Goal: Task Accomplishment & Management: Complete application form

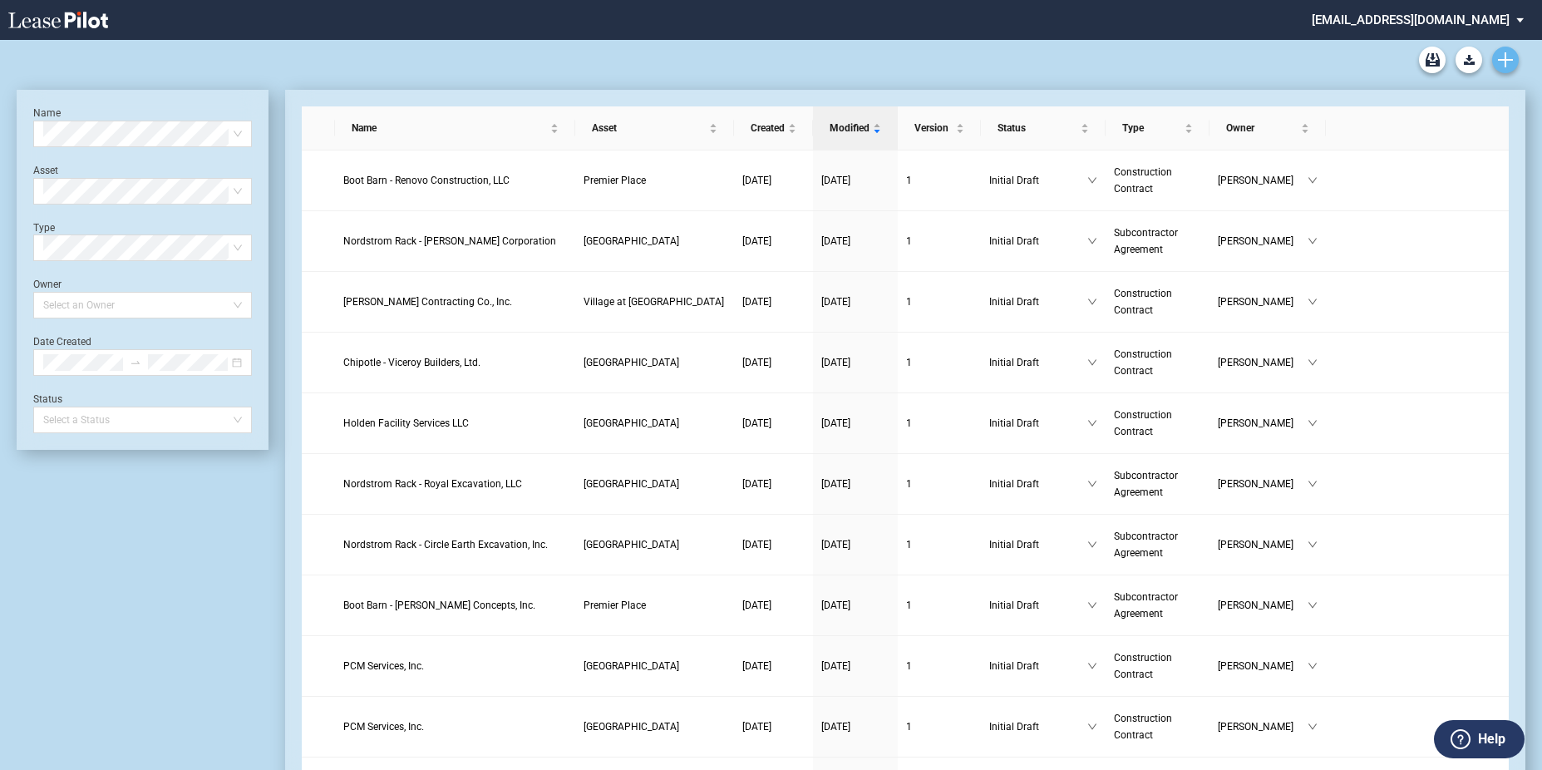
click at [1505, 58] on use "Create new document" at bounding box center [1505, 59] width 15 height 15
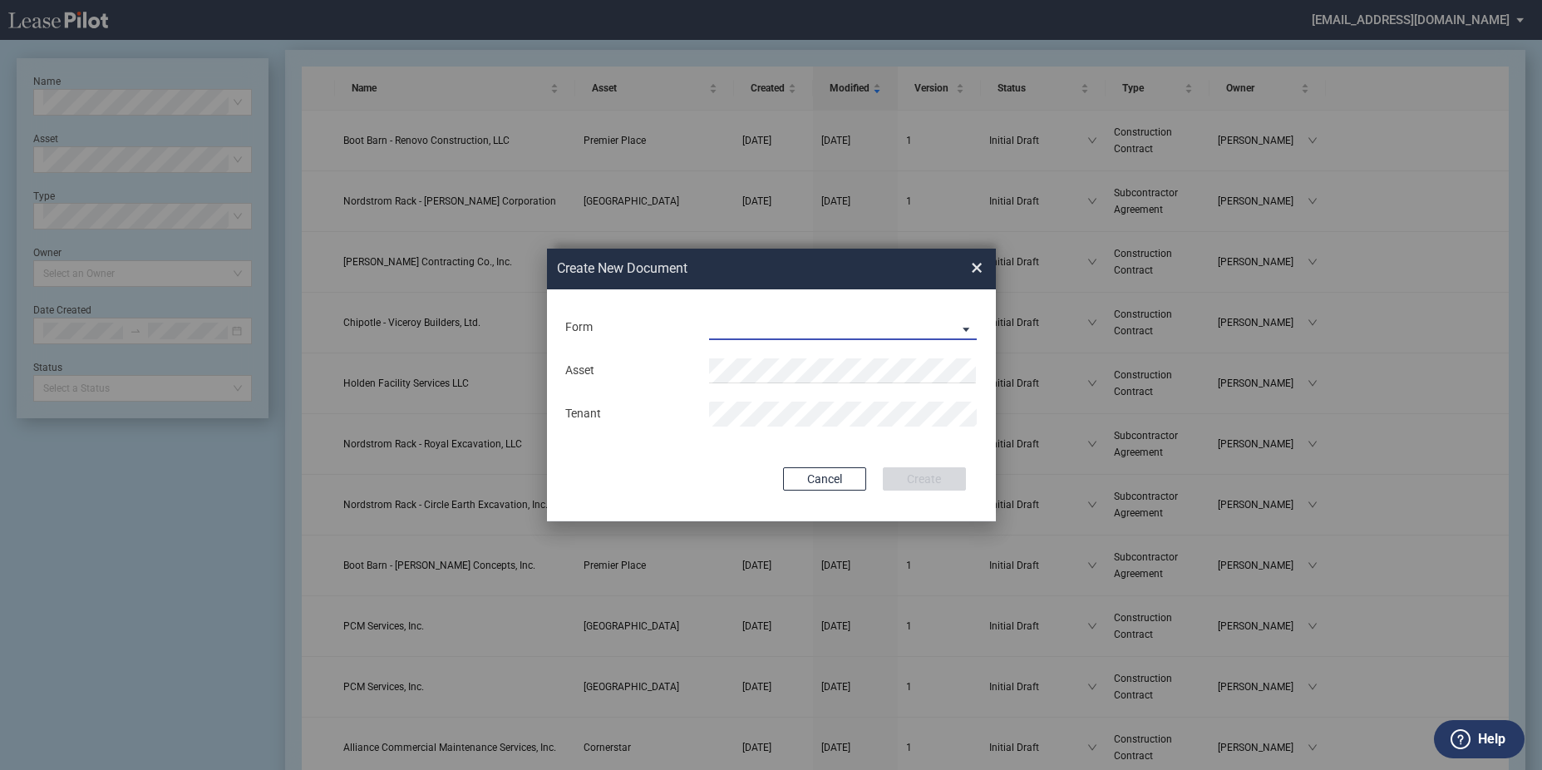
click at [871, 326] on md-select "Construction Contract Subcontractor Agreement" at bounding box center [843, 327] width 268 height 25
click at [800, 313] on md-option "Construction Contract" at bounding box center [844, 328] width 295 height 40
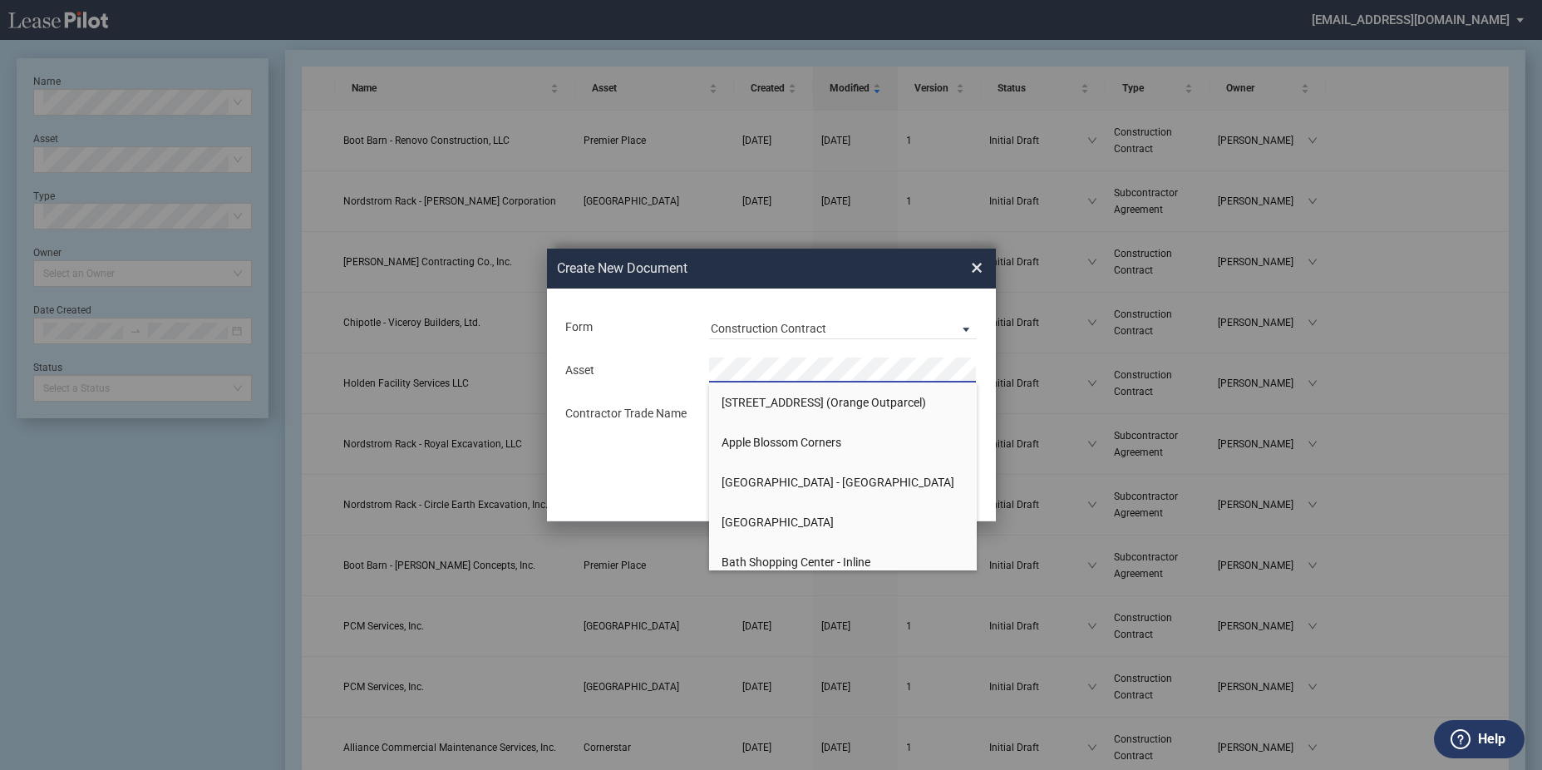
click at [805, 355] on div "Asset Contractor Trade Name" at bounding box center [772, 391] width 416 height 87
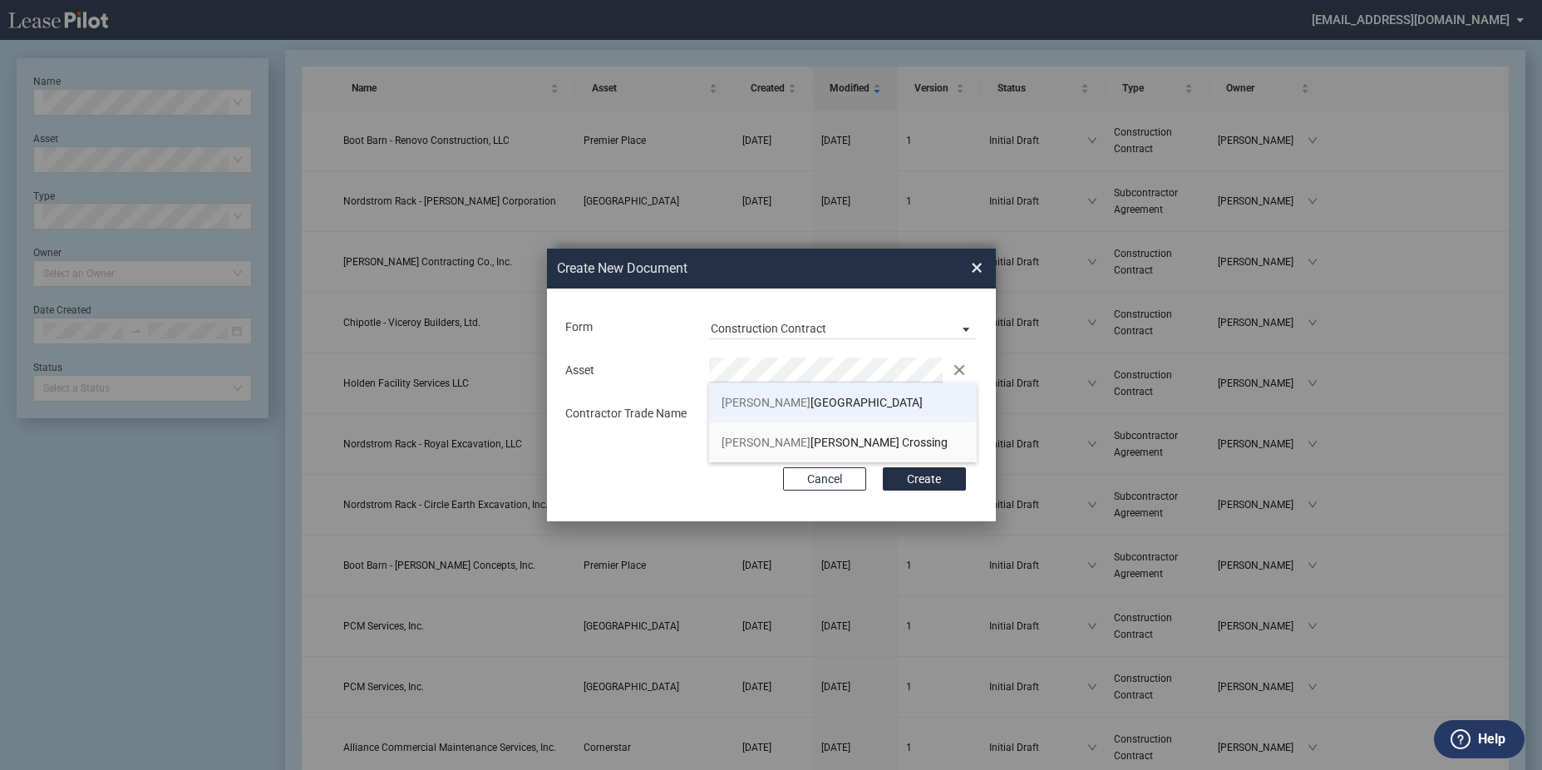
click at [805, 398] on span "[PERSON_NAME] [GEOGRAPHIC_DATA]" at bounding box center [822, 402] width 201 height 13
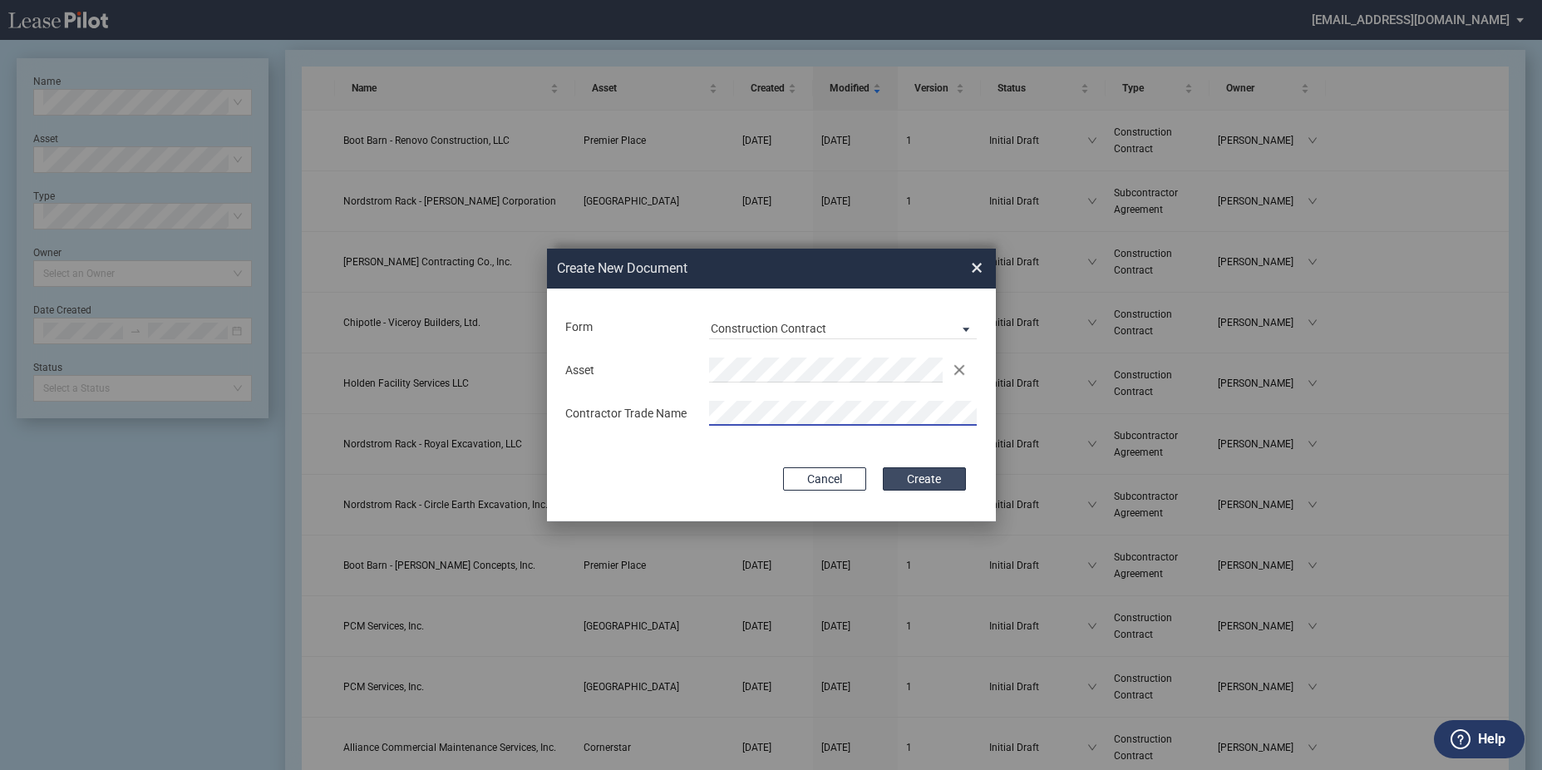
click at [902, 478] on button "Create" at bounding box center [924, 478] width 83 height 23
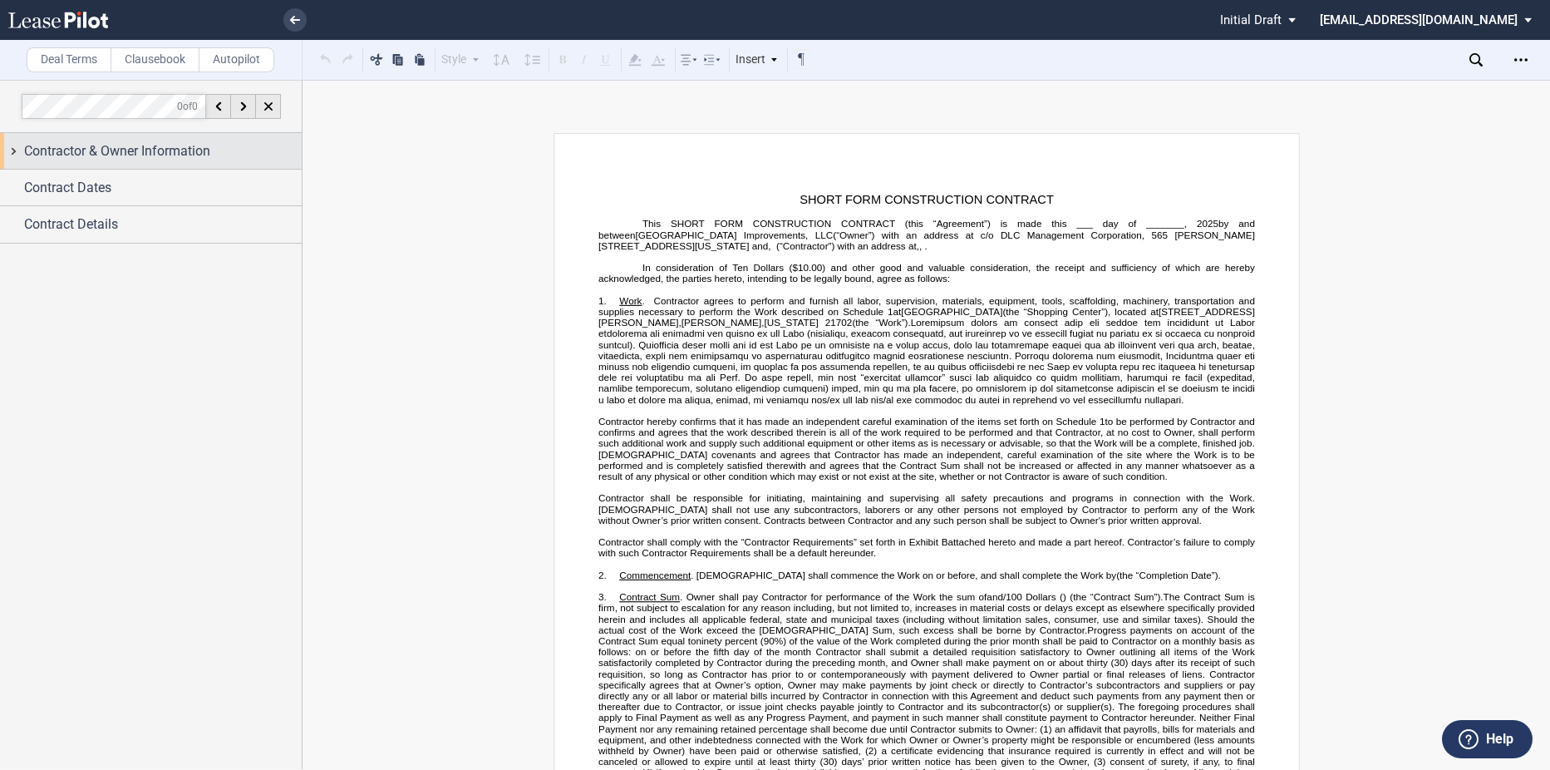
click at [120, 152] on span "Contractor & Owner Information" at bounding box center [117, 151] width 186 height 20
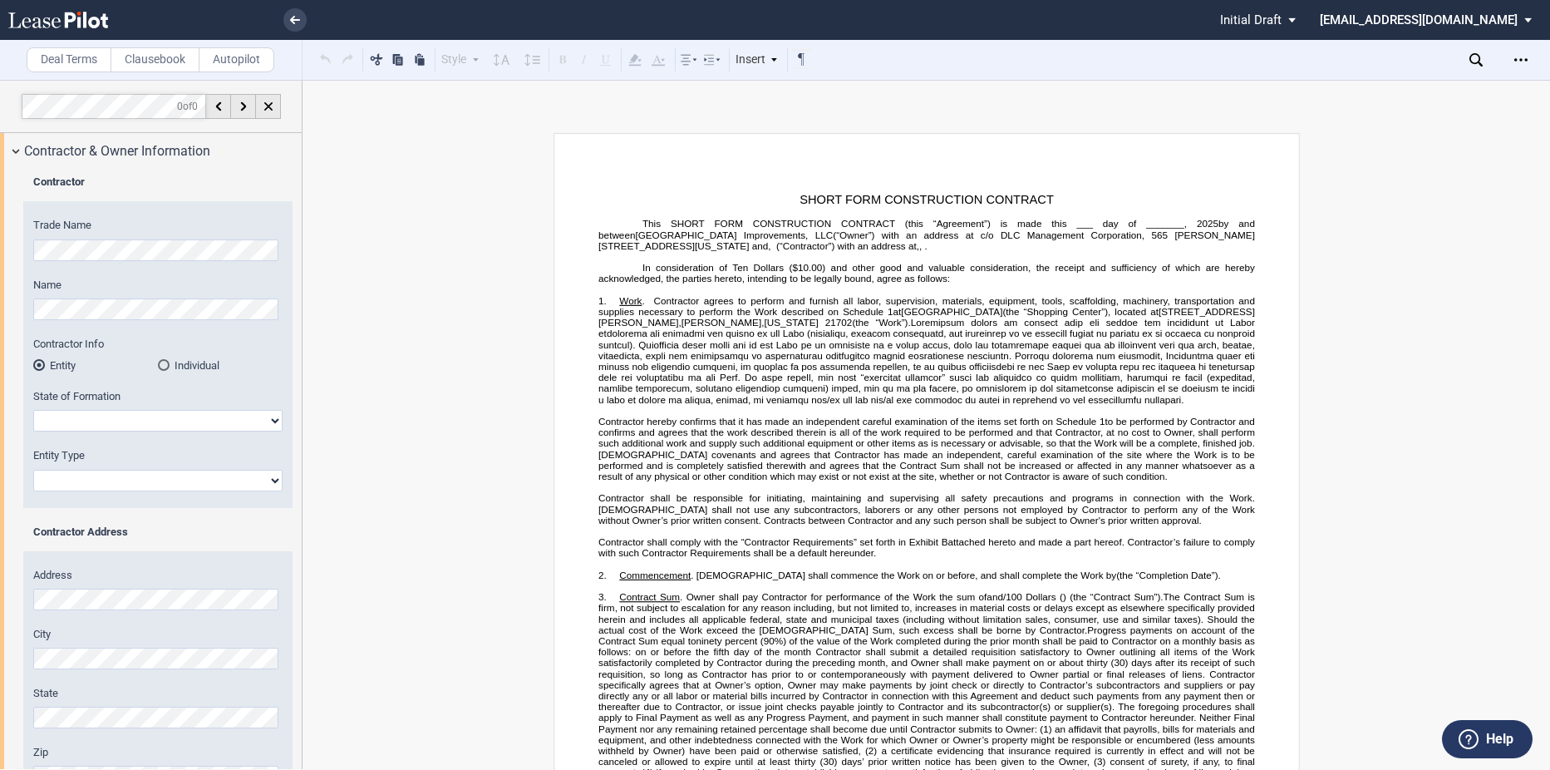
click at [0, 238] on html ".bocls-1{fill:#26354a;fill-rule:evenodd} Loading... × Pending... Pending... Ini…" at bounding box center [775, 385] width 1550 height 770
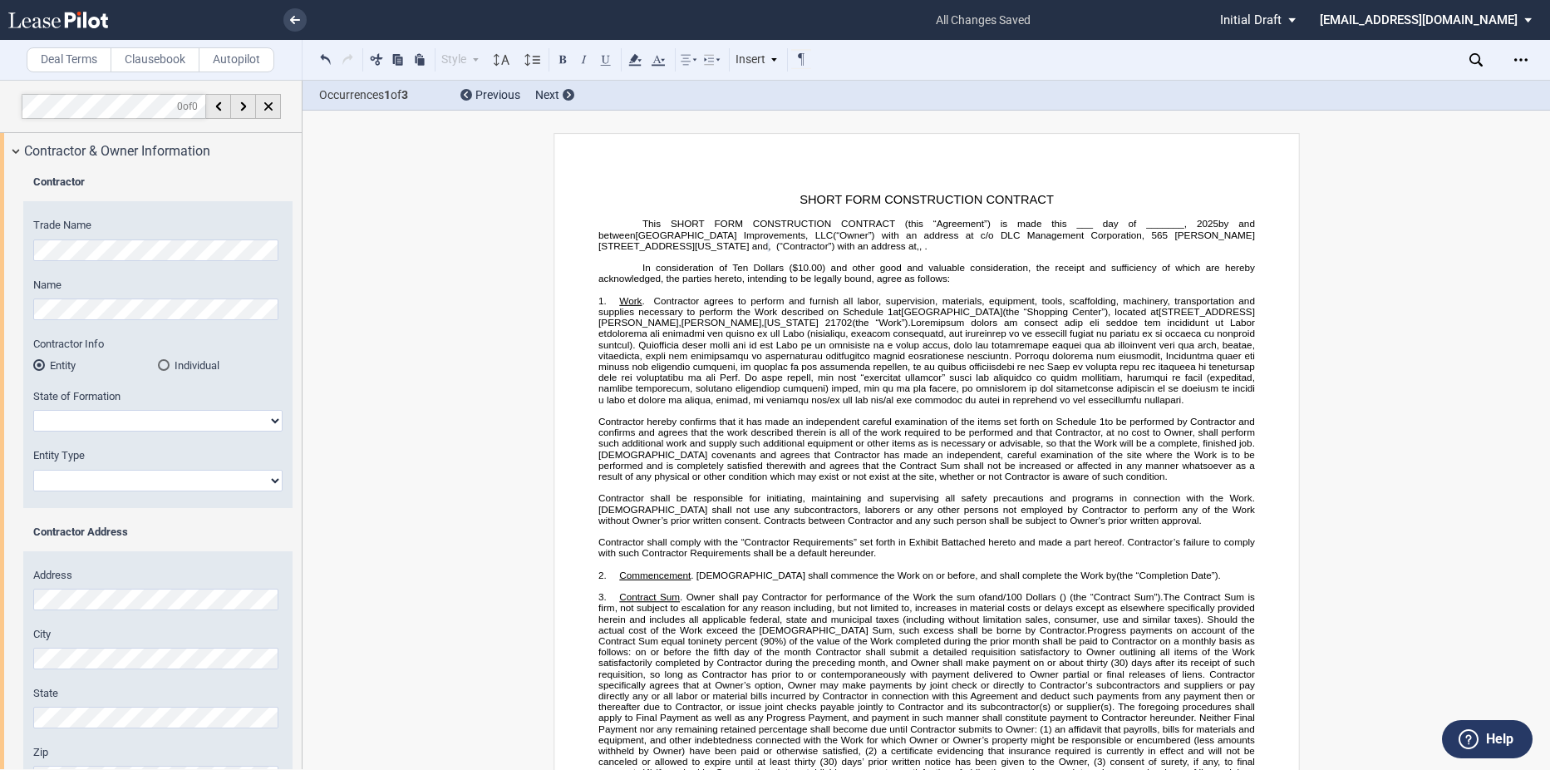
click at [109, 421] on select "Alabama Alaska Arizona Arkansas California Colorado Connecticut Delaware Distri…" at bounding box center [157, 421] width 249 height 22
select select "Maryland"
click at [33, 410] on select "Alabama Alaska Arizona Arkansas California Colorado Connecticut Delaware Distri…" at bounding box center [157, 421] width 249 height 22
click at [132, 474] on select "Corporation Limited Liability Company General Partnership Limited Partnership O…" at bounding box center [157, 481] width 249 height 22
select select "Corporation"
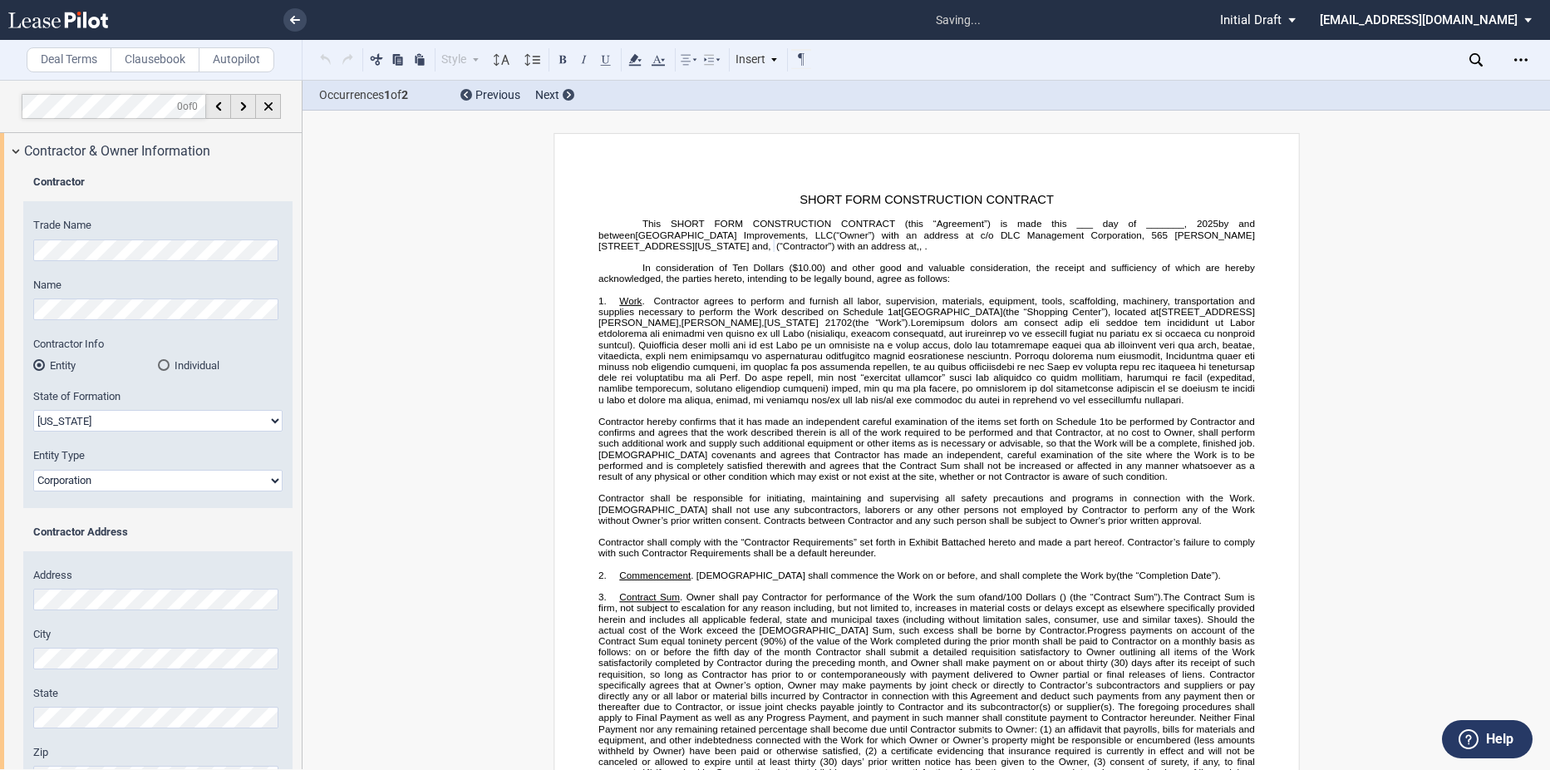
click at [33, 470] on select "Corporation Limited Liability Company General Partnership Limited Partnership O…" at bounding box center [157, 481] width 249 height 22
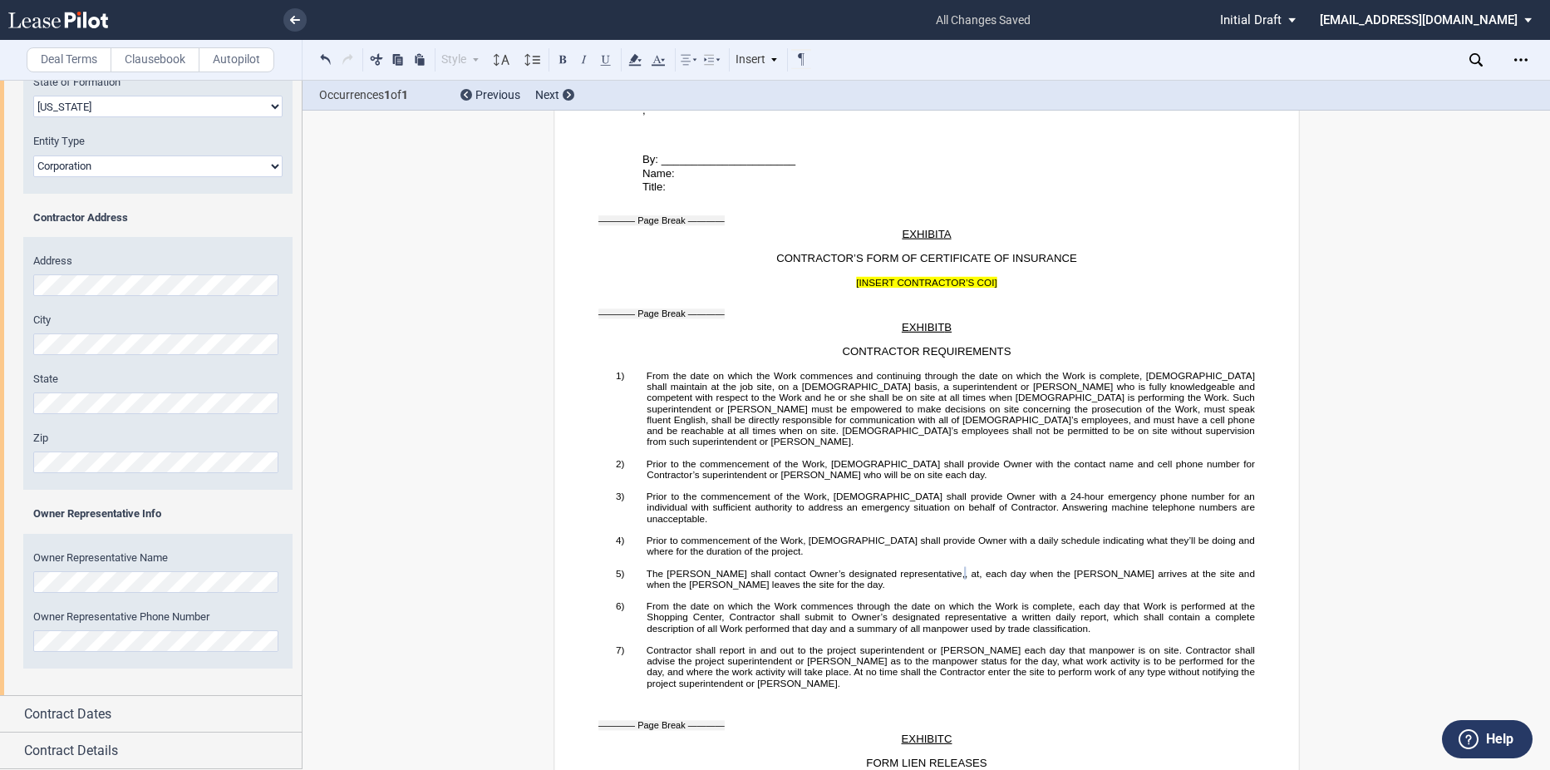
scroll to position [3482, 0]
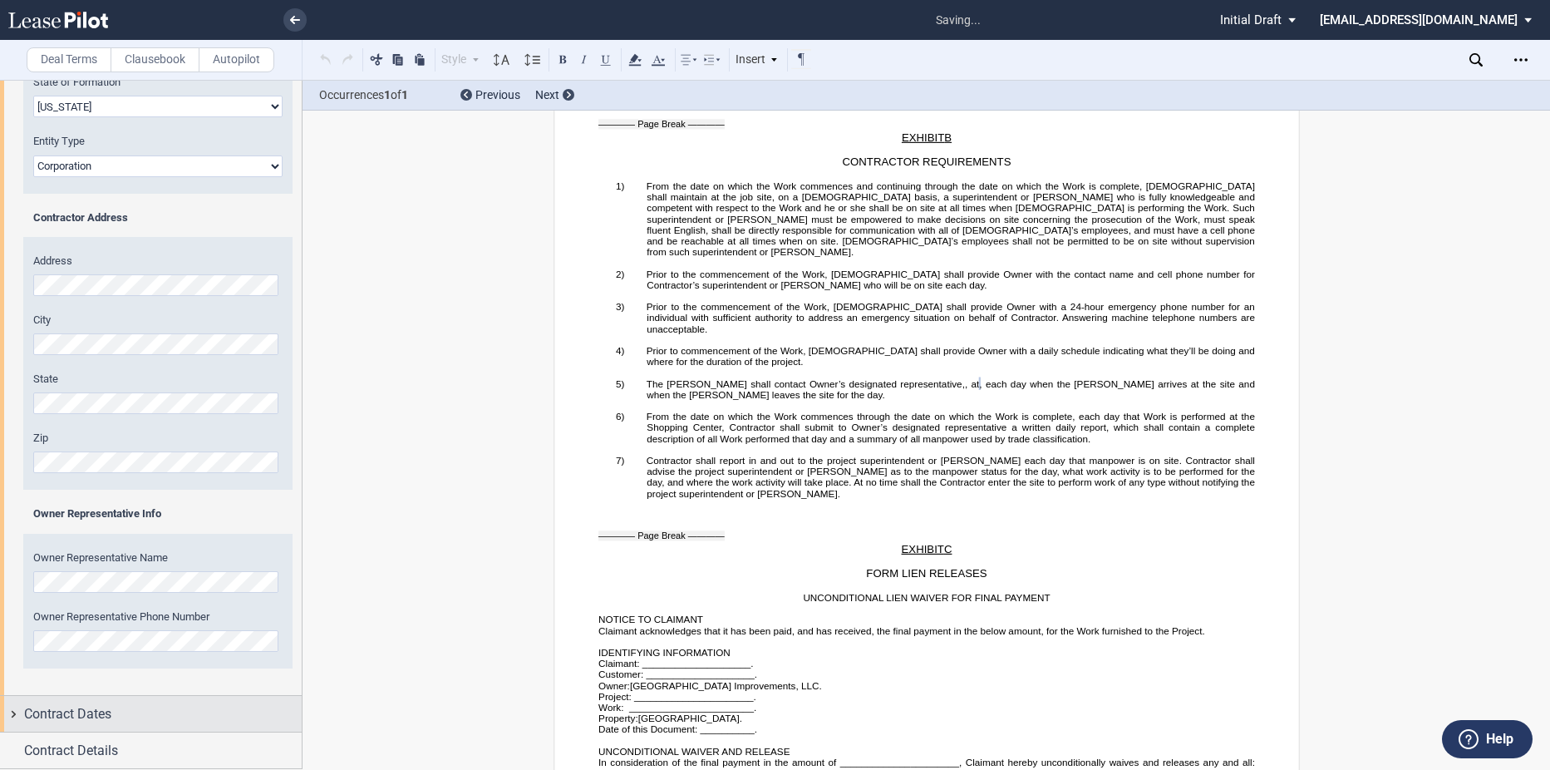
click at [164, 708] on div "Contract Dates" at bounding box center [163, 714] width 278 height 20
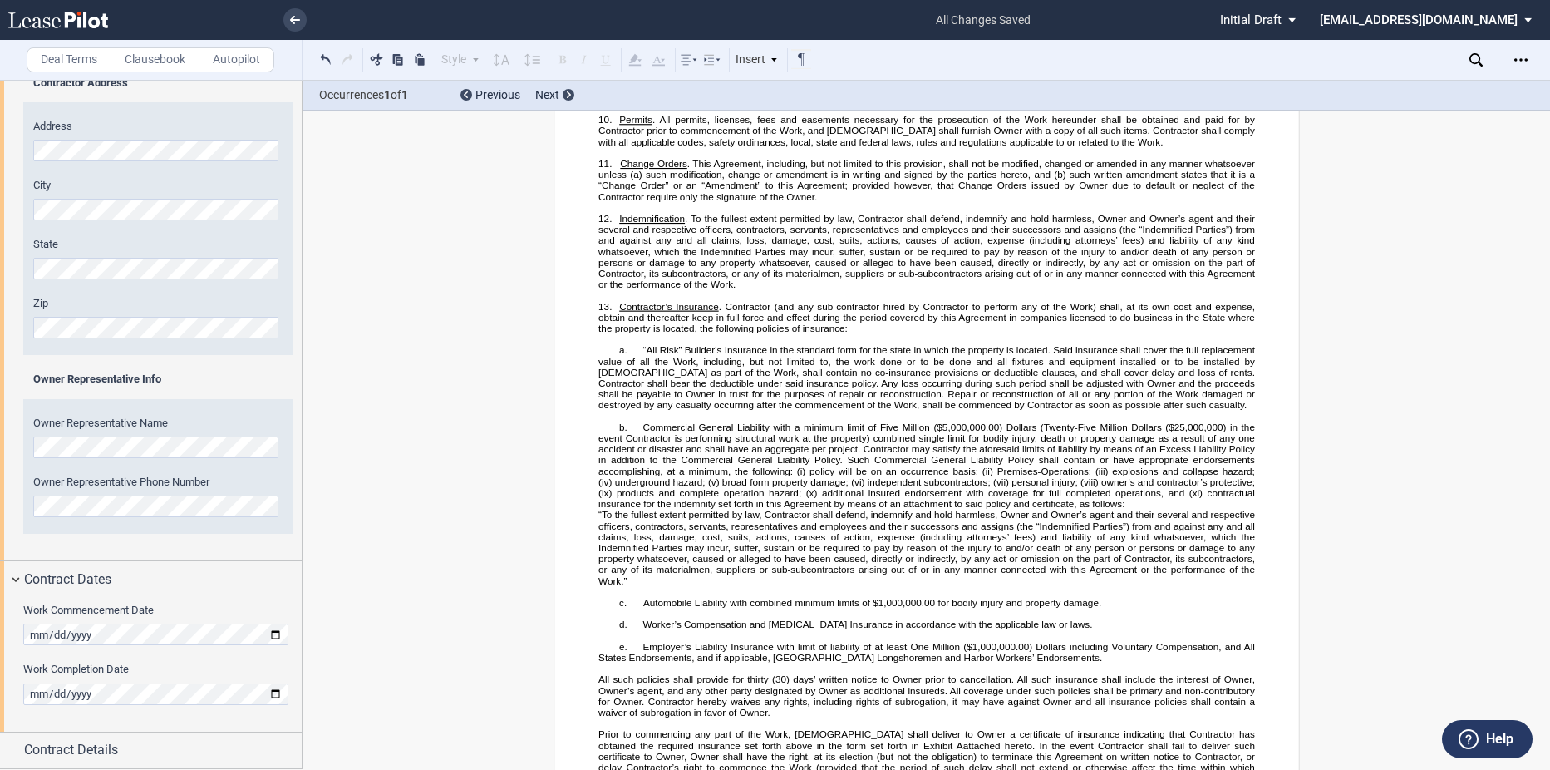
scroll to position [203, 0]
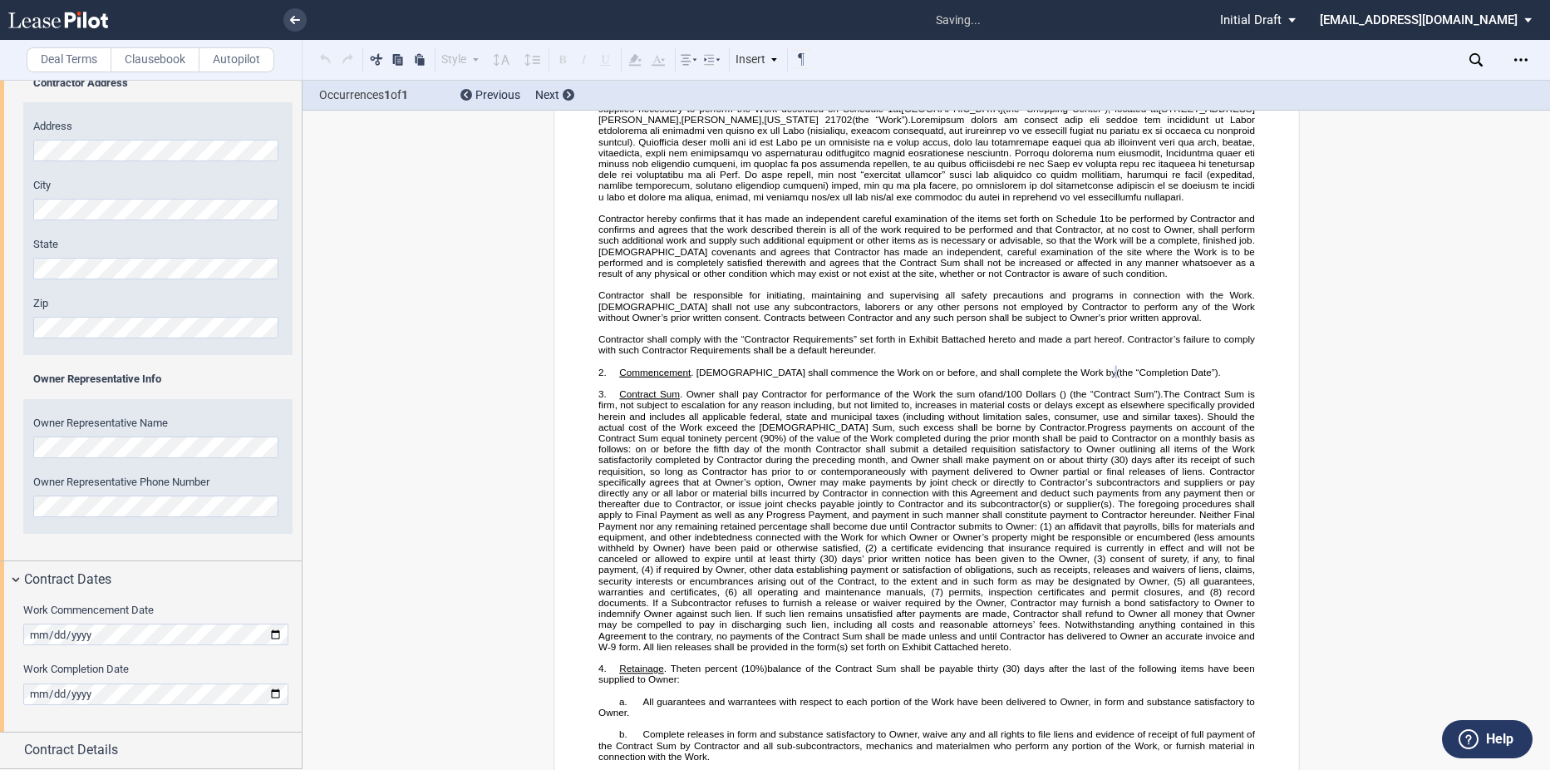
click at [55, 710] on div "Work Commencement Date Work Completion Date" at bounding box center [151, 664] width 302 height 134
click at [86, 747] on span "Contract Details" at bounding box center [71, 750] width 94 height 20
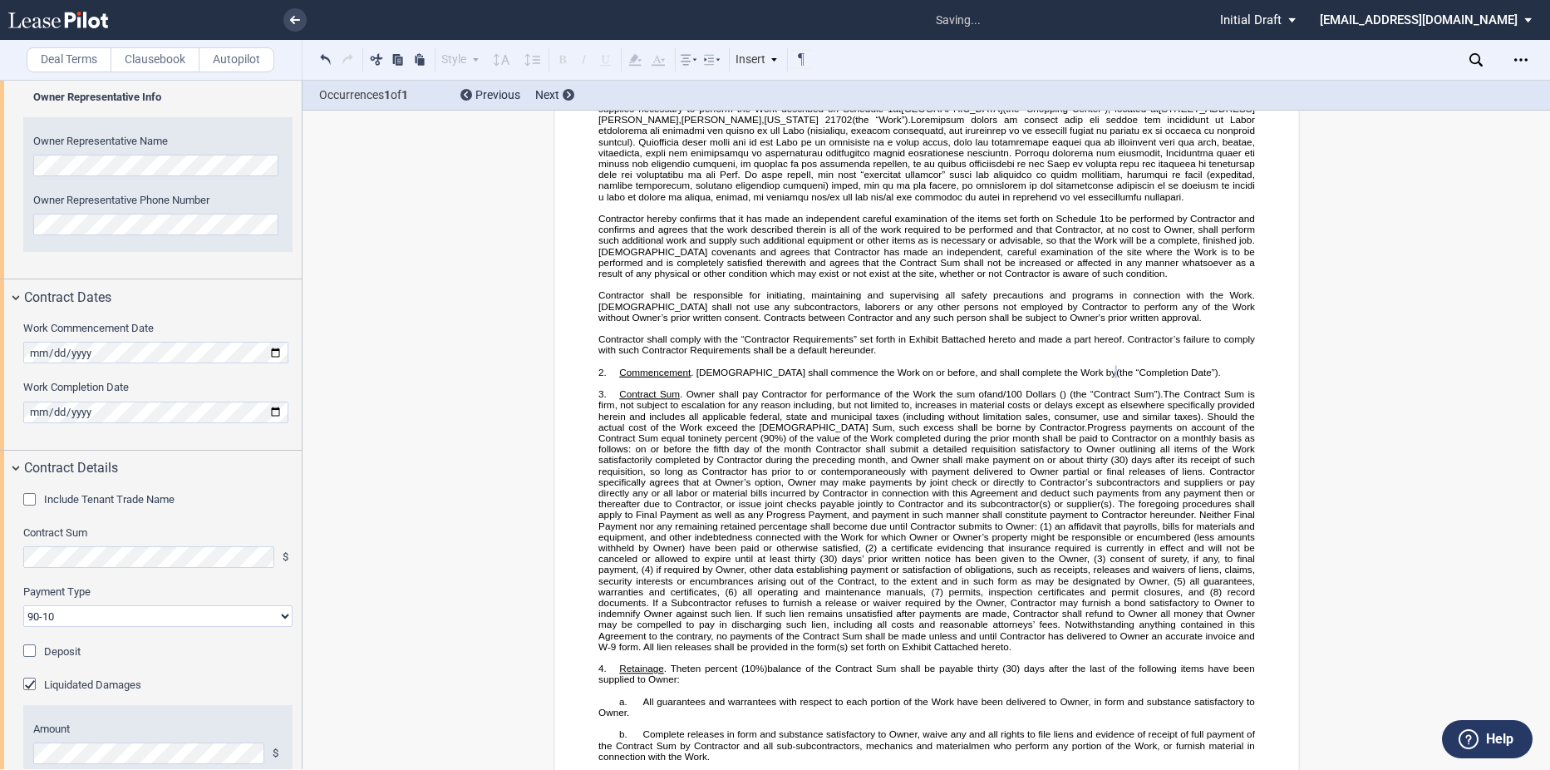
scroll to position [781, 0]
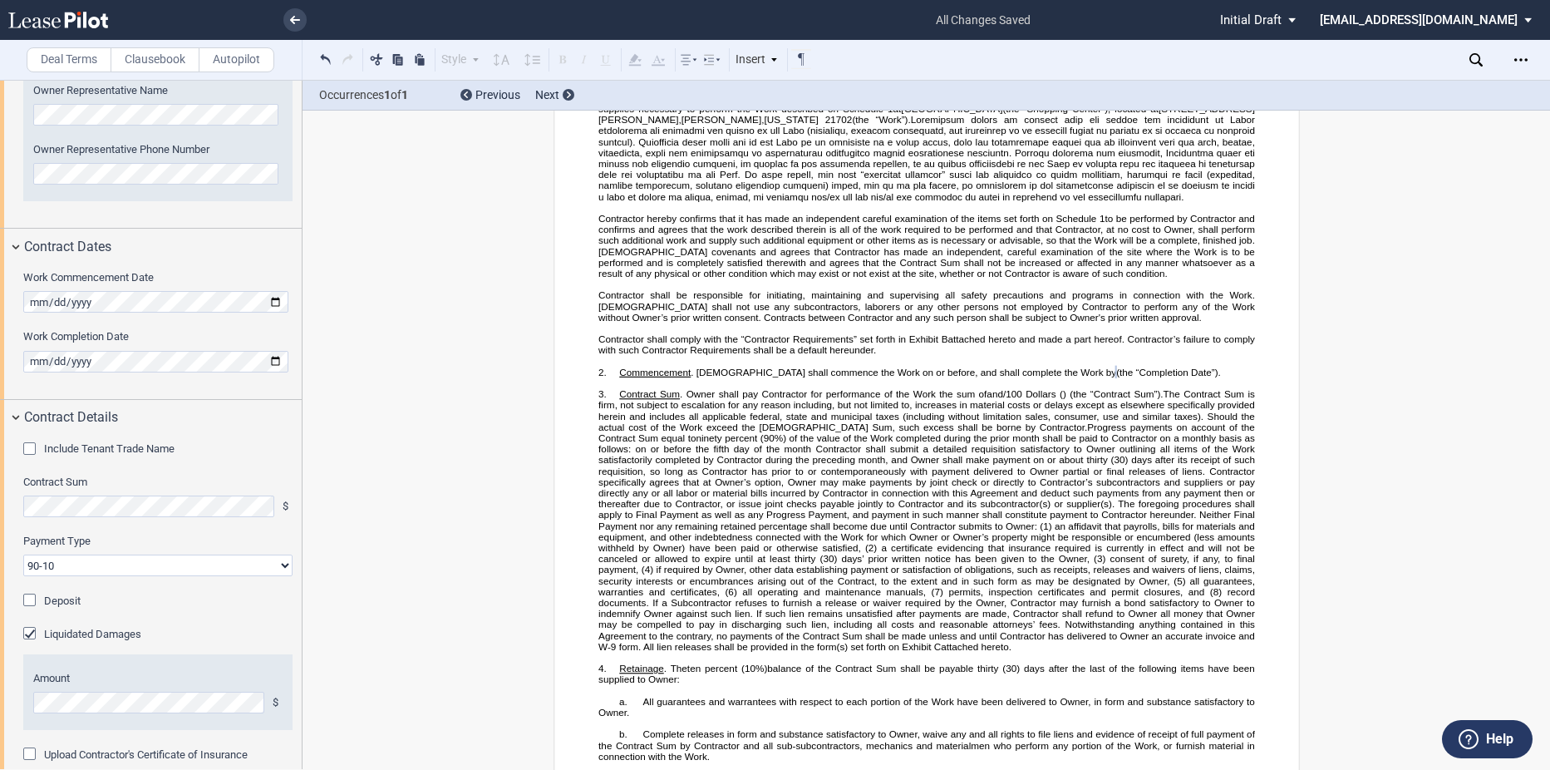
click at [29, 448] on div "Include Tenant Trade Name" at bounding box center [31, 450] width 17 height 17
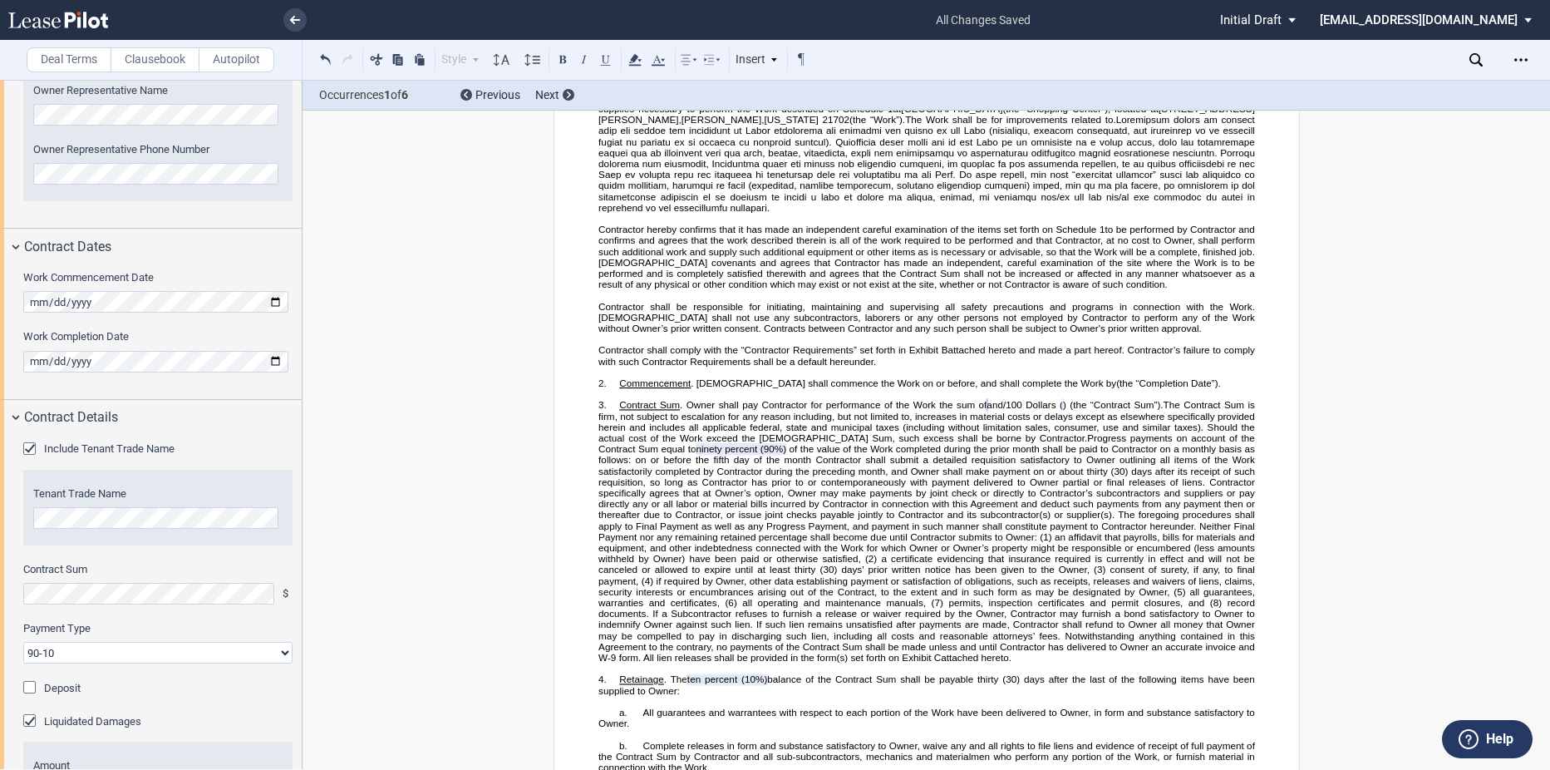
click at [84, 643] on select "90-10 30-30-30-10 100 Upon Completion" at bounding box center [157, 653] width 269 height 22
select select "100 Upon Completion"
click at [23, 642] on select "90-10 30-30-30-10 100 Upon Completion" at bounding box center [157, 653] width 269 height 22
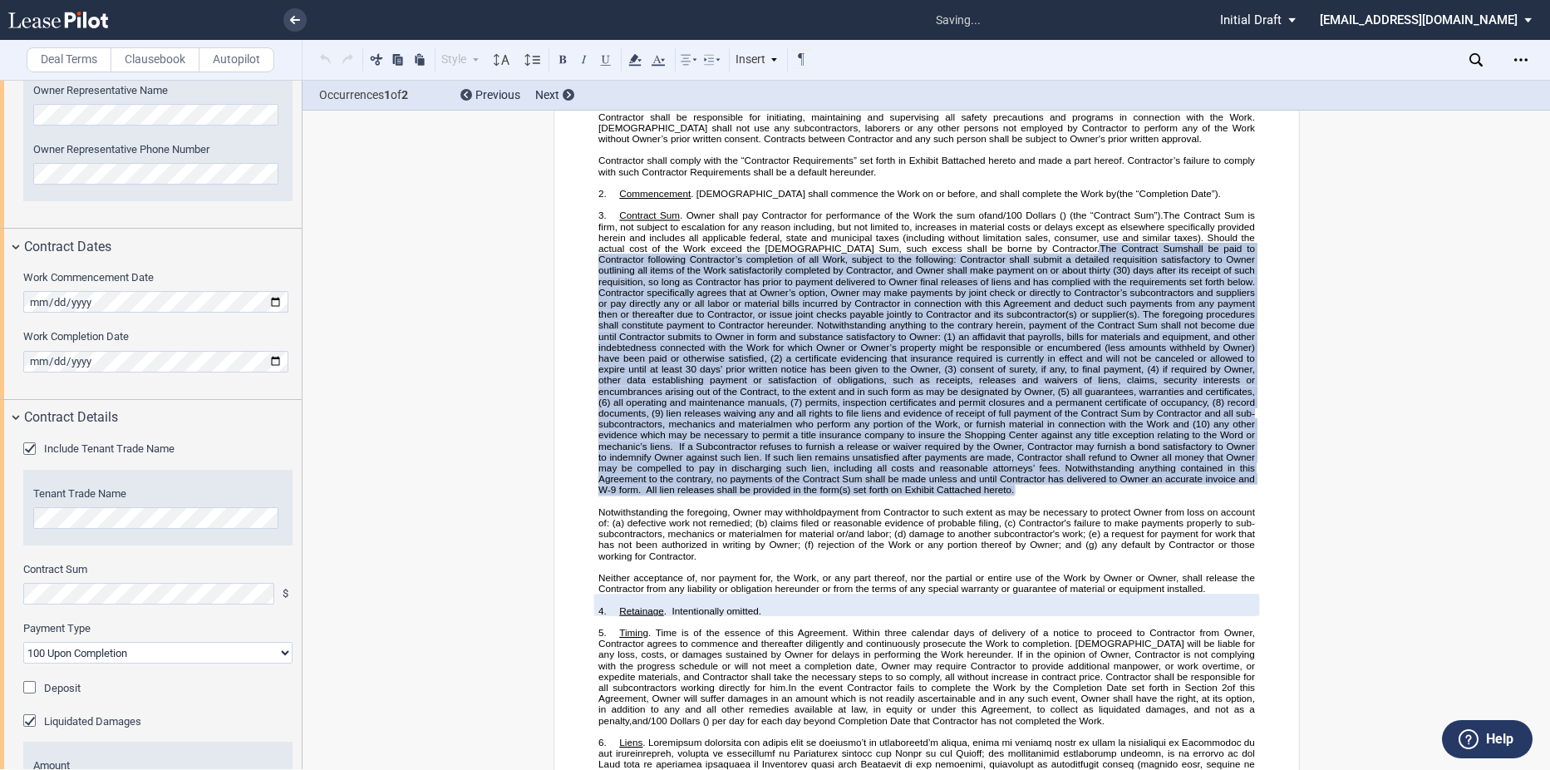
scroll to position [396, 0]
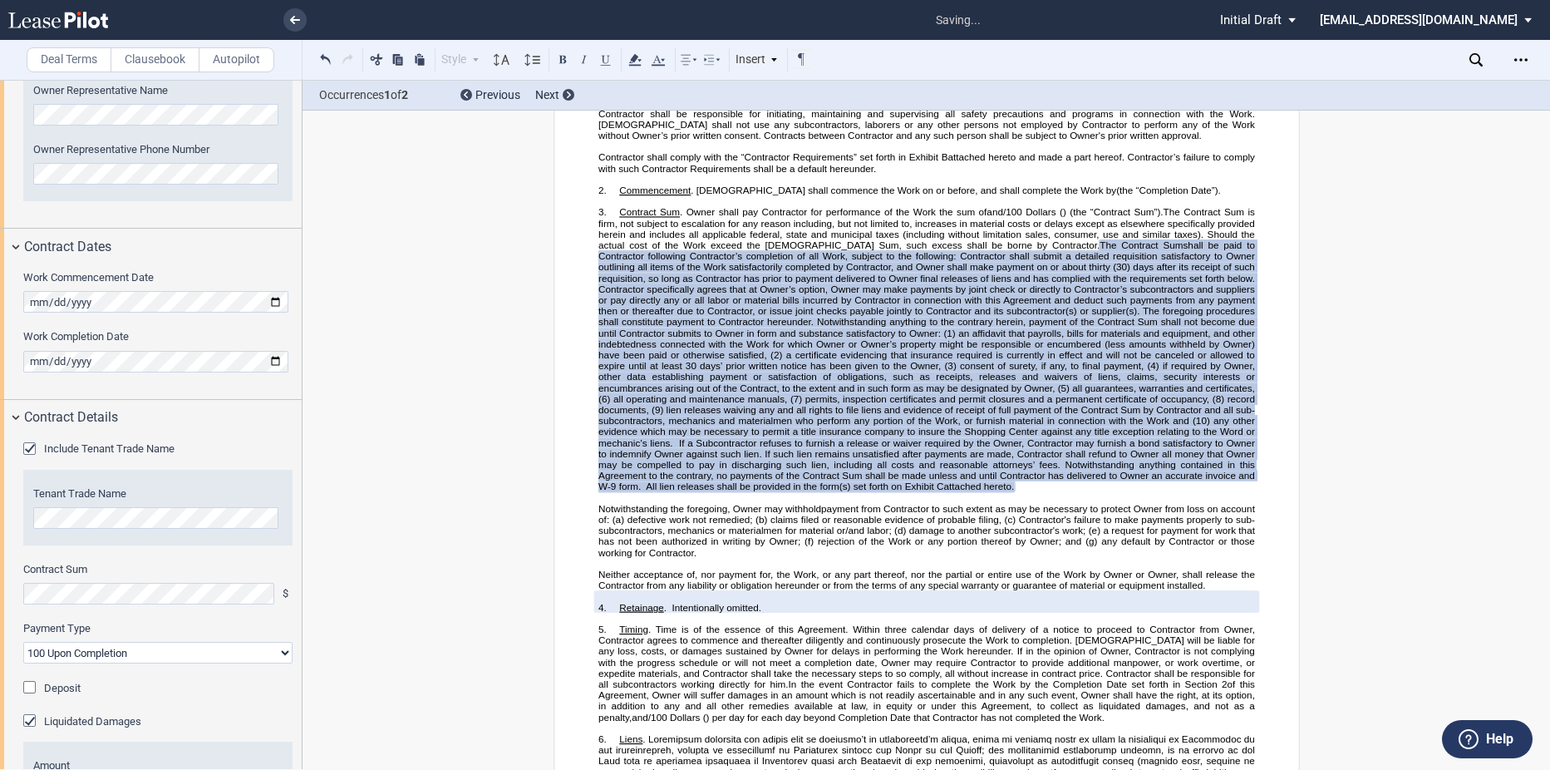
click at [34, 720] on div "Liquidated Damages" at bounding box center [31, 722] width 17 height 17
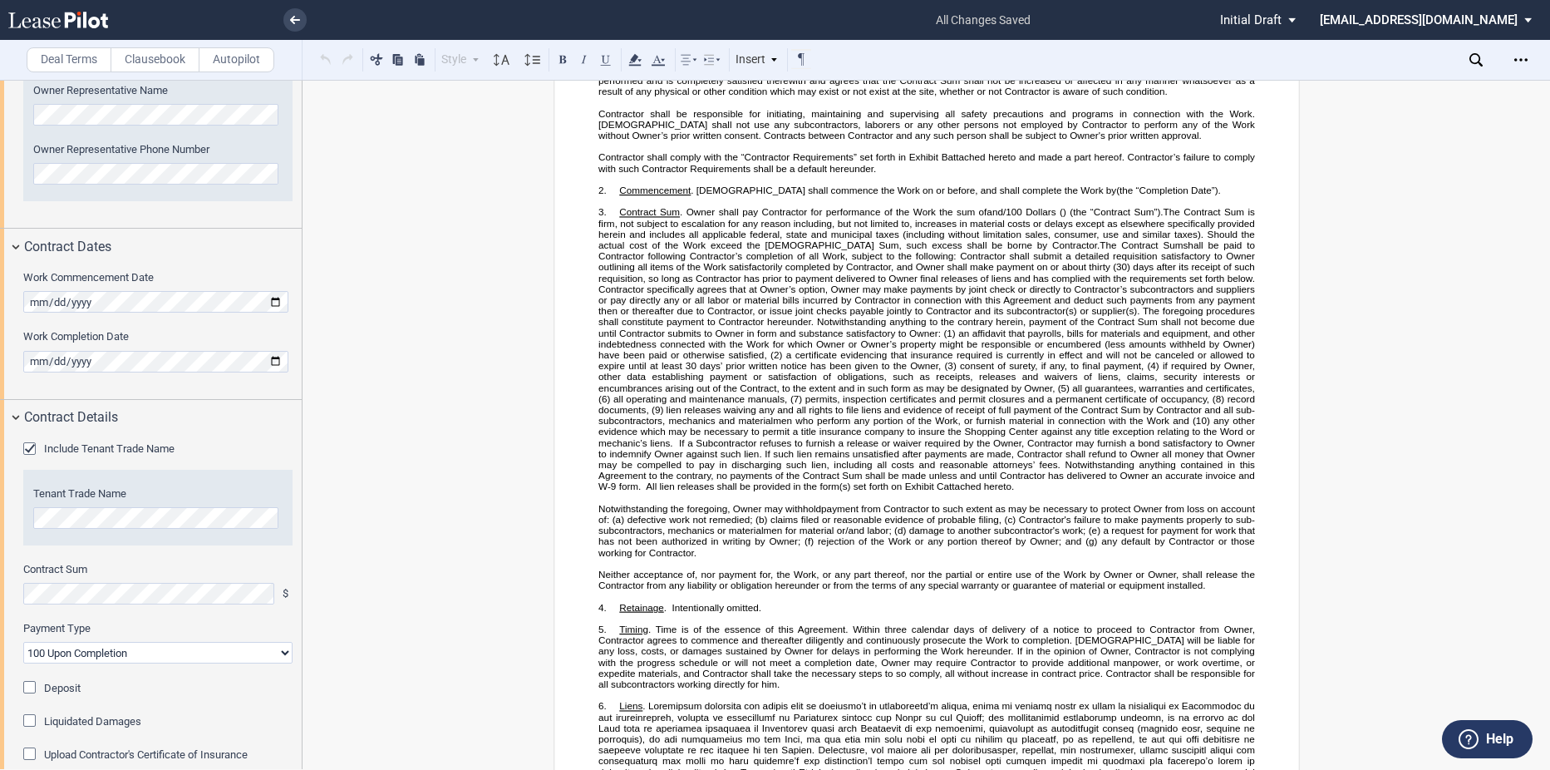
scroll to position [836, 0]
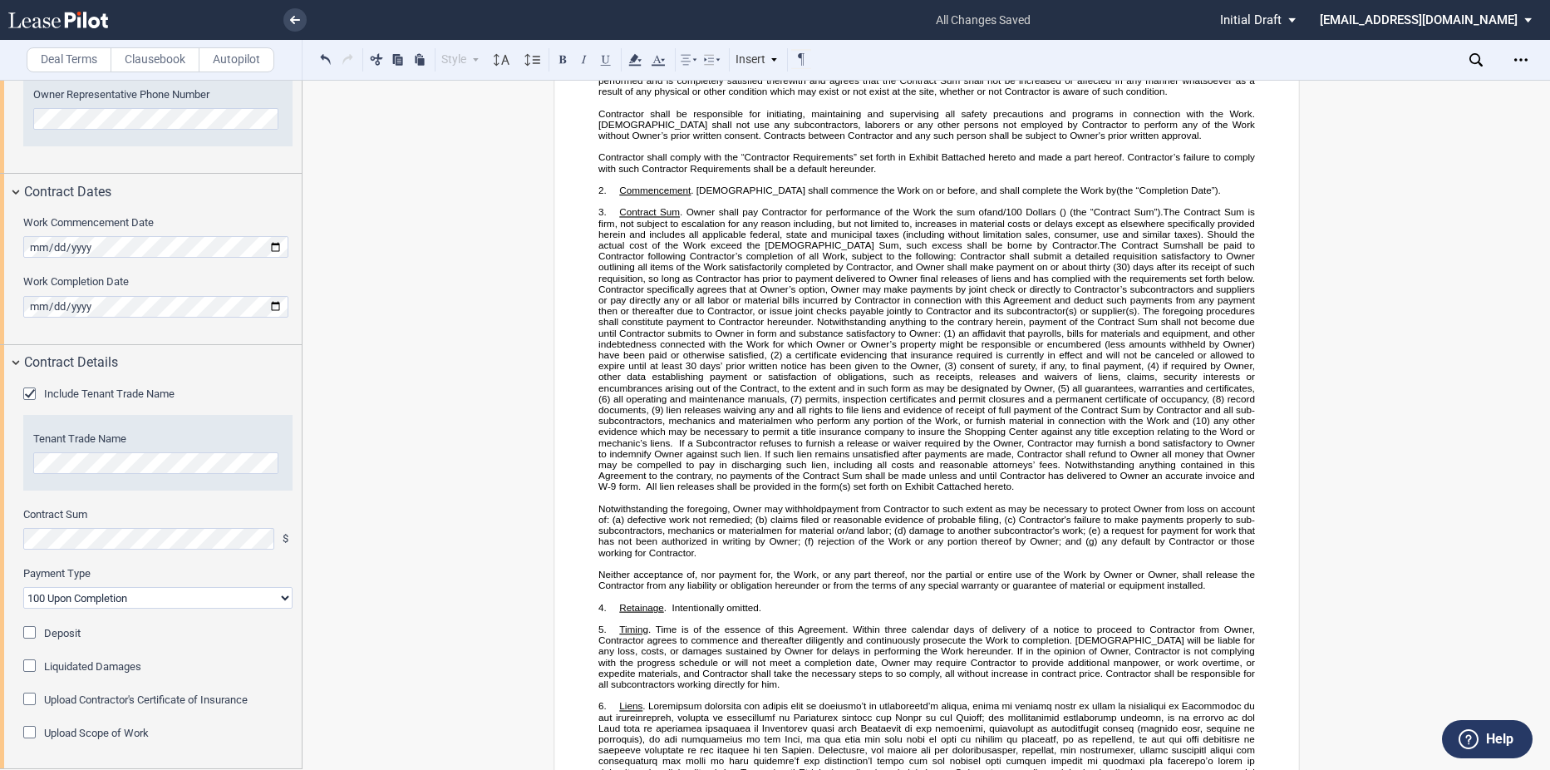
click at [32, 736] on div "Upload Scope of Work" at bounding box center [31, 734] width 17 height 17
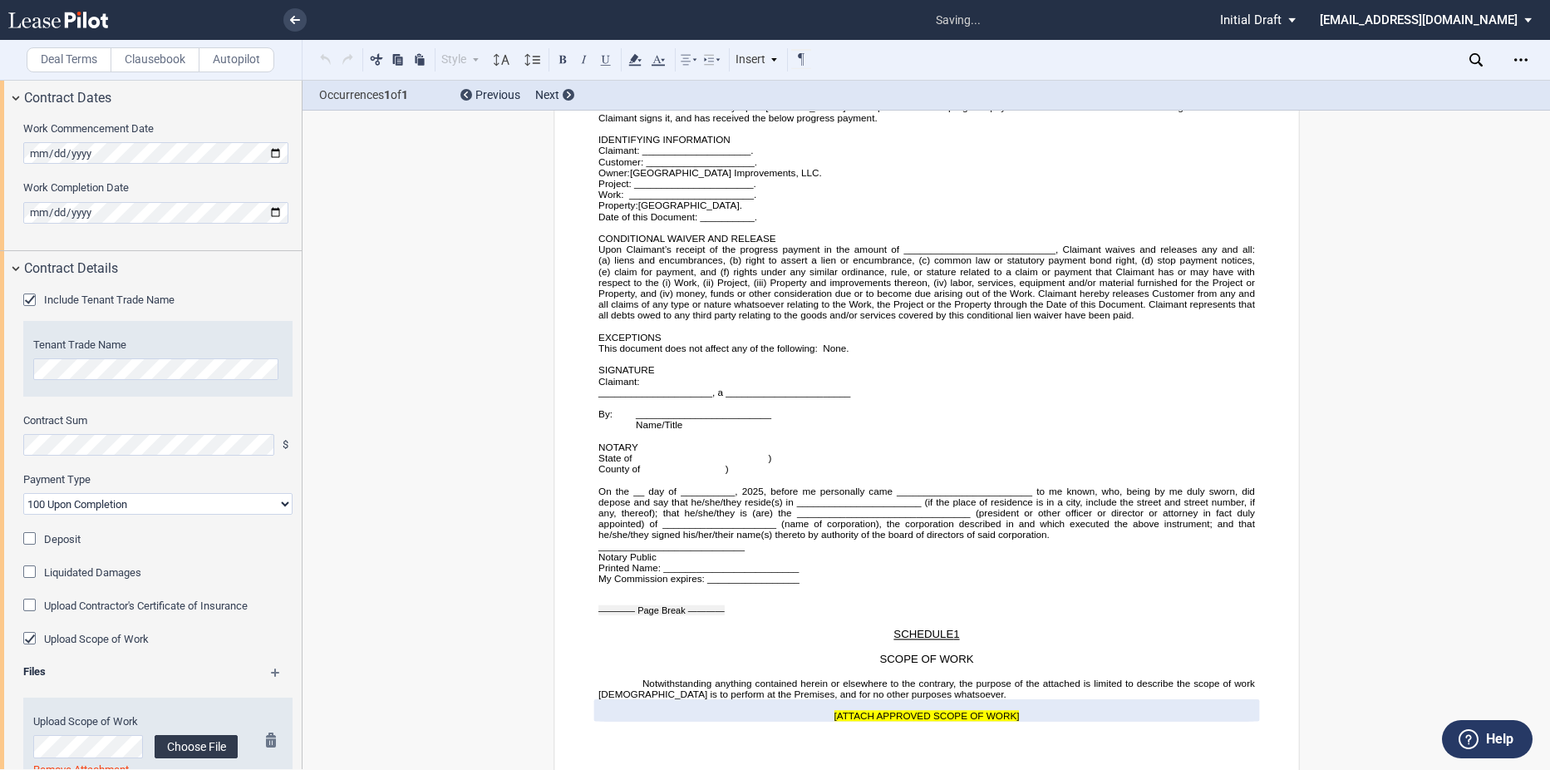
scroll to position [983, 0]
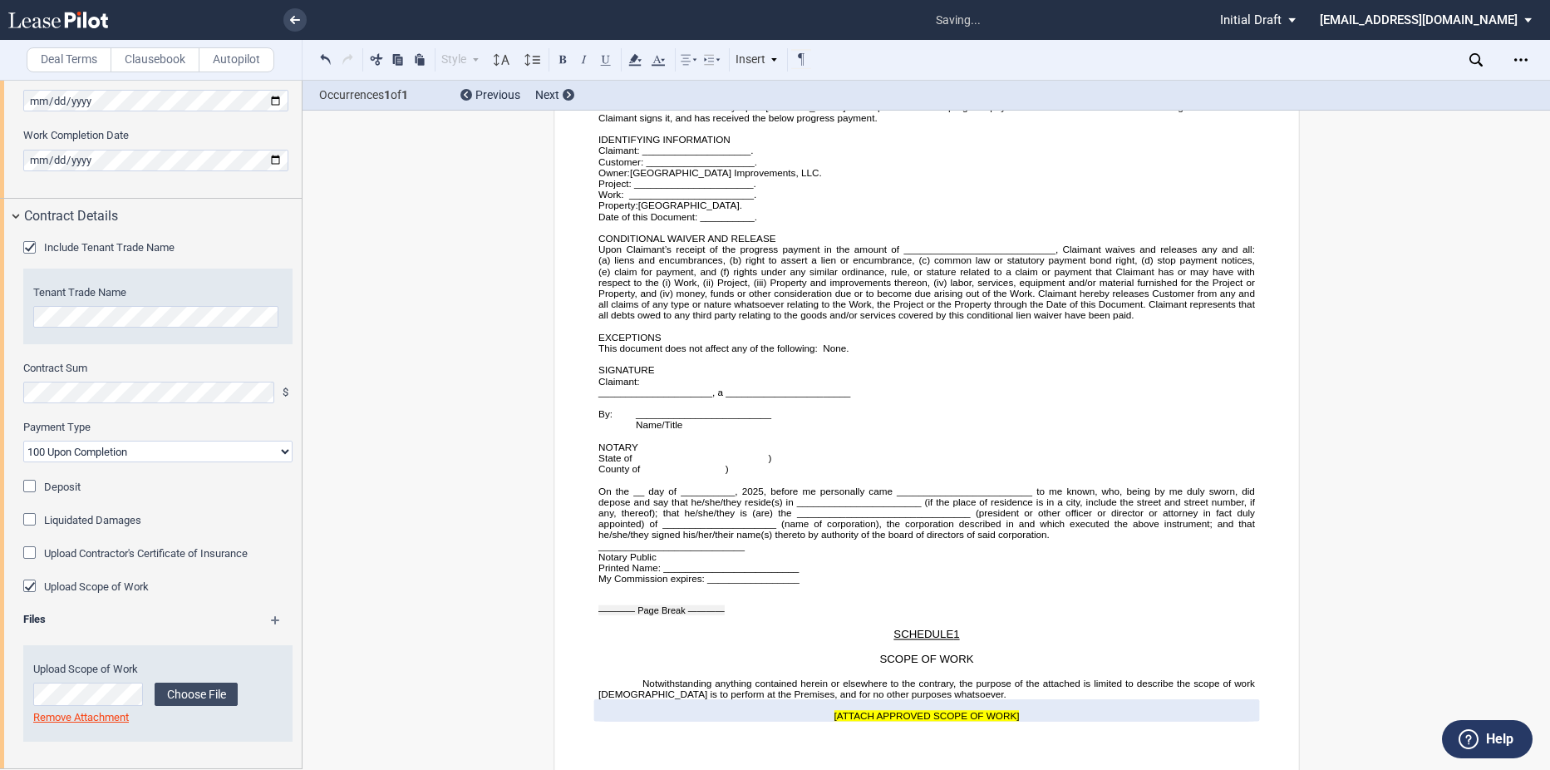
click at [1013, 699] on p at bounding box center [926, 704] width 657 height 11
click at [1027, 699] on p at bounding box center [926, 704] width 657 height 11
click at [1029, 710] on p "[ATTACH APPROVED SCOPE OF WORK]" at bounding box center [926, 715] width 657 height 11
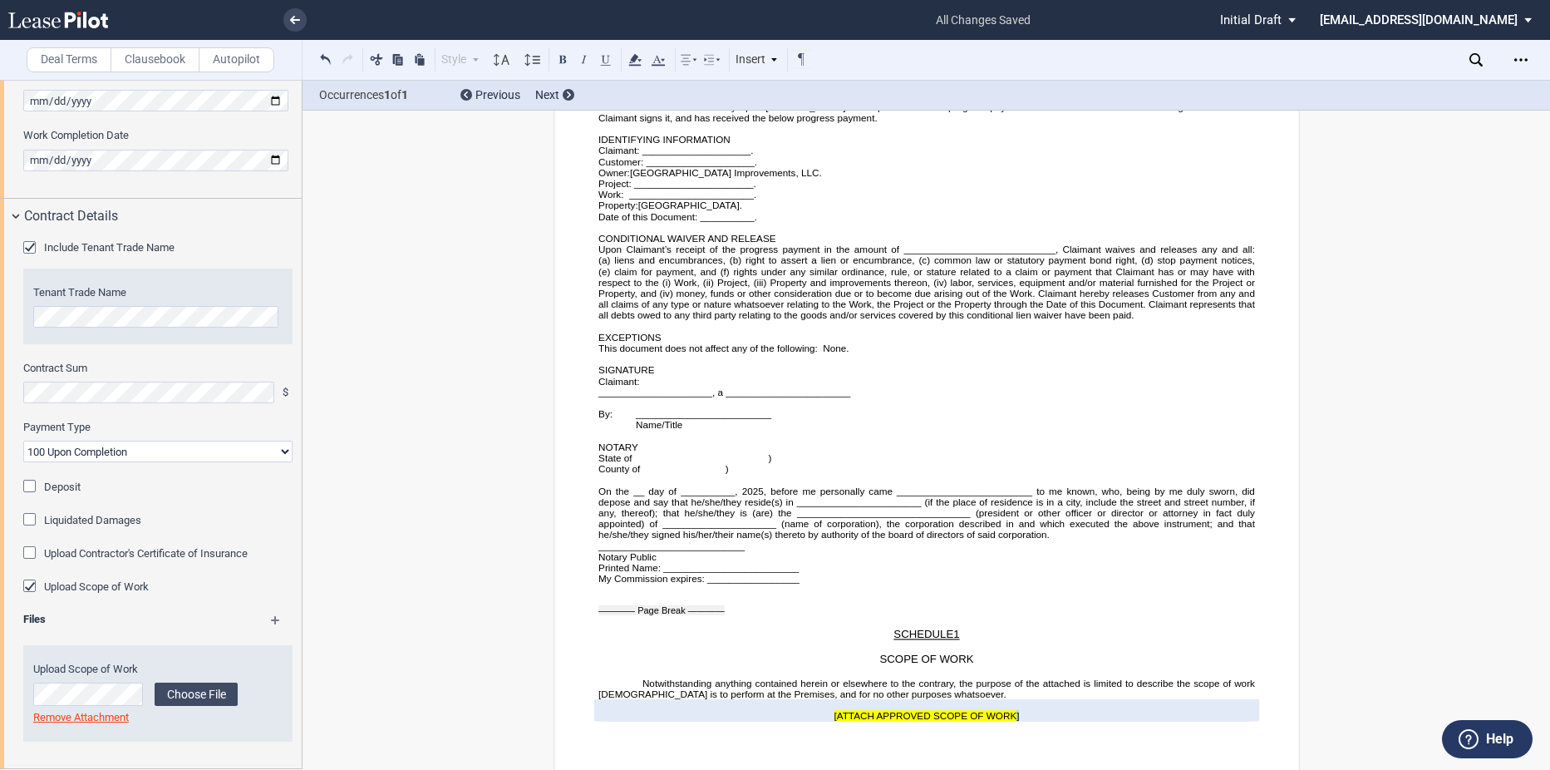
drag, startPoint x: 1031, startPoint y: 715, endPoint x: 1024, endPoint y: 707, distance: 10.6
click at [1027, 710] on p "[ATTACH APPROVED SCOPE OF WORK]" at bounding box center [926, 715] width 657 height 11
click at [1020, 710] on p "[ATTACH APPROVED SCOPE OF WORK]" at bounding box center [926, 715] width 657 height 11
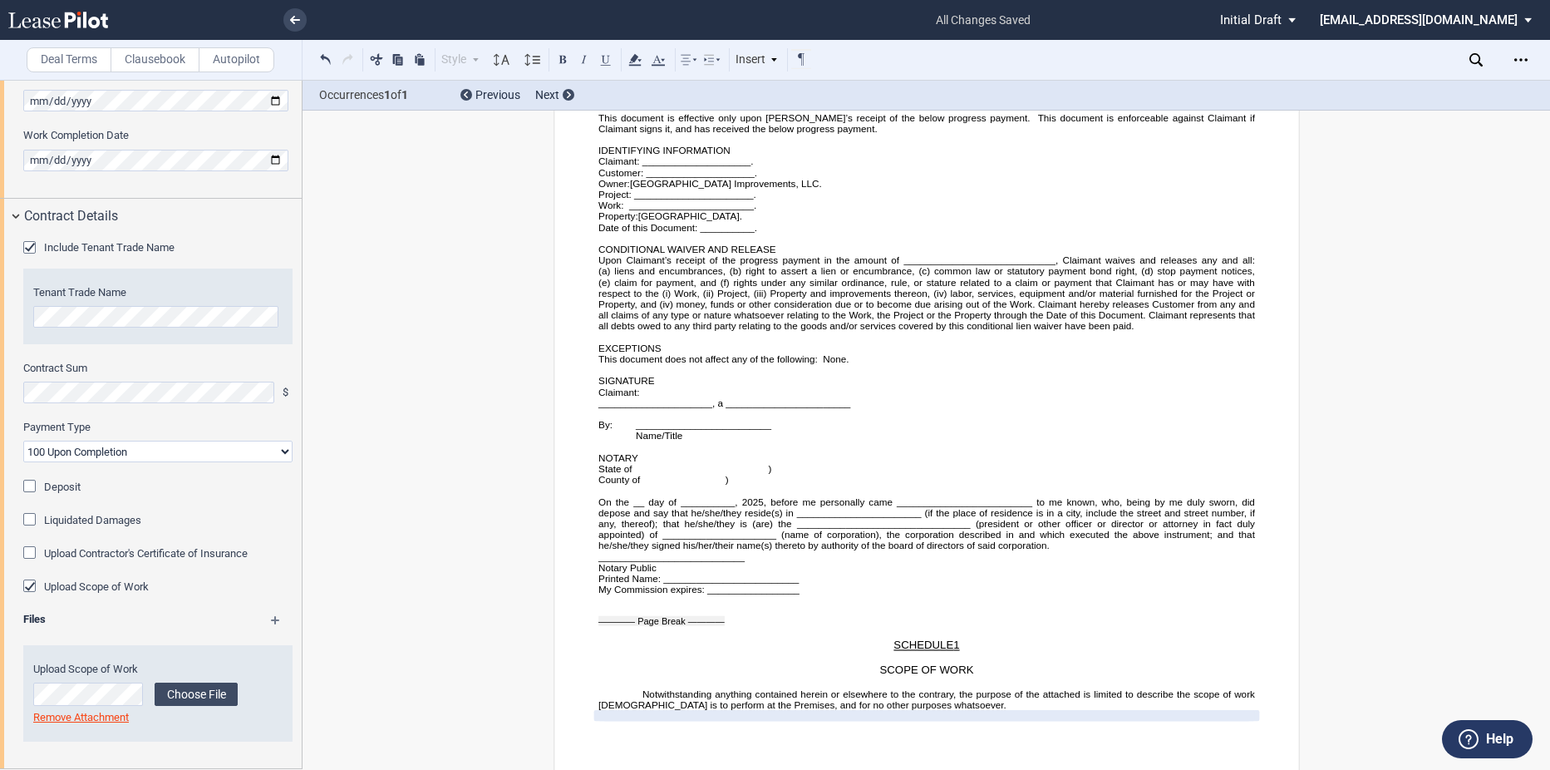
click at [34, 587] on div "Upload Scope of Work" at bounding box center [31, 587] width 17 height 17
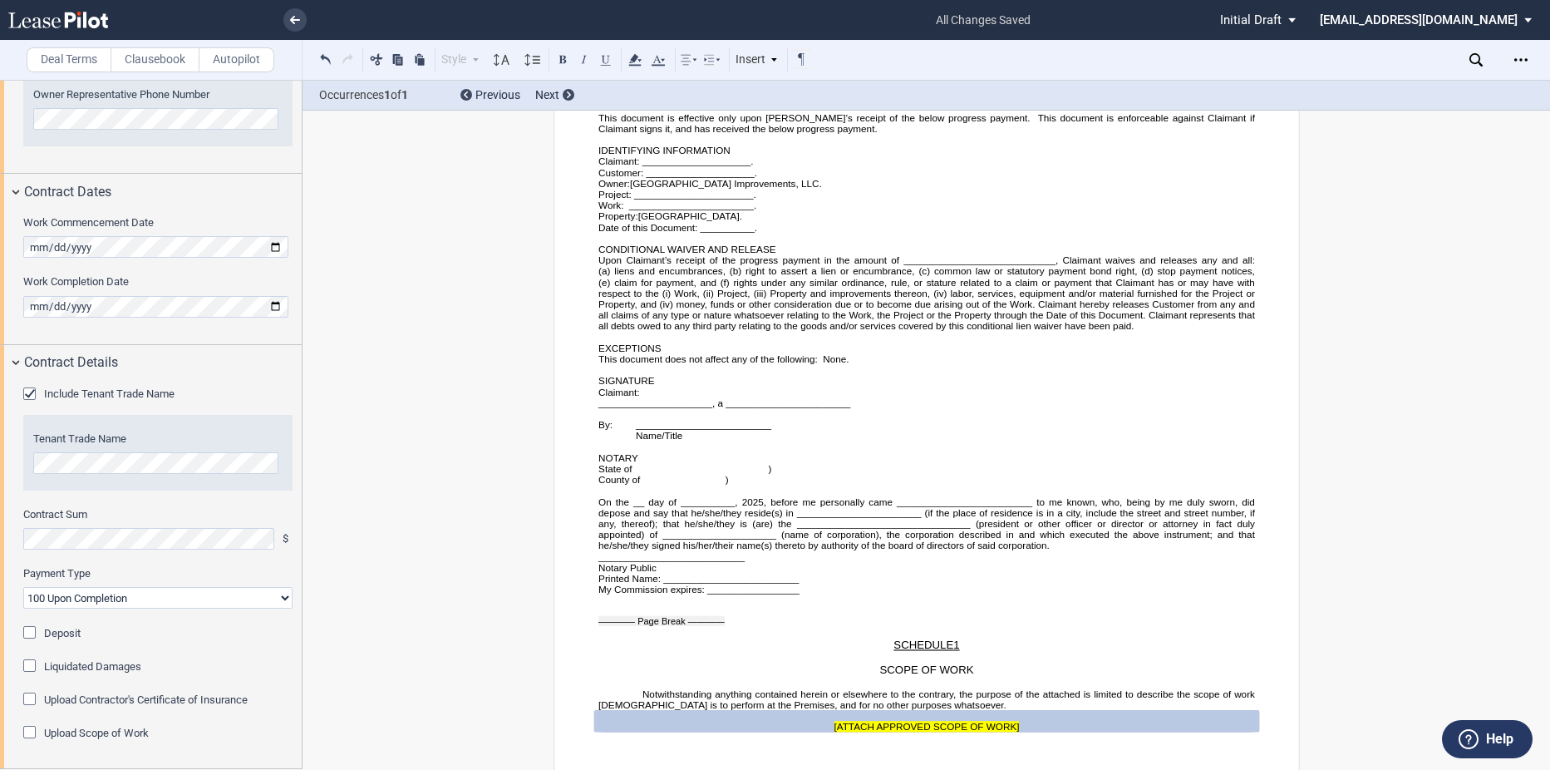
scroll to position [5542, 0]
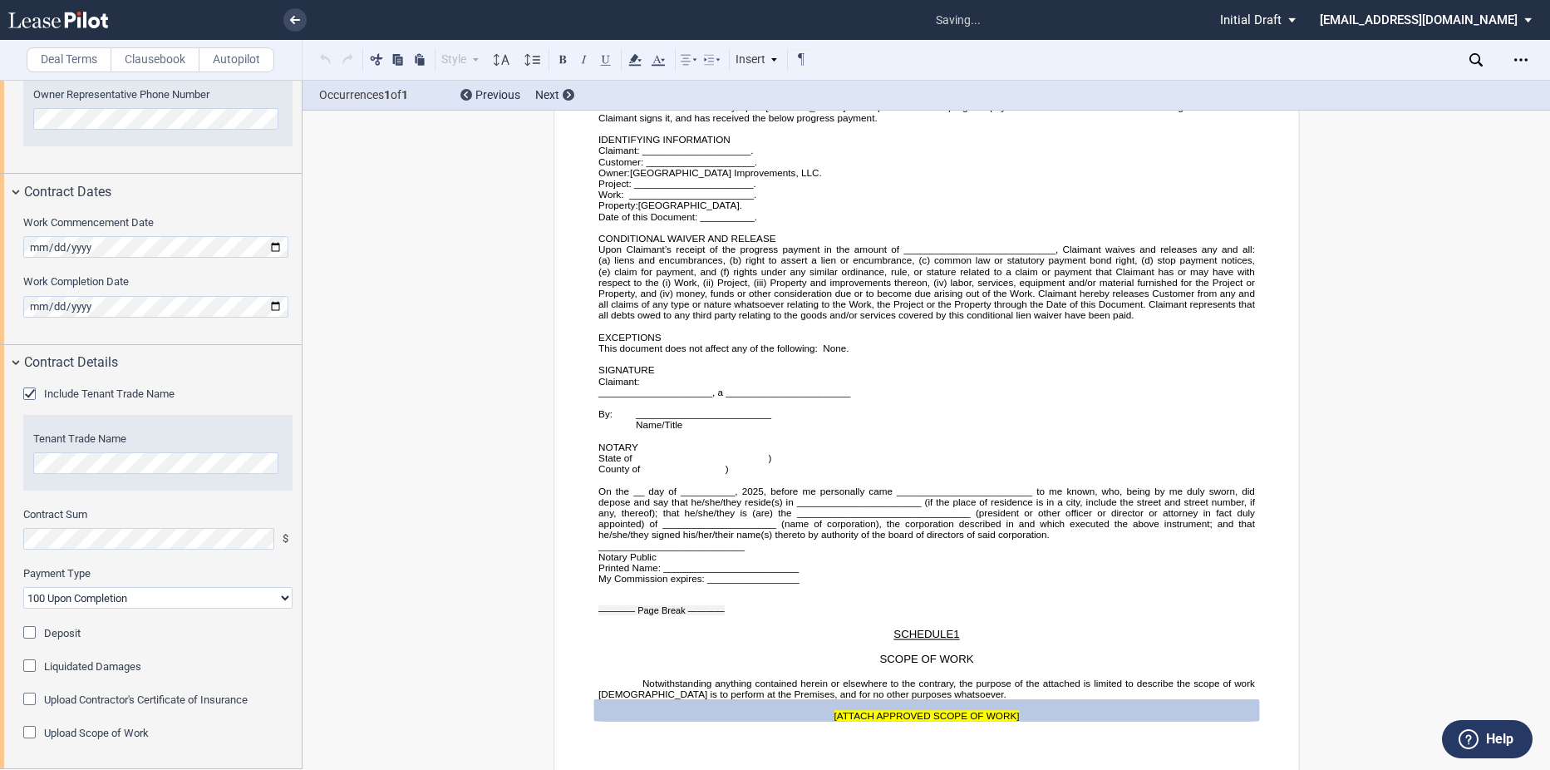
click at [764, 699] on p "﻿" at bounding box center [926, 704] width 657 height 11
click at [1076, 699] on p "﻿" at bounding box center [926, 704] width 657 height 11
click at [63, 730] on label "Upload Scope of Work" at bounding box center [96, 733] width 105 height 15
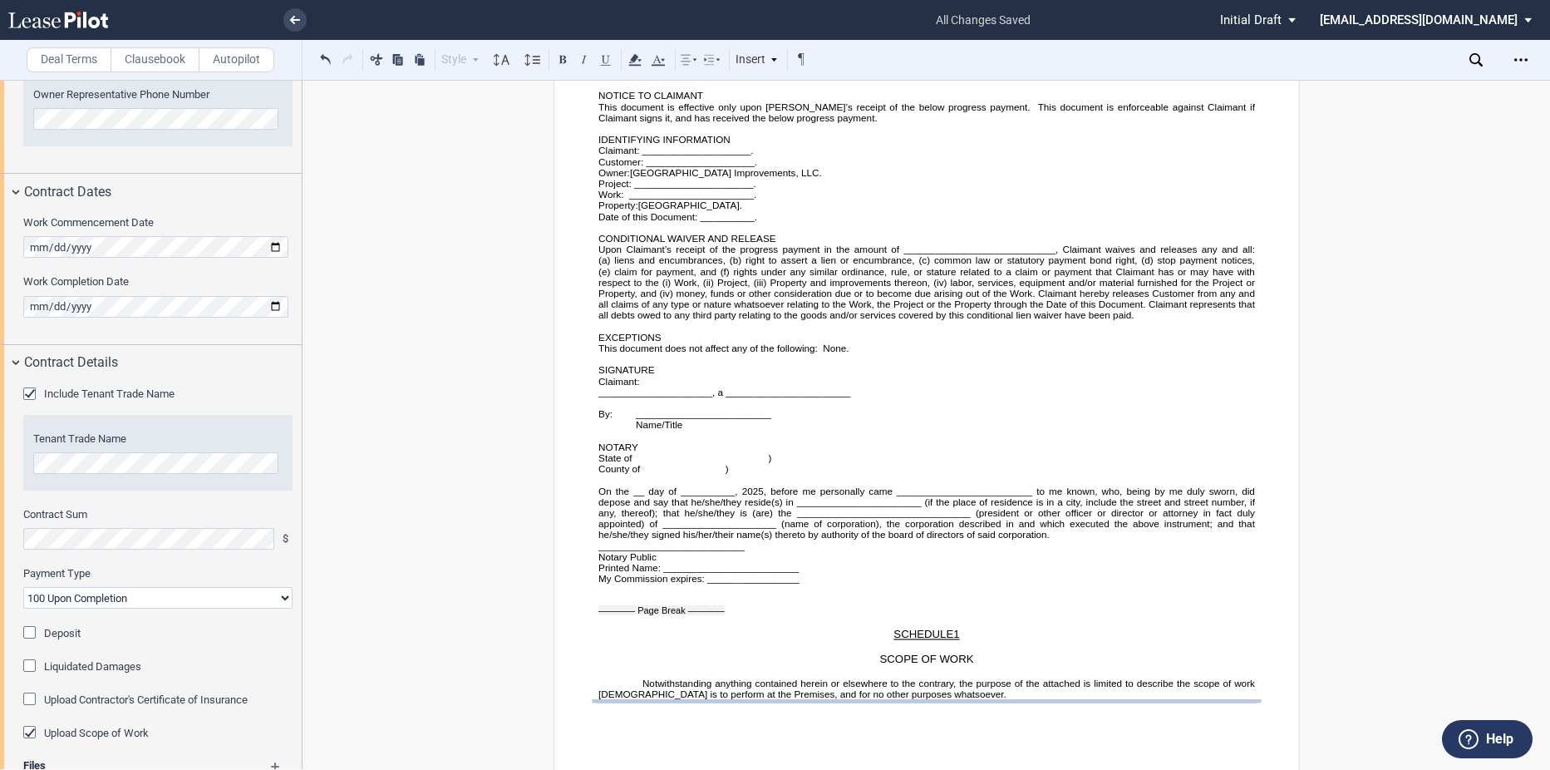
scroll to position [5534, 0]
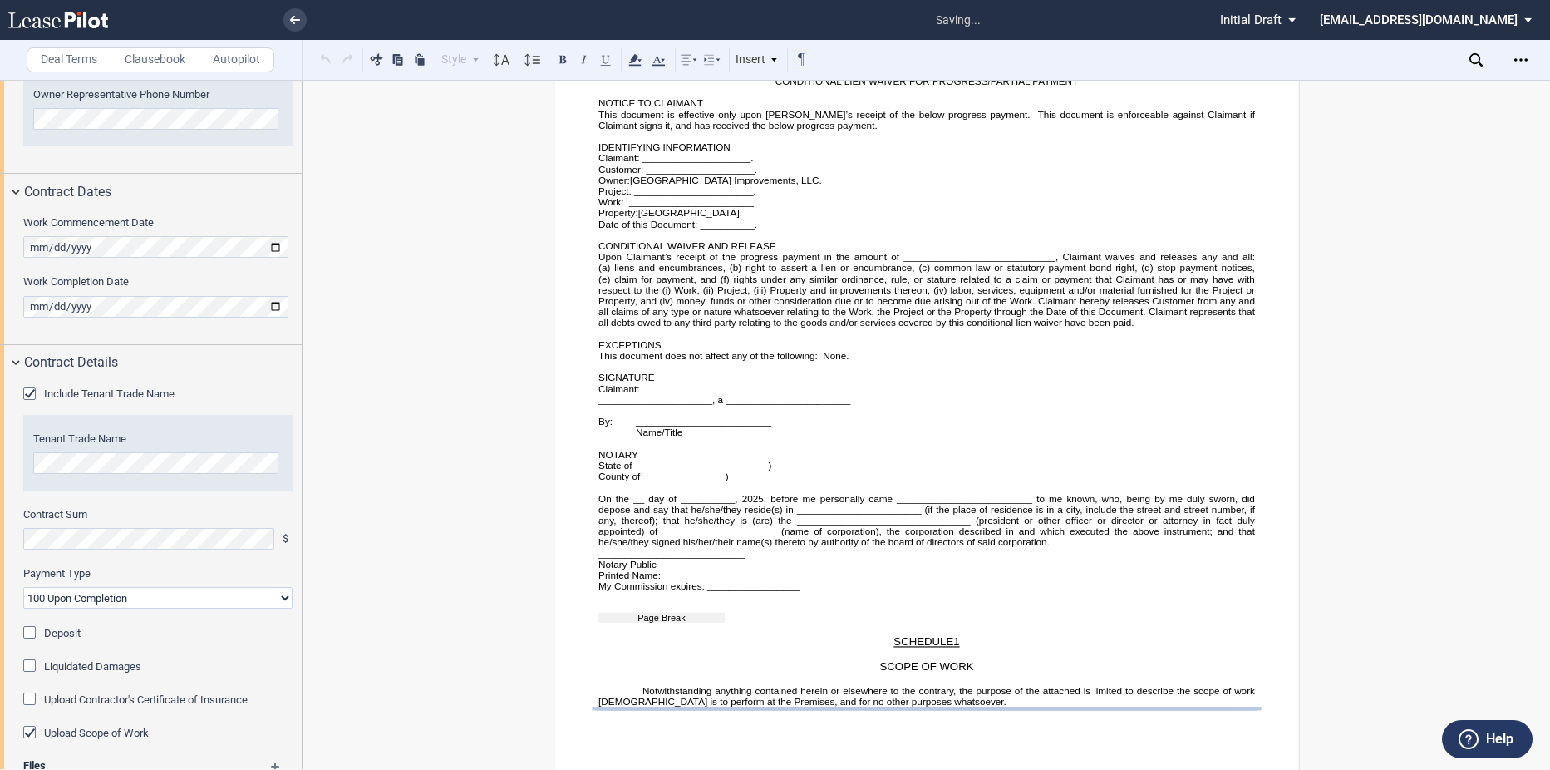
click at [754, 722] on p "﻿" at bounding box center [926, 727] width 657 height 11
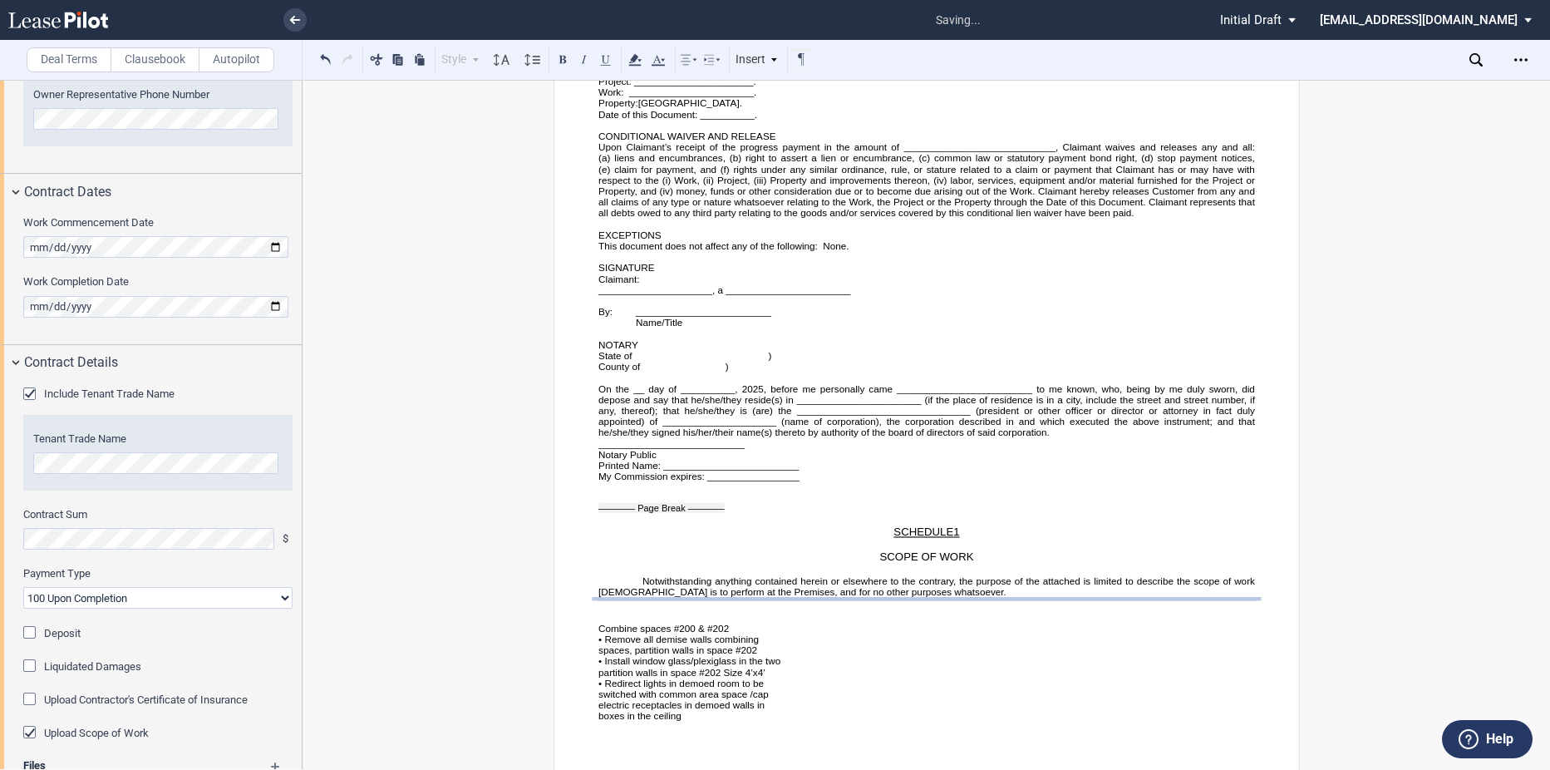
click at [628, 600] on p at bounding box center [926, 605] width 657 height 11
click at [613, 612] on p "﻿ Combine spaces #200 & #202 • Remove all demise walls combining spaces, partit…" at bounding box center [926, 667] width 657 height 110
click at [598, 633] on p "• Remove all demise walls combining" at bounding box center [926, 638] width 657 height 11
click at [598, 623] on p "1. Combine spaces #200 & #202" at bounding box center [926, 628] width 657 height 11
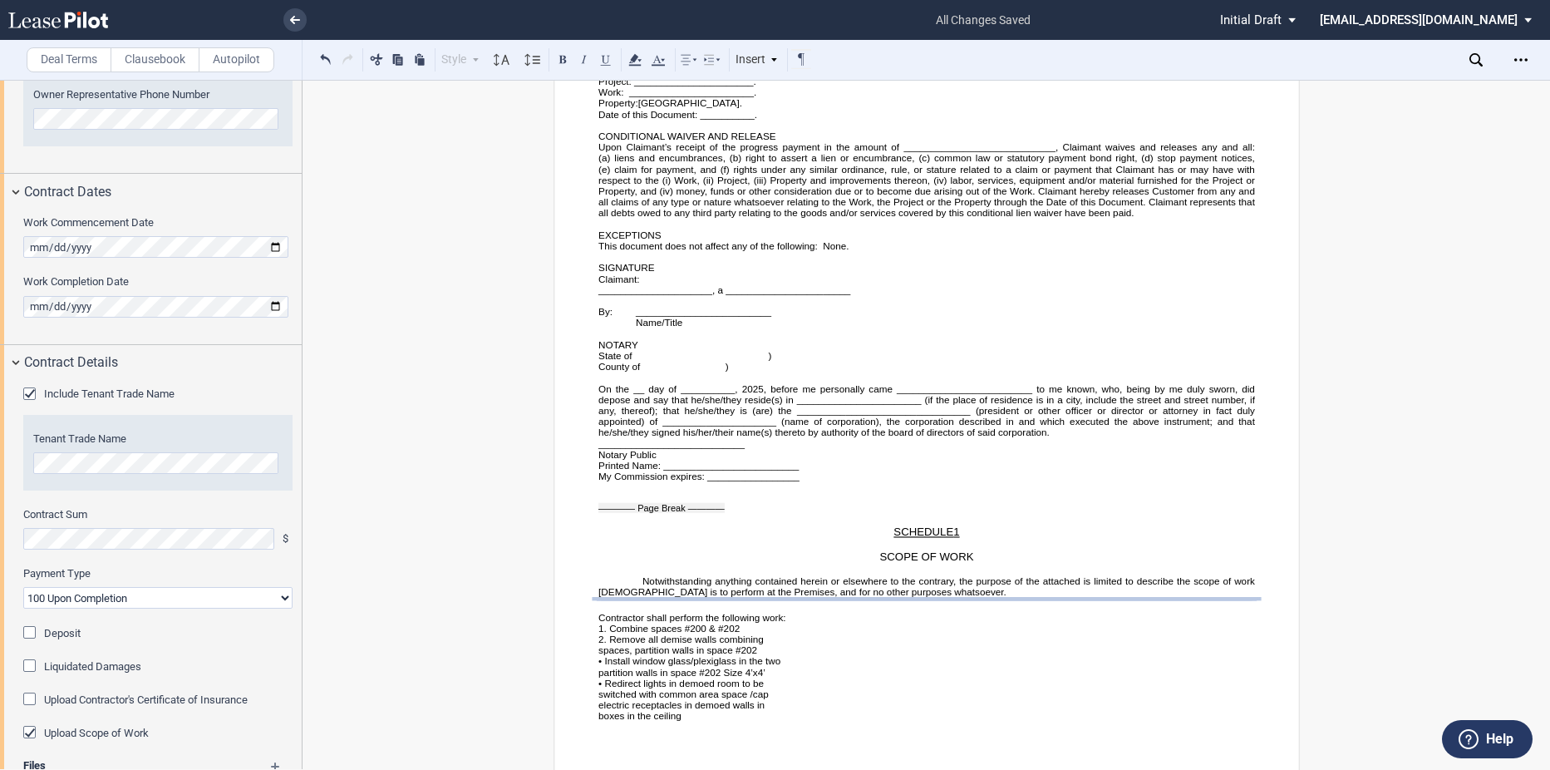
click at [598, 623] on p "1. Combine spaces #200 & #202" at bounding box center [926, 628] width 657 height 11
click at [605, 623] on p "1. Combine spaces #200 & #202" at bounding box center [926, 628] width 657 height 11
click at [508, 61] on icon at bounding box center [502, 60] width 20 height 20
click at [564, 61] on button at bounding box center [563, 59] width 20 height 20
click at [531, 59] on icon at bounding box center [532, 60] width 20 height 20
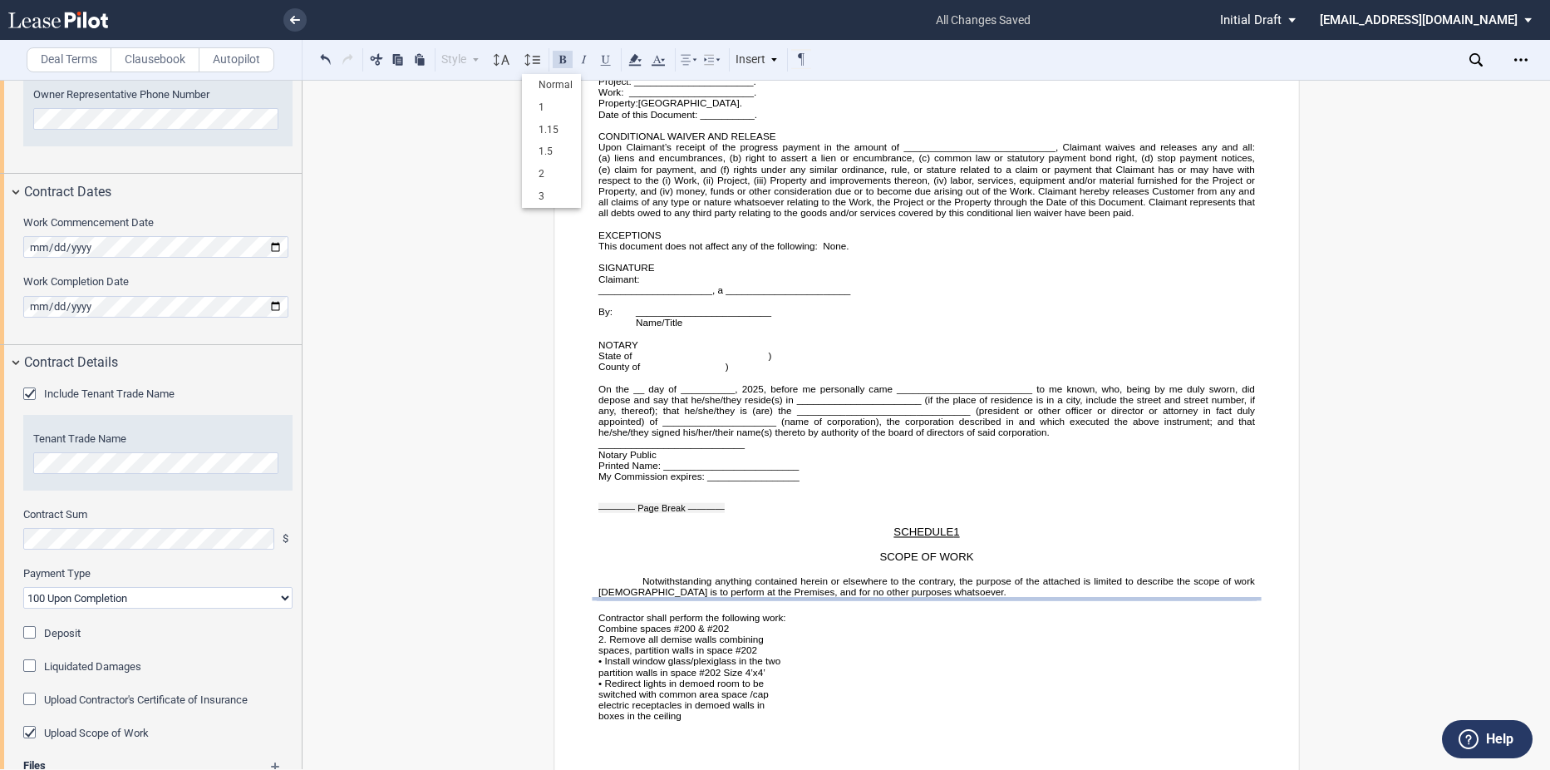
click at [559, 56] on button at bounding box center [563, 59] width 20 height 20
click at [602, 633] on p "2. Remove all demise walls combining" at bounding box center [926, 638] width 657 height 11
click at [609, 633] on p "2. Remove all demise walls combining" at bounding box center [926, 638] width 657 height 11
click at [604, 633] on p "2. Remove all demise walls combining" at bounding box center [926, 638] width 657 height 11
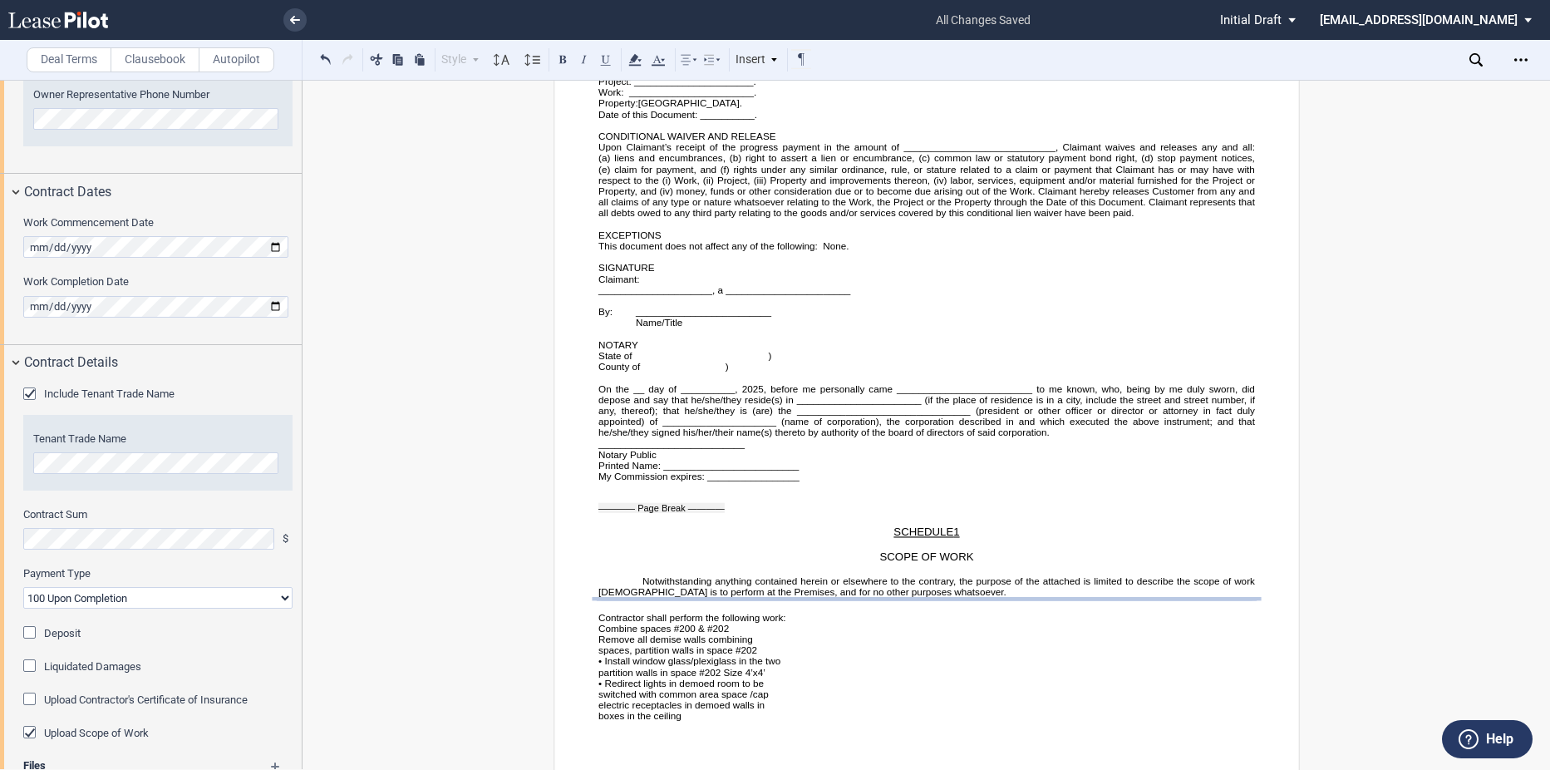
click at [598, 623] on p "Combine spaces #200 & #202" at bounding box center [926, 628] width 657 height 11
click at [601, 655] on p "• Install window glass/plexiglass in the two" at bounding box center [926, 660] width 657 height 11
click at [599, 677] on p "• Redirect lights in demoed room to be" at bounding box center [926, 682] width 657 height 11
click at [598, 623] on p "Combine spaces #200 & #202" at bounding box center [926, 628] width 657 height 11
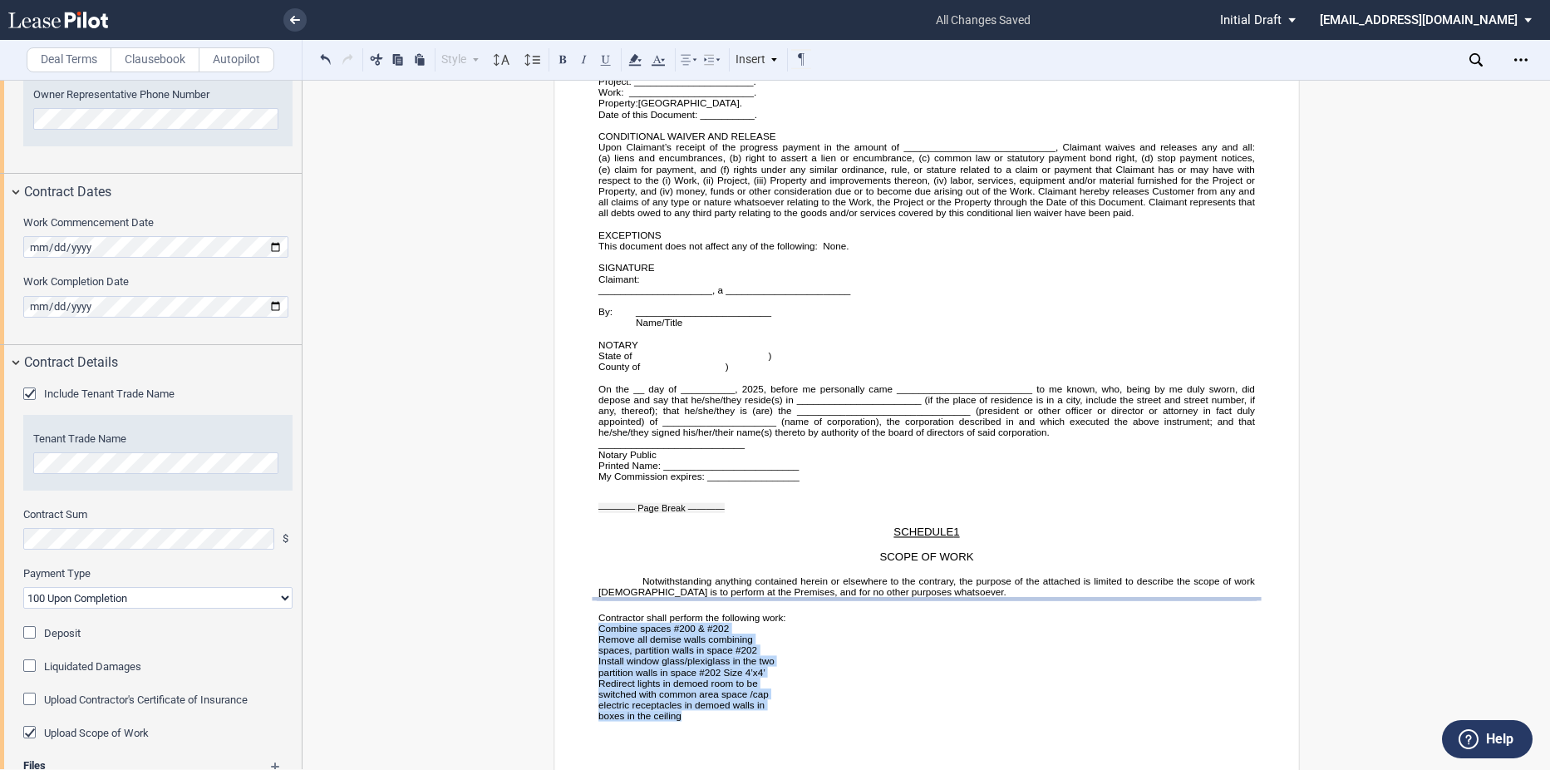
drag, startPoint x: 595, startPoint y: 617, endPoint x: 690, endPoint y: 722, distance: 141.9
click at [754, 54] on div "Insert" at bounding box center [757, 60] width 48 height 22
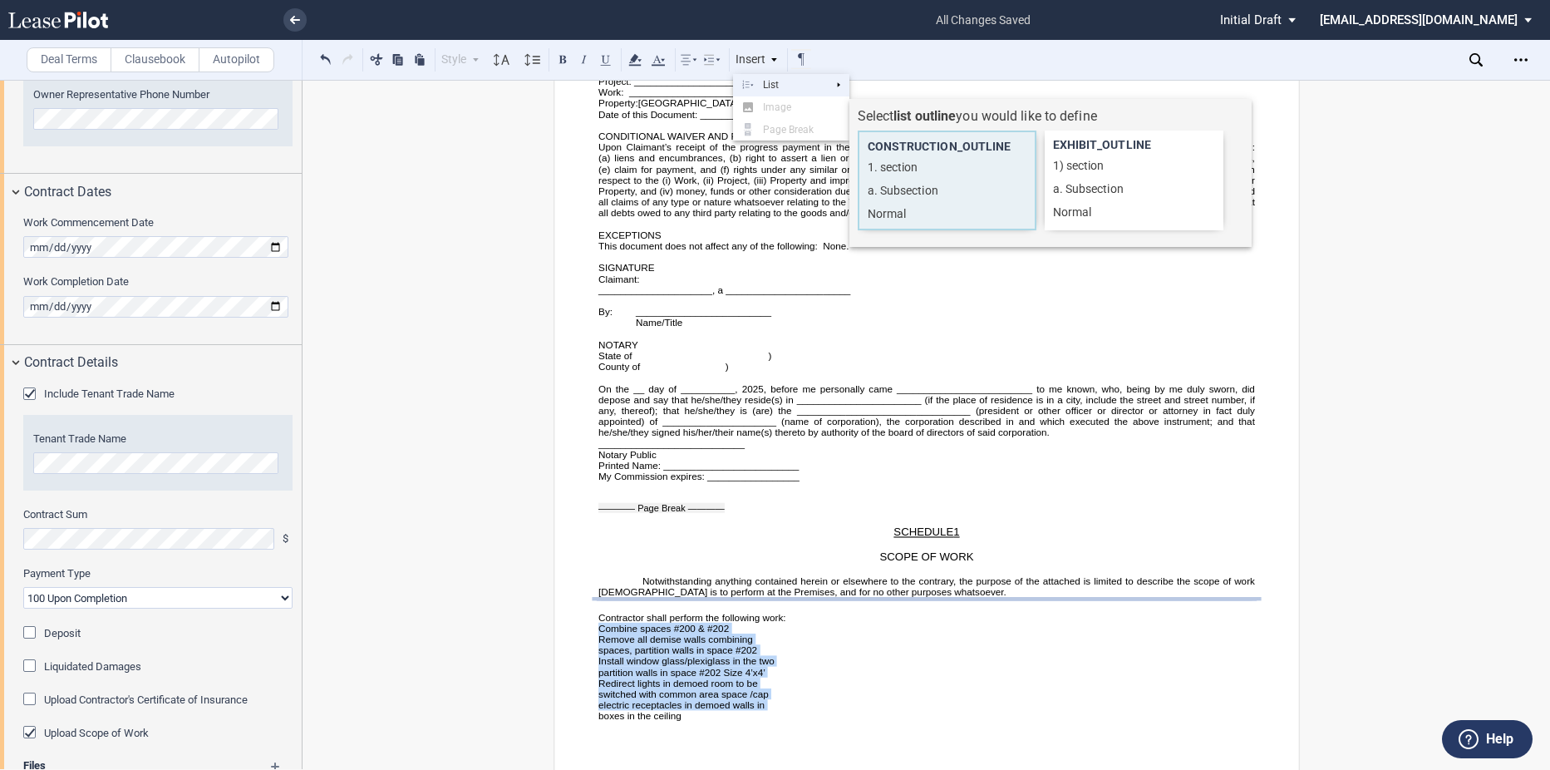
click at [923, 152] on div "CONSTRUCTION_OUTLINE" at bounding box center [947, 146] width 167 height 20
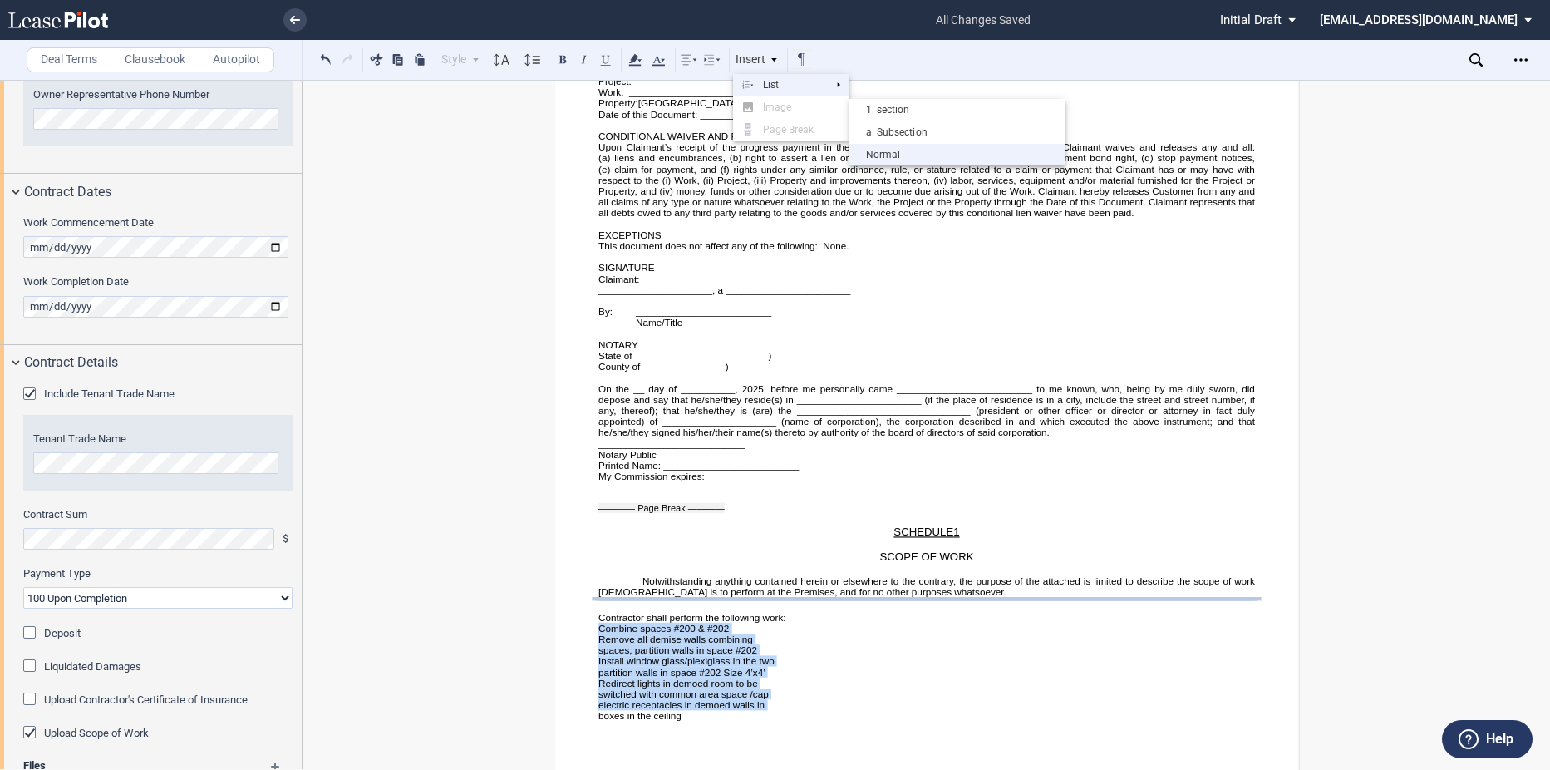
click at [926, 151] on div "Normal" at bounding box center [957, 155] width 199 height 14
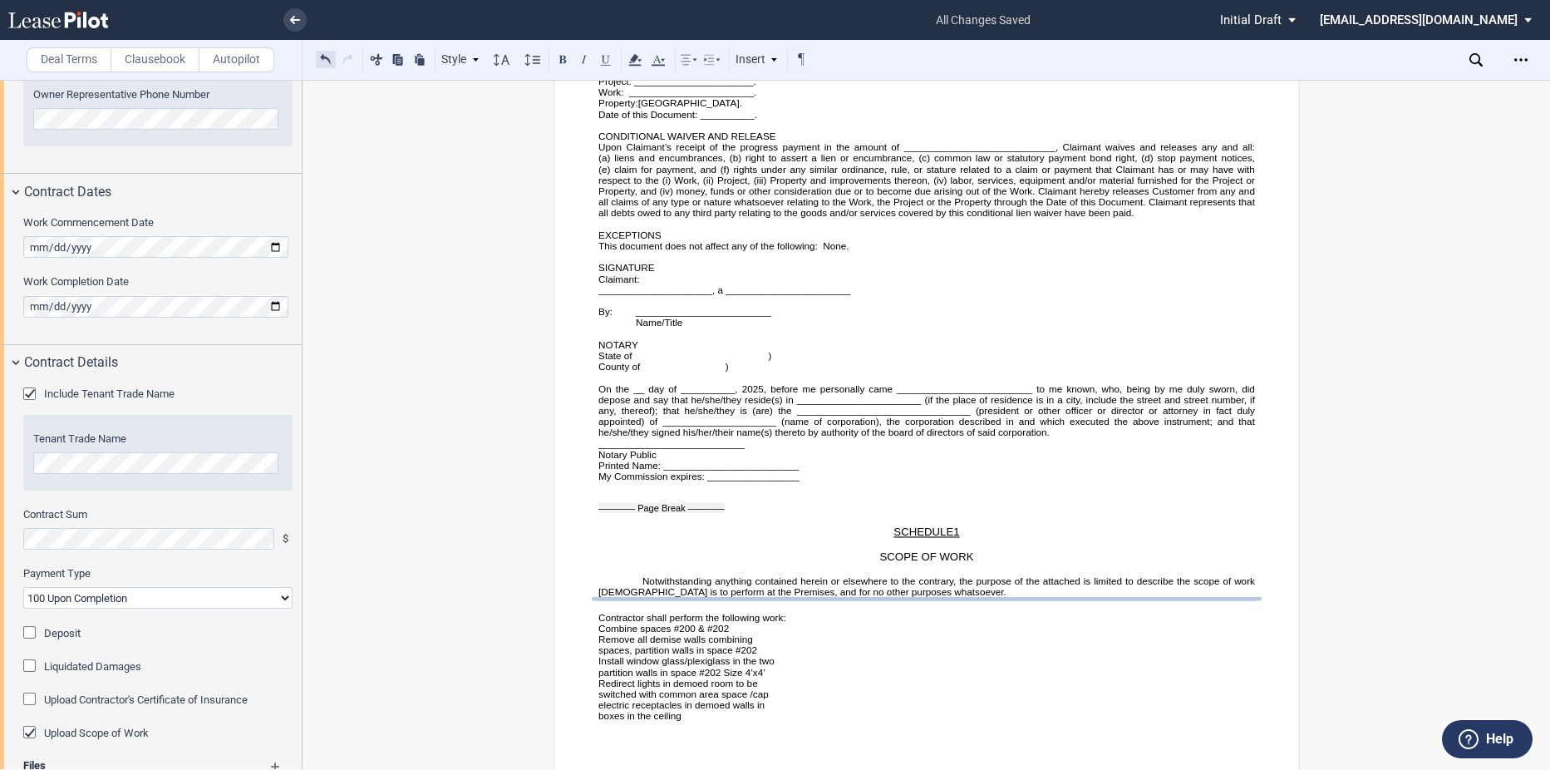
click at [324, 61] on button at bounding box center [326, 59] width 20 height 20
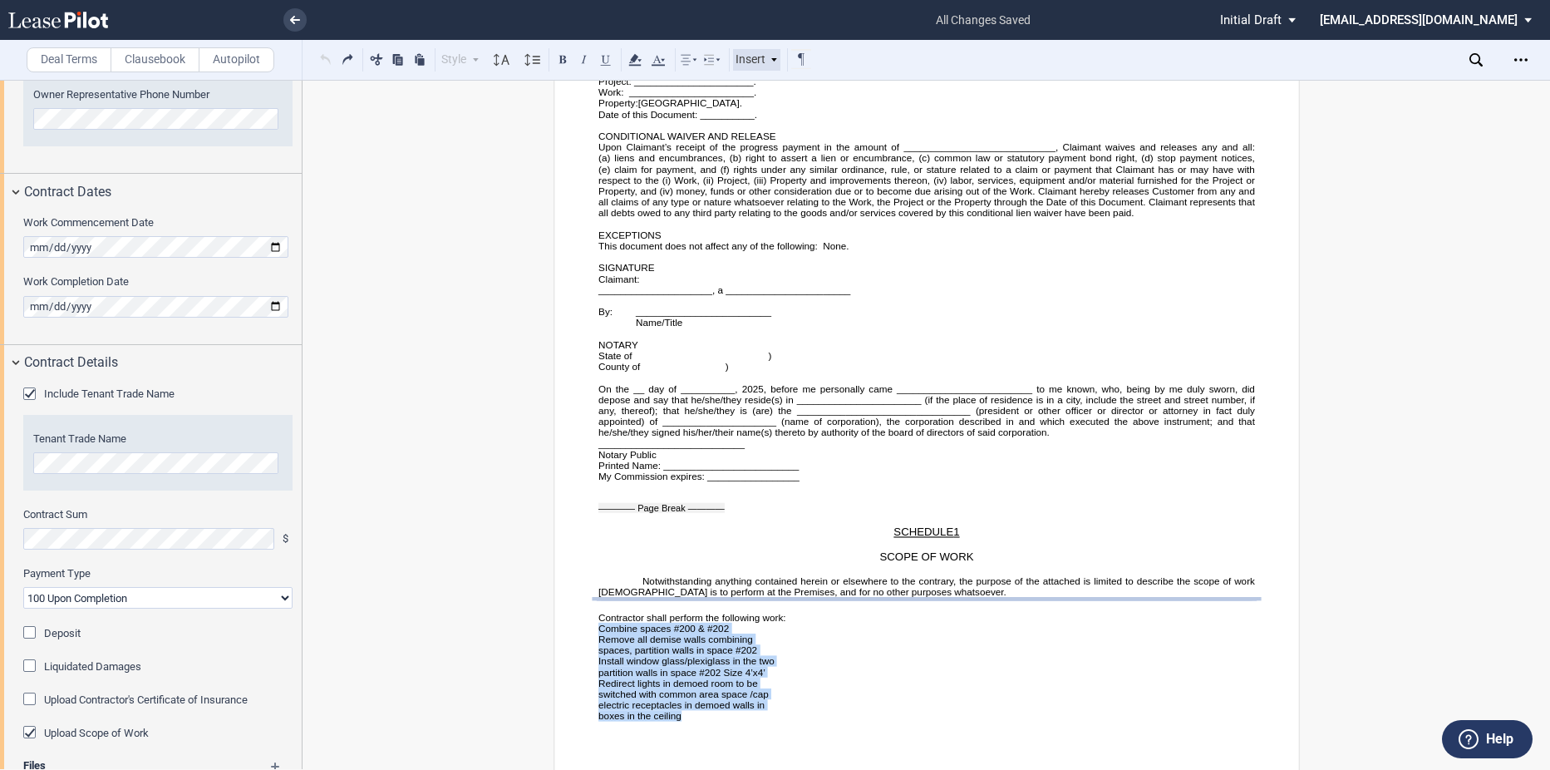
click at [764, 56] on div "Insert" at bounding box center [757, 60] width 48 height 22
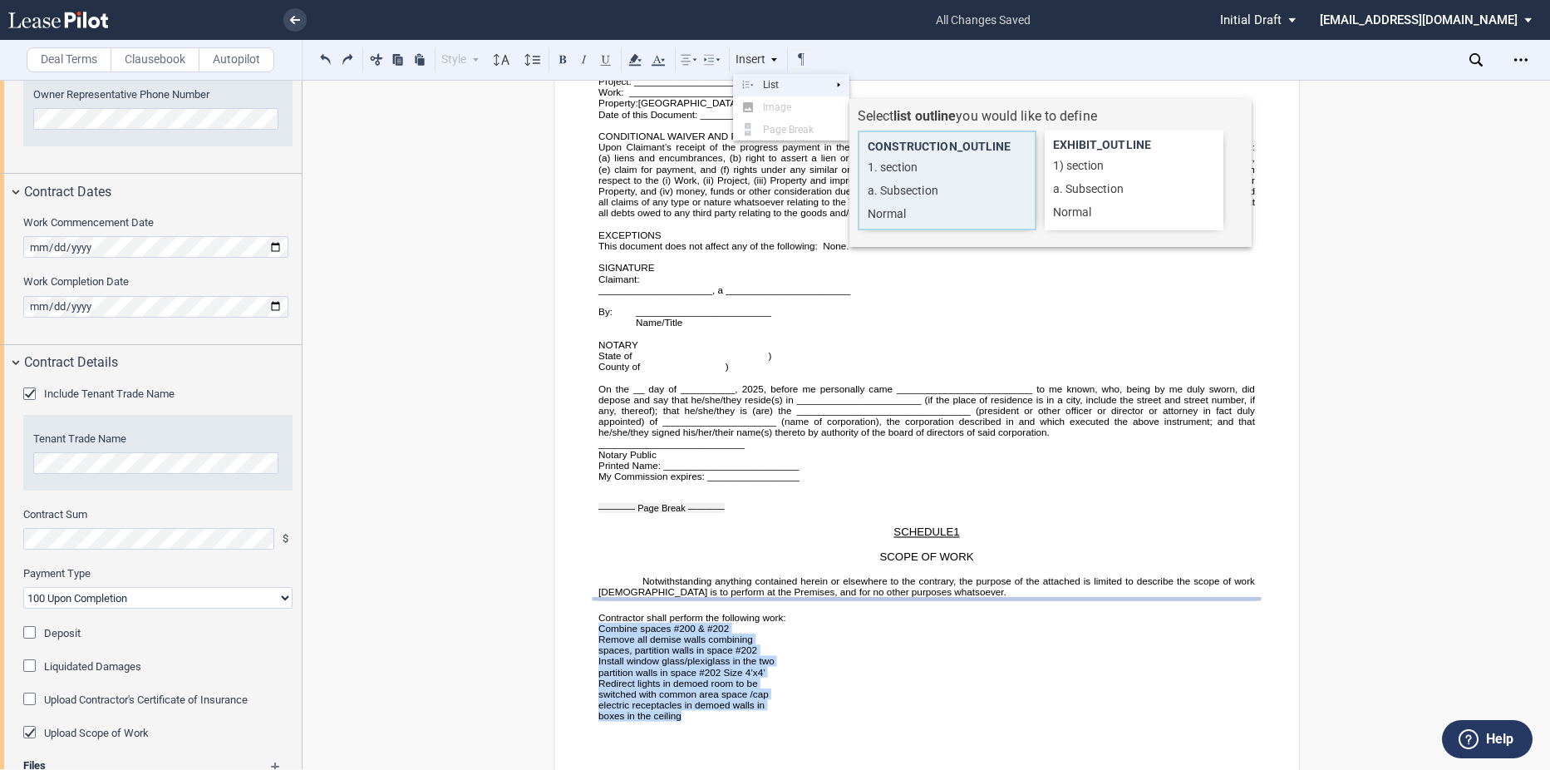
click at [903, 143] on span "CONSTRUCTION_OUTLINE" at bounding box center [940, 146] width 144 height 13
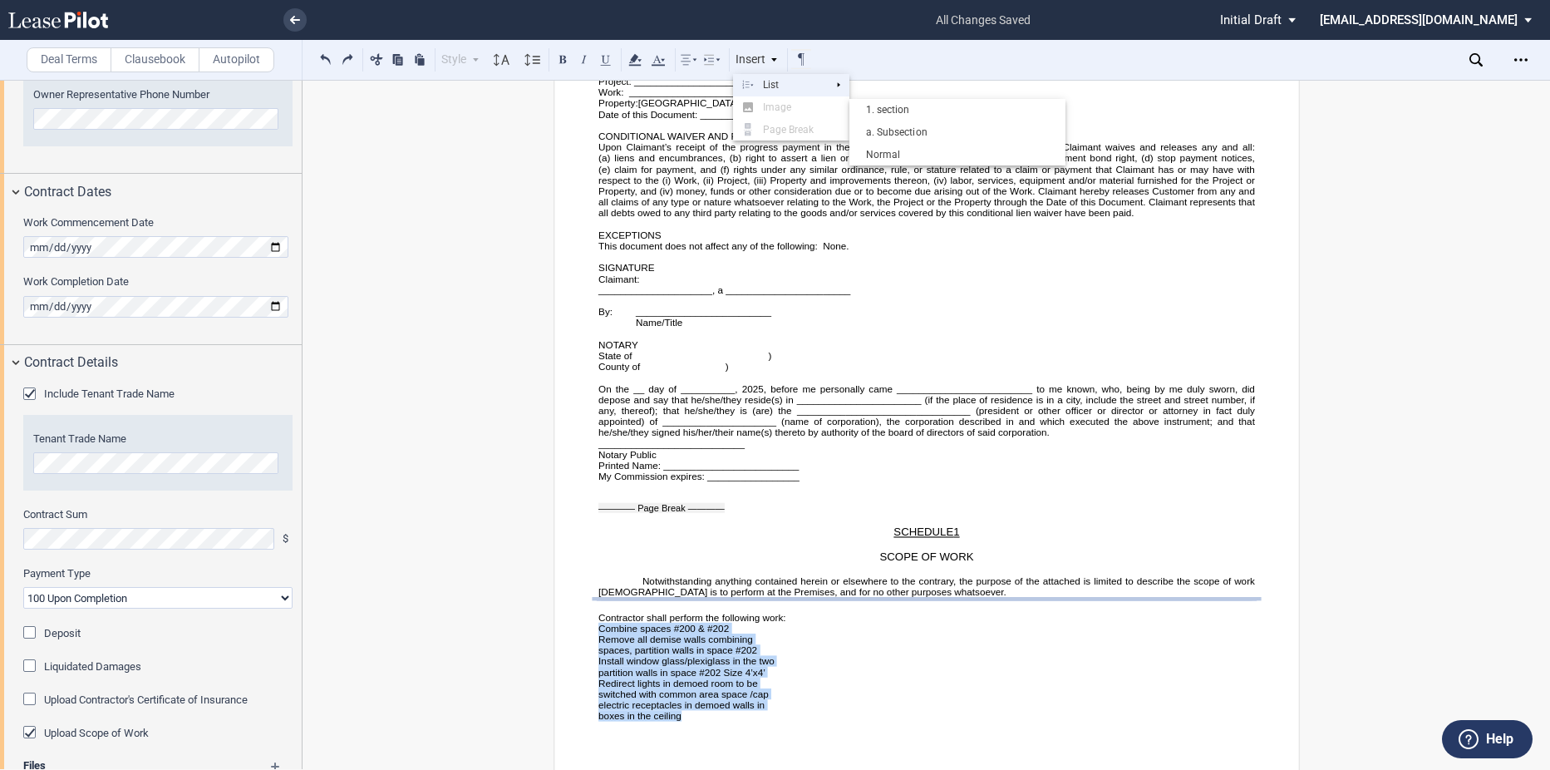
click at [699, 655] on p "Install window glass/plexiglass in the two" at bounding box center [926, 660] width 657 height 11
click at [691, 644] on p "spaces, partition walls in space #202" at bounding box center [926, 649] width 657 height 11
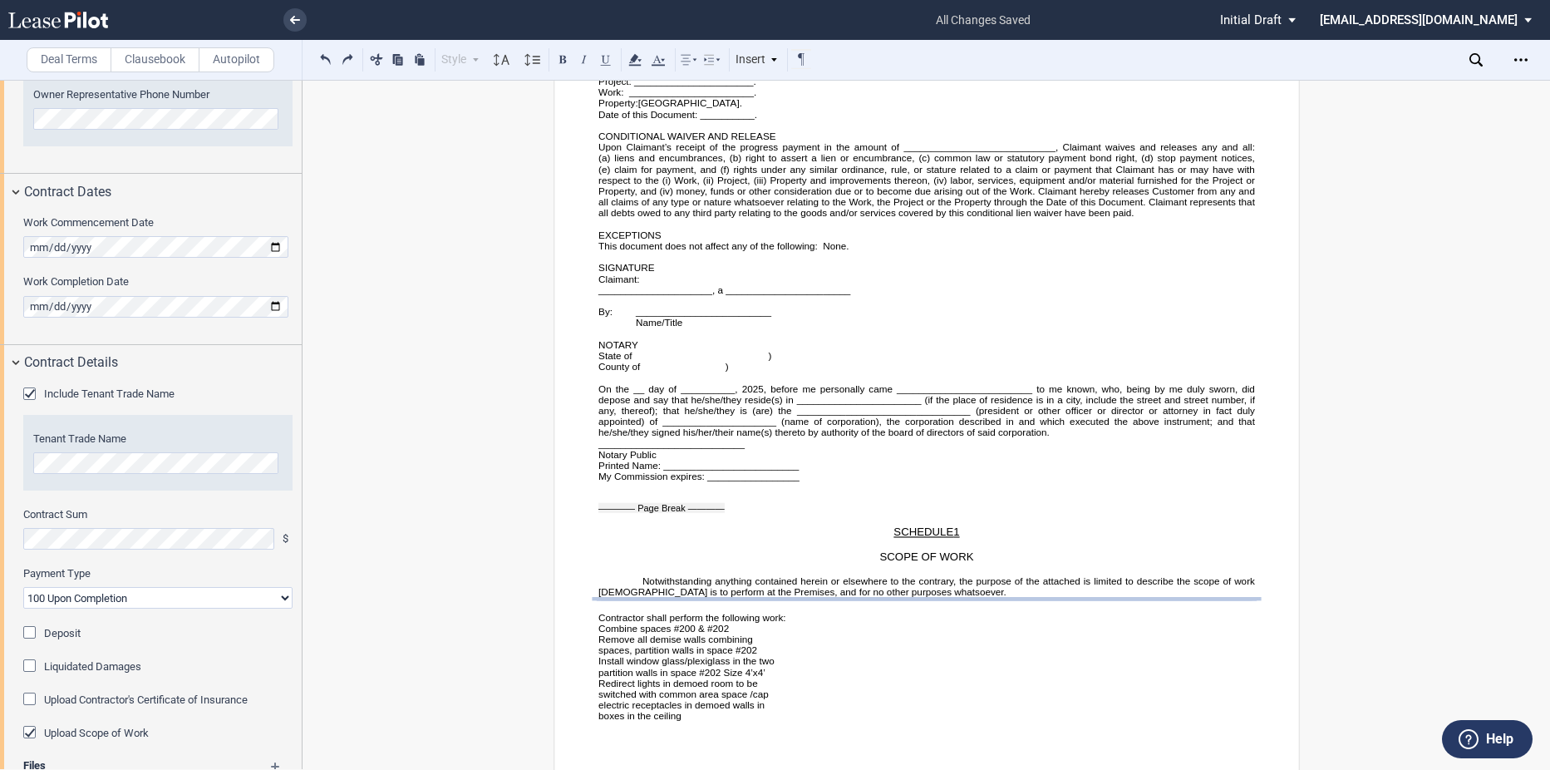
click at [667, 644] on p "spaces, partition walls in space #202" at bounding box center [926, 649] width 657 height 11
click at [663, 644] on p "spaces, partition walls in space #202" at bounding box center [926, 649] width 657 height 11
drag, startPoint x: 714, startPoint y: 697, endPoint x: 642, endPoint y: 633, distance: 96.6
click at [713, 699] on p "electric receptacles in demoed walls in" at bounding box center [926, 704] width 657 height 11
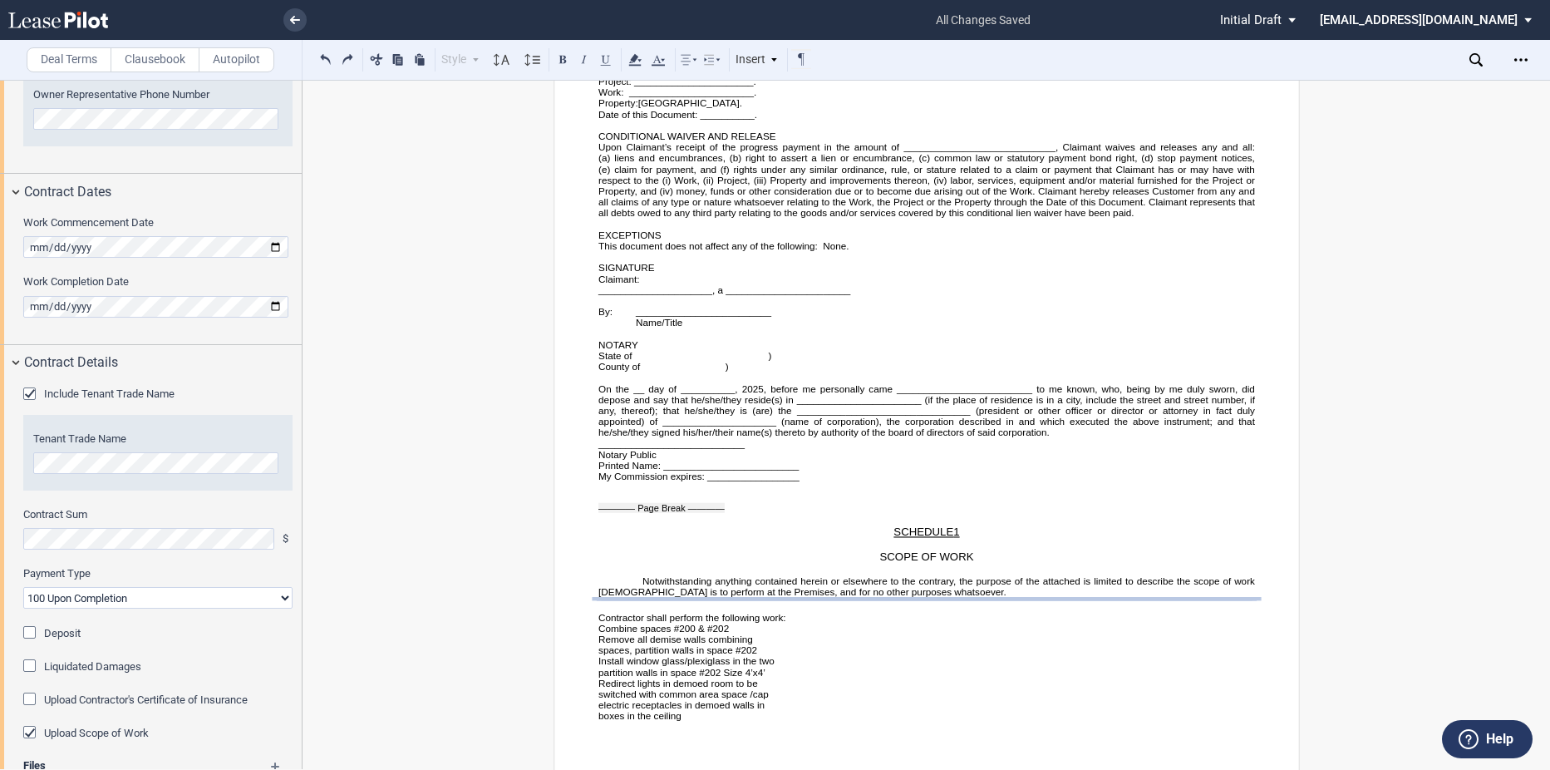
click at [598, 612] on span "﻿Contractor shall perform the following work:" at bounding box center [691, 617] width 187 height 11
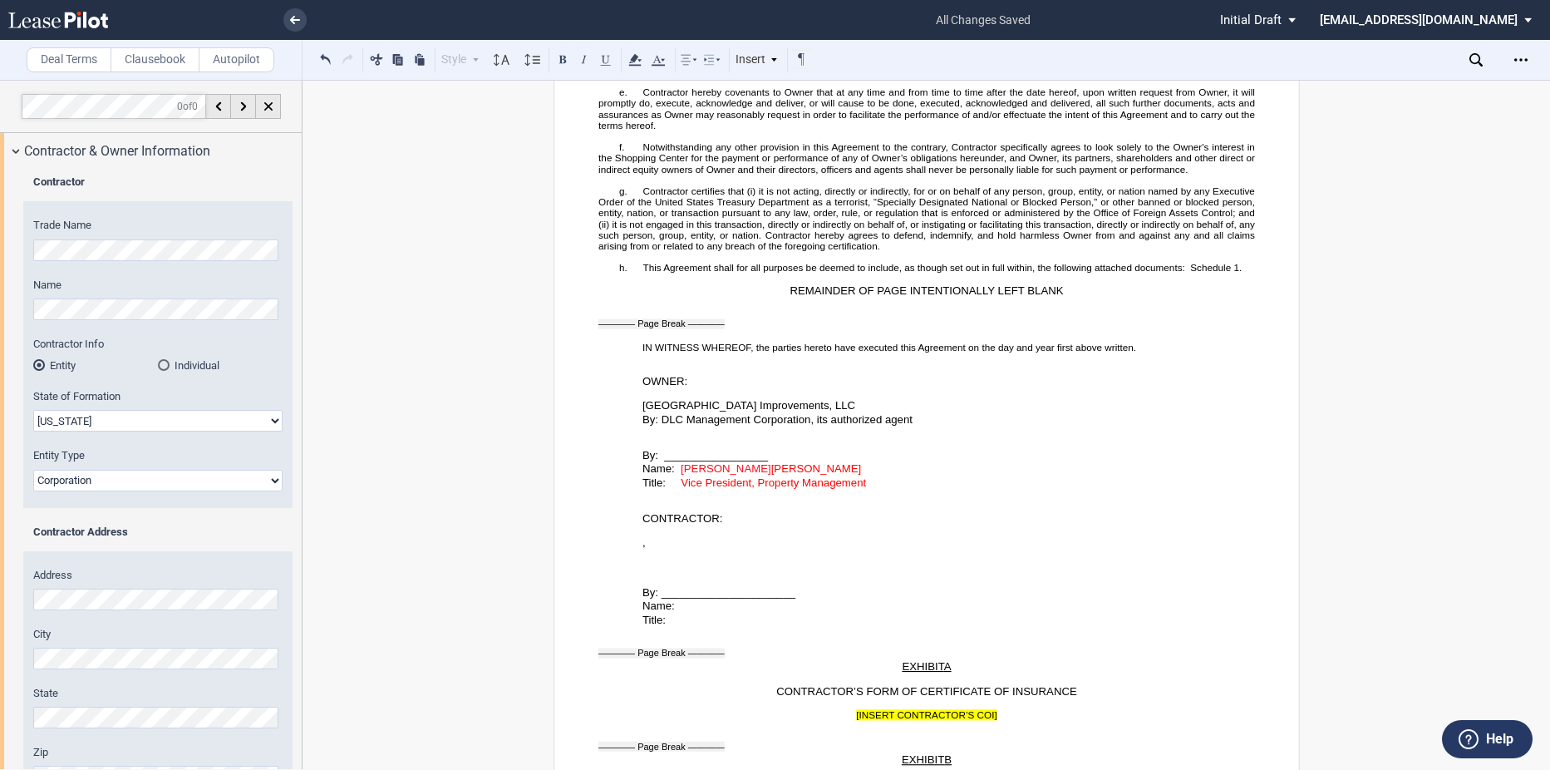
scroll to position [2818, 0]
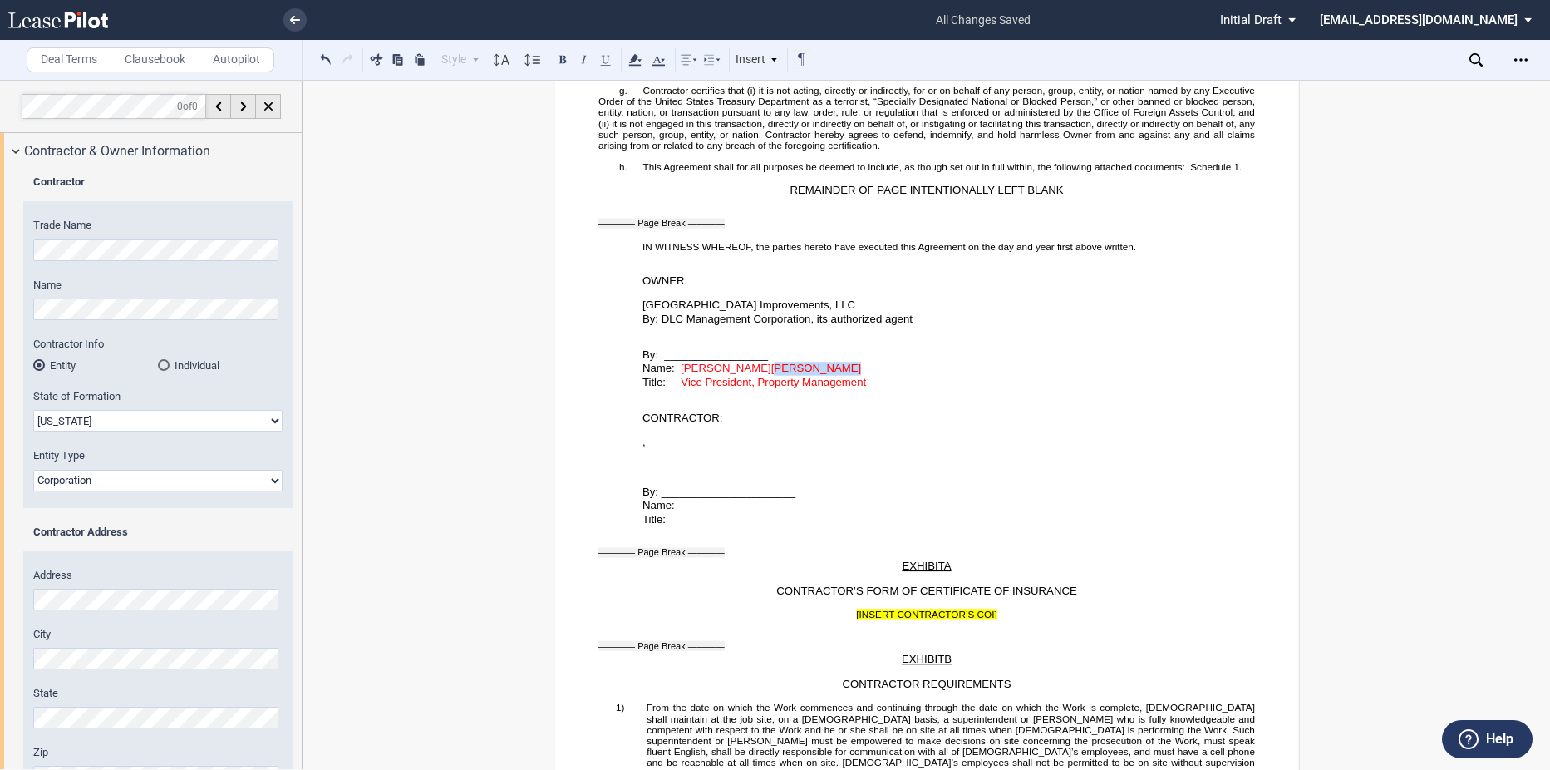
drag, startPoint x: 840, startPoint y: 376, endPoint x: 759, endPoint y: 377, distance: 80.6
click at [759, 376] on p "Name: [PERSON_NAME] [PERSON_NAME]" at bounding box center [948, 369] width 613 height 14
click at [805, 374] on span "[PERSON_NAME]" at bounding box center [816, 368] width 91 height 12
drag, startPoint x: 679, startPoint y: 382, endPoint x: 881, endPoint y: 396, distance: 202.5
click at [881, 389] on div "﻿ ﻿ By: _________________ Name: Mark Bradshaw Title: Vice President, Property M…" at bounding box center [926, 357] width 657 height 63
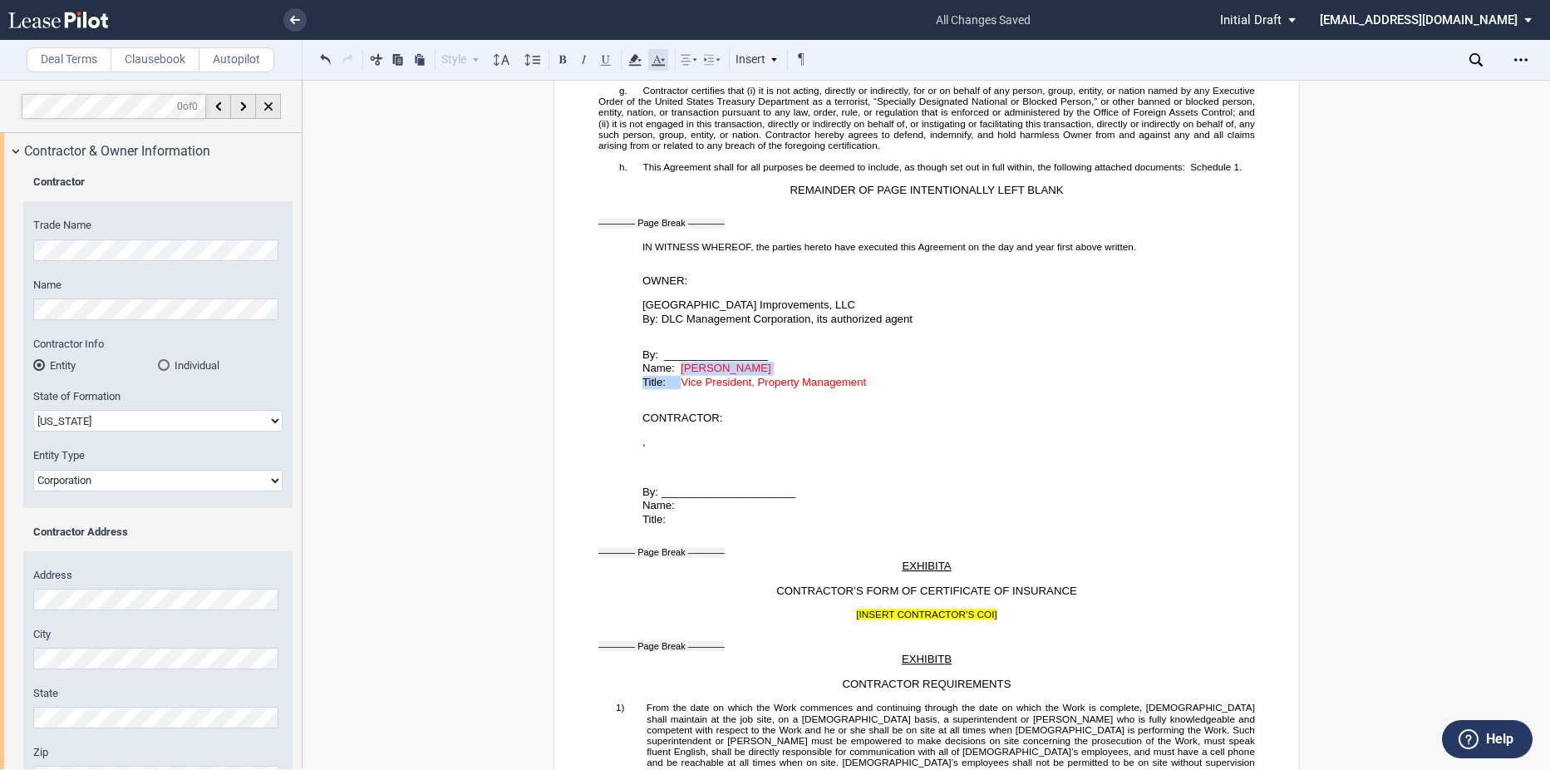
click at [658, 57] on icon at bounding box center [658, 60] width 20 height 20
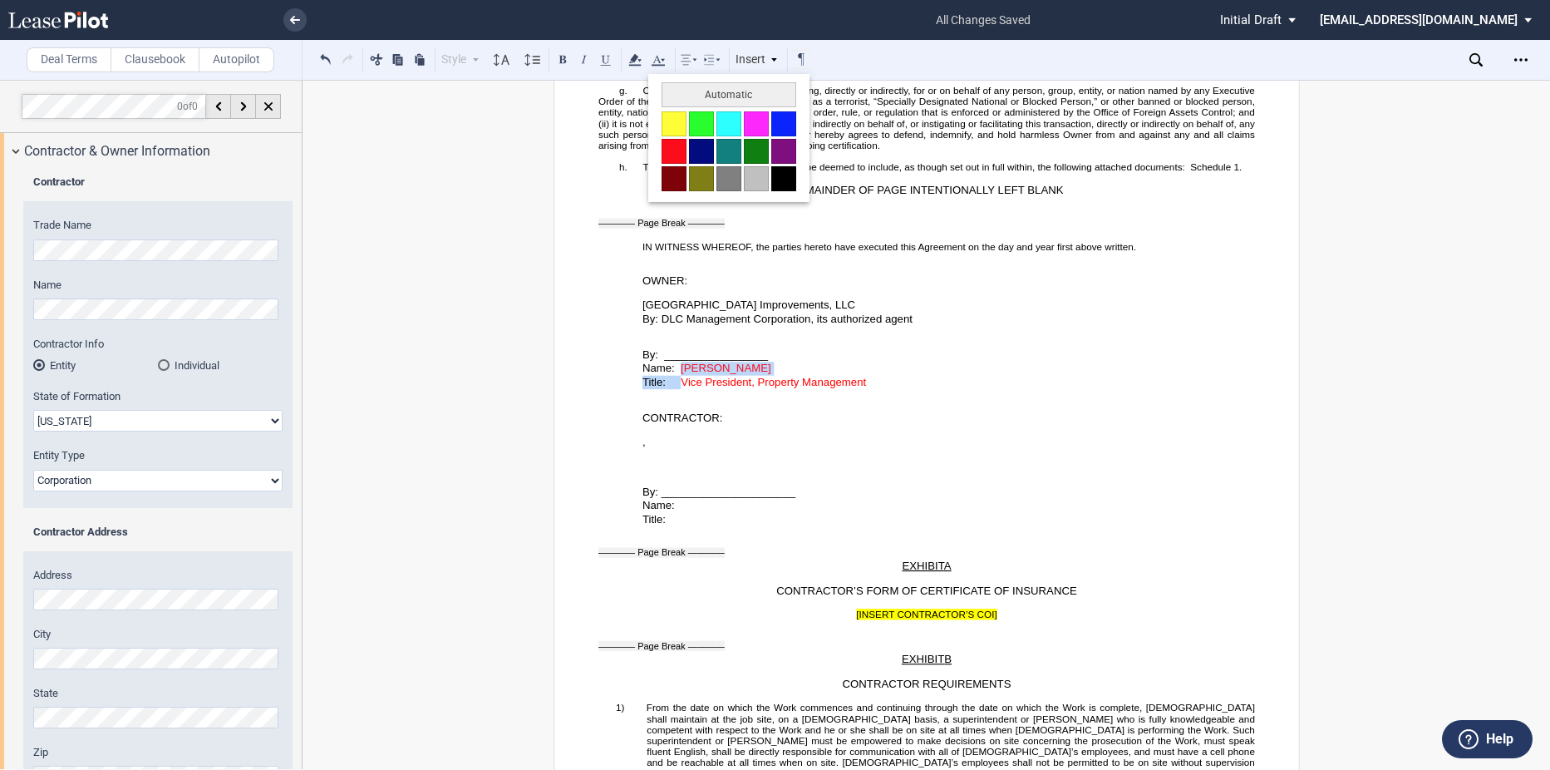
click at [779, 175] on button at bounding box center [783, 178] width 25 height 25
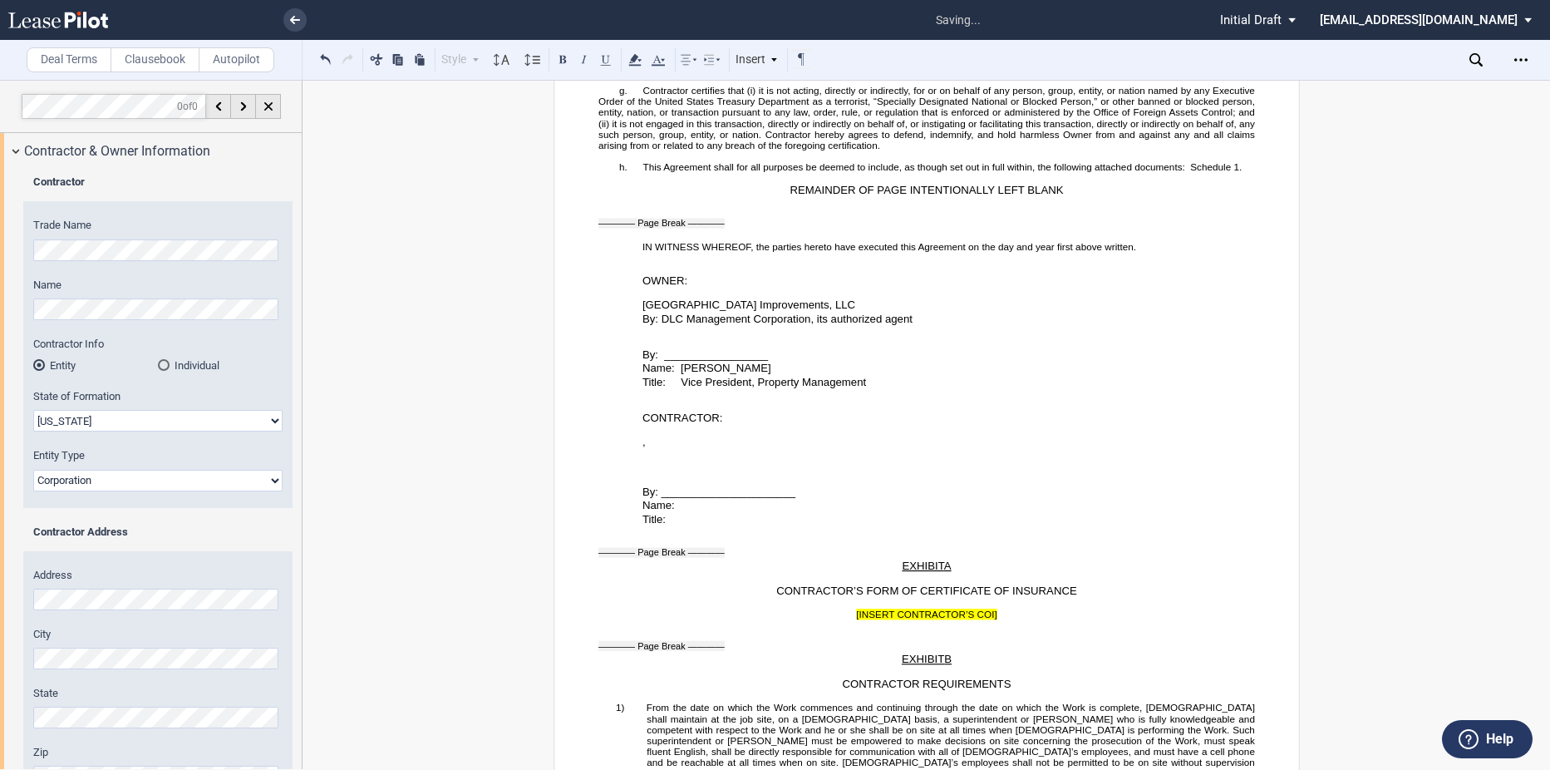
click at [760, 361] on span "_________________" at bounding box center [716, 354] width 104 height 12
click at [788, 436] on p "﻿" at bounding box center [926, 430] width 657 height 11
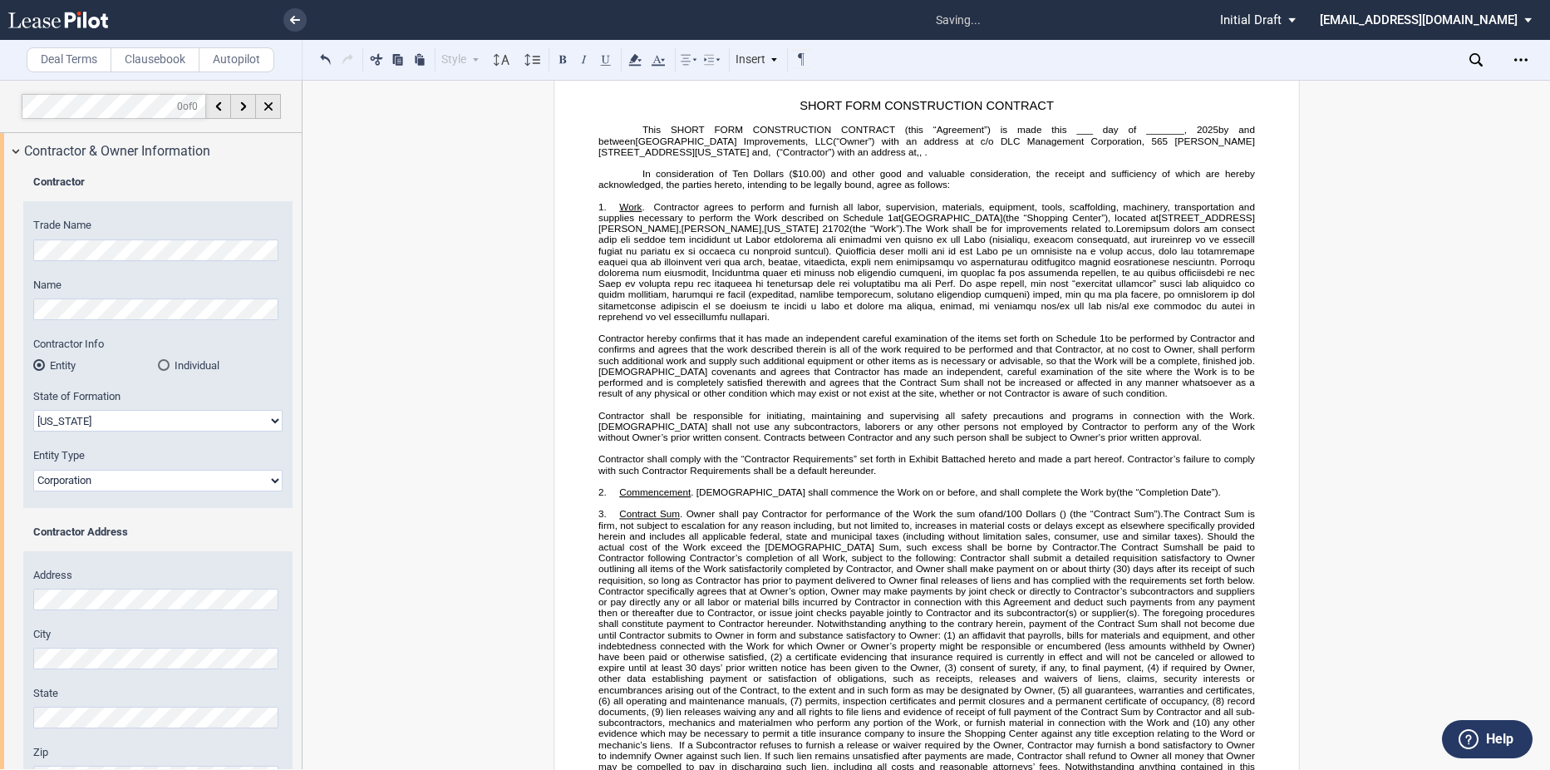
scroll to position [0, 0]
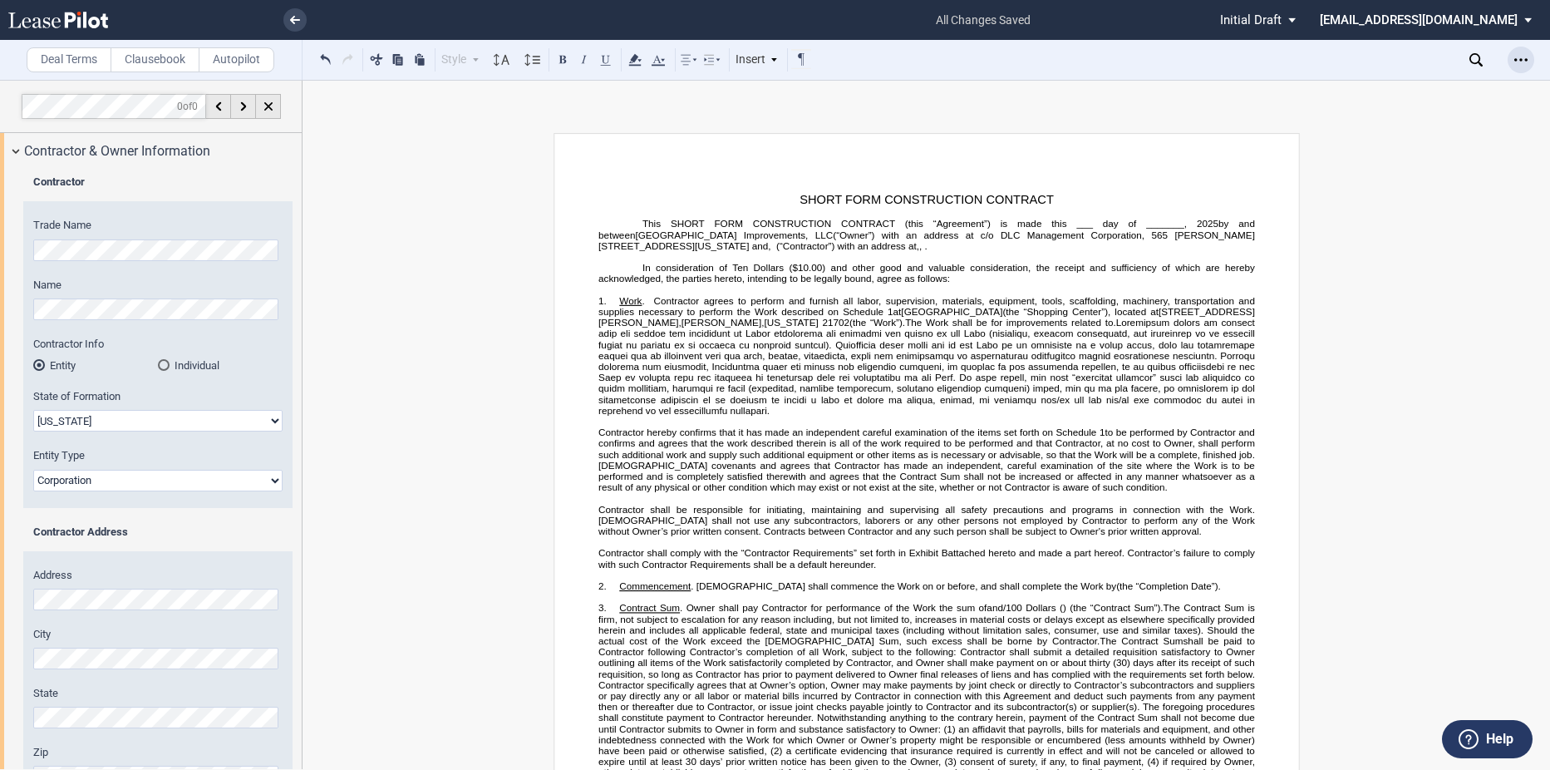
click at [1533, 62] on div "Open Lease options menu" at bounding box center [1521, 60] width 27 height 27
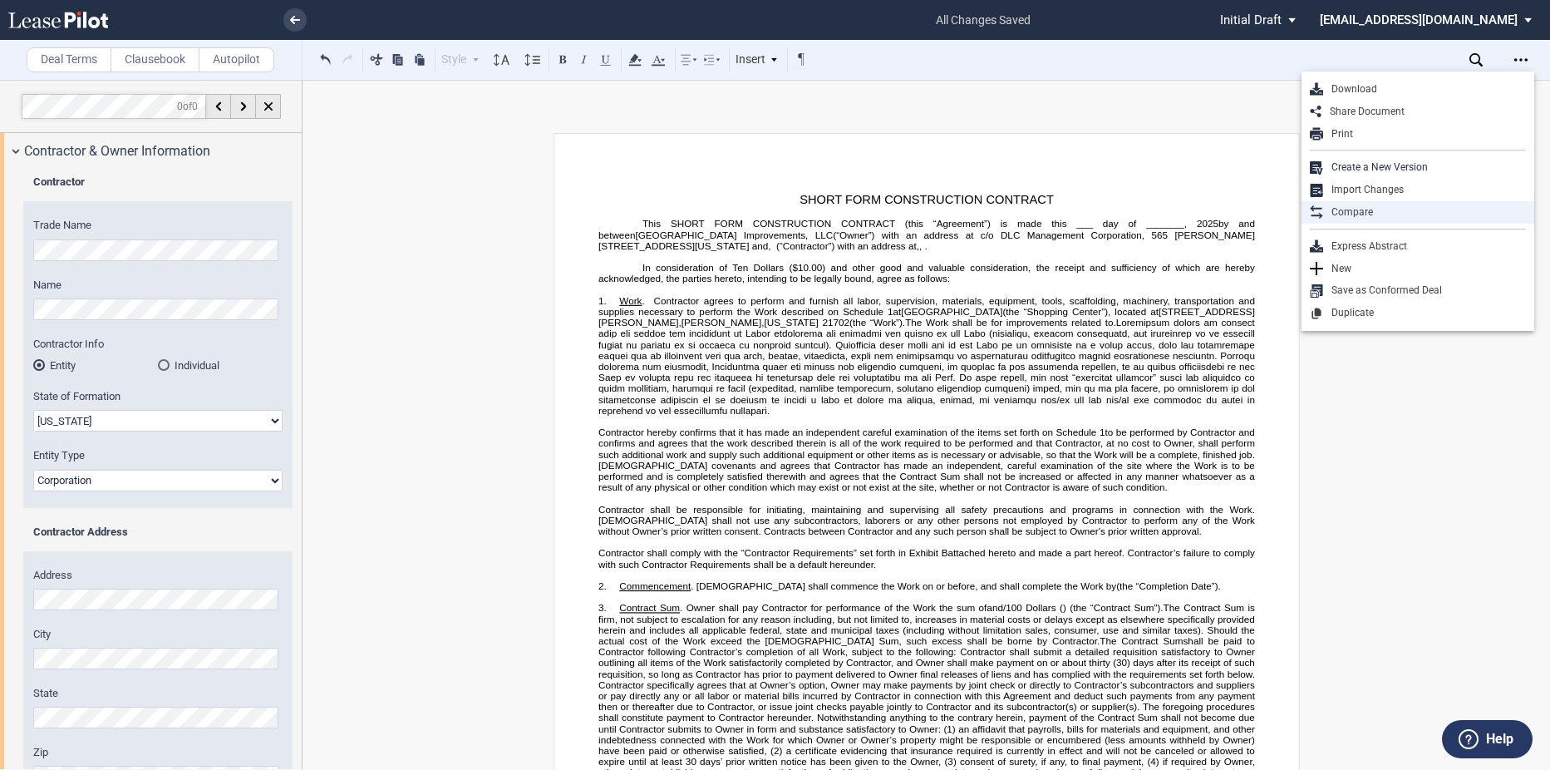
click at [1364, 213] on div "Compare" at bounding box center [1424, 212] width 203 height 14
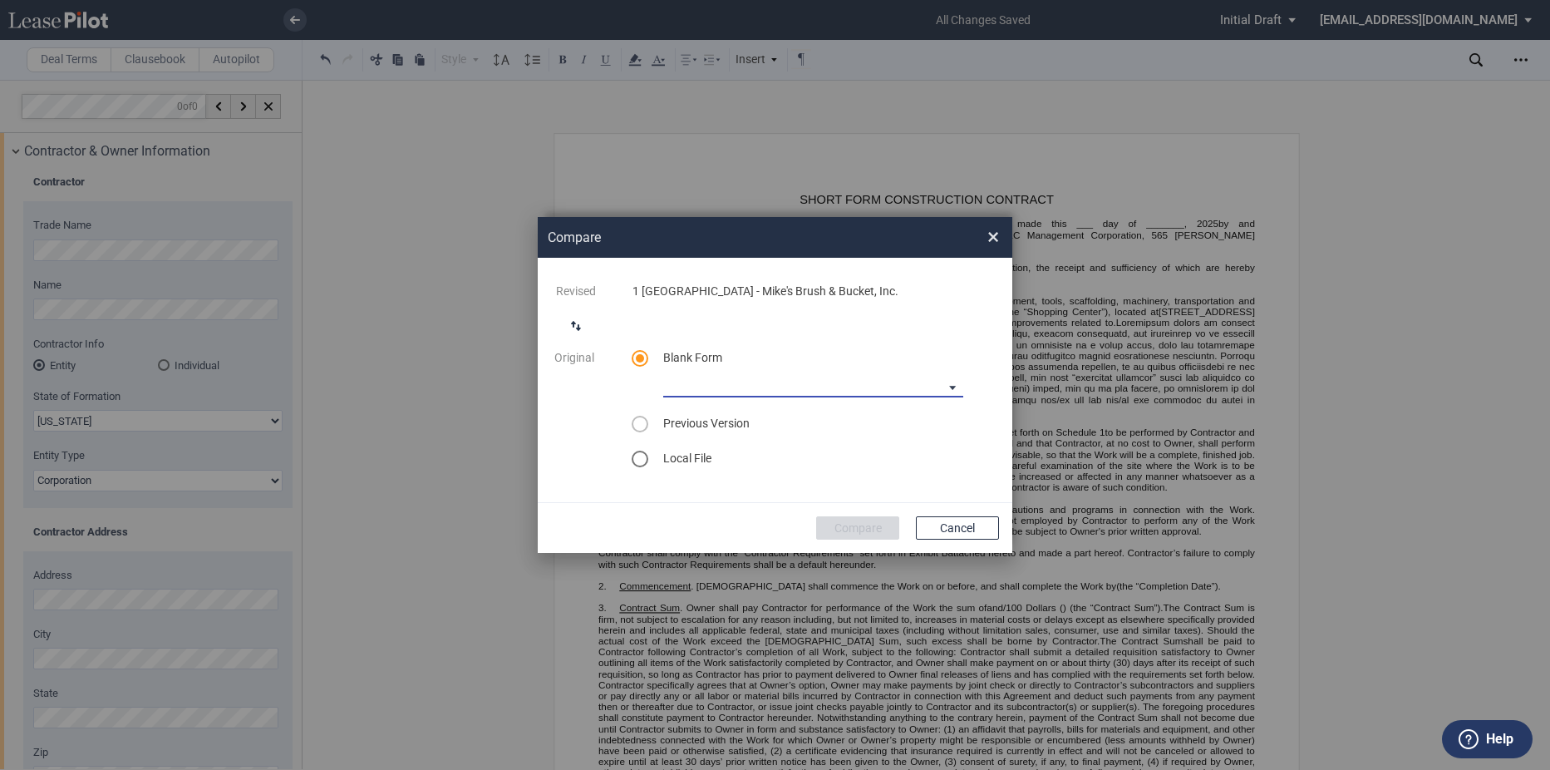
click at [697, 380] on md-select "90-10 Payment Blank Form (Construction Contract) 30-30-30-10 Payment Blank Form…" at bounding box center [813, 384] width 300 height 25
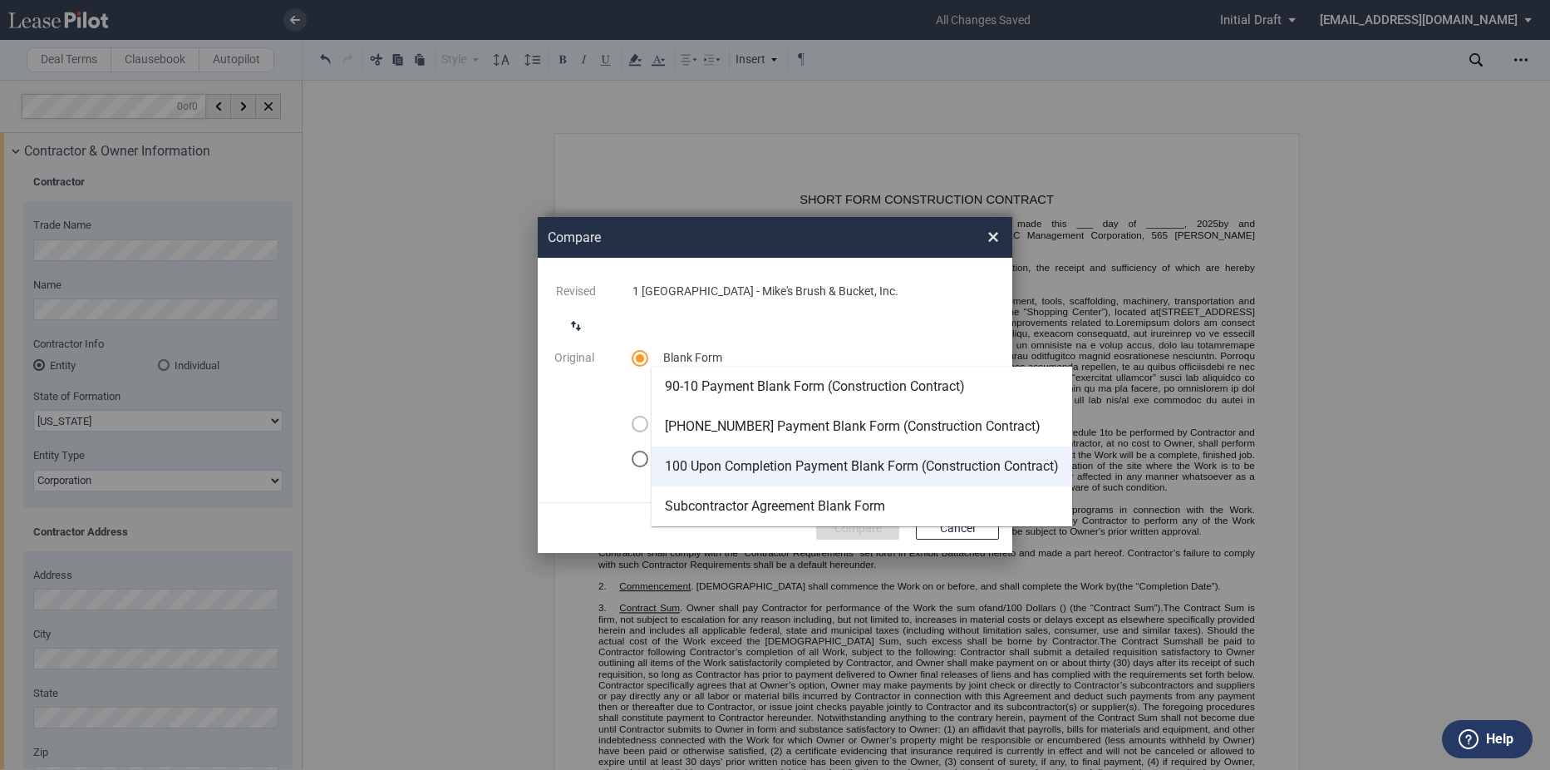
click at [779, 459] on div "100 Upon Completion Payment Blank Form (Construction Contract)" at bounding box center [862, 466] width 394 height 18
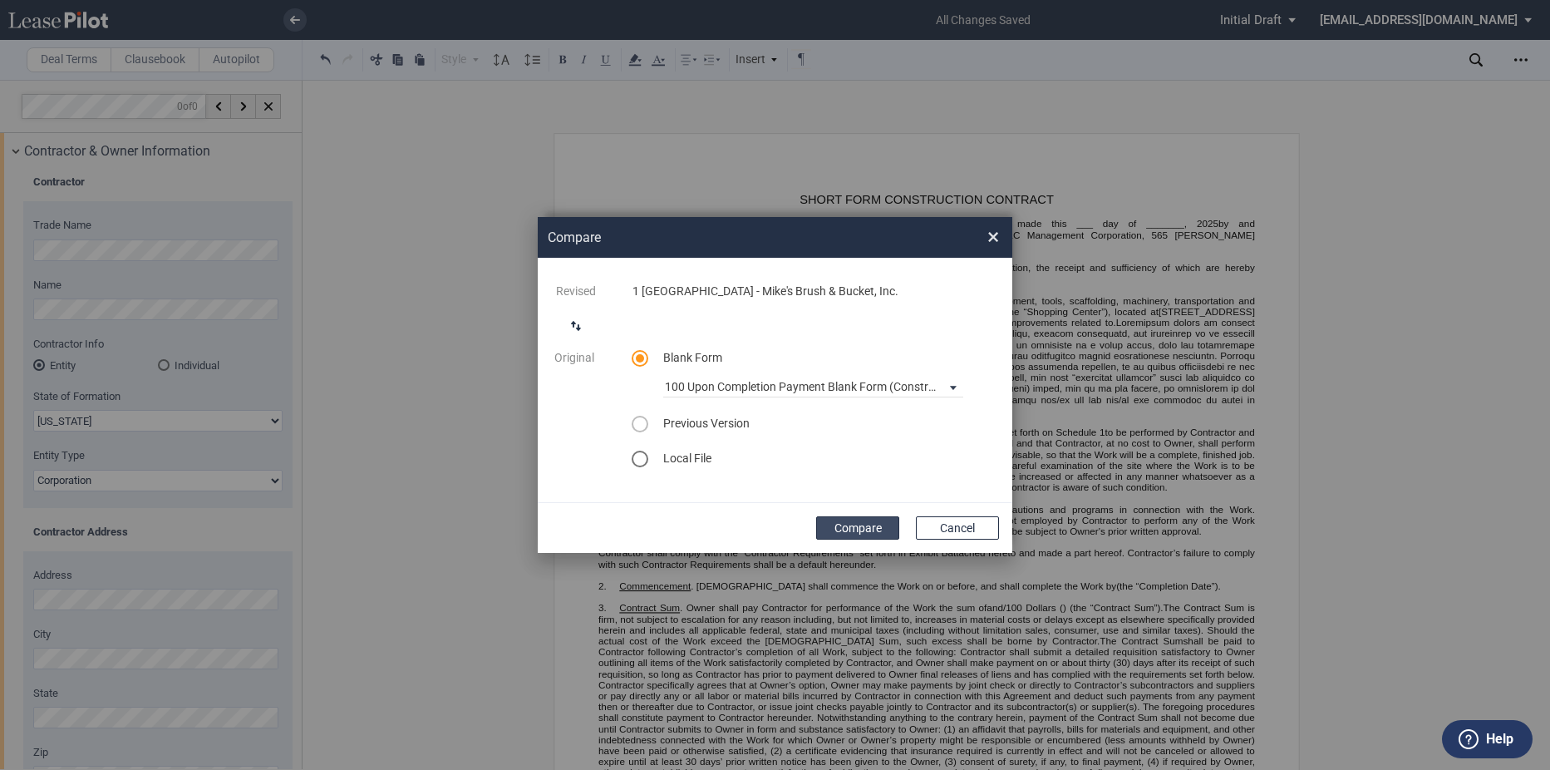
click at [848, 525] on button "Compare" at bounding box center [857, 527] width 83 height 23
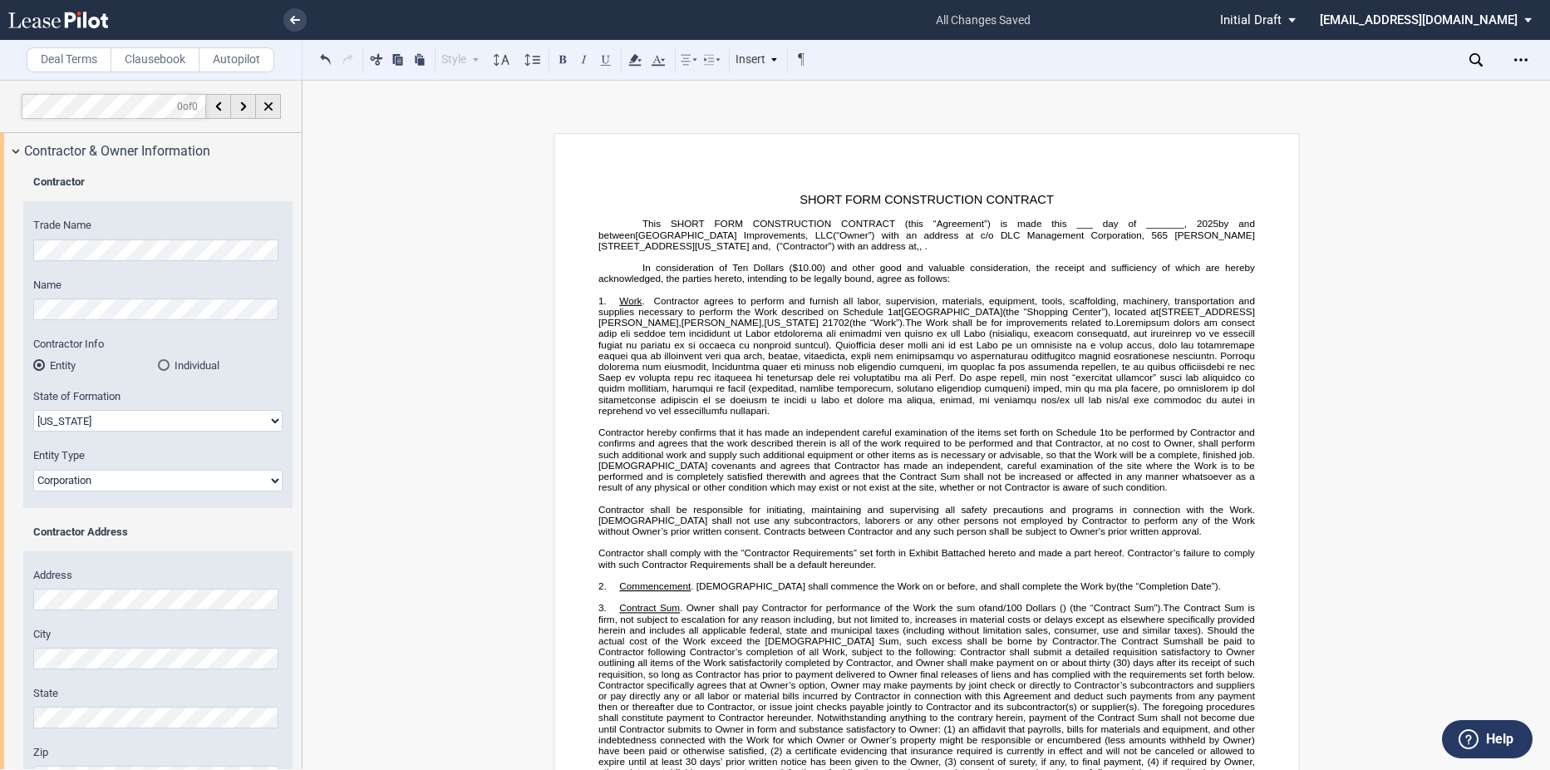
click at [1514, 64] on div "Open Lease options menu" at bounding box center [1521, 60] width 27 height 27
click at [1362, 90] on div "Download" at bounding box center [1424, 89] width 203 height 14
click at [1081, 340] on span at bounding box center [927, 366] width 659 height 99
click at [287, 15] on link at bounding box center [294, 19] width 23 height 23
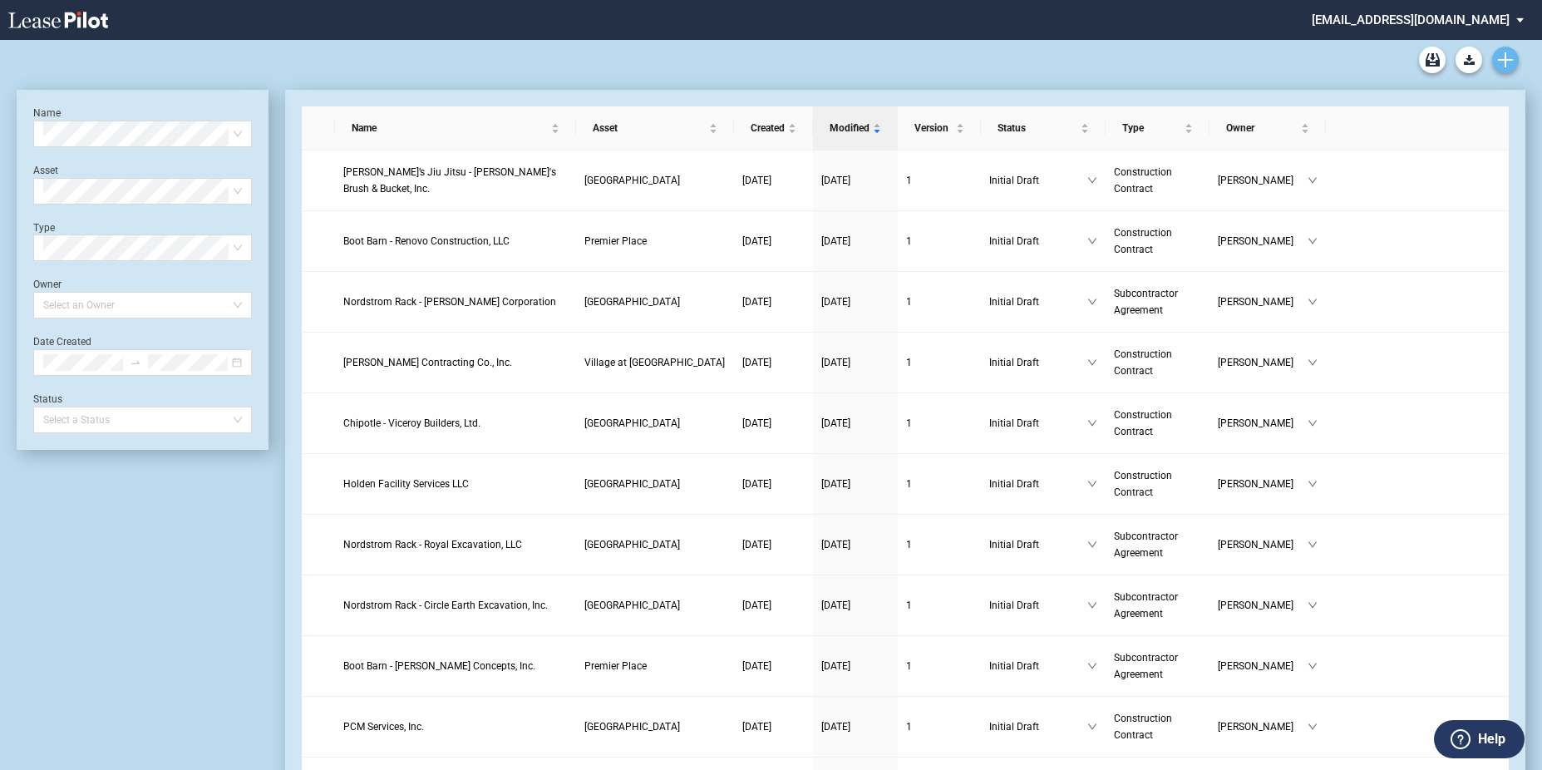
click at [1508, 59] on use "Create new document" at bounding box center [1505, 59] width 15 height 15
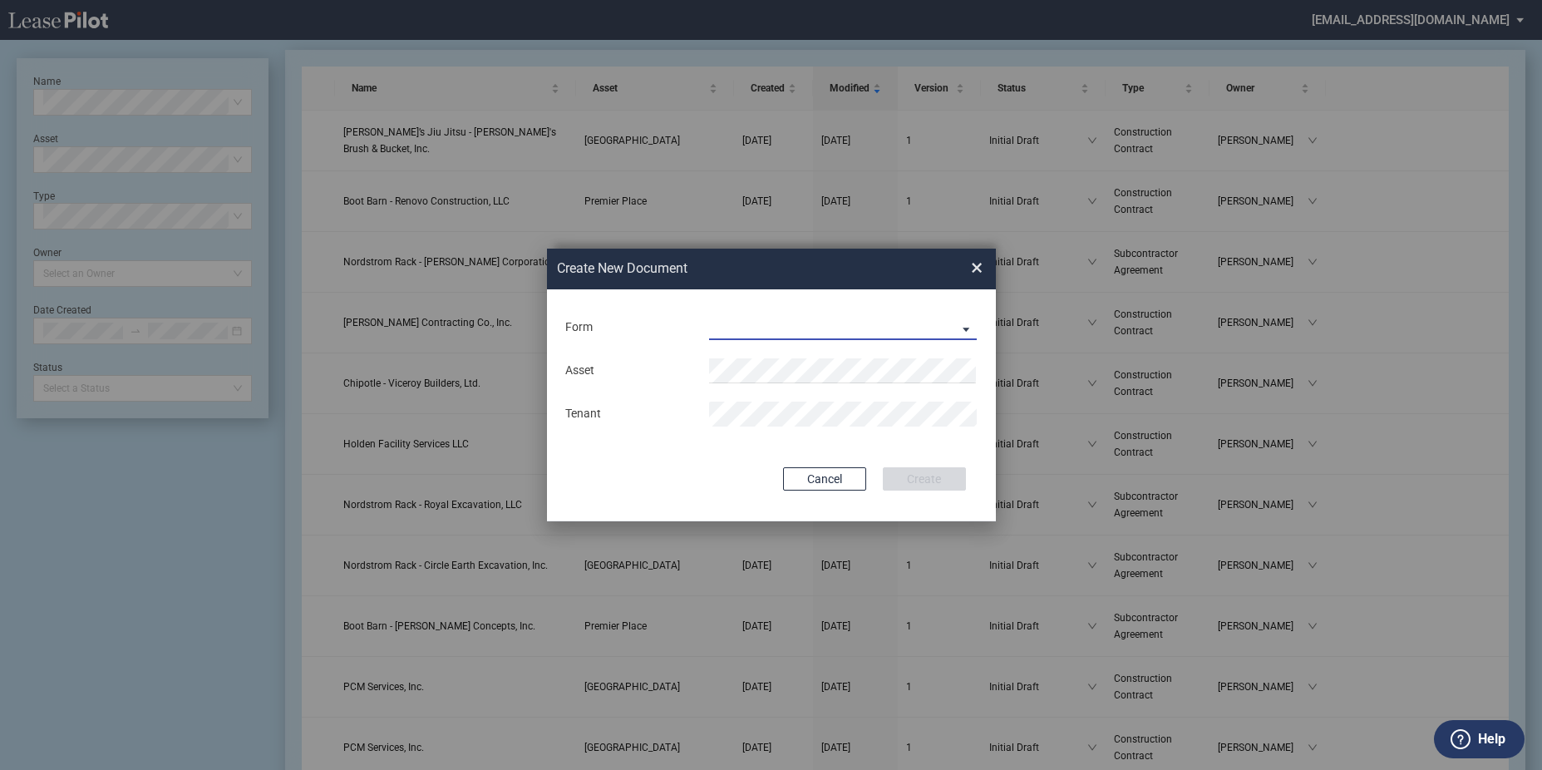
click at [884, 332] on md-select "Construction Contract Subcontractor Agreement" at bounding box center [843, 327] width 268 height 25
click at [811, 328] on div "Construction Contract" at bounding box center [774, 328] width 128 height 18
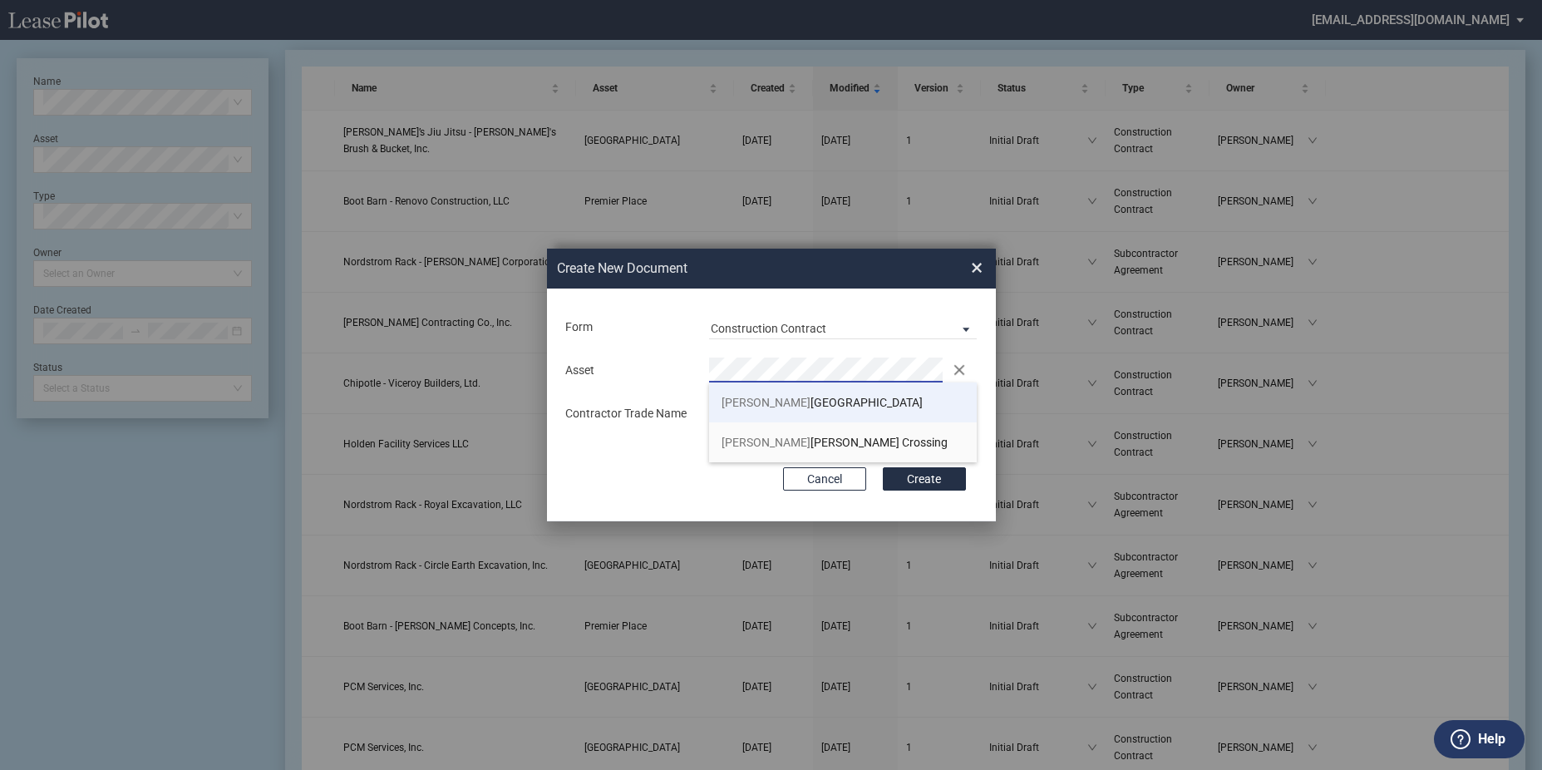
click at [818, 392] on li "Fred erick County Square" at bounding box center [843, 402] width 268 height 40
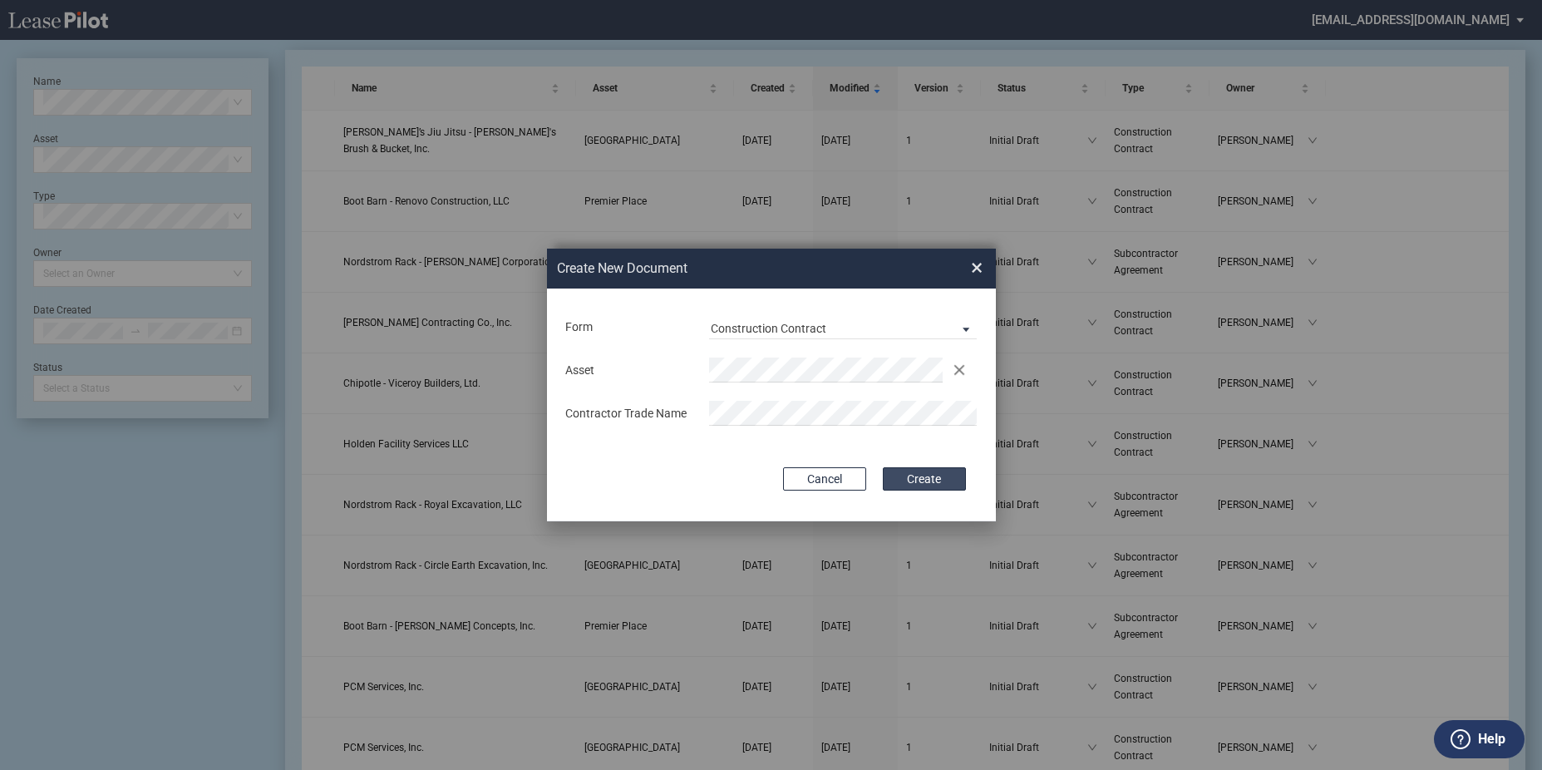
click at [924, 476] on button "Create" at bounding box center [924, 478] width 83 height 23
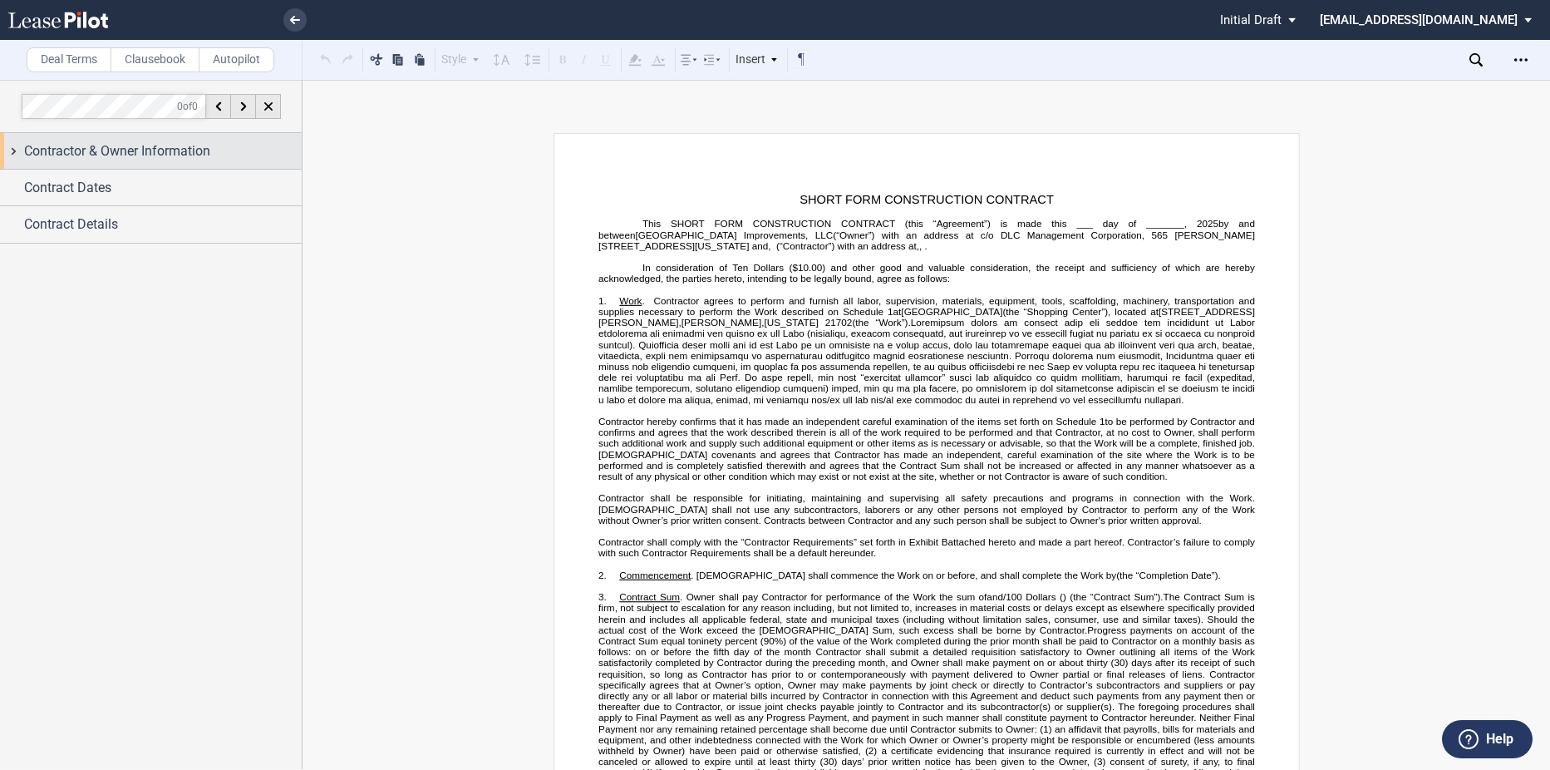
click at [195, 160] on span "Contractor & Owner Information" at bounding box center [117, 151] width 186 height 20
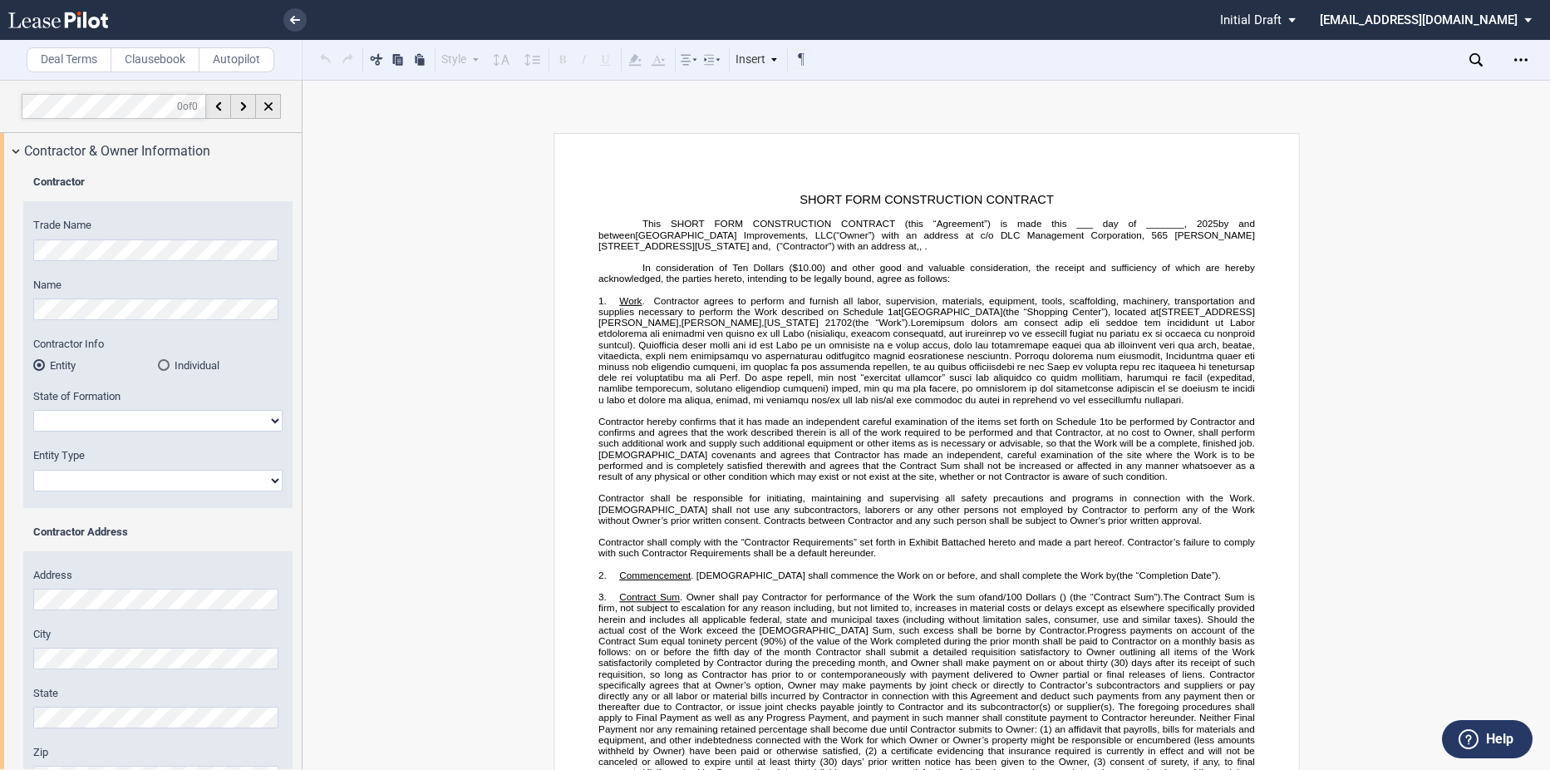
click at [7, 246] on div "Contractor Trade Name Name Contractor Info Entity Individual" at bounding box center [151, 589] width 302 height 840
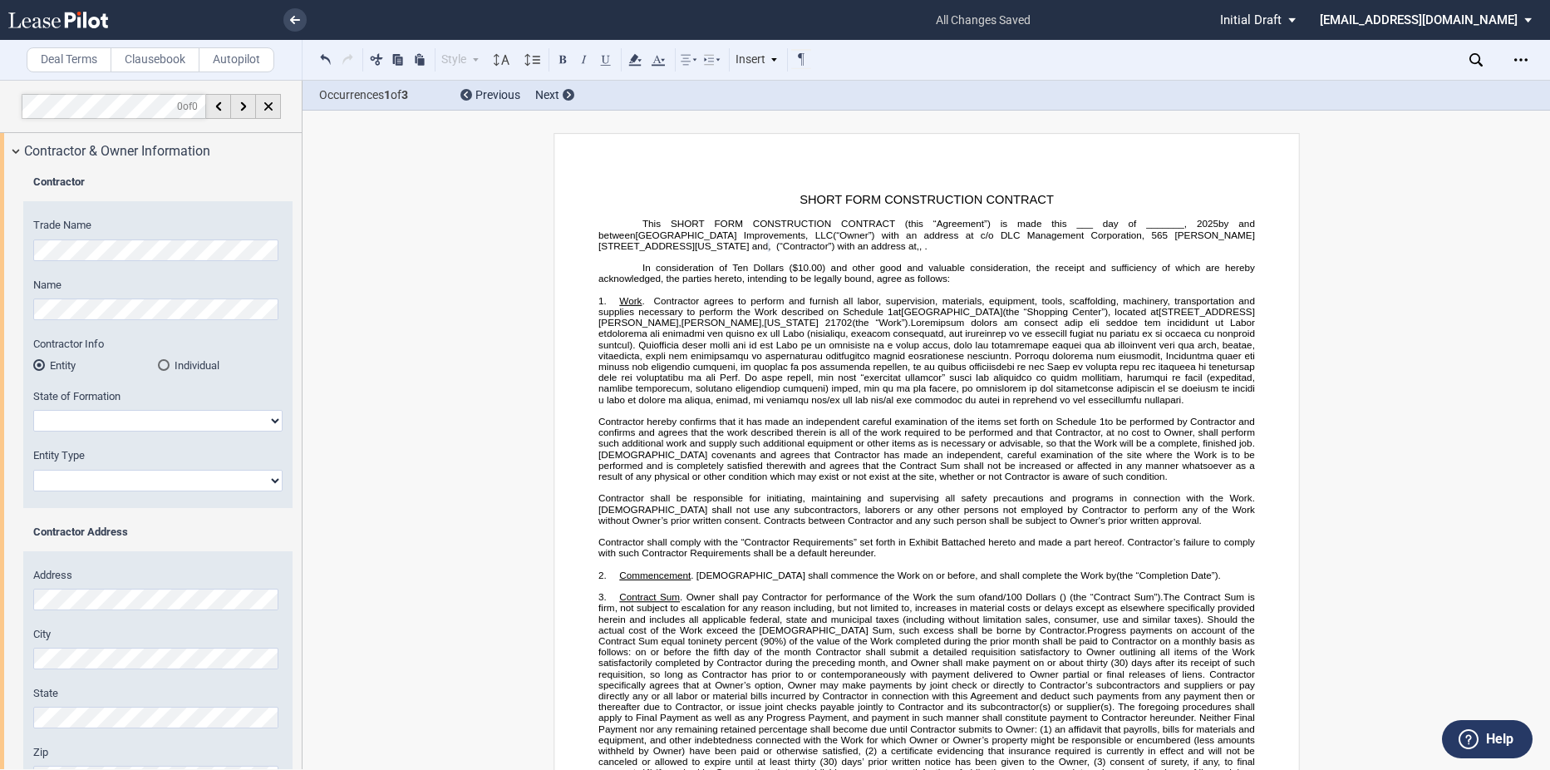
click at [140, 413] on select "Alabama Alaska Arizona Arkansas California Colorado Connecticut Delaware Distri…" at bounding box center [157, 421] width 249 height 22
select select "Maryland"
click at [33, 410] on select "Alabama Alaska Arizona Arkansas California Colorado Connecticut Delaware Distri…" at bounding box center [157, 421] width 249 height 22
click at [155, 466] on div "Entity Type Corporation Limited Liability Company General Partnership Limited P…" at bounding box center [157, 469] width 249 height 42
click at [155, 478] on select "Corporation Limited Liability Company General Partnership Limited Partnership O…" at bounding box center [157, 481] width 249 height 22
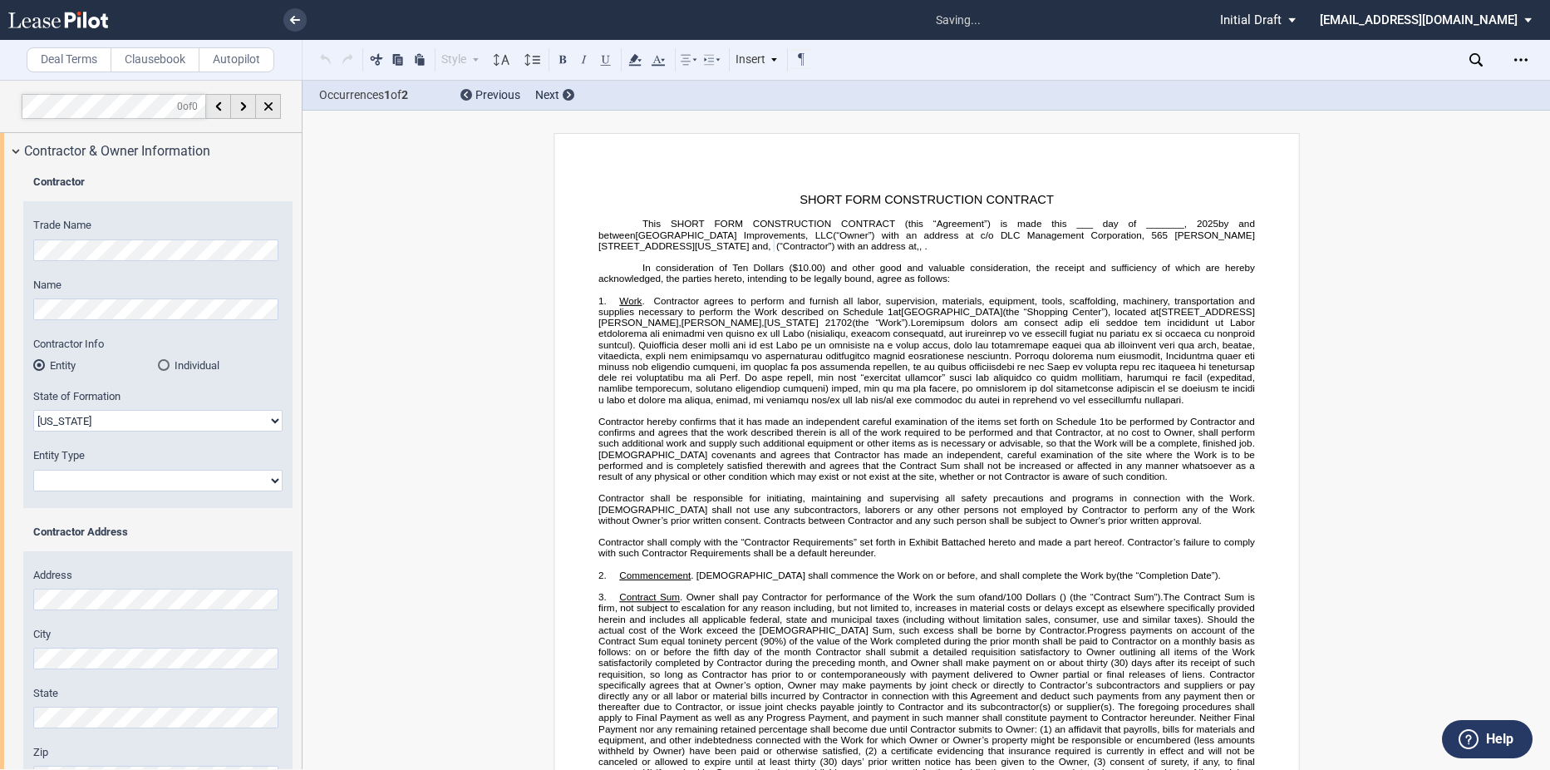
select select "Corporation"
click at [33, 470] on select "Corporation Limited Liability Company General Partnership Limited Partnership O…" at bounding box center [157, 481] width 249 height 22
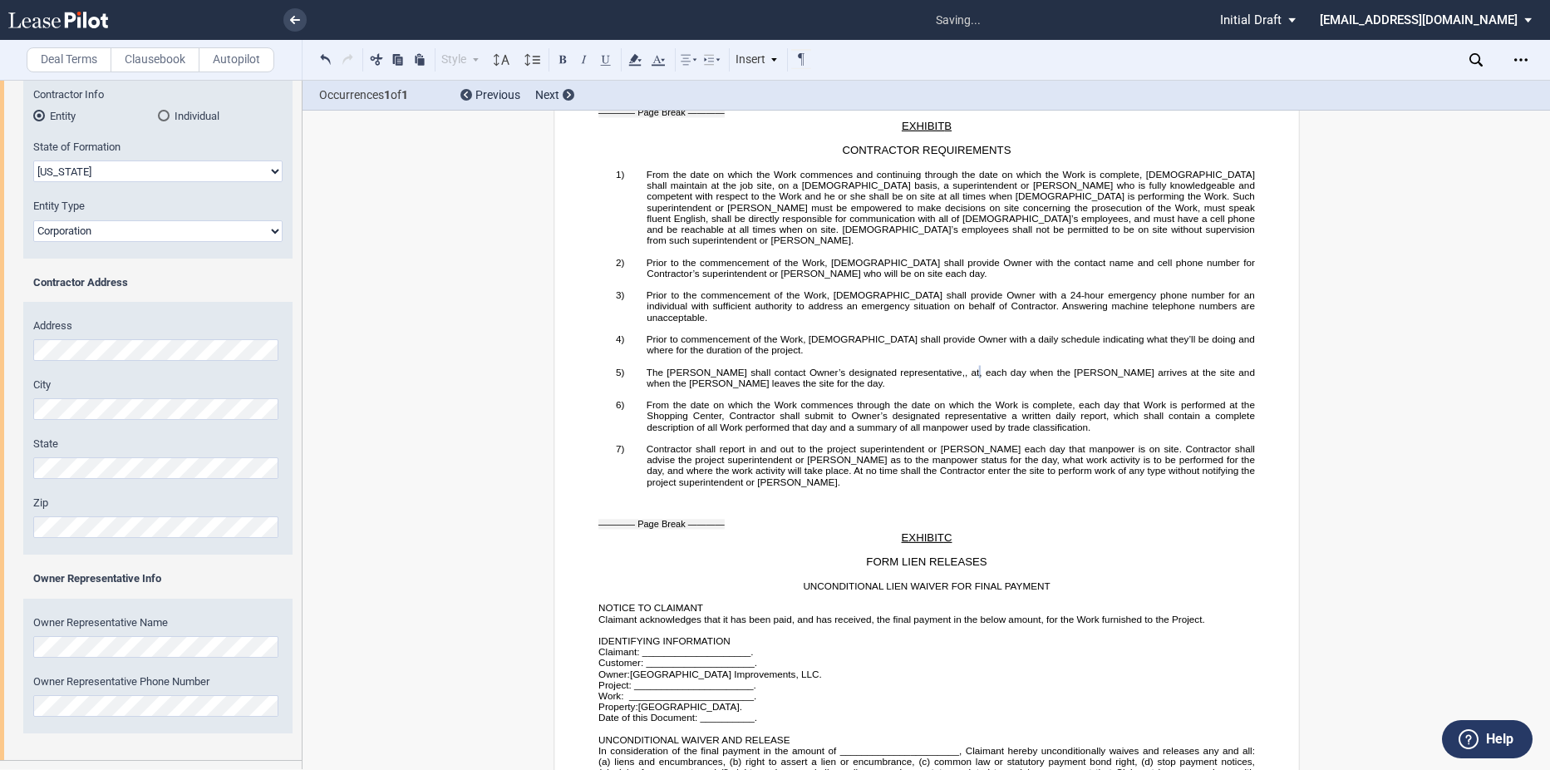
scroll to position [314, 0]
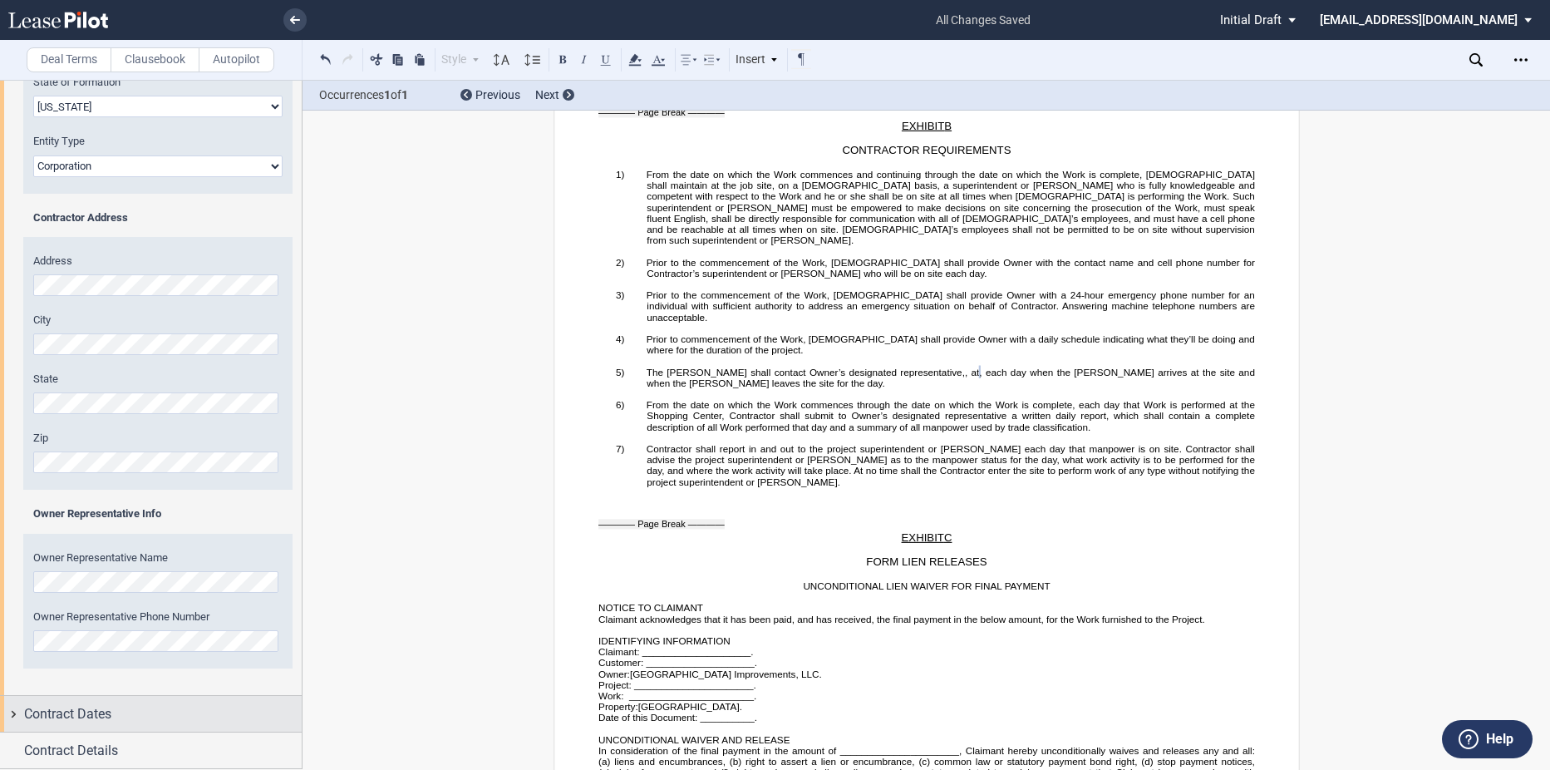
click at [81, 722] on span "Contract Dates" at bounding box center [67, 714] width 87 height 20
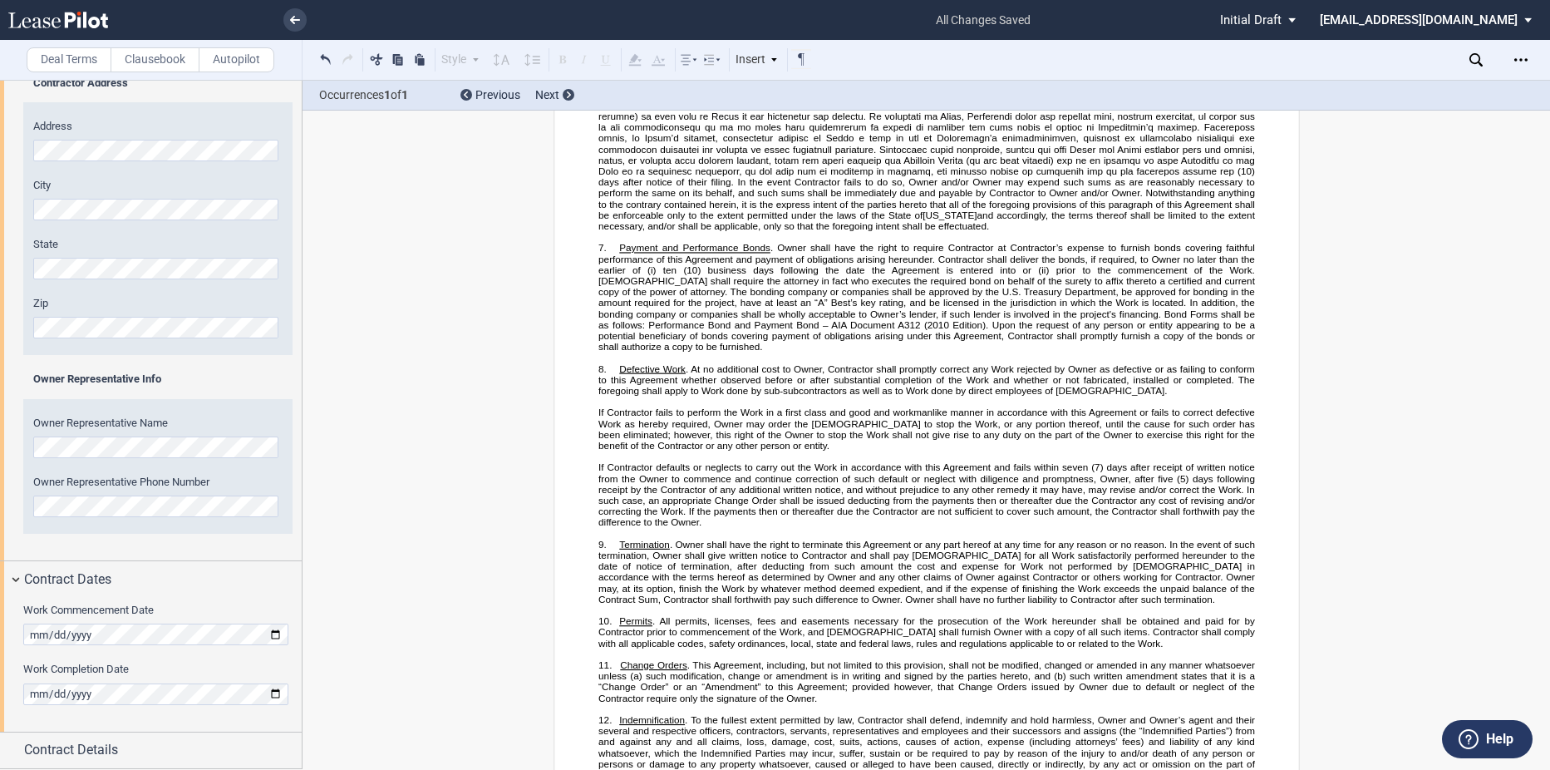
scroll to position [214, 0]
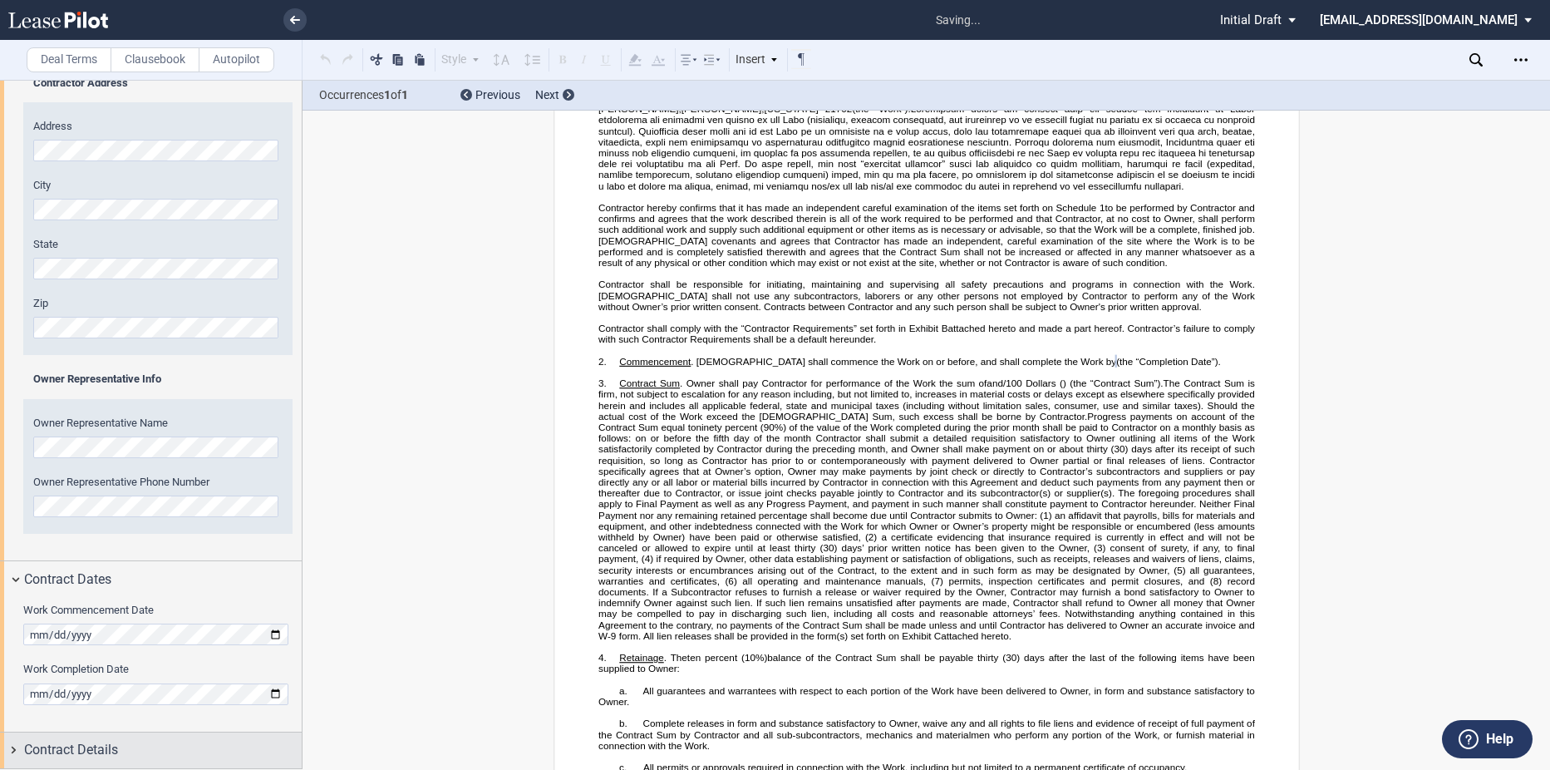
click at [57, 743] on span "Contract Details" at bounding box center [71, 750] width 94 height 20
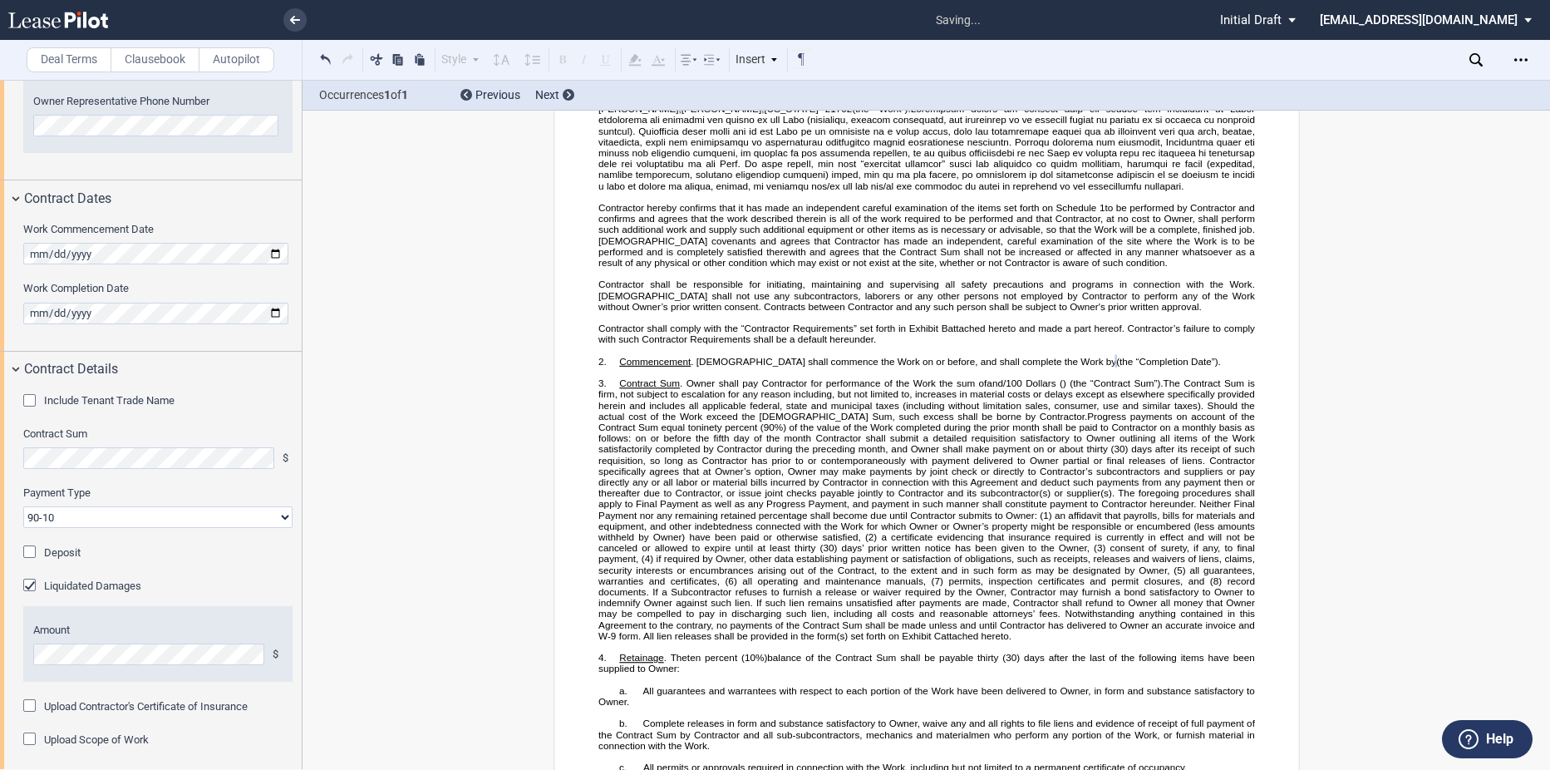
scroll to position [836, 0]
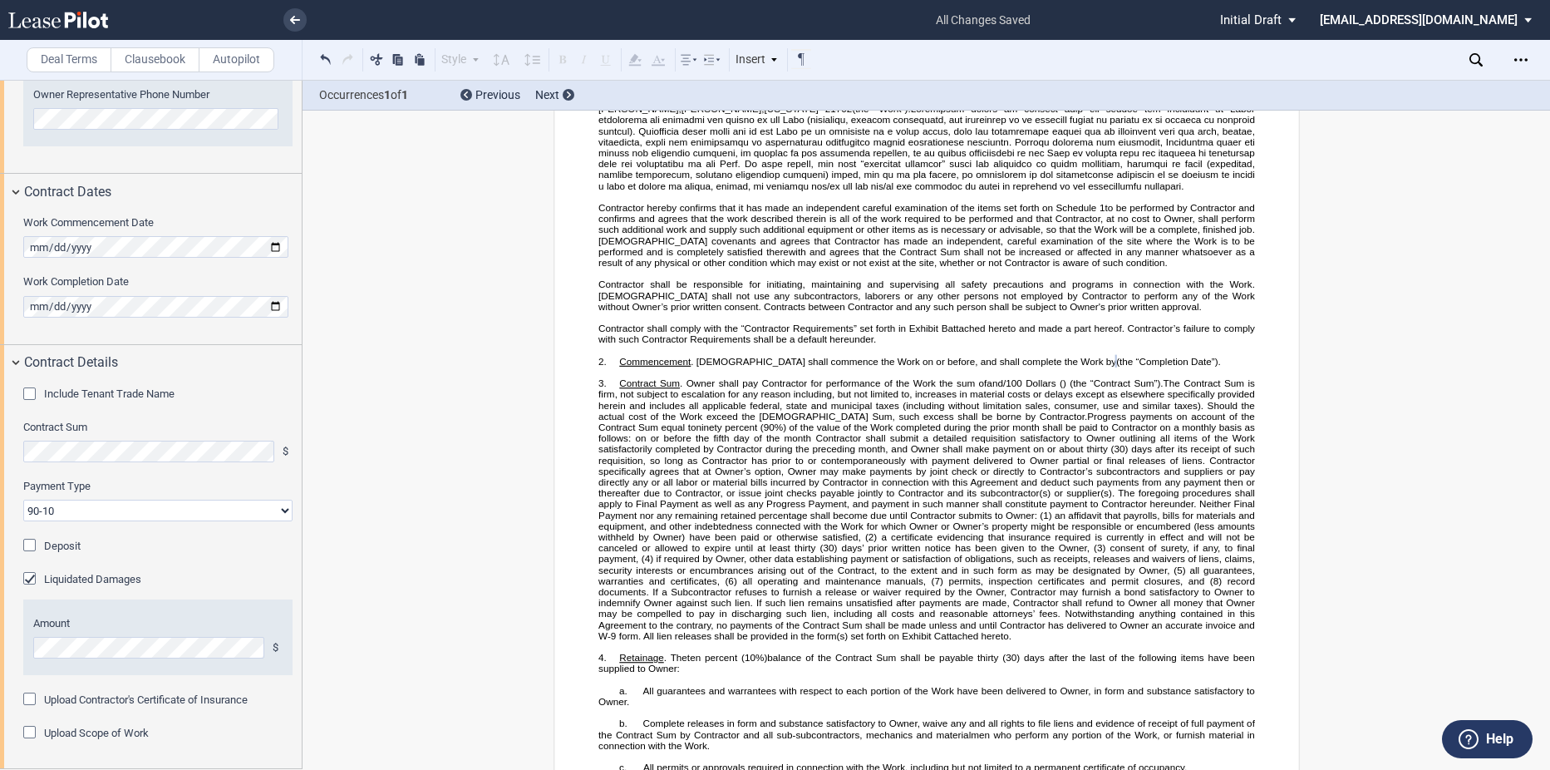
click at [28, 396] on div "Include Tenant Trade Name" at bounding box center [31, 395] width 17 height 17
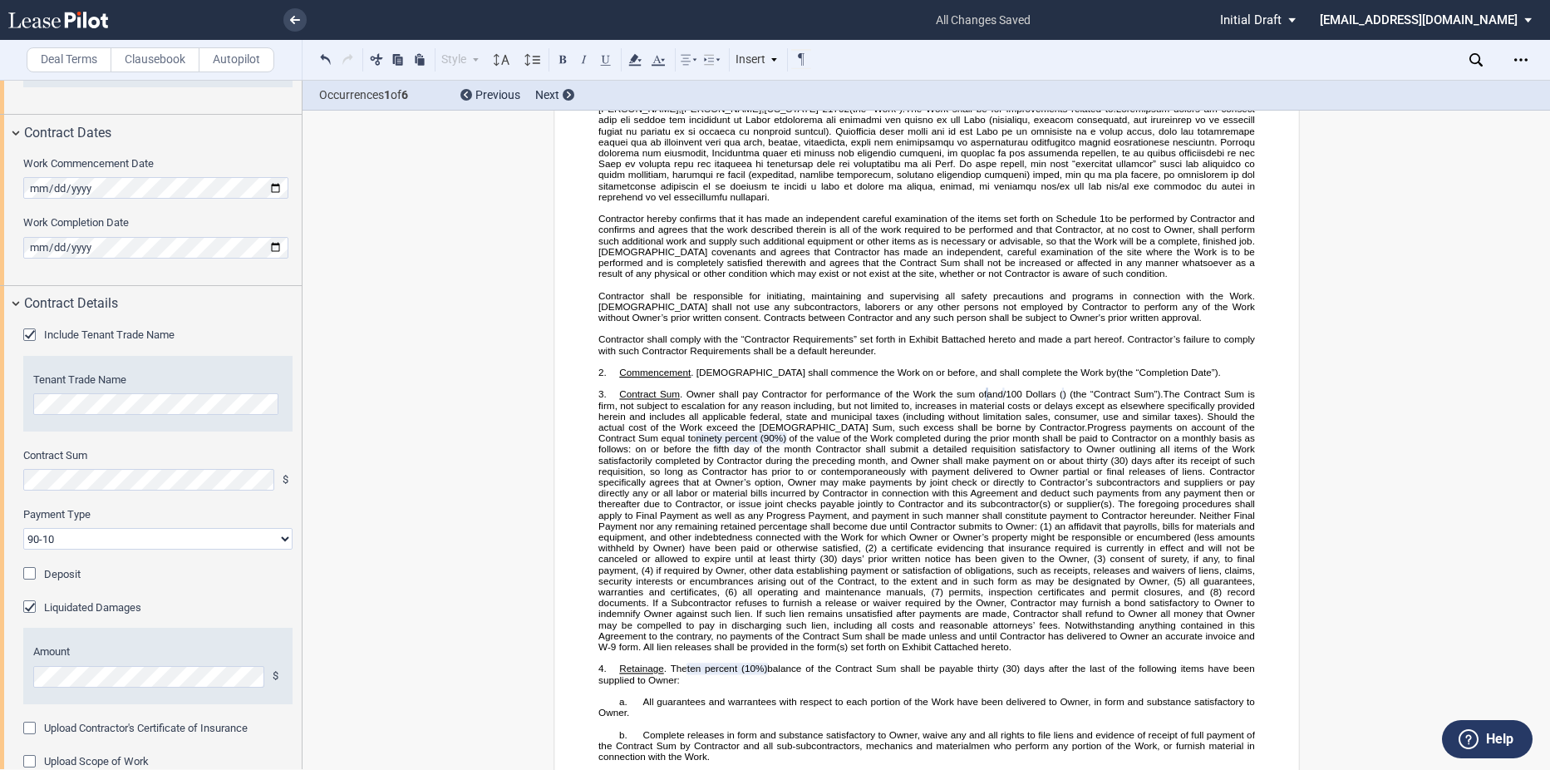
scroll to position [924, 0]
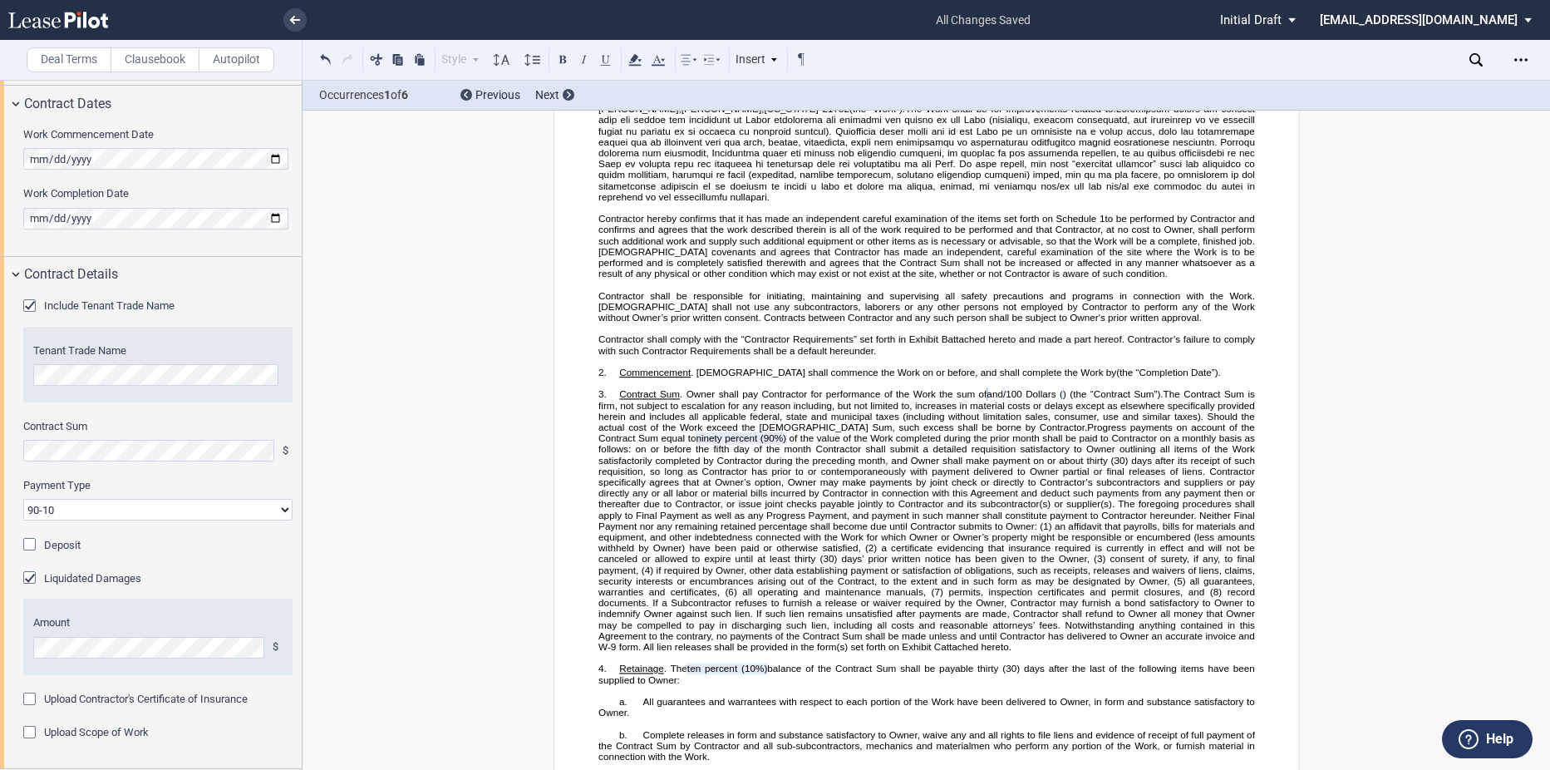
click at [95, 507] on select "90-10 30-30-30-10 100 Upon Completion" at bounding box center [157, 510] width 269 height 22
select select "100 Upon Completion"
click at [23, 499] on select "90-10 30-30-30-10 100 Upon Completion" at bounding box center [157, 510] width 269 height 22
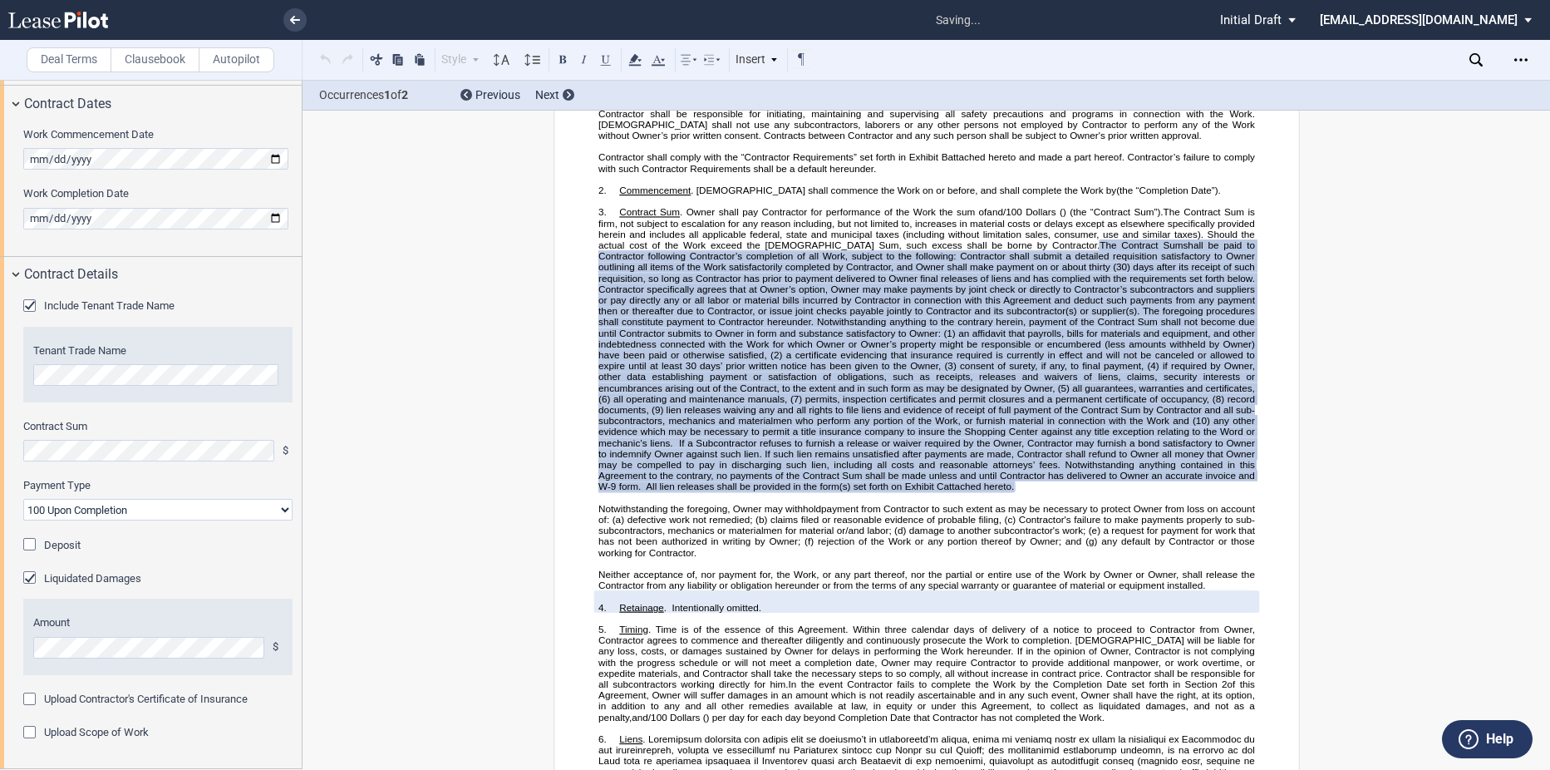
scroll to position [406, 0]
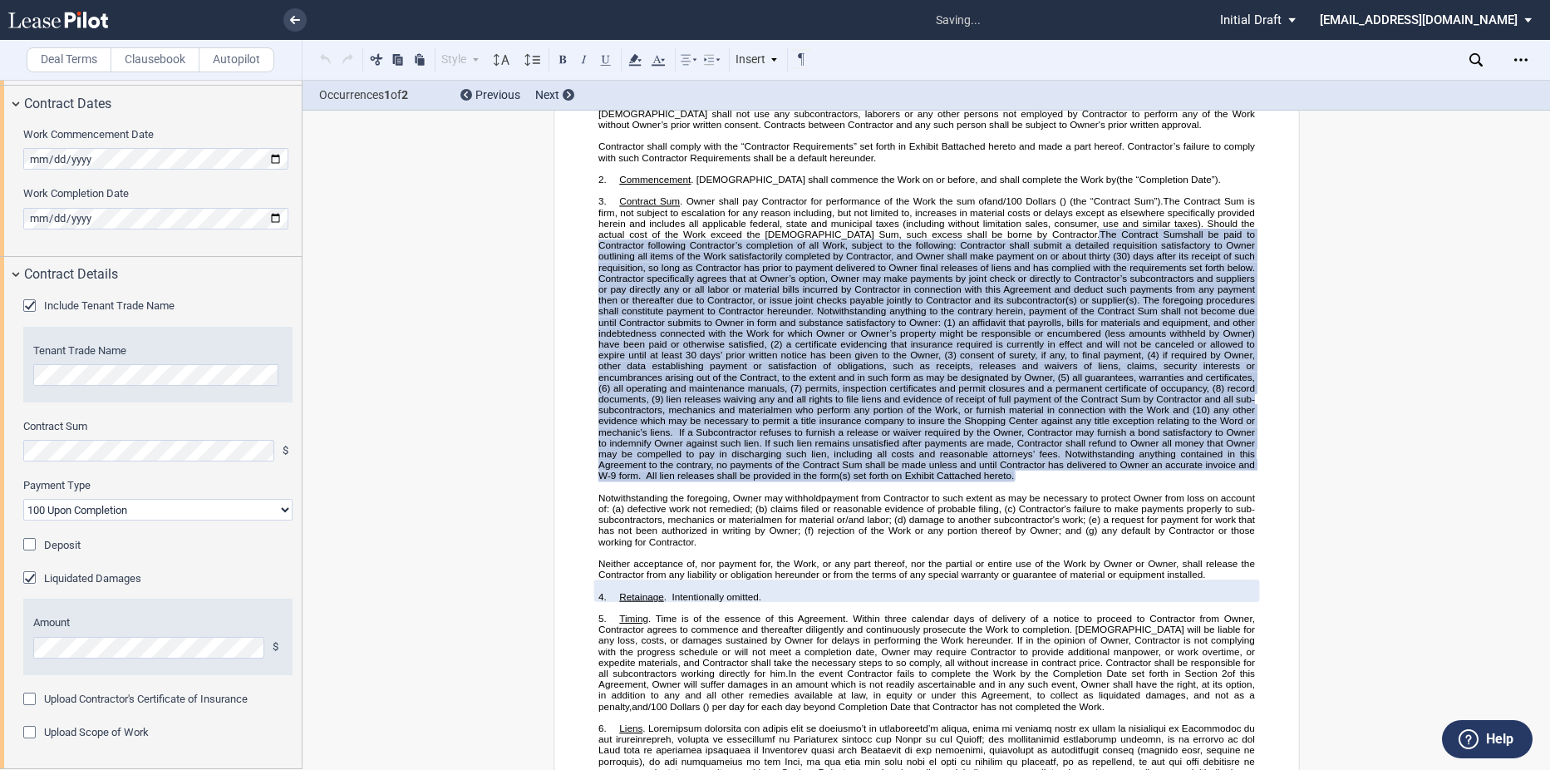
click at [83, 579] on label "Liquidated Damages" at bounding box center [92, 578] width 97 height 15
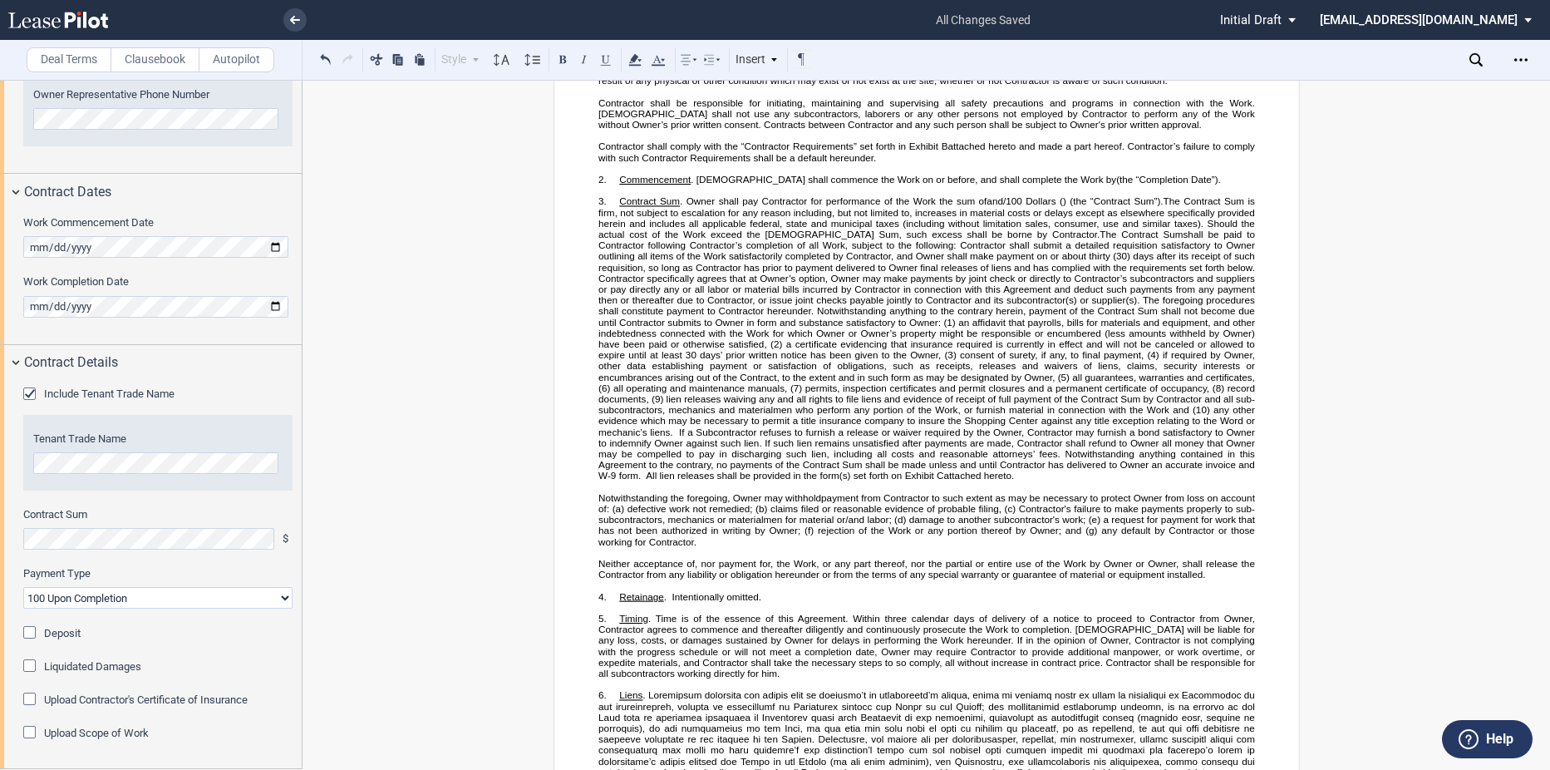
click at [118, 734] on label "Upload Scope of Work" at bounding box center [96, 733] width 105 height 15
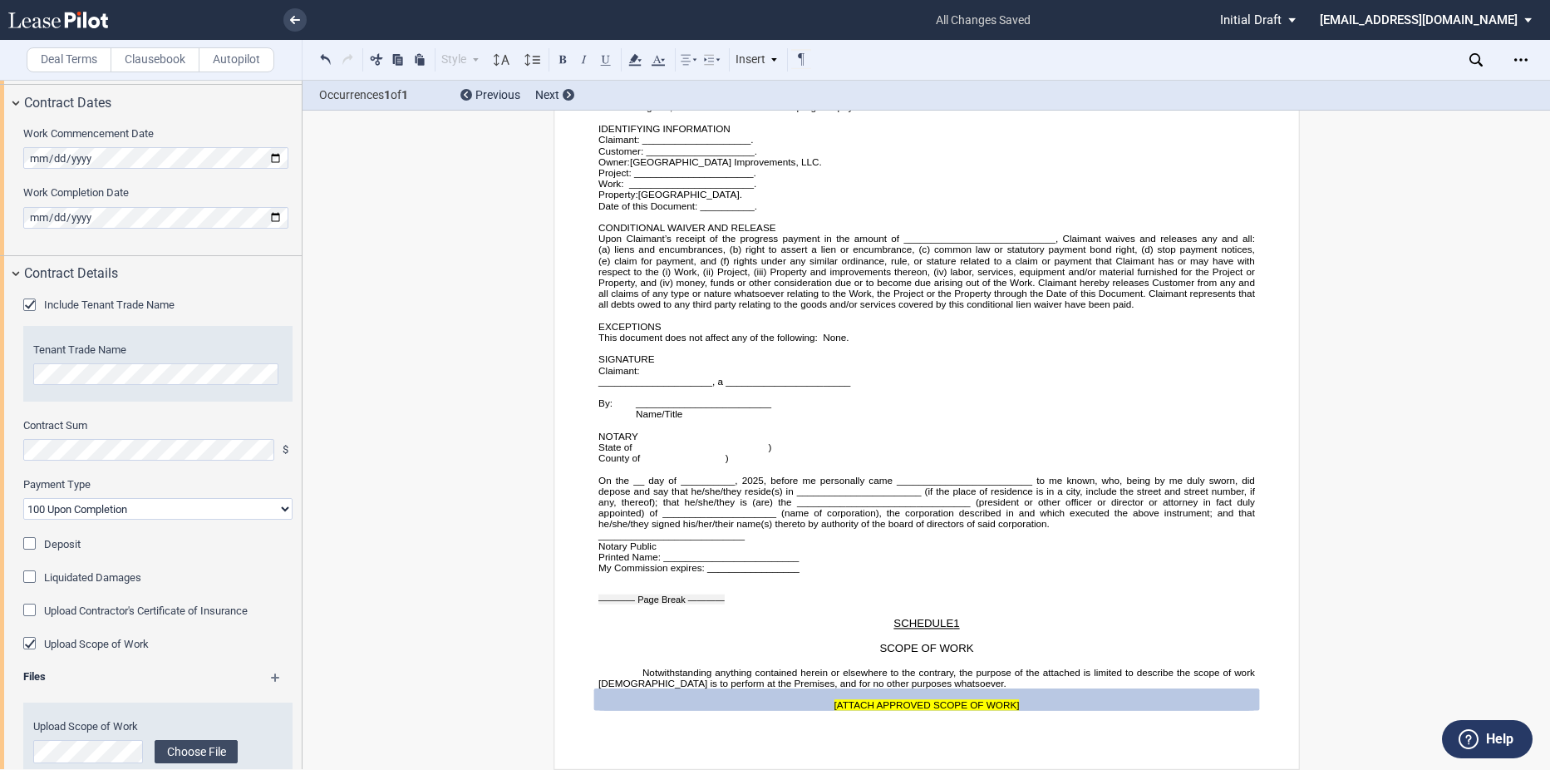
scroll to position [983, 0]
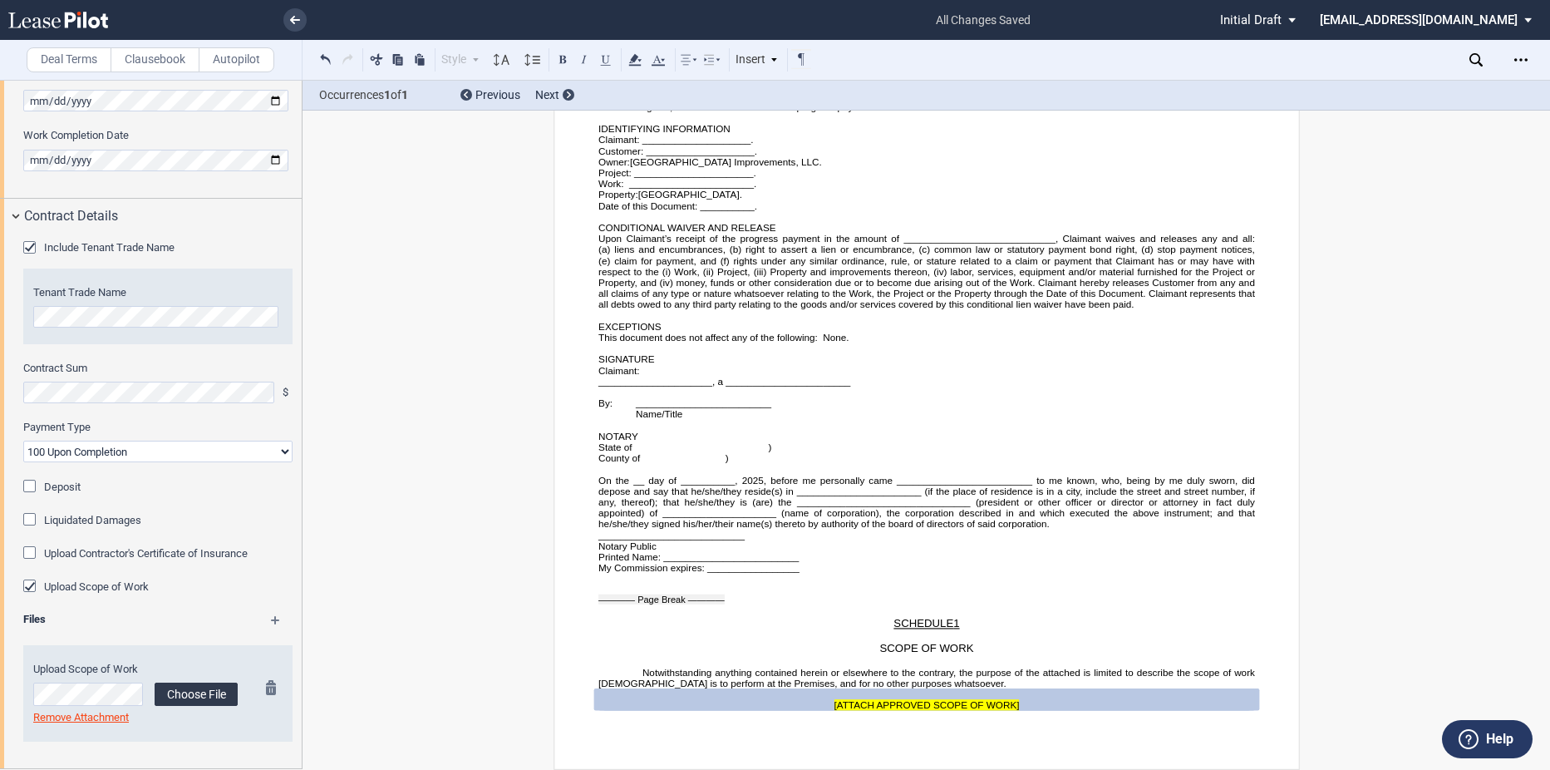
click at [176, 695] on label "Choose File" at bounding box center [196, 693] width 83 height 23
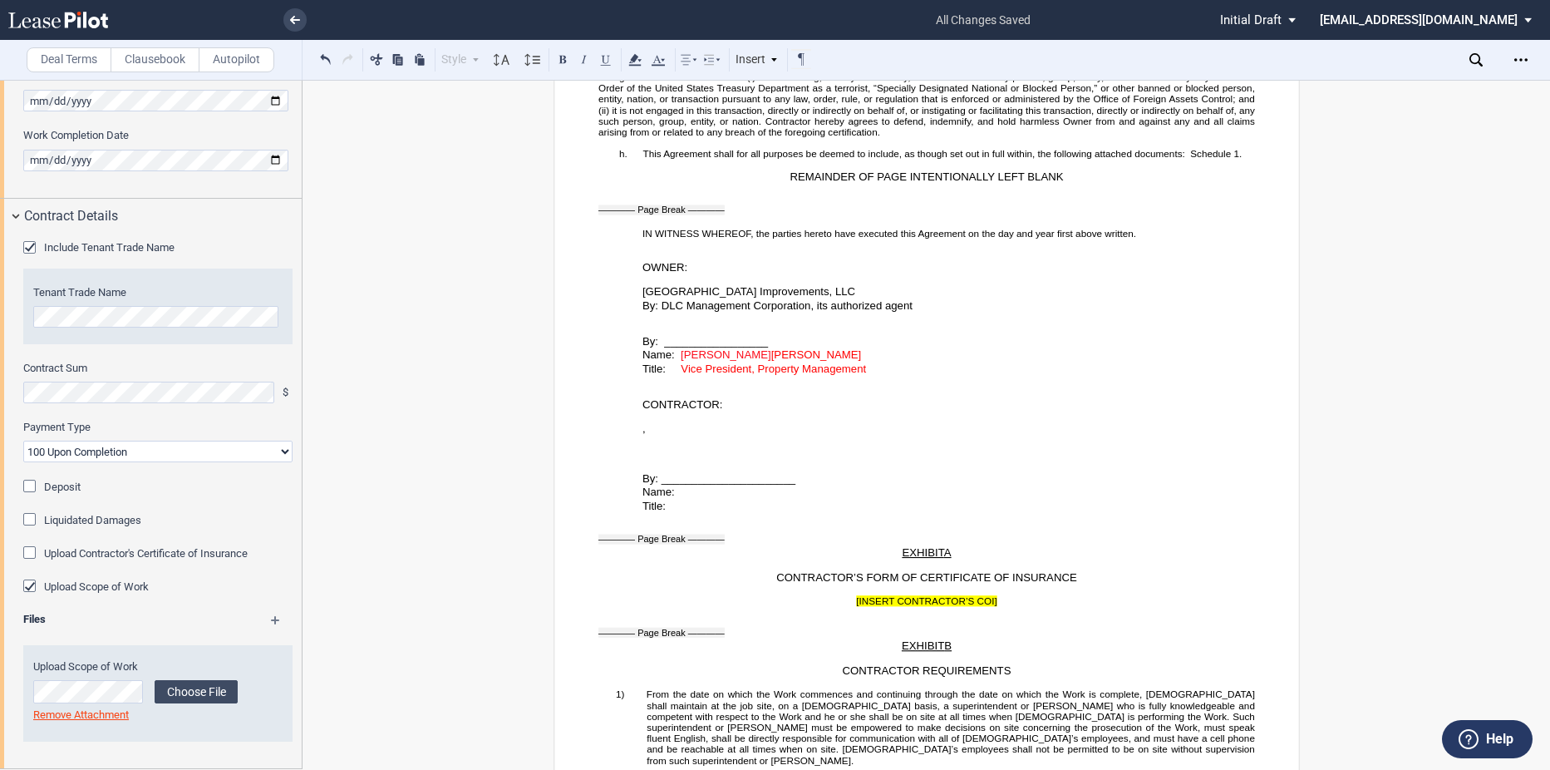
scroll to position [2825, 0]
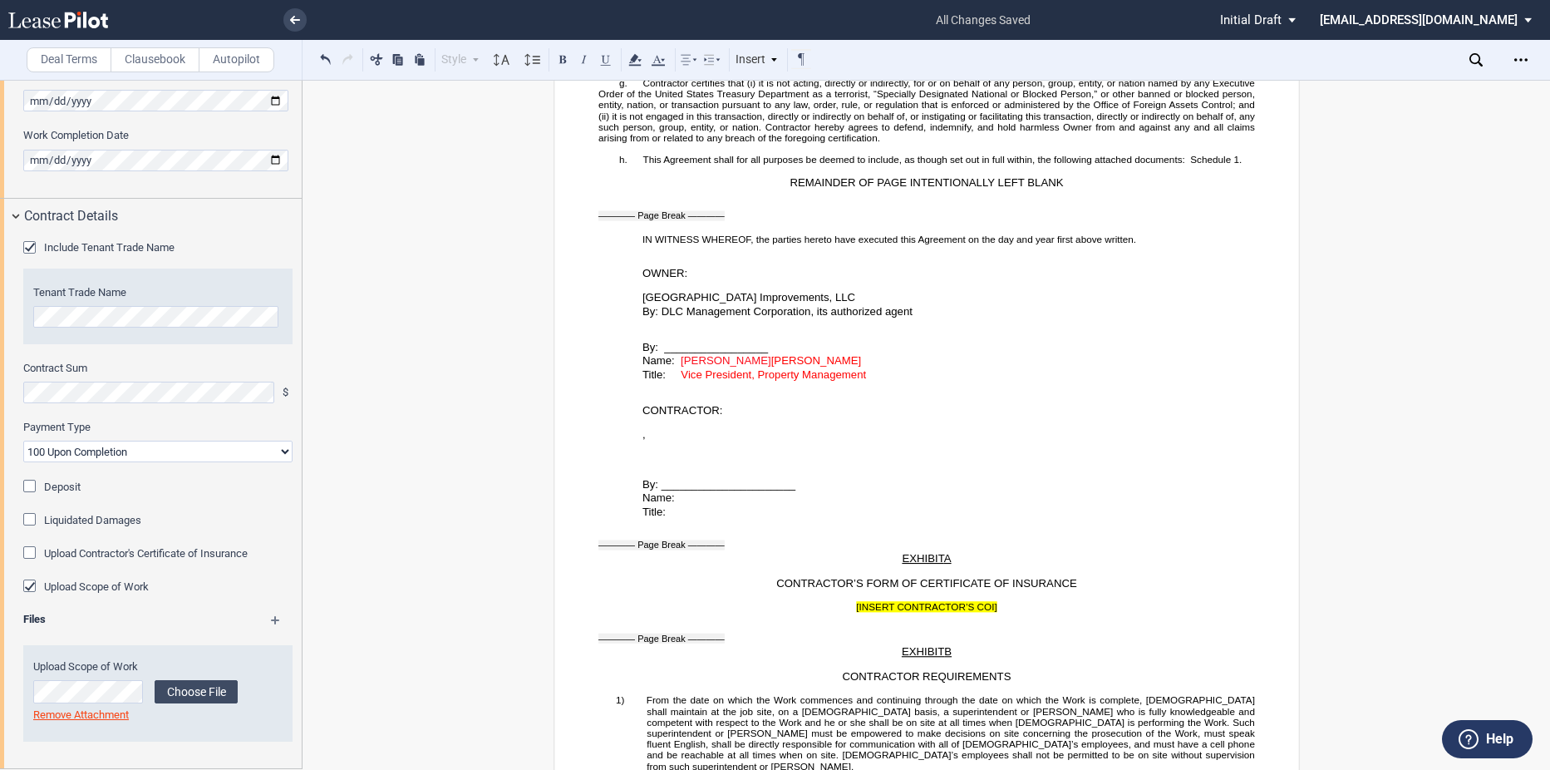
click at [848, 368] on p "Name: Mark Bradshaw Donna Younce" at bounding box center [948, 361] width 613 height 14
drag, startPoint x: 679, startPoint y: 381, endPoint x: 892, endPoint y: 417, distance: 215.9
click at [892, 417] on div "SHORT FORM CONSTRUCTION CONTRACT ﻿ This SHORT FORM CONSTRUCTION CONTRACT (this …" at bounding box center [926, 493] width 657 height 6253
click at [646, 56] on div "Style Normal 8pt 9pt 10pt 10.5pt 11pt 12pt 14pt 16pt Normal 1 1.15 1.5 2 3 No C…" at bounding box center [564, 60] width 497 height 22
click at [652, 57] on icon at bounding box center [658, 60] width 20 height 20
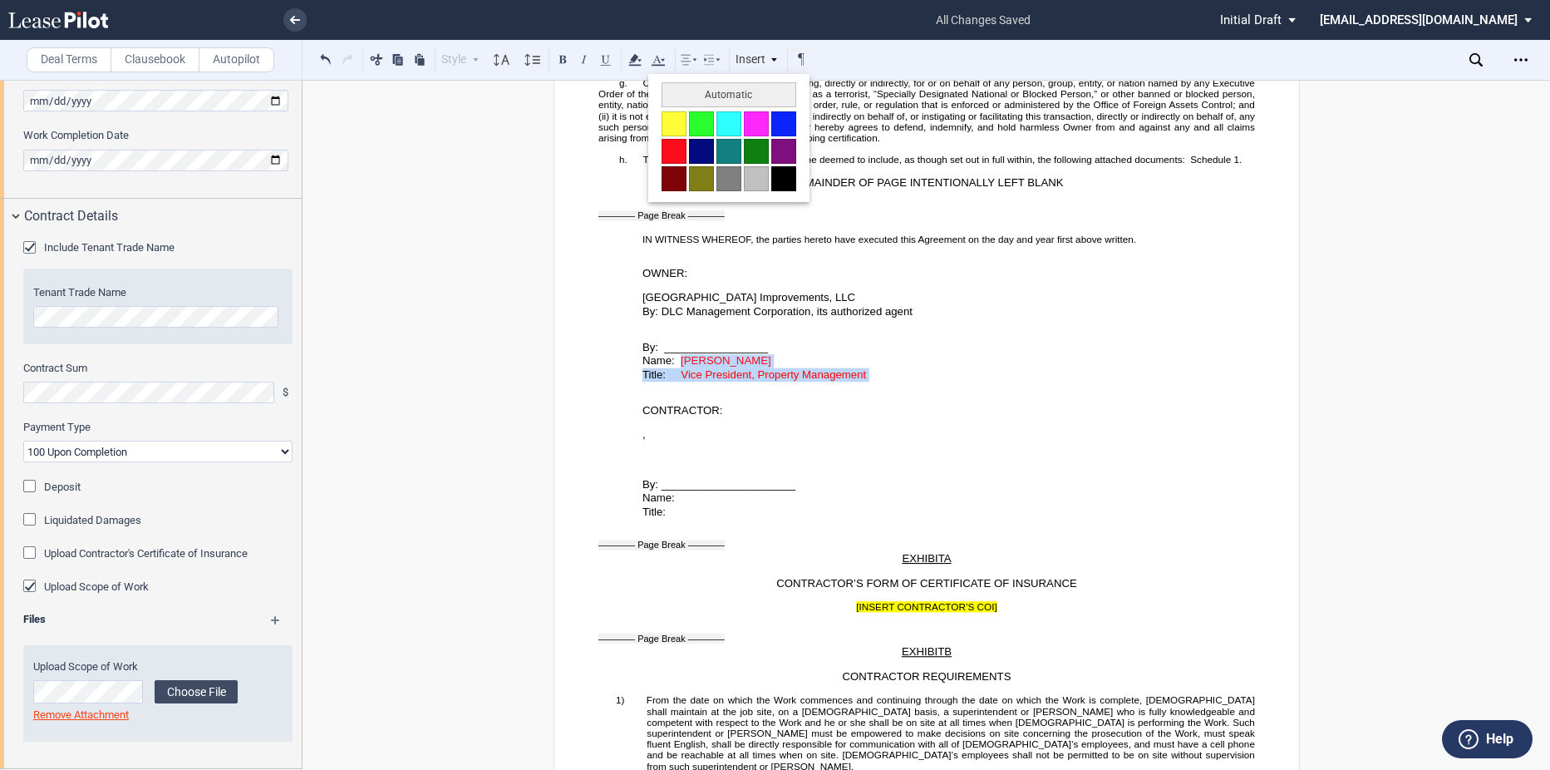
click at [772, 183] on button at bounding box center [783, 178] width 25 height 25
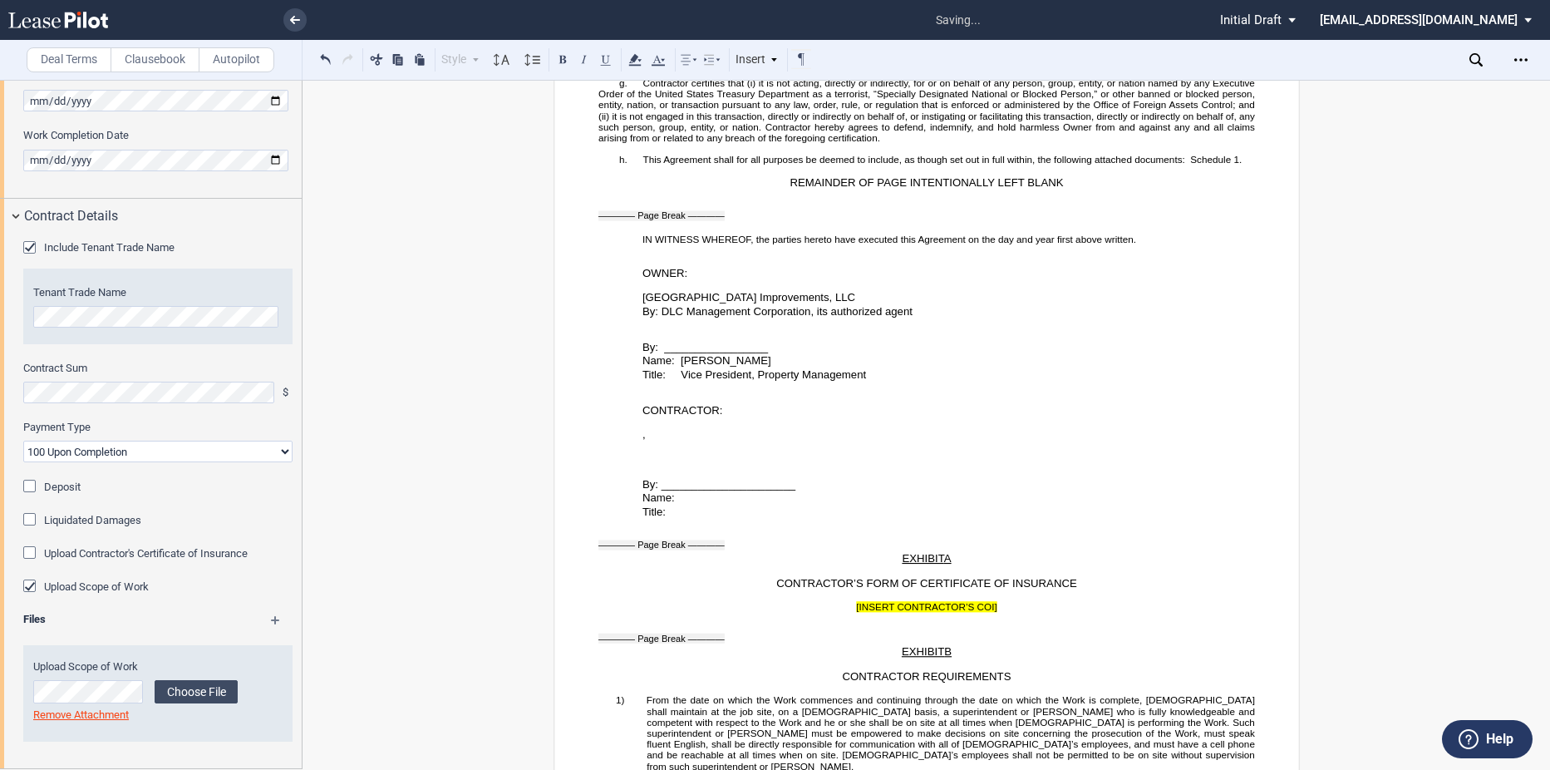
click at [795, 428] on p "﻿" at bounding box center [926, 422] width 657 height 11
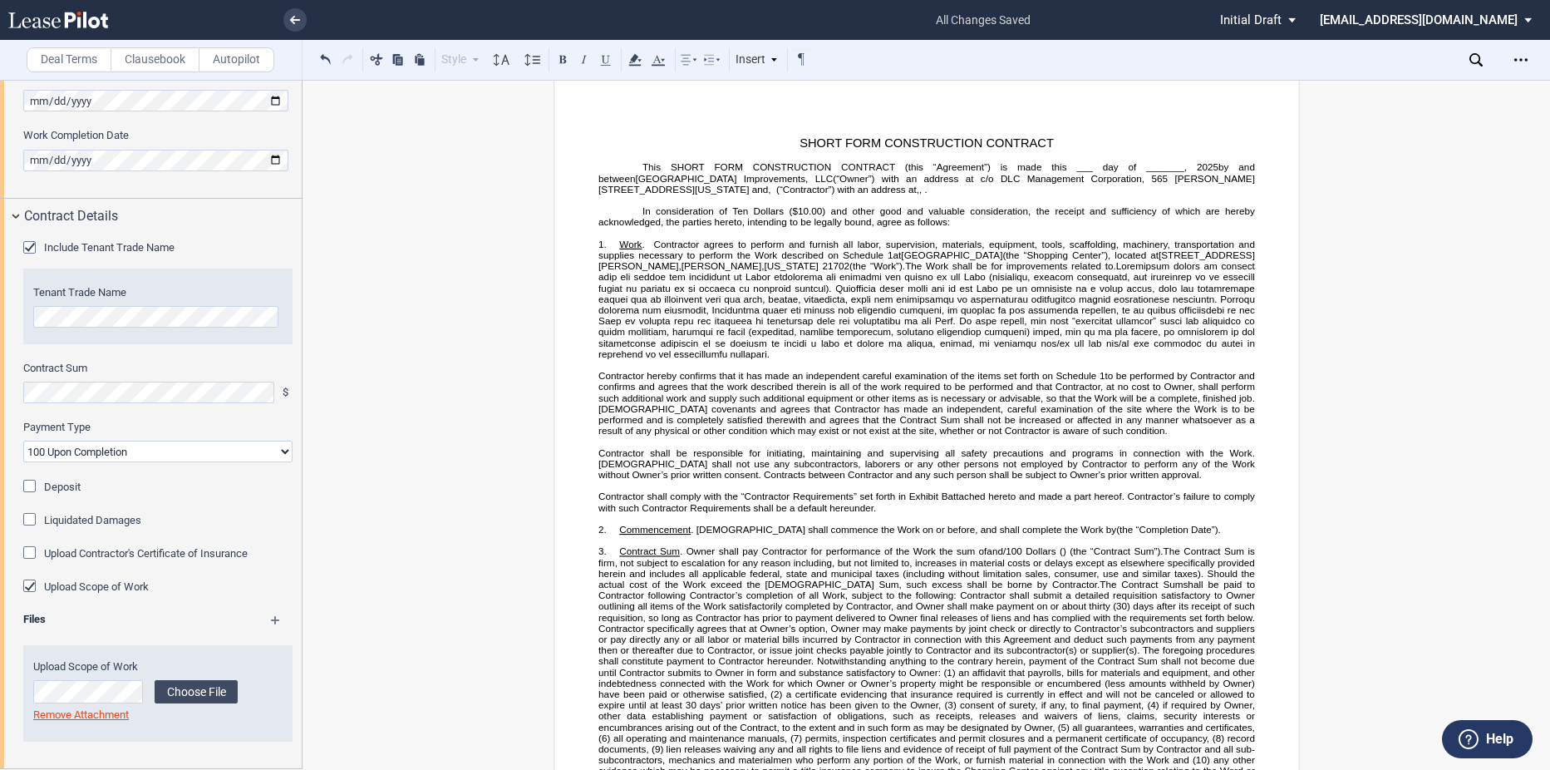
scroll to position [83, 0]
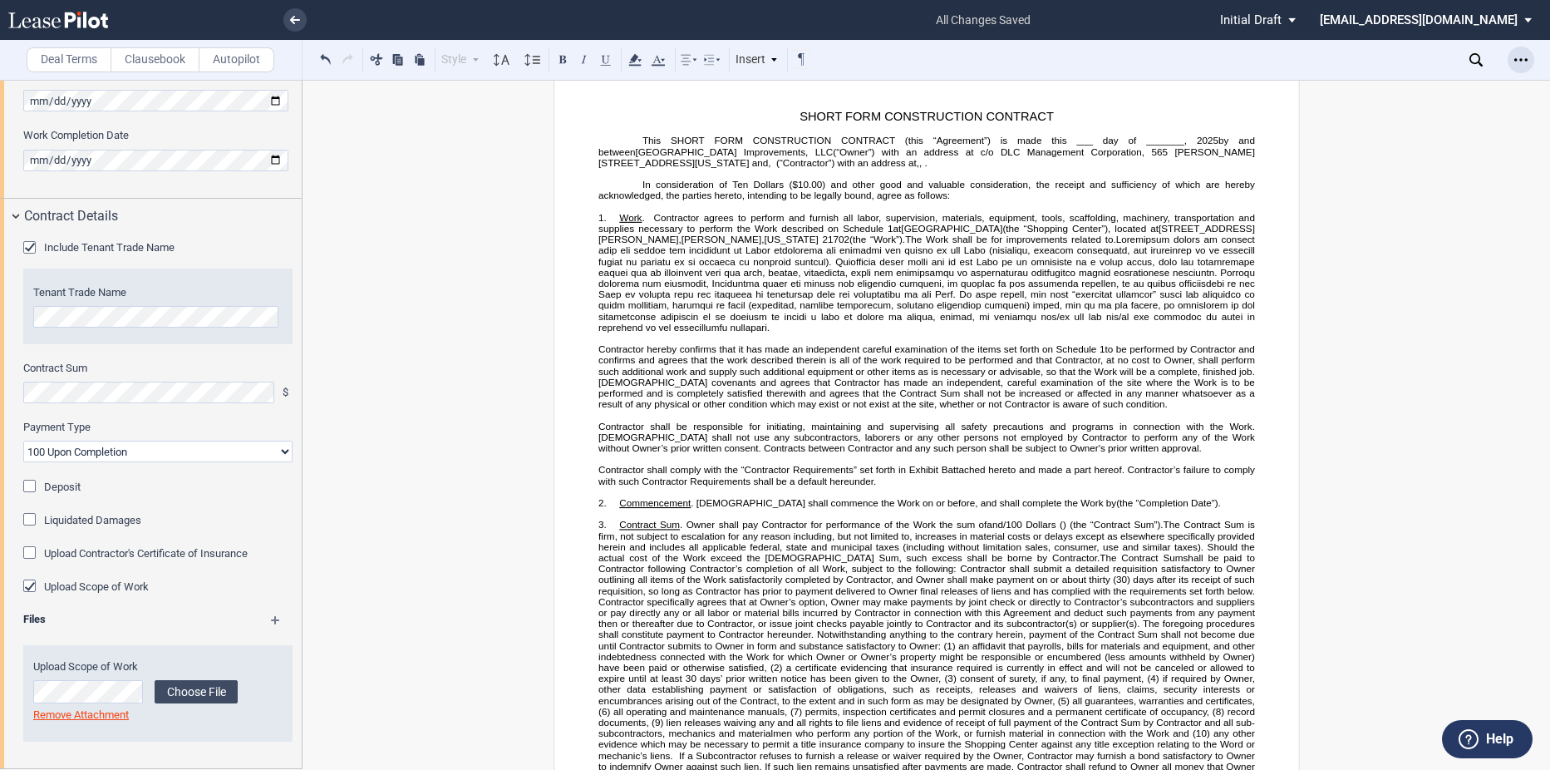
click at [1525, 48] on div "Open Lease options menu" at bounding box center [1521, 60] width 27 height 27
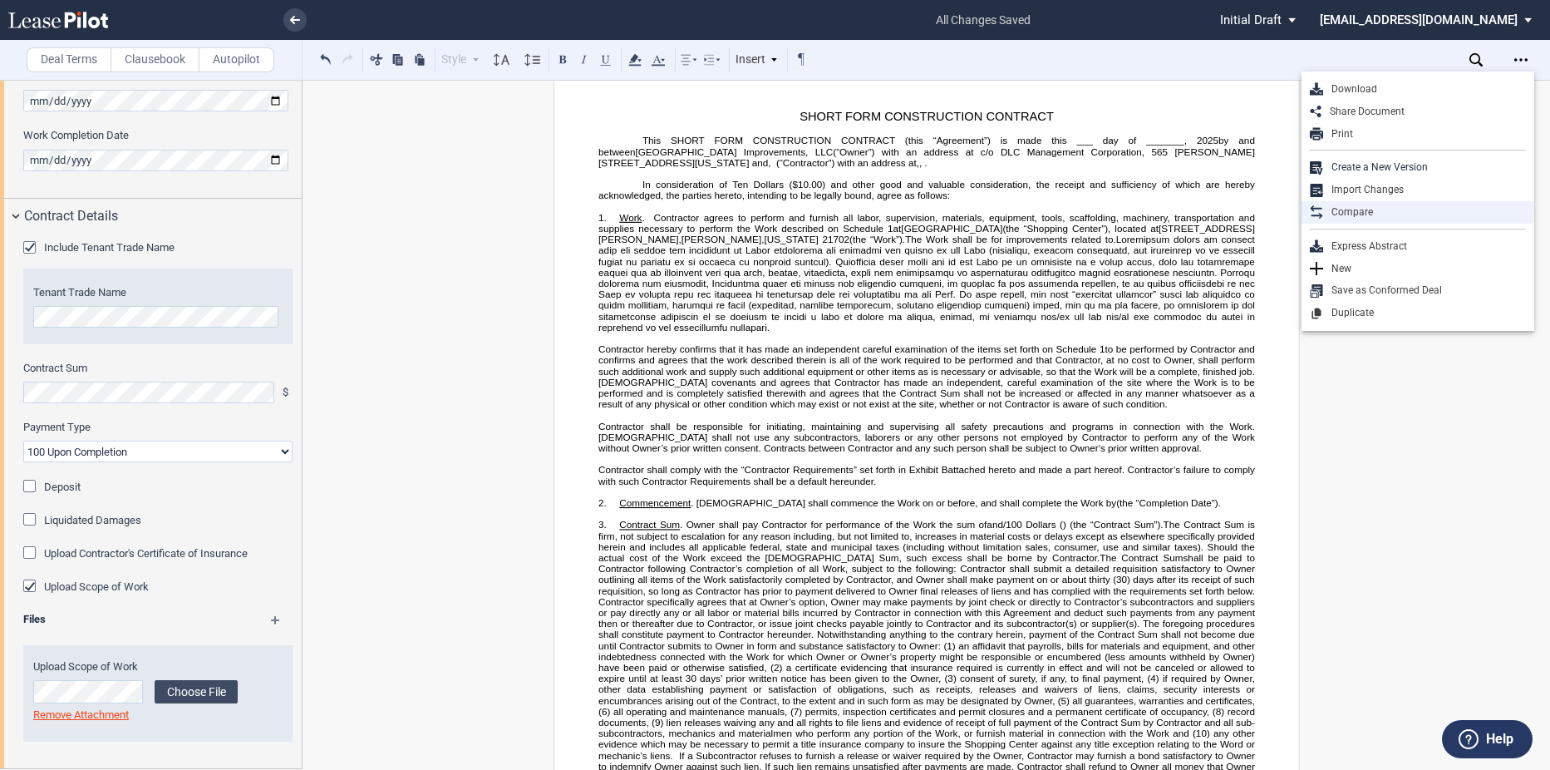
click at [1322, 214] on icon at bounding box center [1316, 211] width 13 height 13
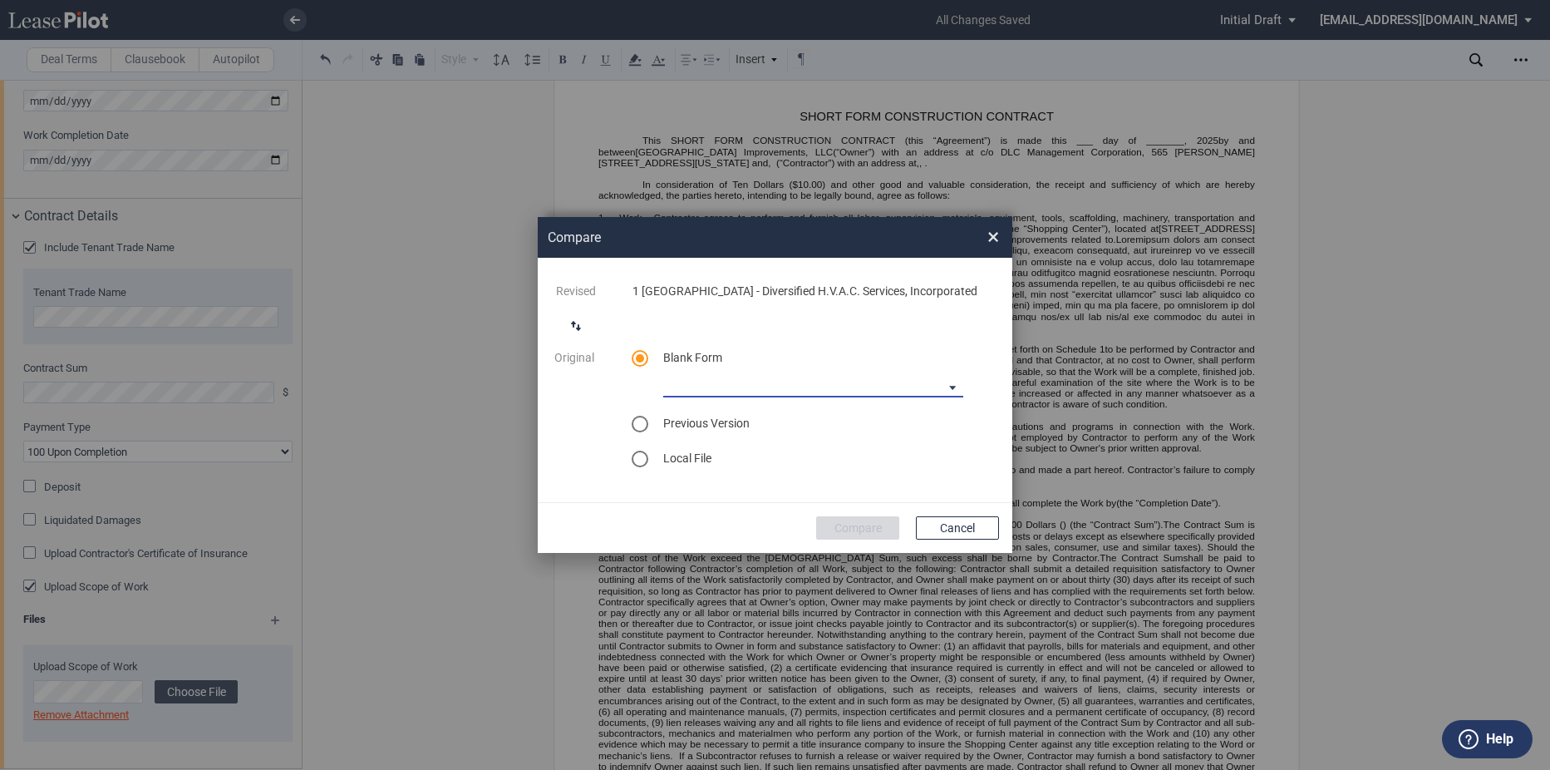
click at [876, 386] on md-select "90-10 Payment Blank Form (Construction Contract) 30-30-30-10 Payment Blank Form…" at bounding box center [813, 384] width 300 height 25
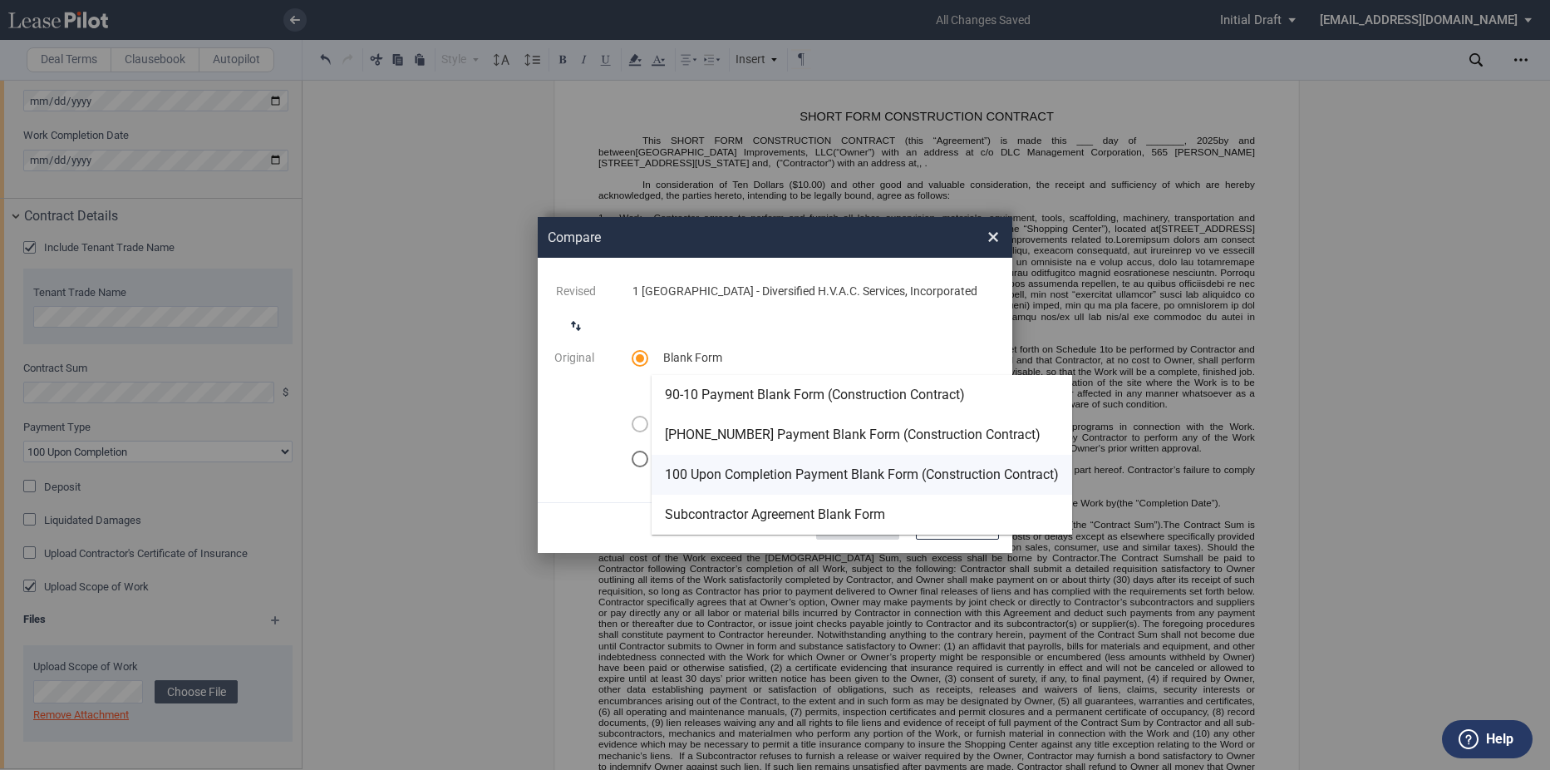
drag, startPoint x: 759, startPoint y: 471, endPoint x: 794, endPoint y: 489, distance: 39.0
click at [759, 470] on div "100 Upon Completion Payment Blank Form (Construction Contract)" at bounding box center [862, 474] width 394 height 18
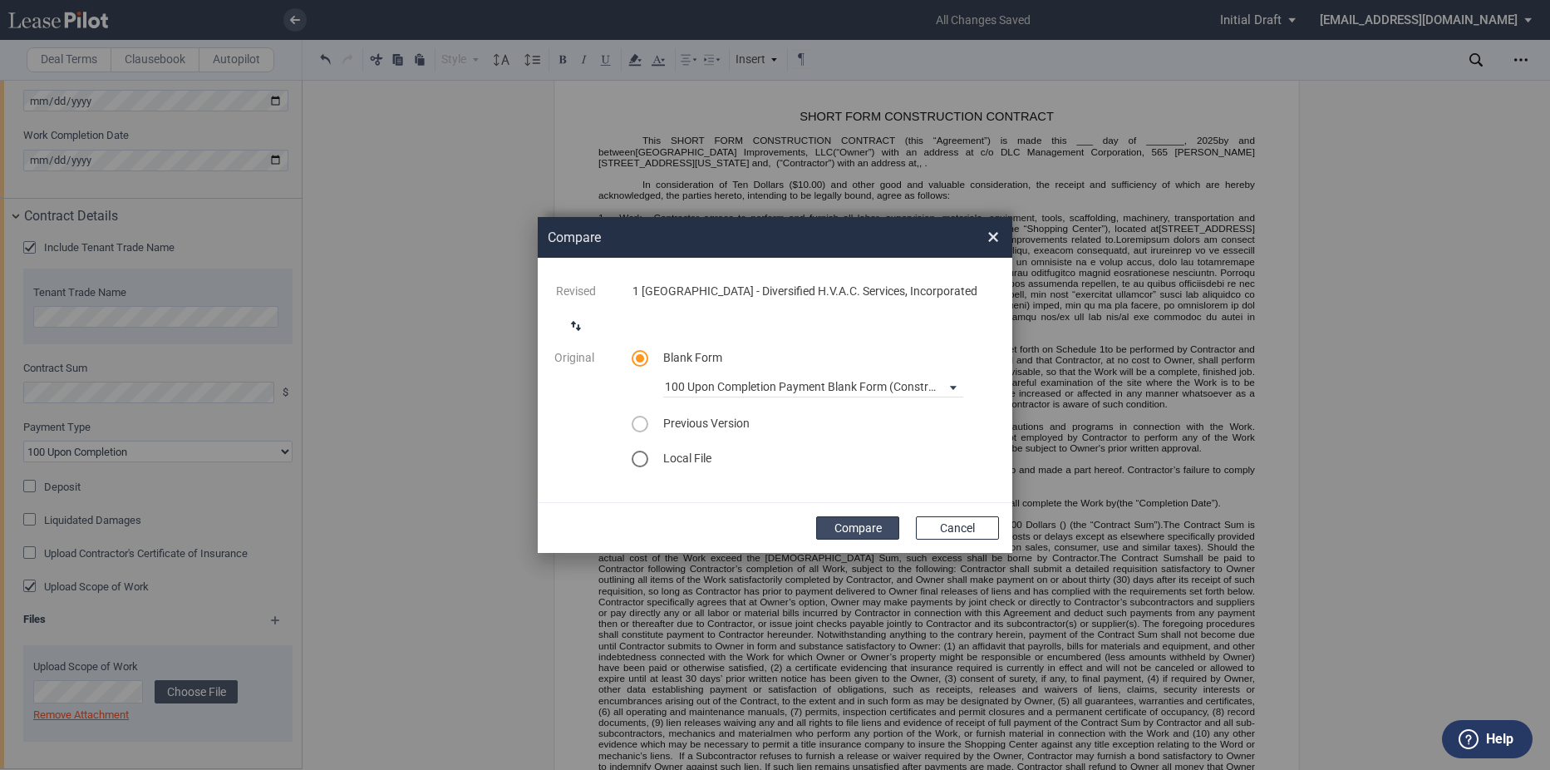
click at [860, 536] on button "Compare" at bounding box center [857, 527] width 83 height 23
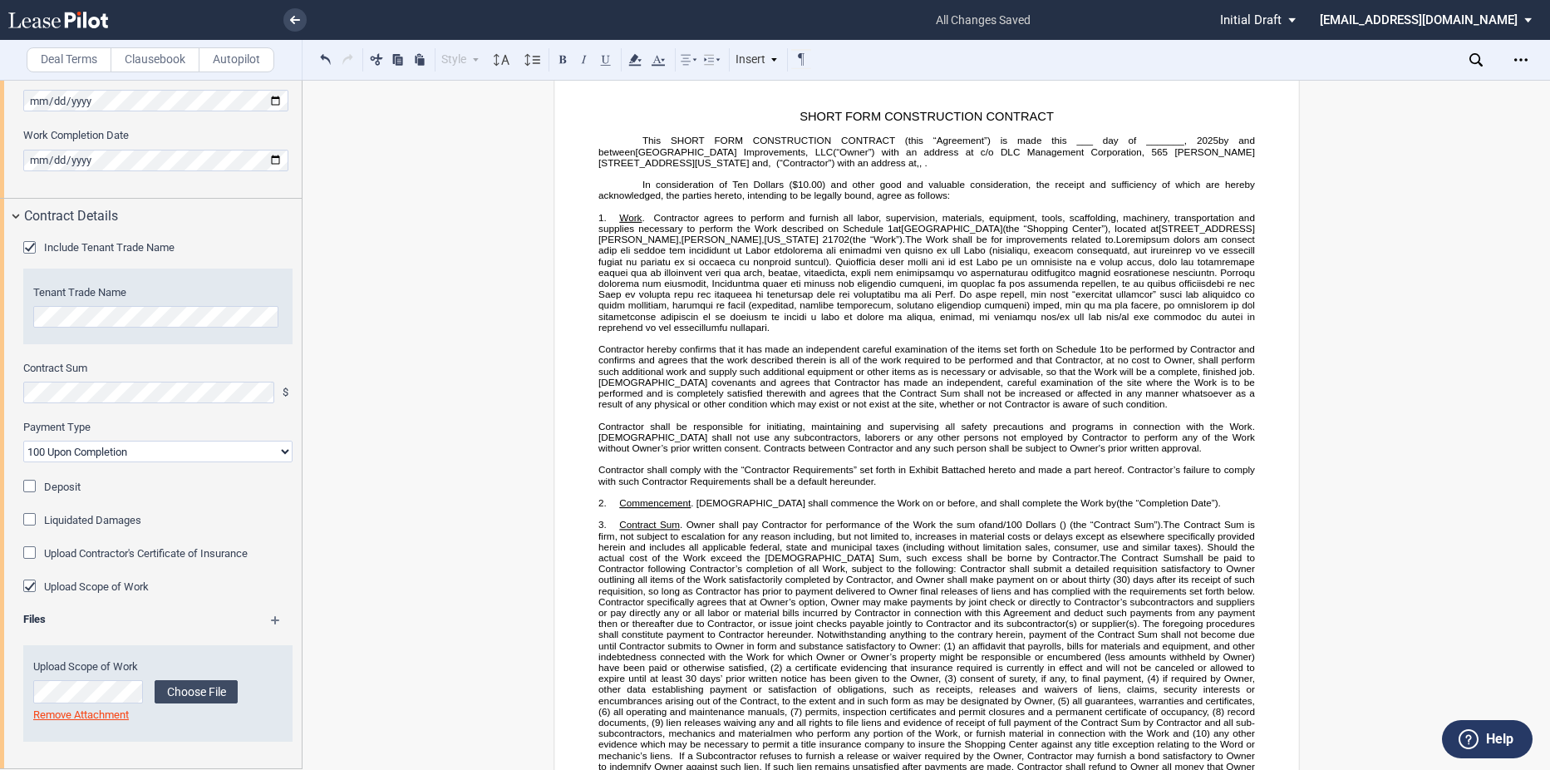
click at [1016, 343] on p "﻿" at bounding box center [926, 337] width 657 height 11
click at [1532, 47] on div "Download Share Document Print Create a New Version Import Changes Compare Expre…" at bounding box center [1521, 60] width 27 height 27
click at [1532, 56] on div "Open Lease options menu" at bounding box center [1521, 60] width 27 height 27
click at [1371, 91] on div "Download" at bounding box center [1424, 89] width 203 height 14
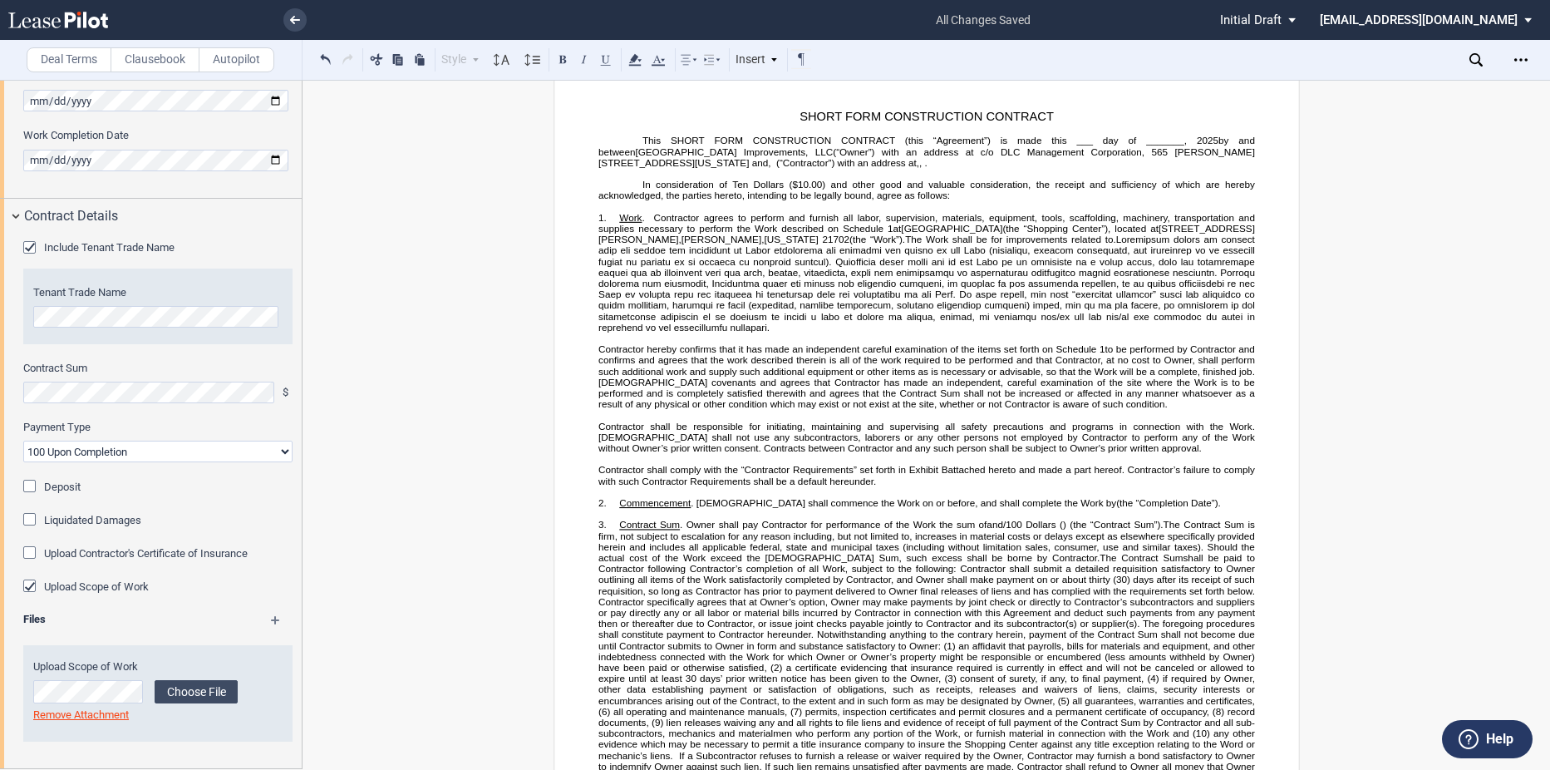
click at [296, 18] on icon at bounding box center [295, 20] width 10 height 8
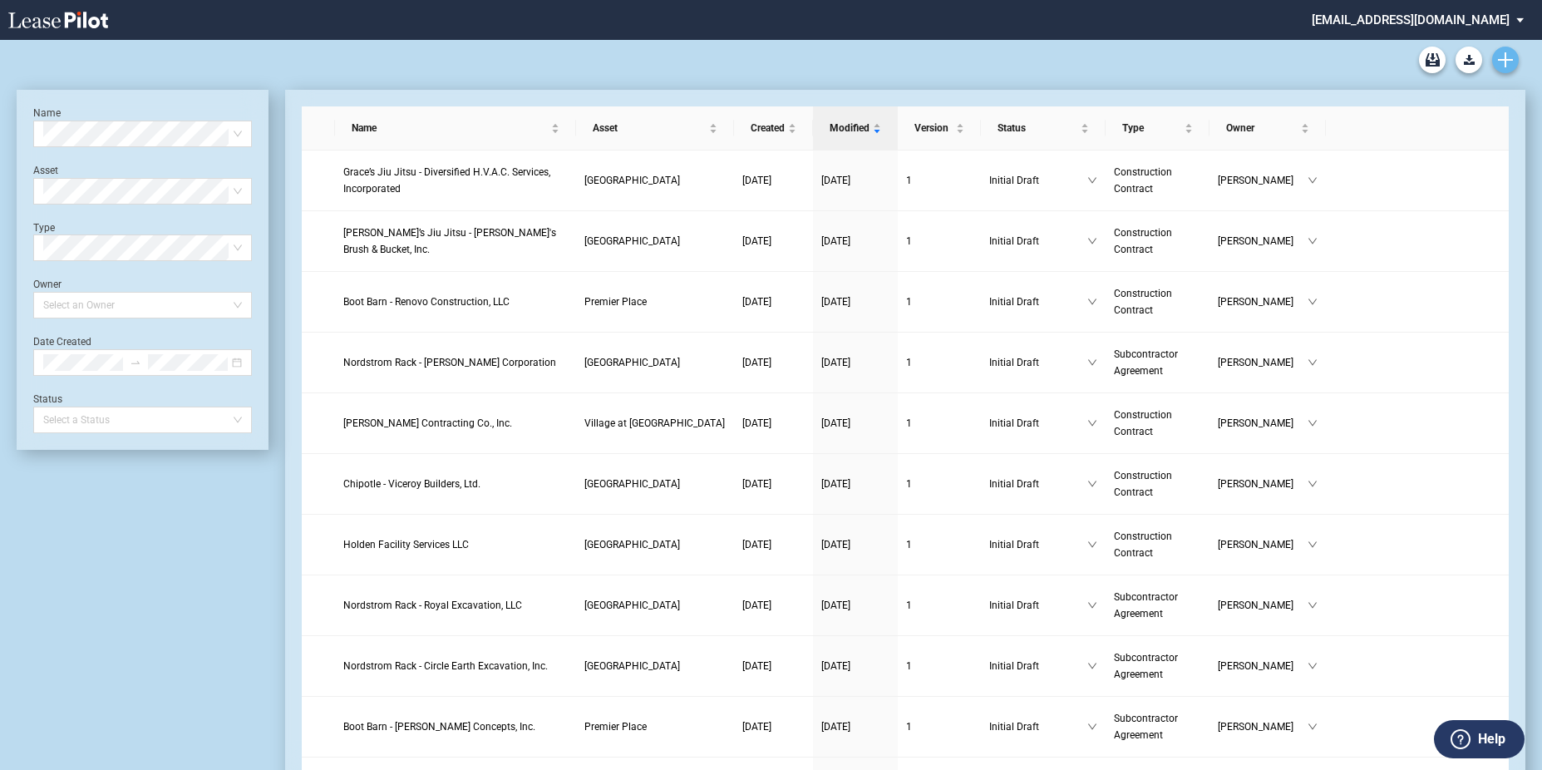
click at [1500, 62] on icon "Create new document" at bounding box center [1505, 59] width 15 height 15
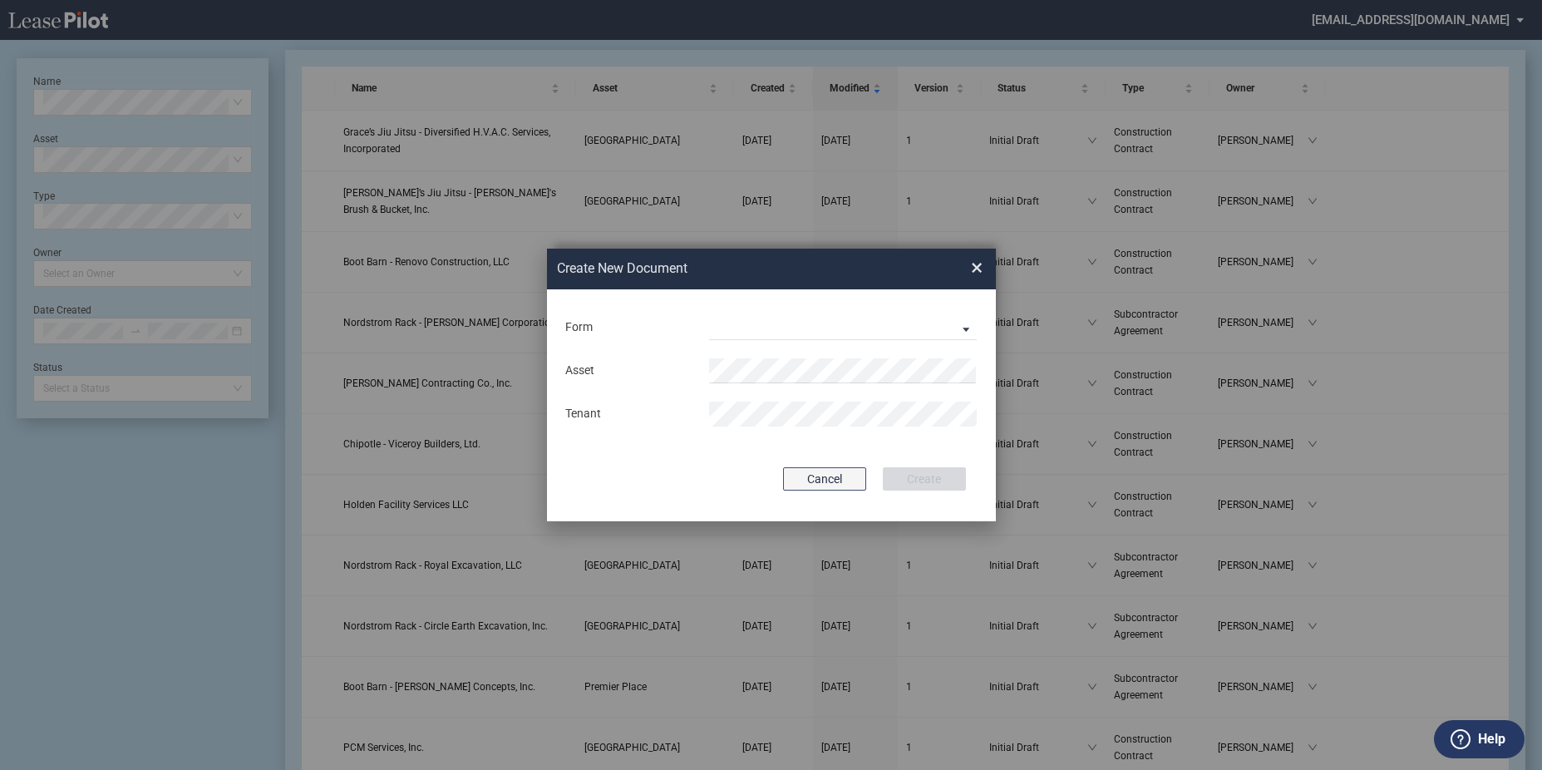
click at [850, 473] on button "Cancel" at bounding box center [824, 478] width 83 height 23
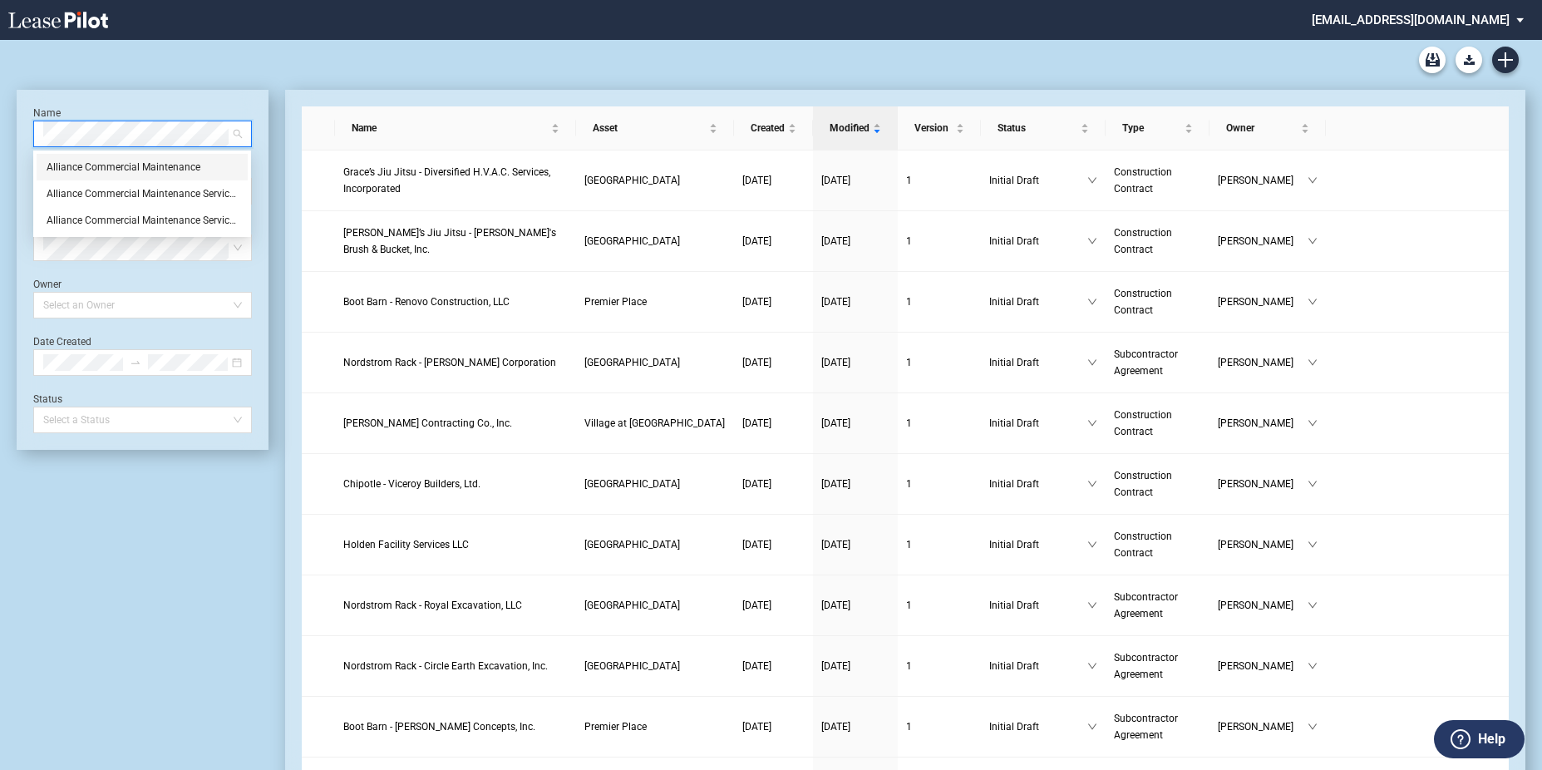
click at [142, 164] on div "Alliance Commercial Maintenance" at bounding box center [142, 167] width 191 height 17
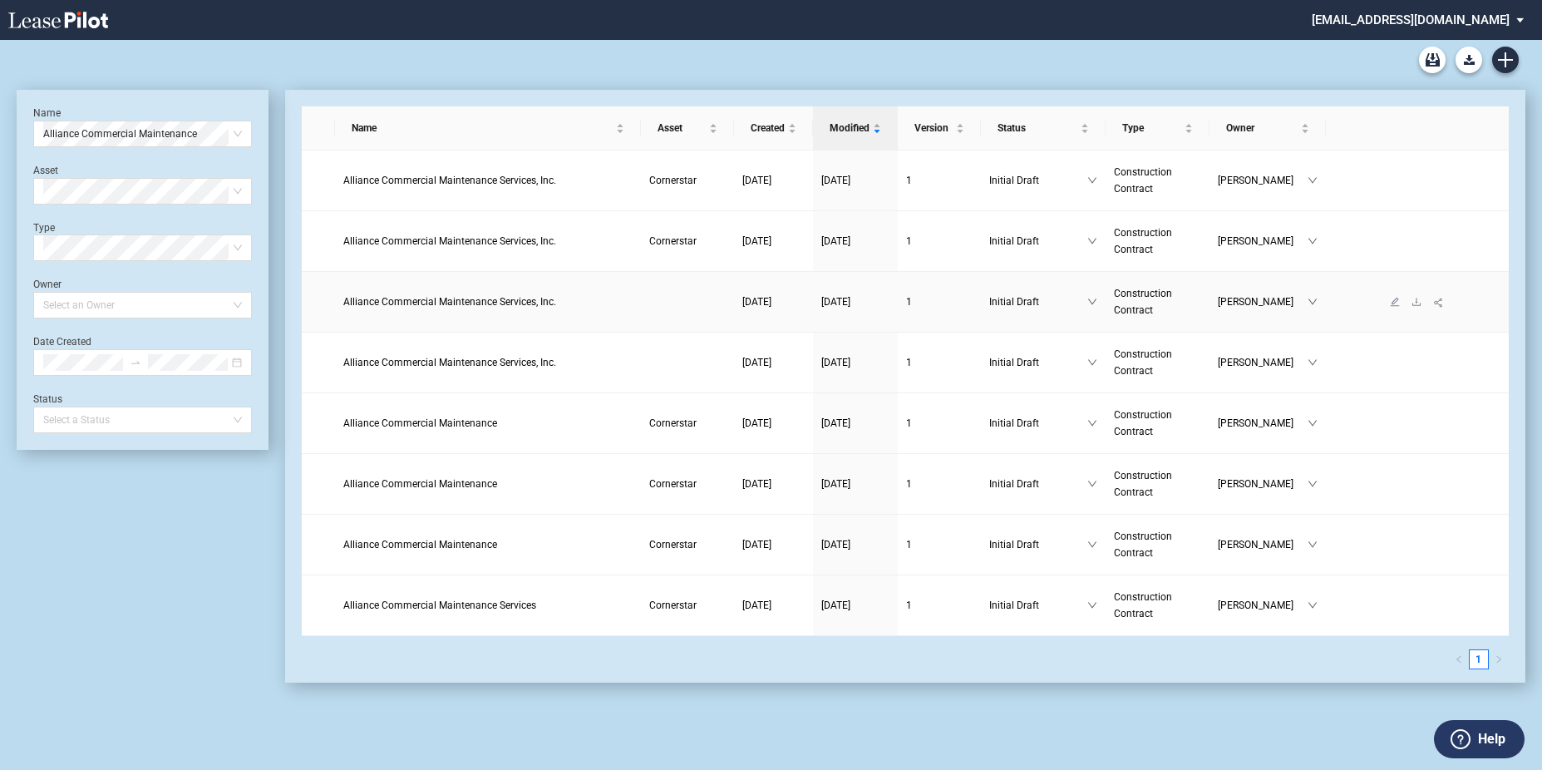
click at [495, 303] on span "Alliance Commercial Maintenance Services, Inc." at bounding box center [449, 302] width 213 height 12
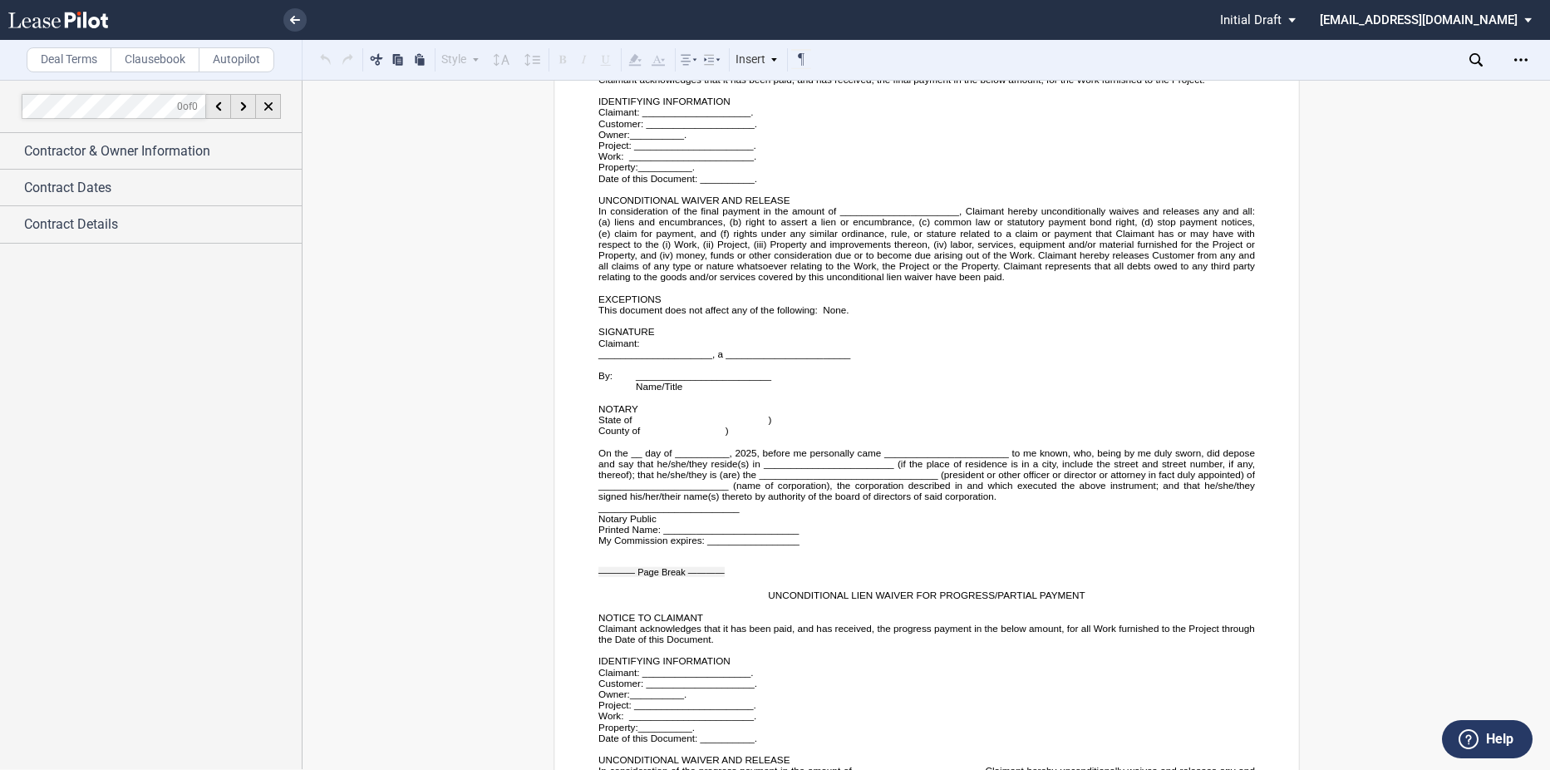
scroll to position [3614, 0]
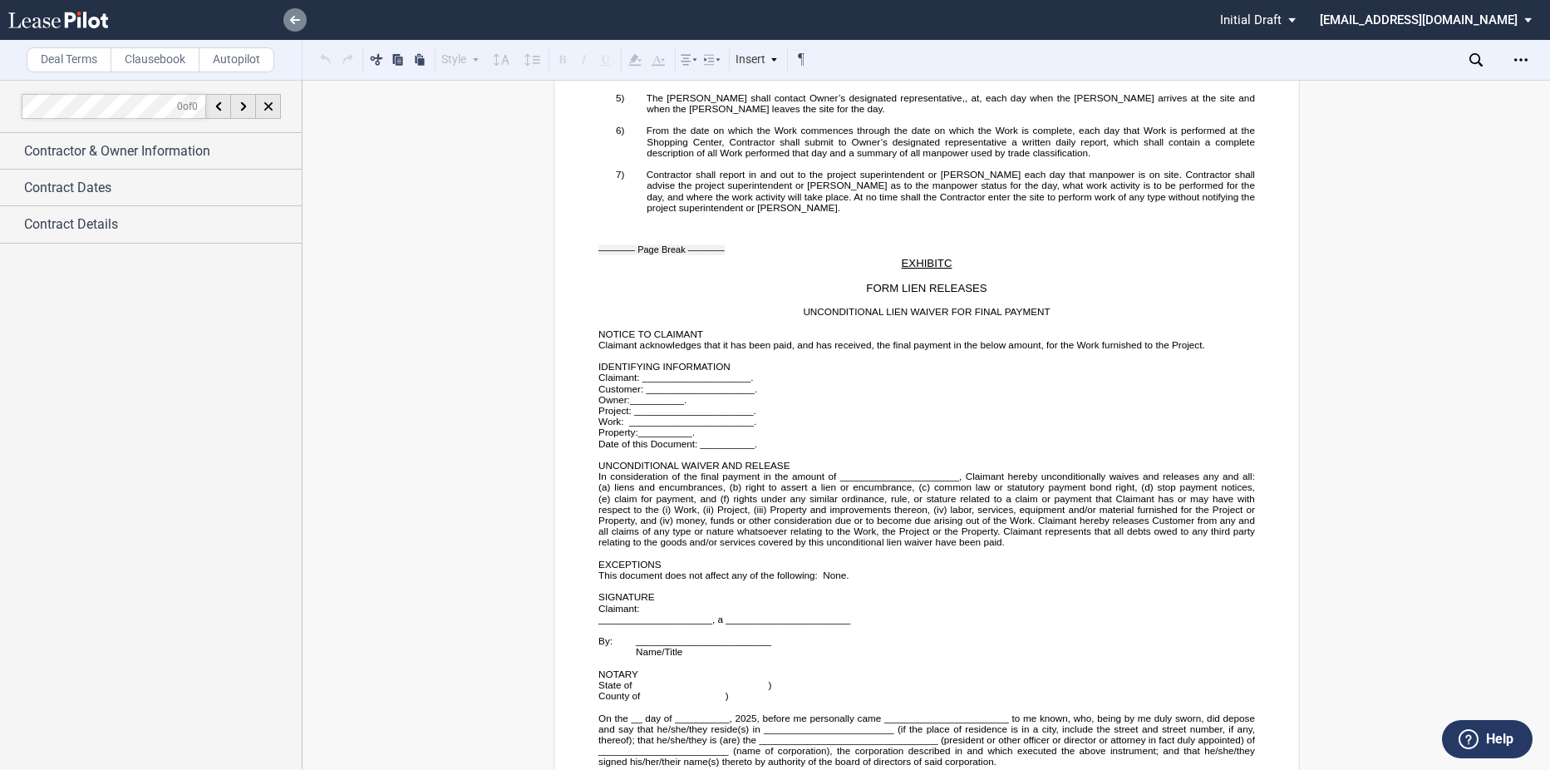
click at [291, 17] on icon at bounding box center [295, 20] width 10 height 8
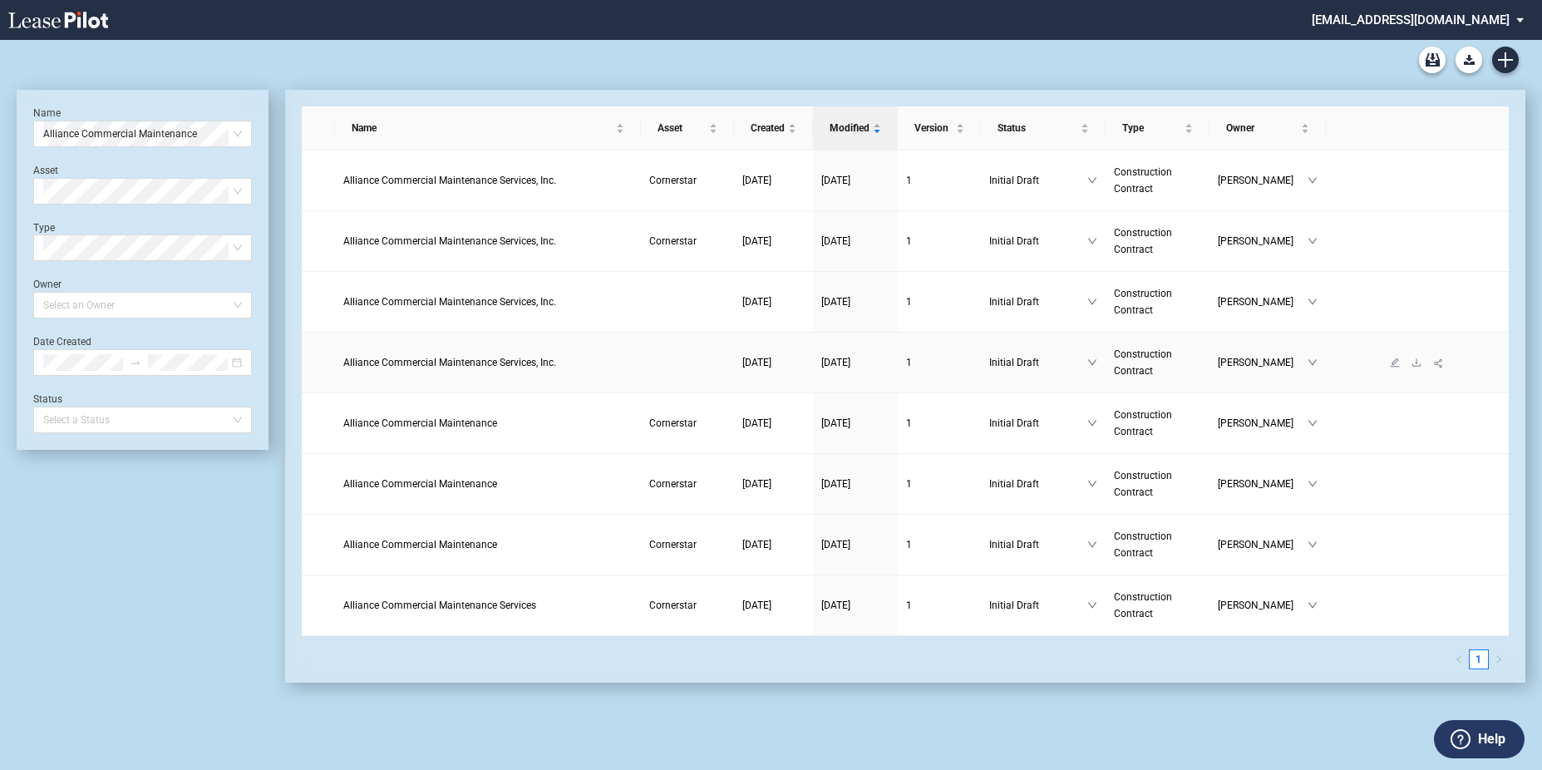
click at [518, 364] on span "Alliance Commercial Maintenance Services, Inc." at bounding box center [449, 363] width 213 height 12
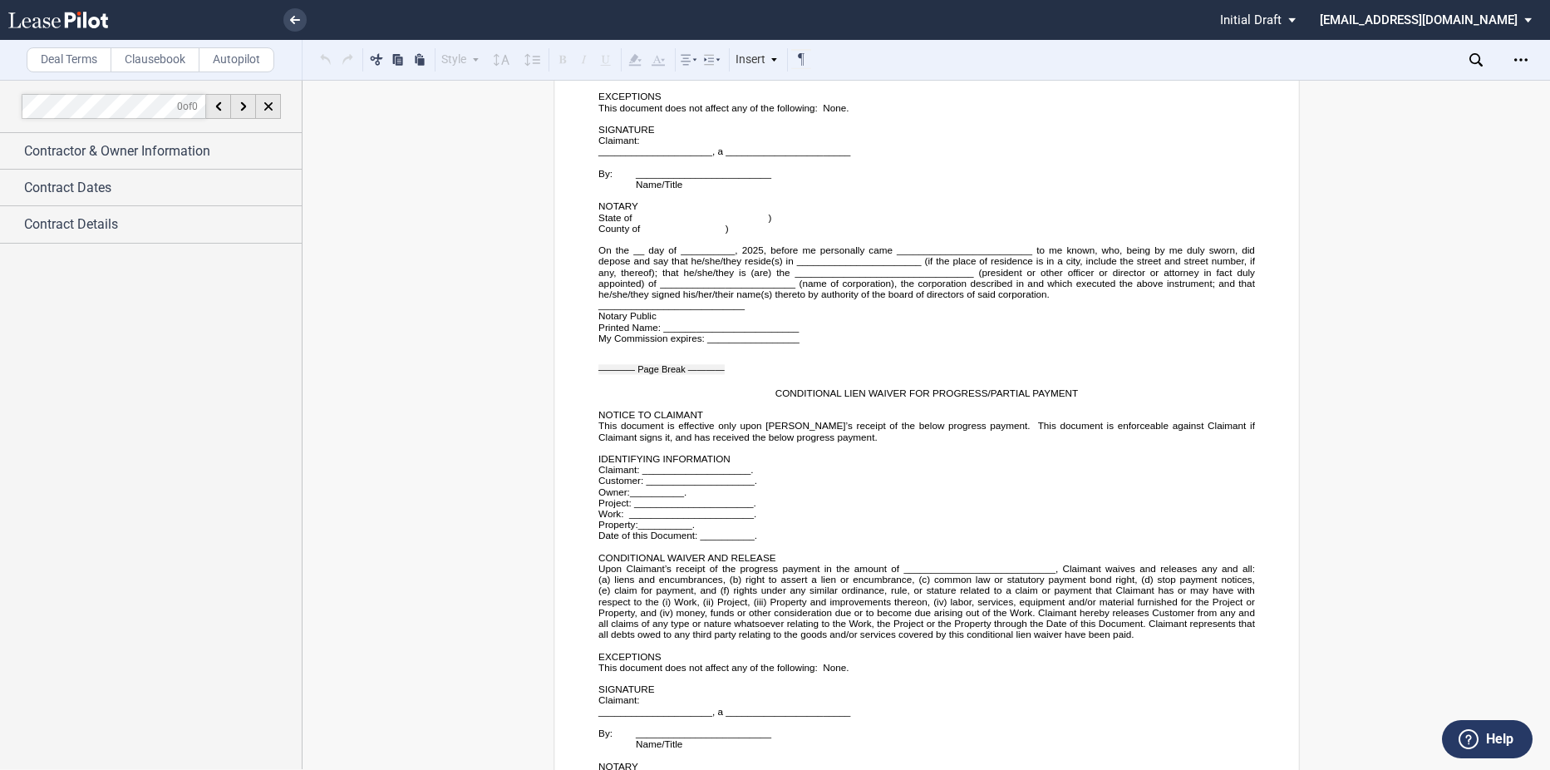
scroll to position [5179, 0]
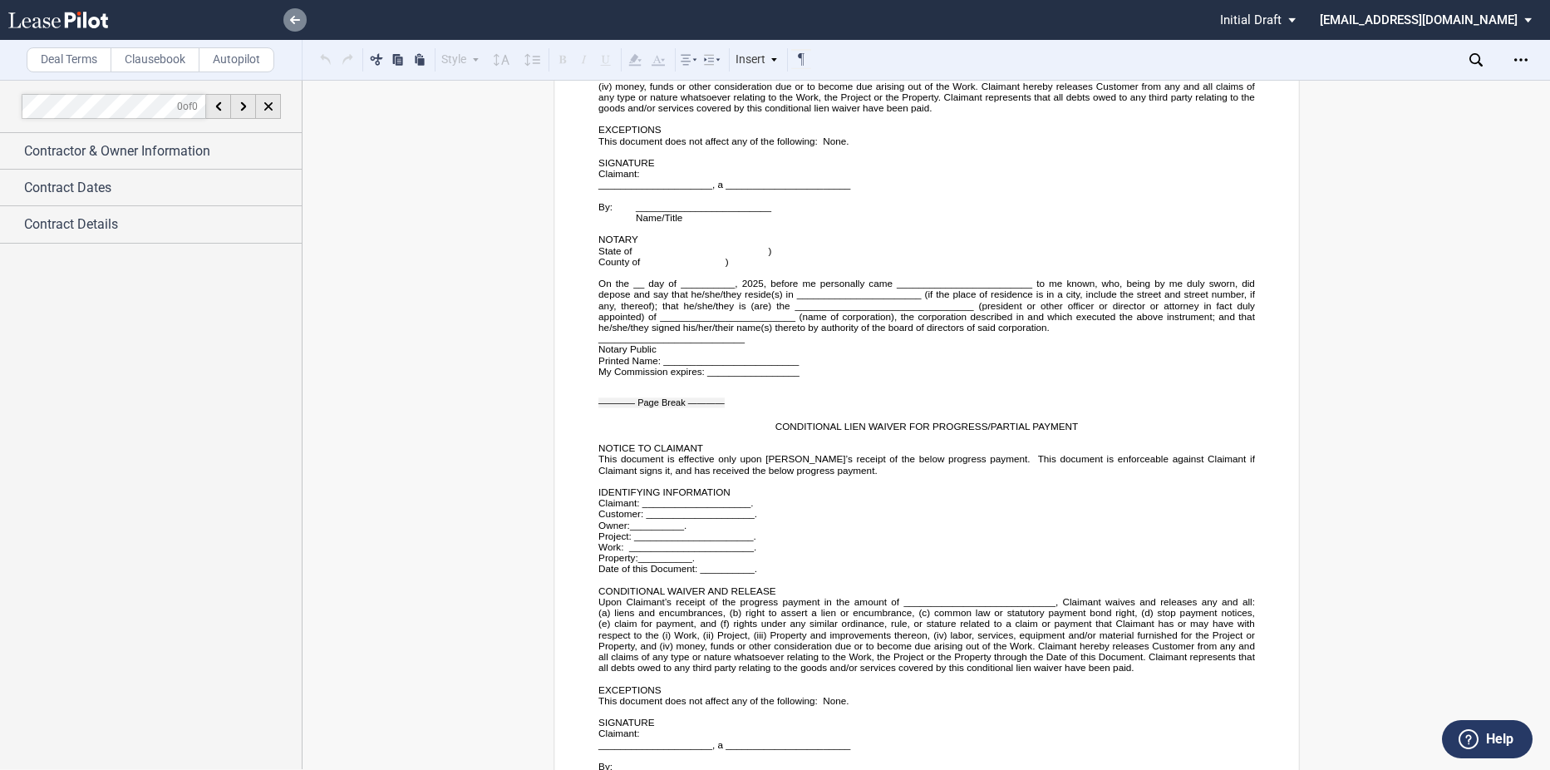
click at [298, 17] on icon at bounding box center [295, 20] width 10 height 8
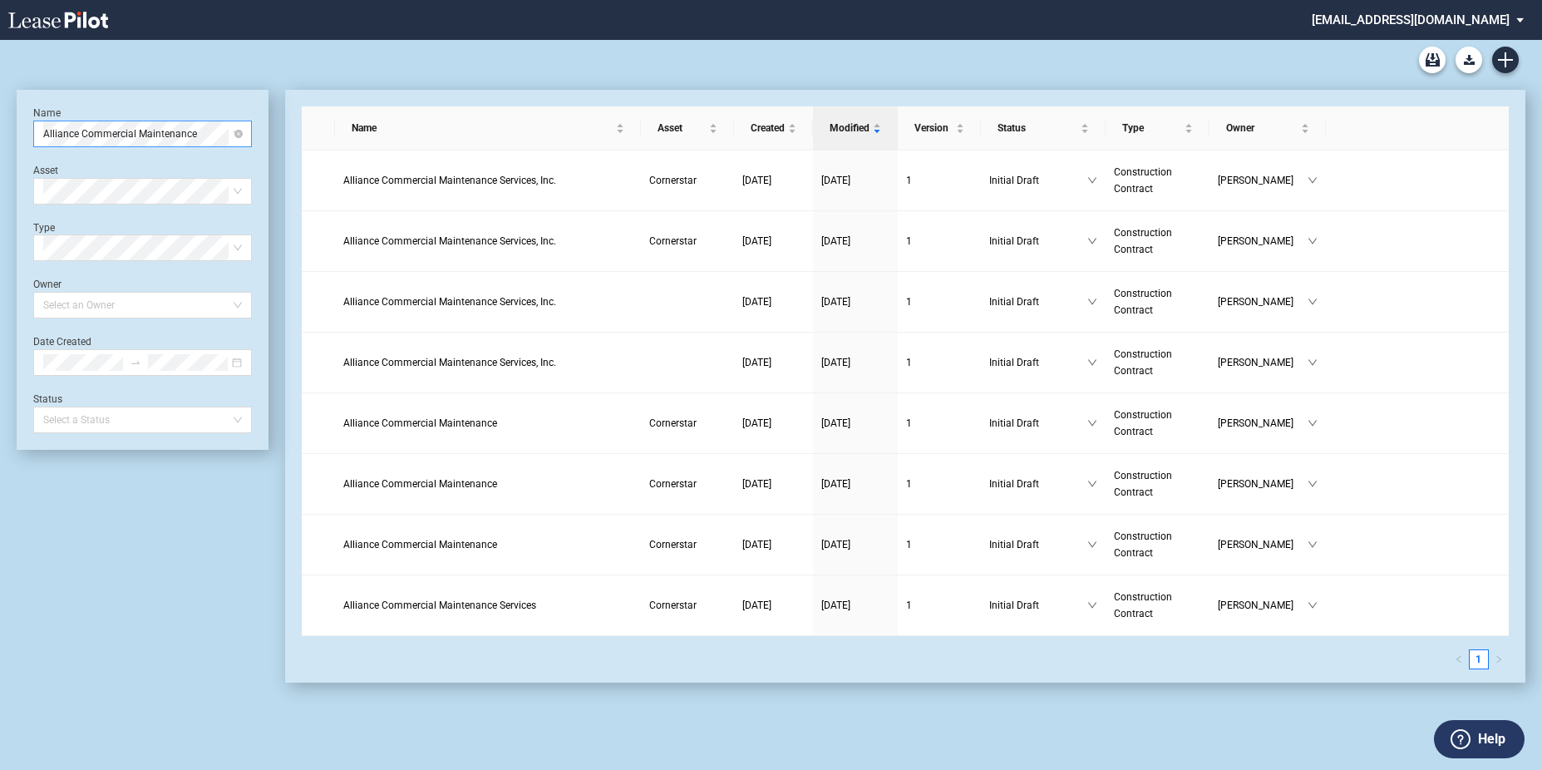
click at [225, 136] on span "Alliance Commercial Maintenance" at bounding box center [142, 133] width 199 height 25
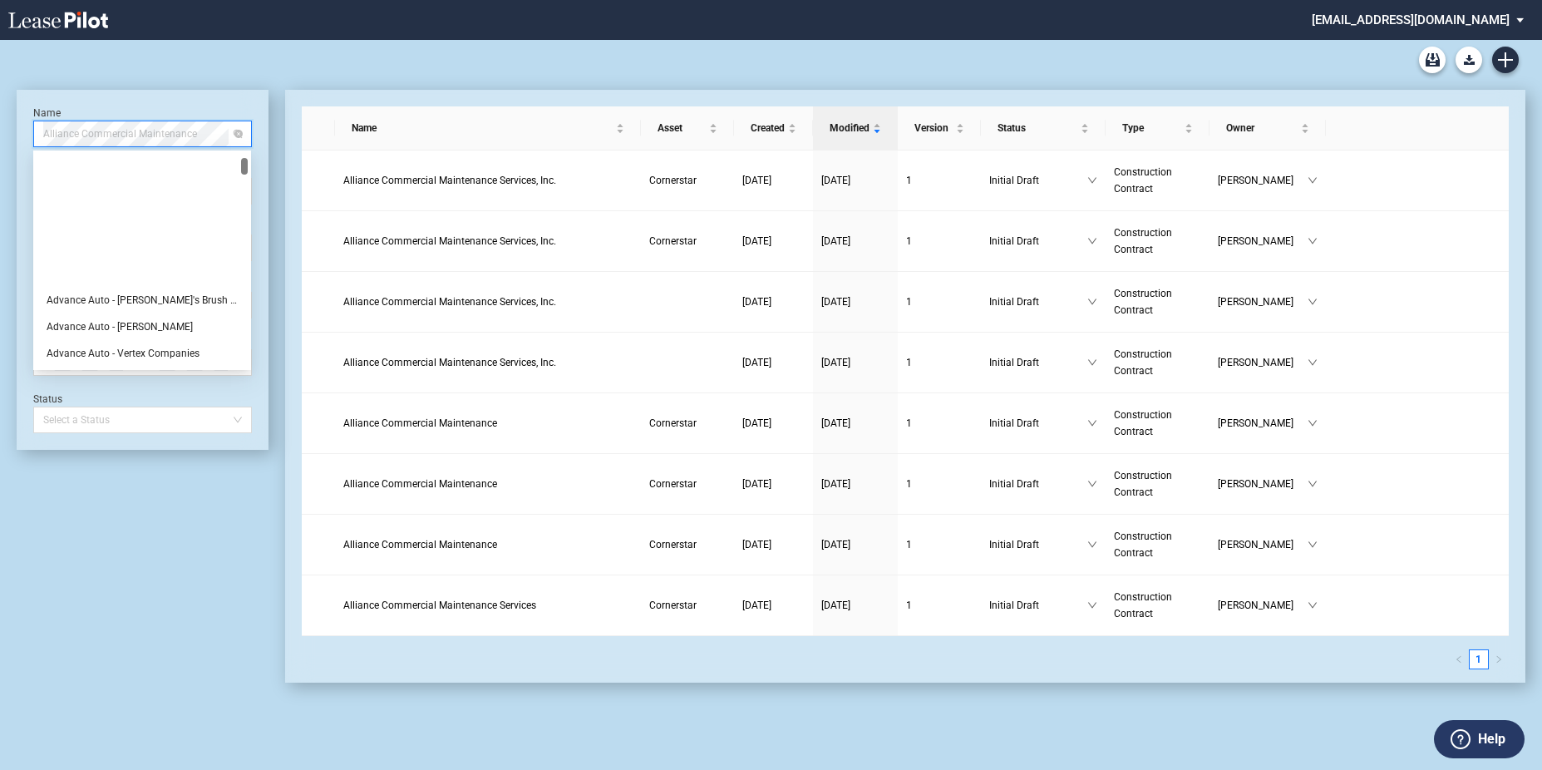
scroll to position [160, 0]
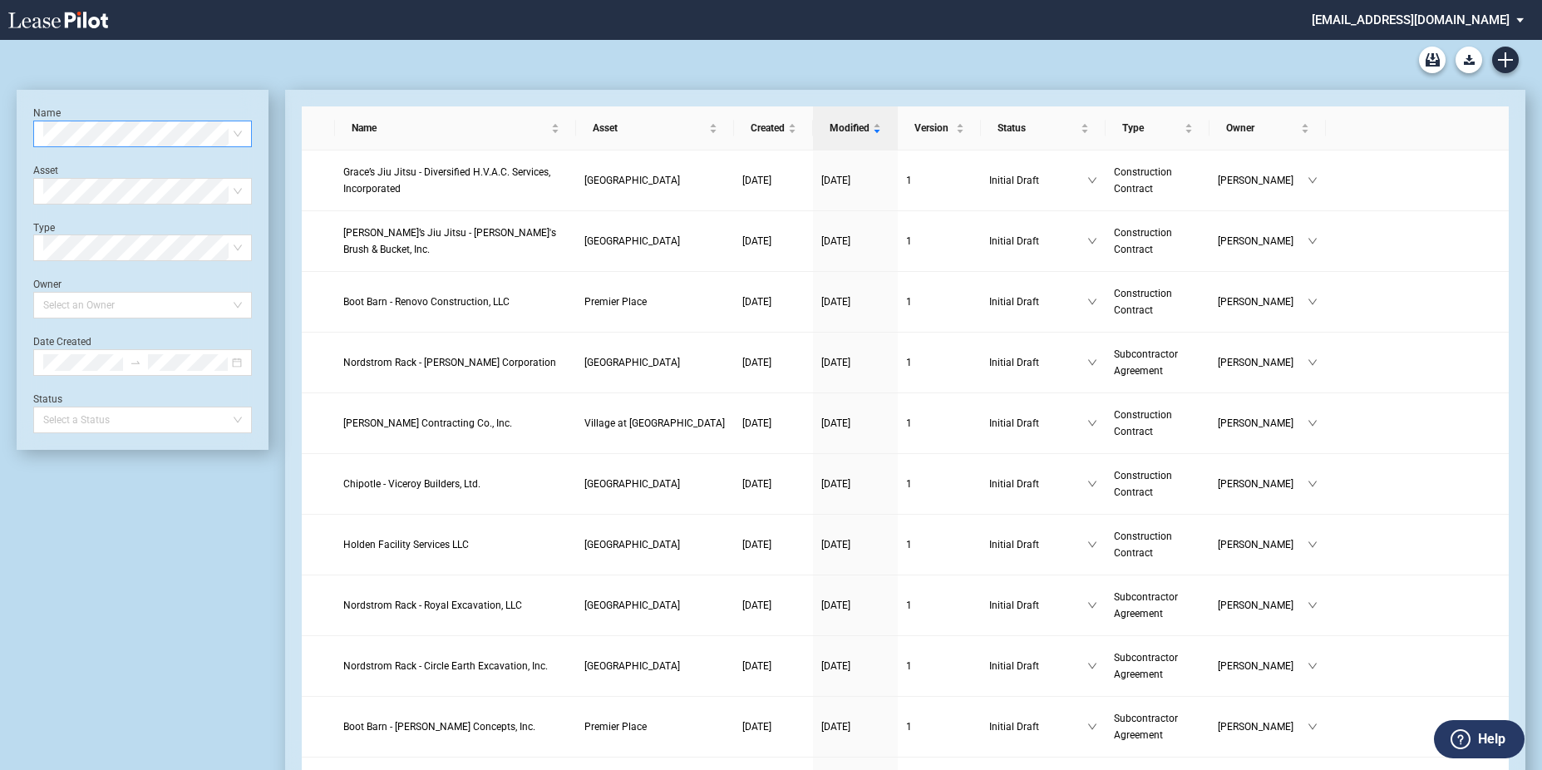
click at [281, 75] on div "90-10 Payment Blank Form (Construction Contract) [PHONE_NUMBER] Payment Blank F…" at bounding box center [771, 60] width 1509 height 40
click at [1505, 62] on use "Create new document" at bounding box center [1505, 59] width 15 height 15
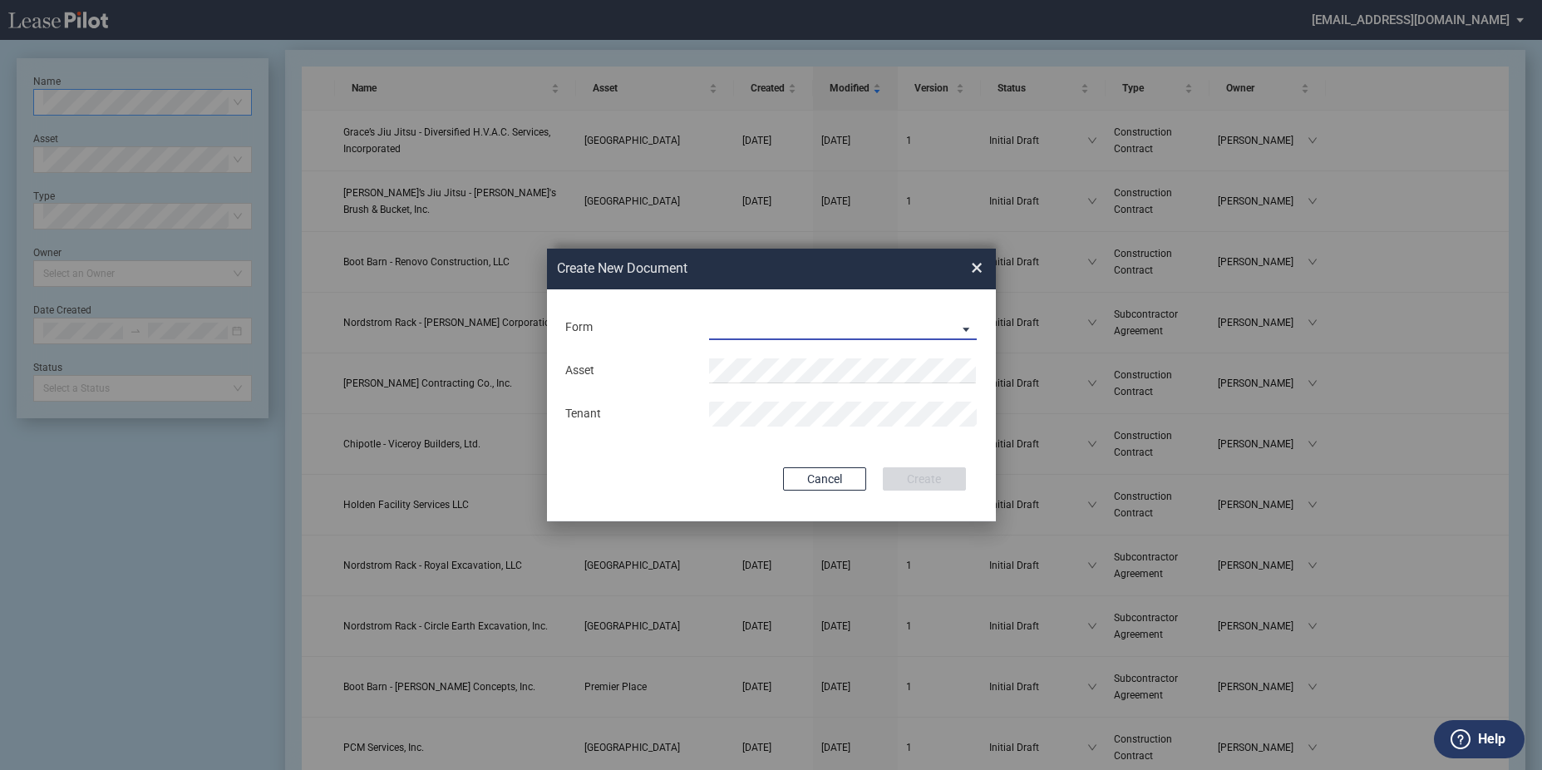
click at [764, 319] on md-select "Construction Contract Subcontractor Agreement" at bounding box center [843, 327] width 268 height 25
click at [768, 334] on div "Construction Contract" at bounding box center [774, 328] width 128 height 18
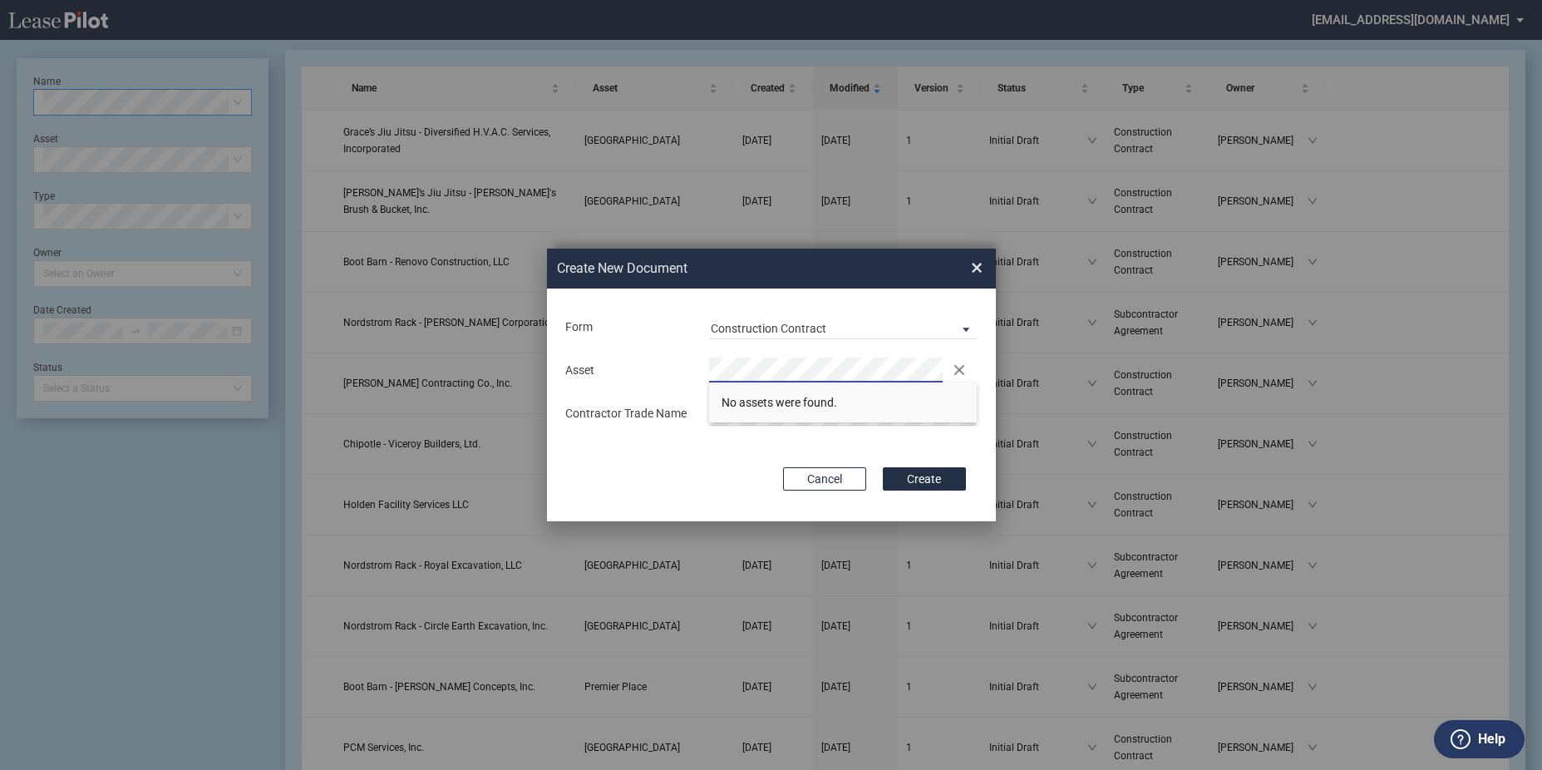
click at [883, 467] on button "Create" at bounding box center [924, 478] width 83 height 23
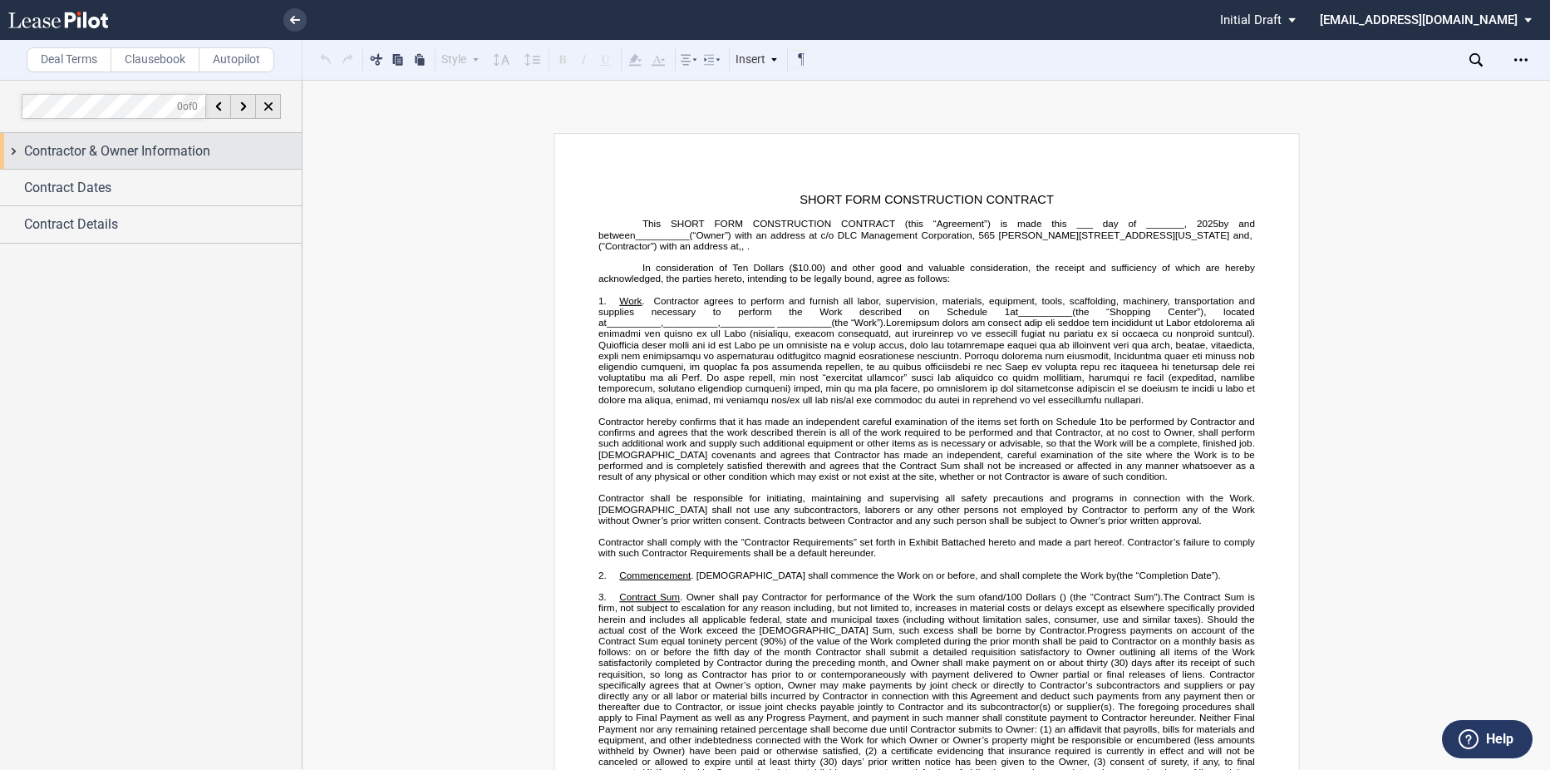
click at [227, 158] on div "Contractor & Owner Information" at bounding box center [163, 151] width 278 height 20
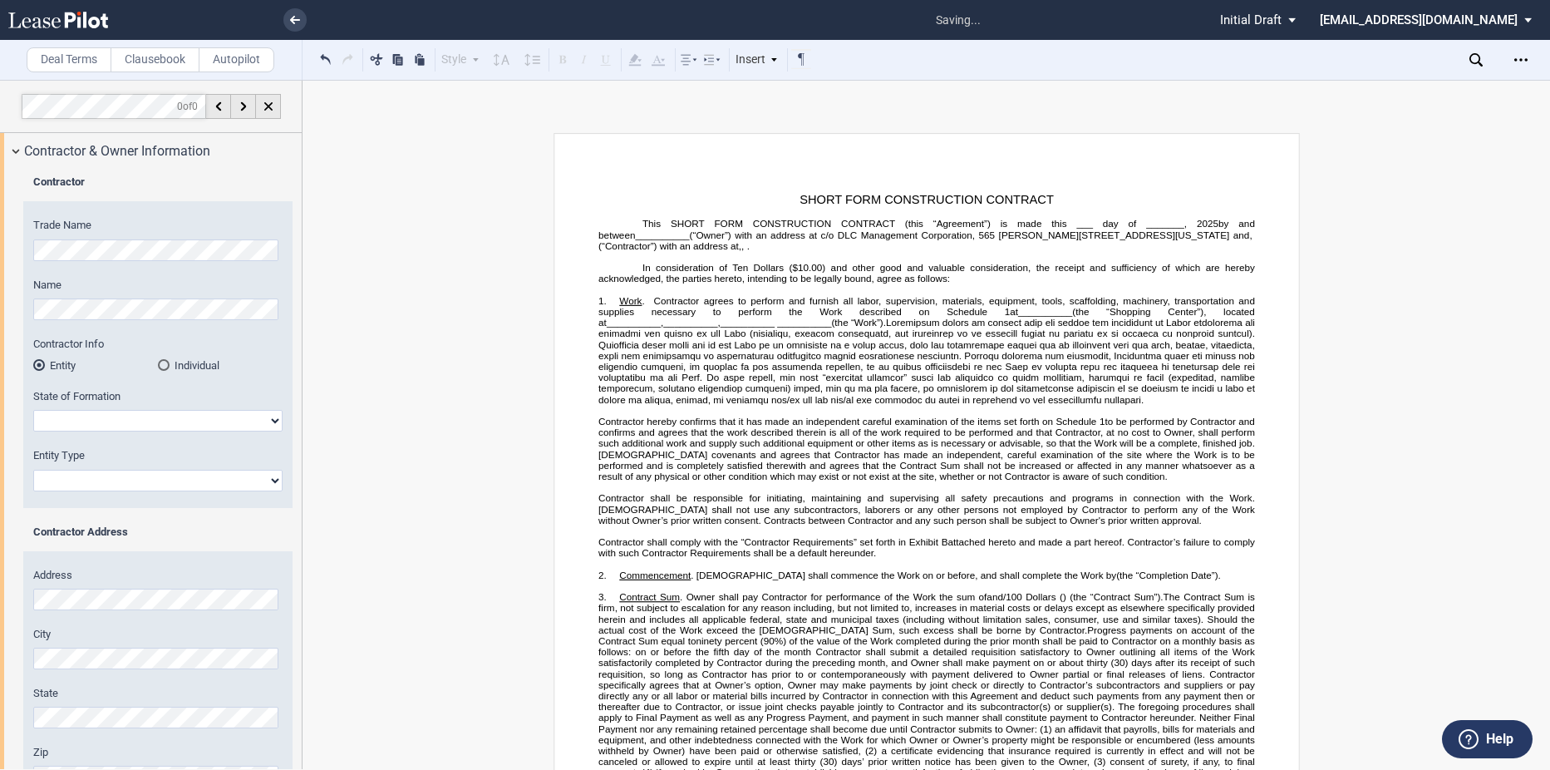
click at [14, 270] on div "Contractor Trade Name Name Contractor Info Entity Individual" at bounding box center [151, 589] width 302 height 840
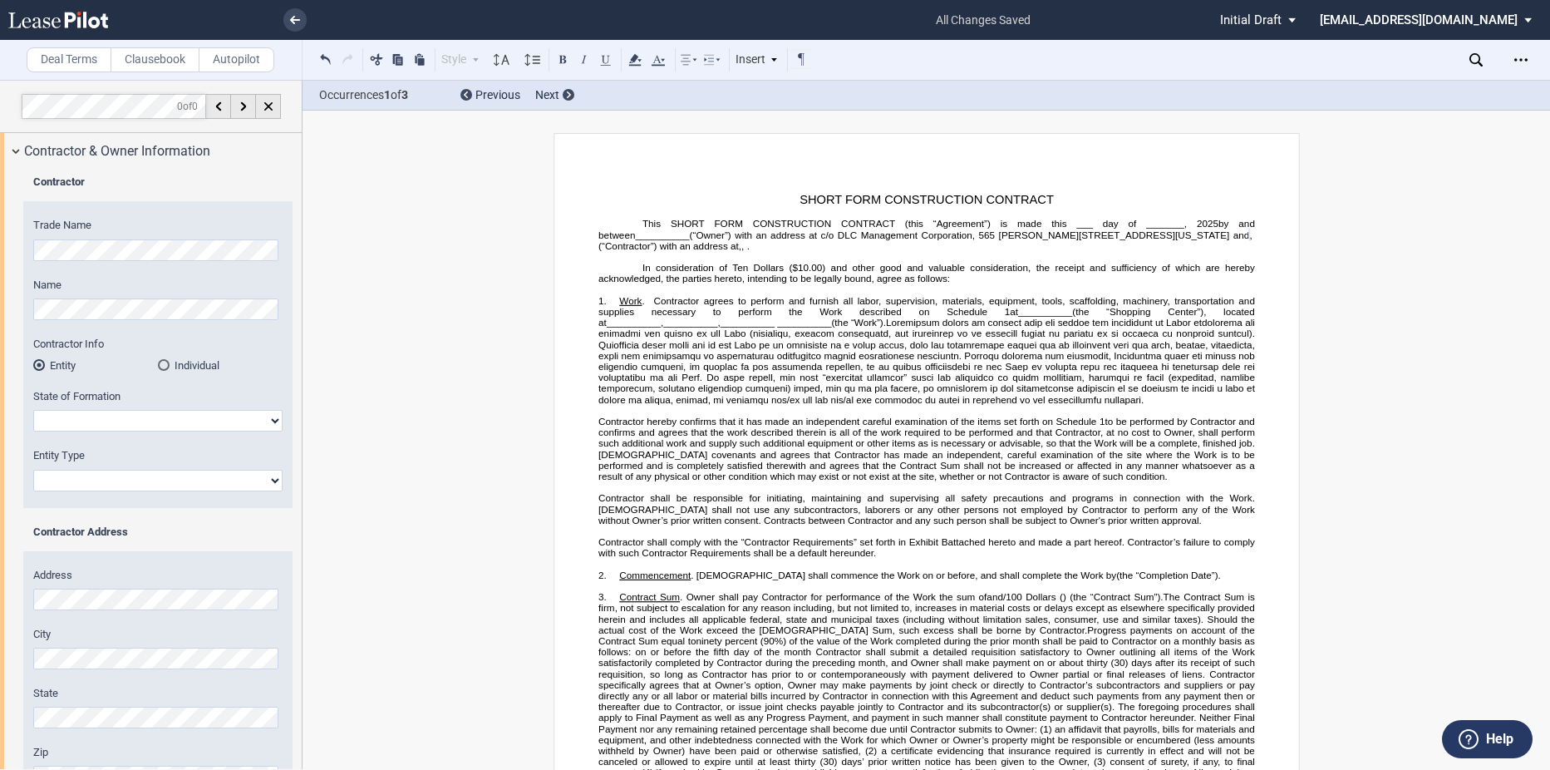
click at [106, 412] on select "[US_STATE] [US_STATE] [US_STATE] [US_STATE] [US_STATE] [US_STATE] [US_STATE] [U…" at bounding box center [157, 421] width 249 height 22
select select "[US_STATE]"
click at [33, 410] on select "[US_STATE] [US_STATE] [US_STATE] [US_STATE] [US_STATE] [US_STATE] [US_STATE] [U…" at bounding box center [157, 421] width 249 height 22
click at [122, 487] on select "Corporation Limited Liability Company General Partnership Limited Partnership O…" at bounding box center [157, 481] width 249 height 22
select select "Limited Liability Company"
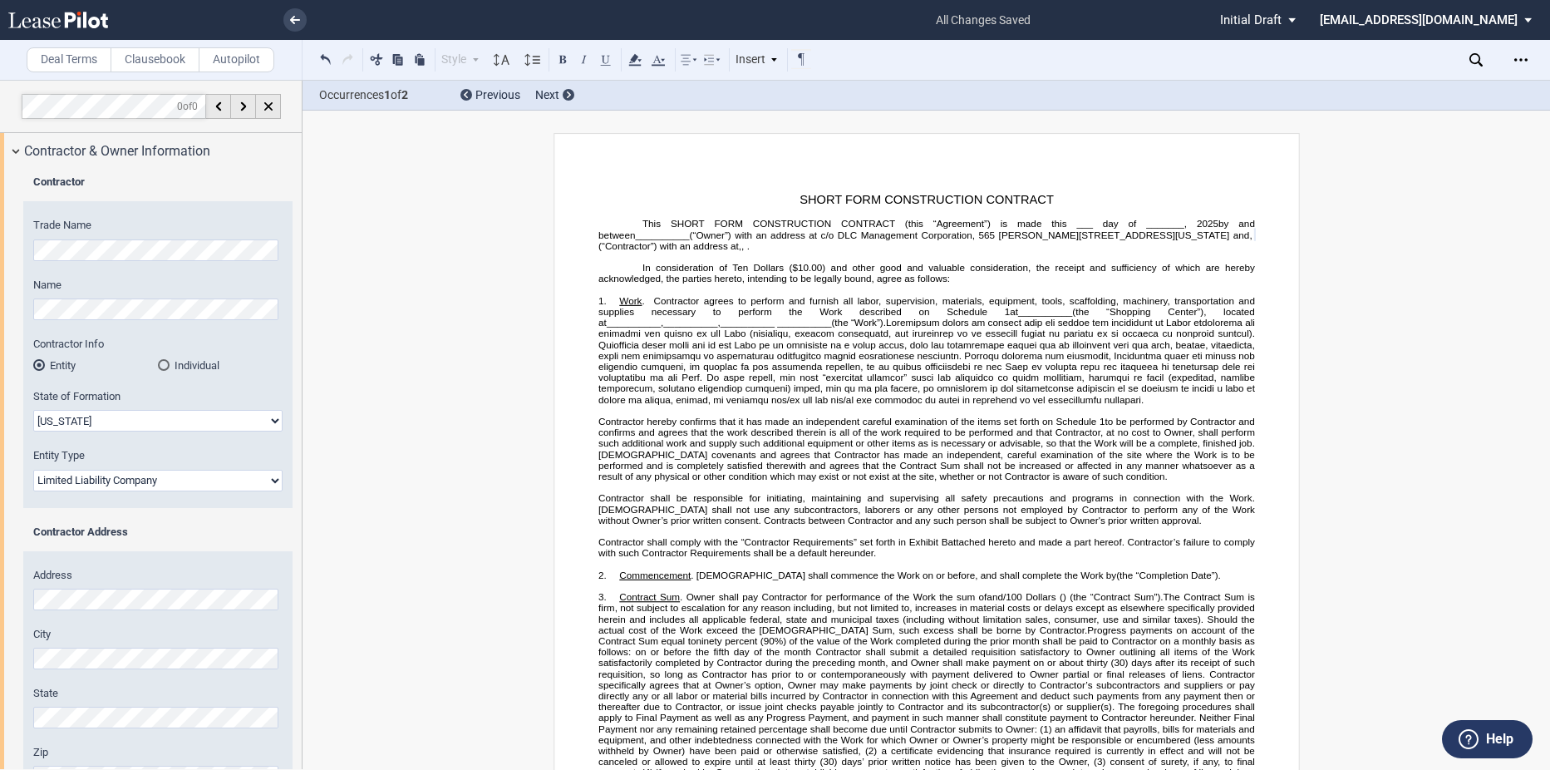
click at [33, 470] on select "Corporation Limited Liability Company General Partnership Limited Partnership O…" at bounding box center [157, 481] width 249 height 22
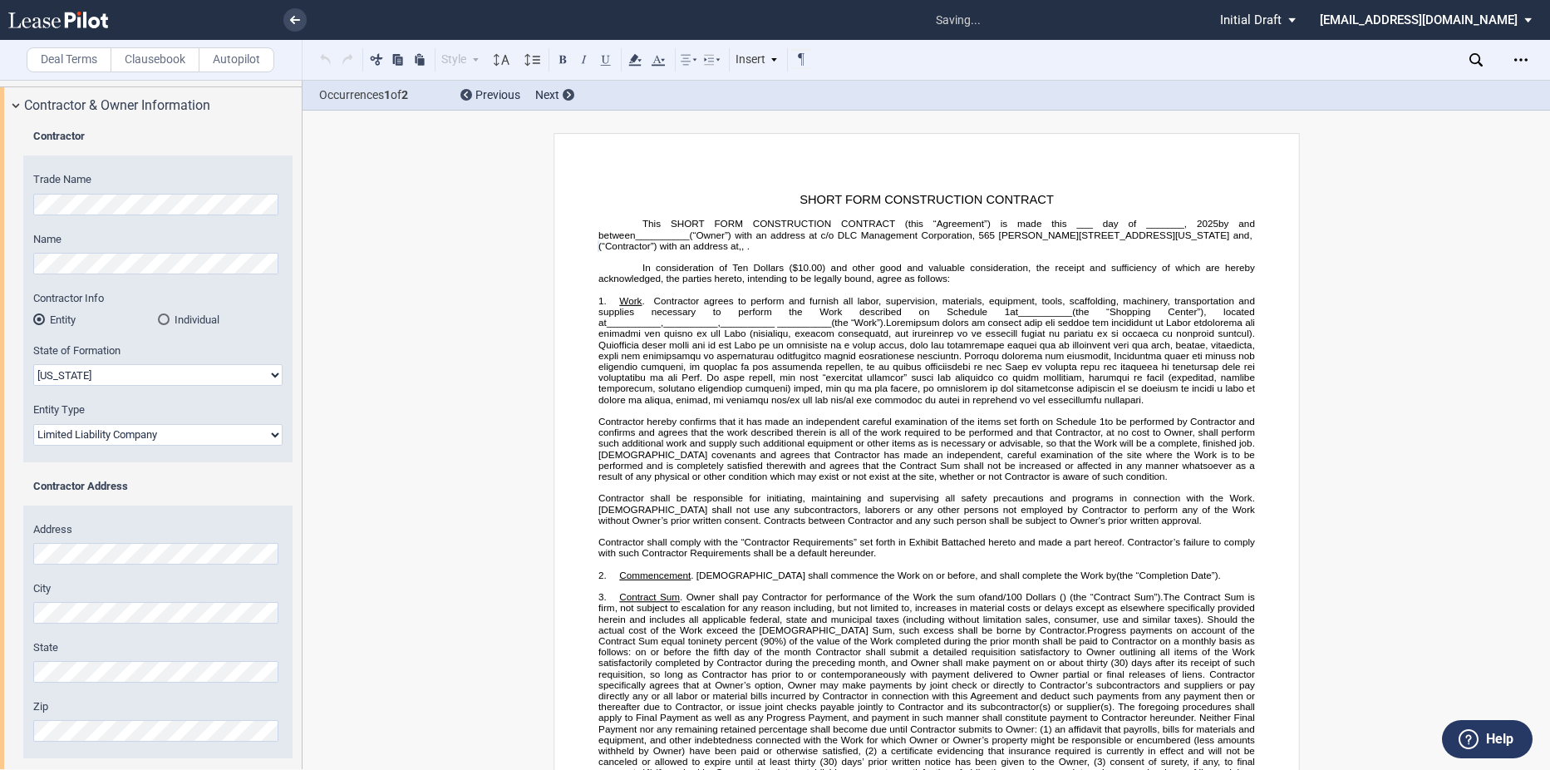
scroll to position [83, 0]
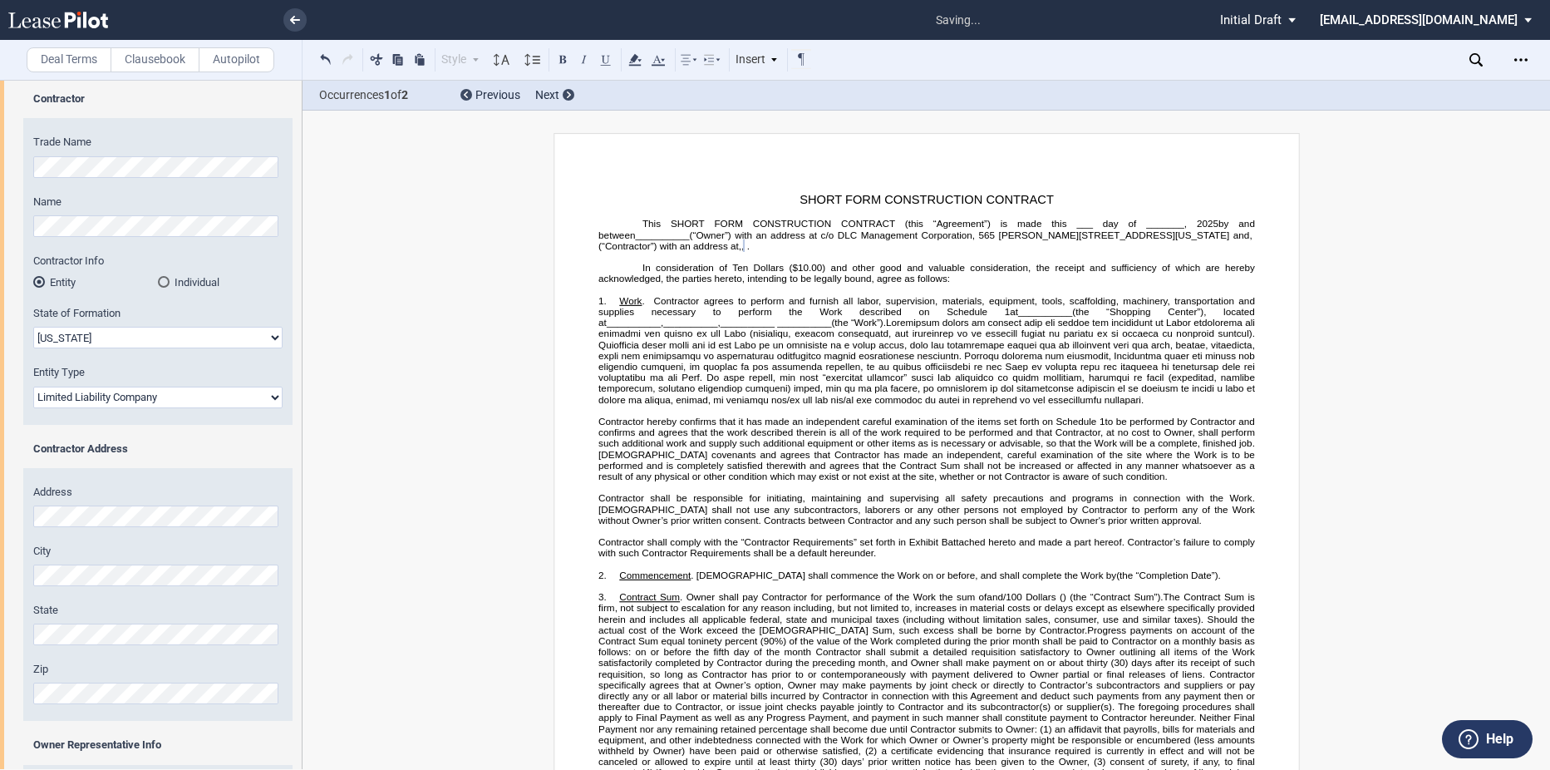
click at [119, 705] on div "Address City State Zip" at bounding box center [157, 603] width 269 height 237
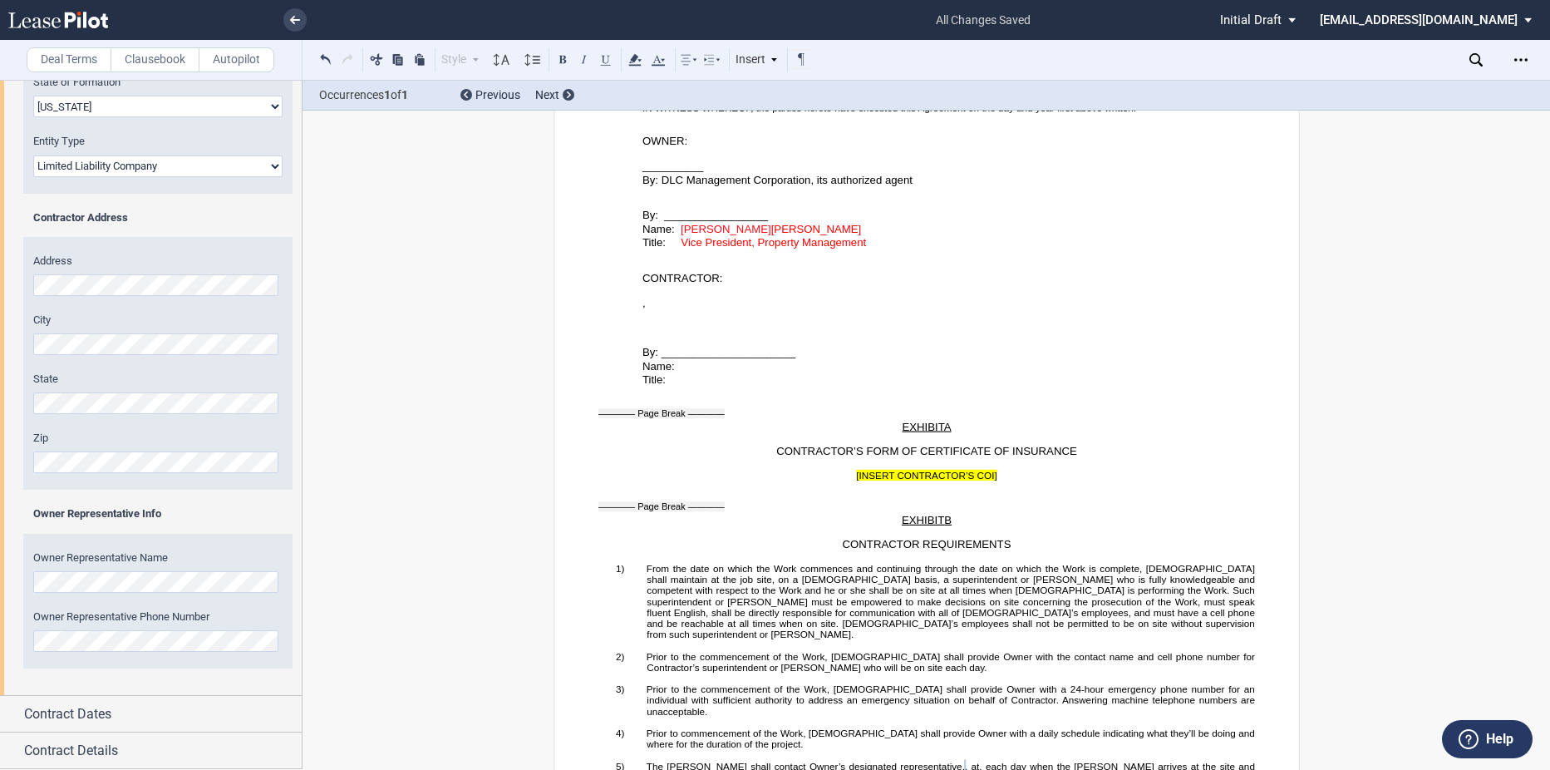
scroll to position [3482, 0]
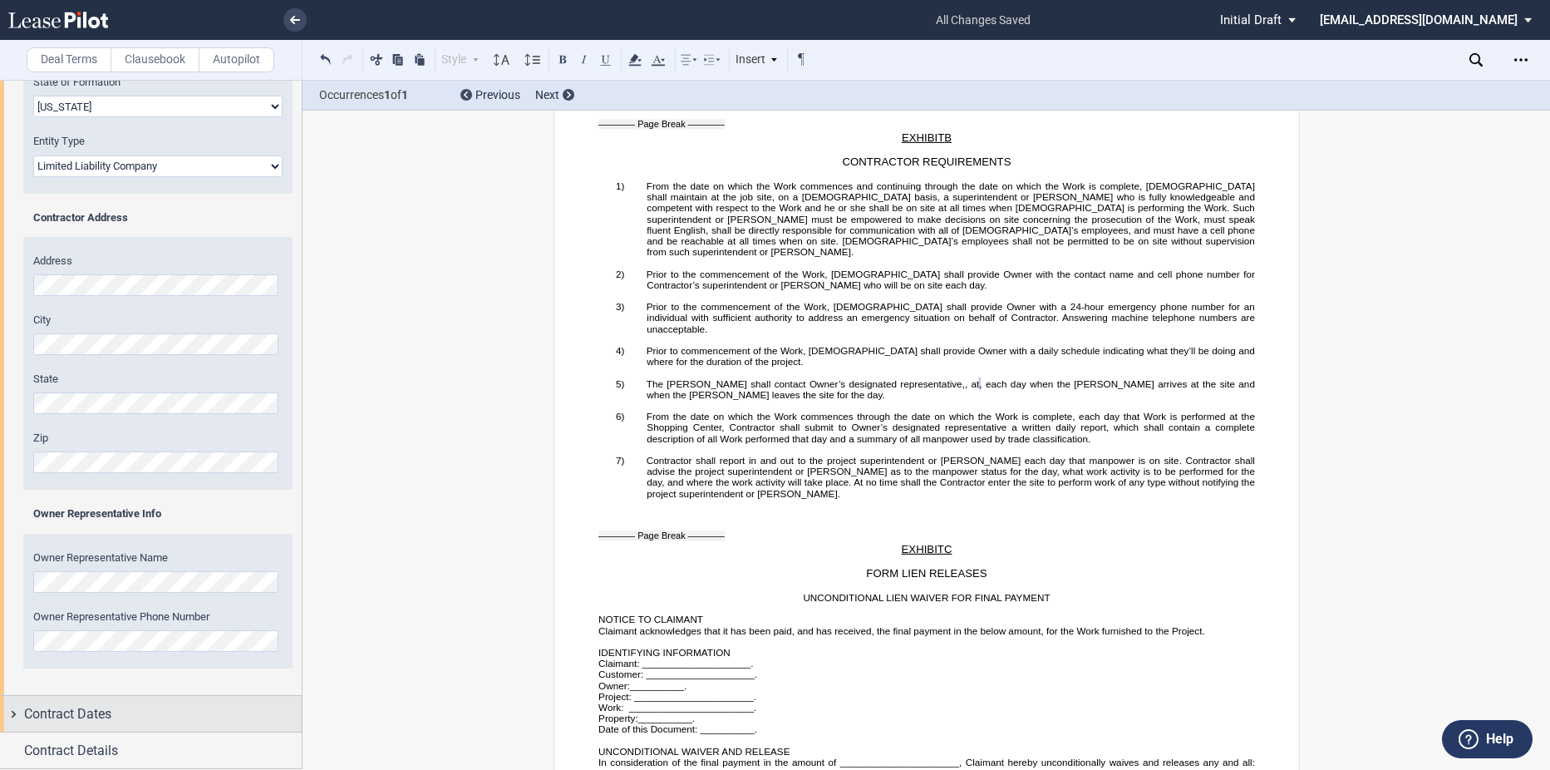
click at [113, 719] on div "Contract Dates" at bounding box center [163, 714] width 278 height 20
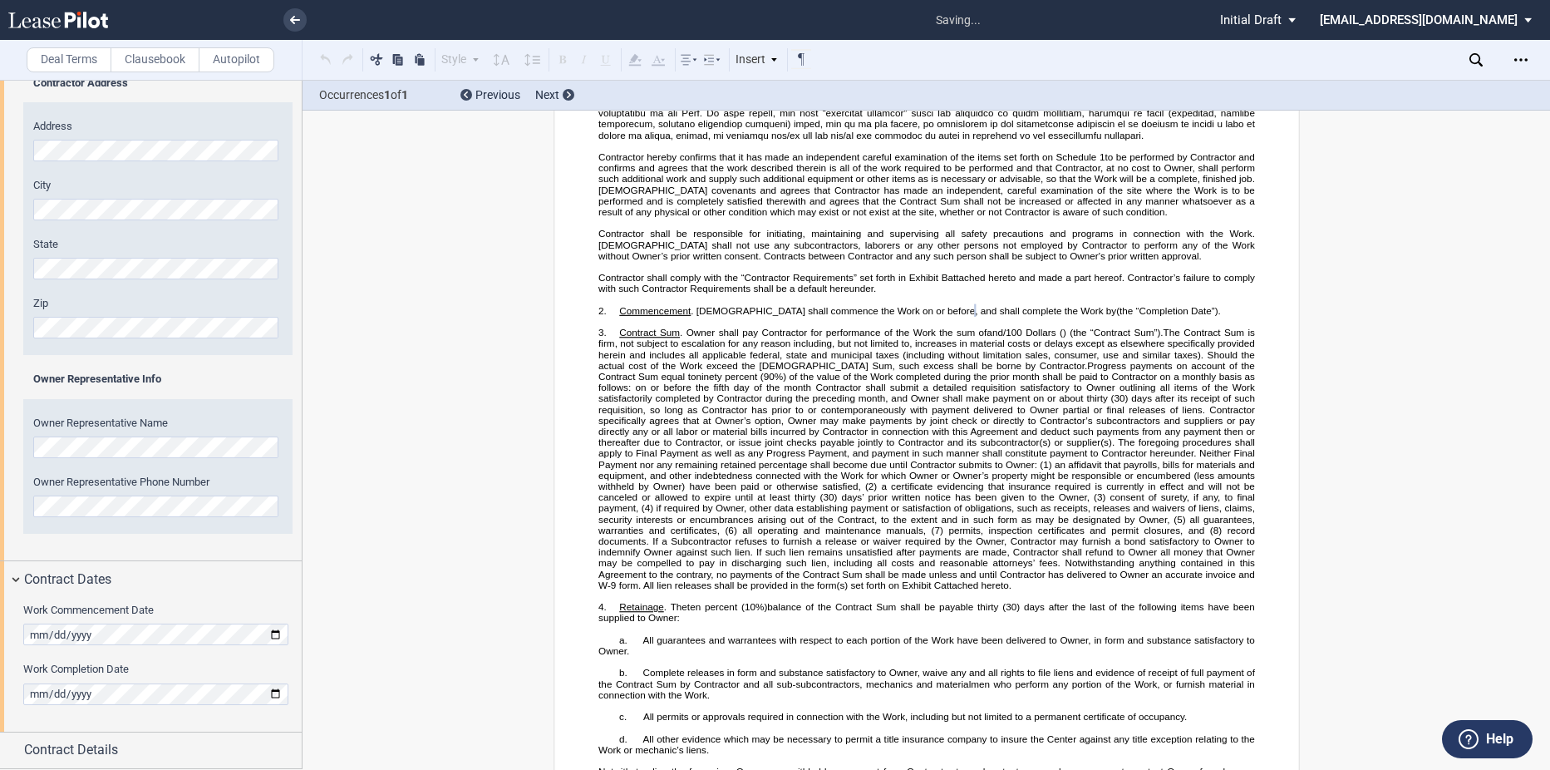
scroll to position [203, 0]
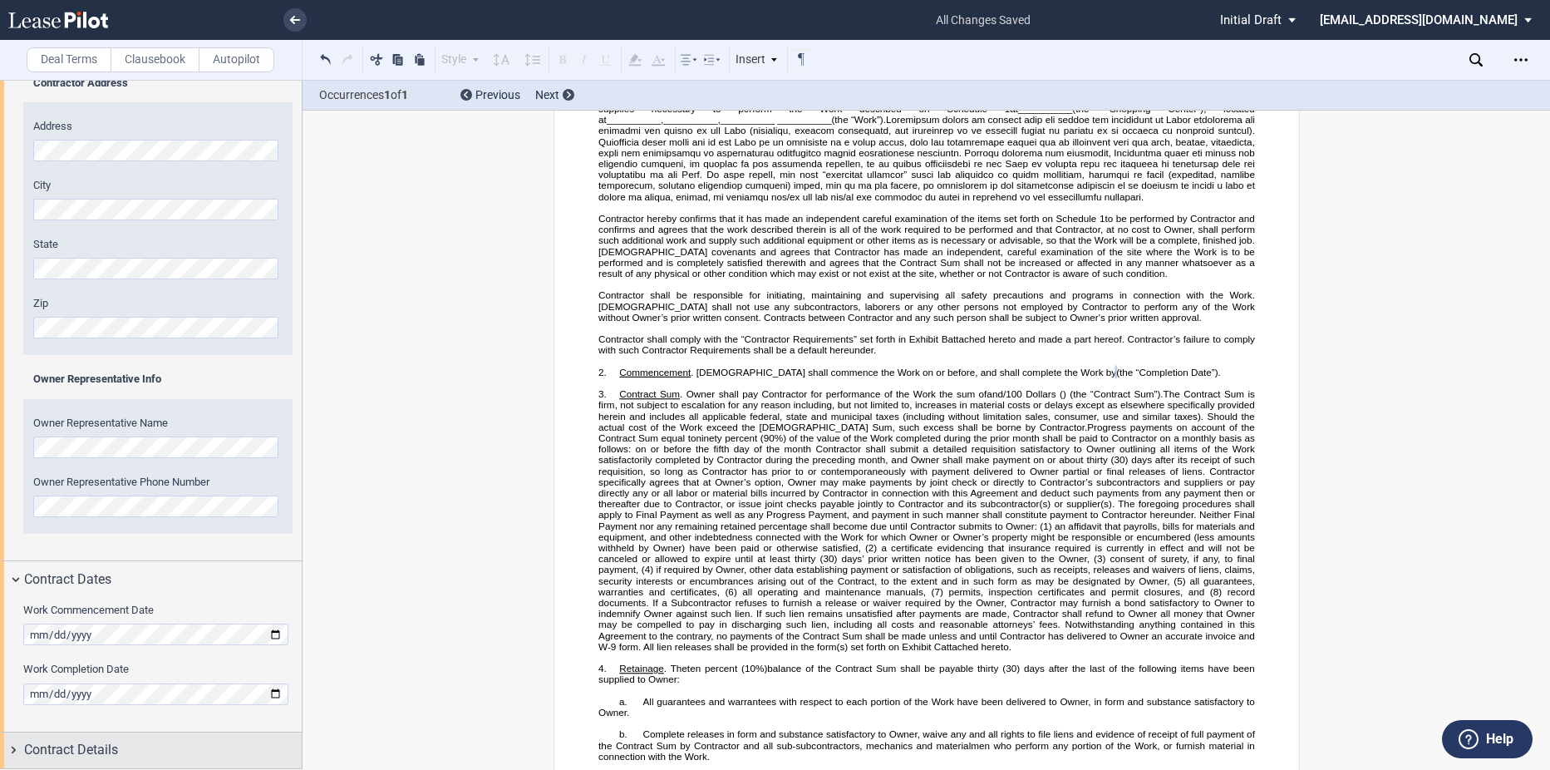
click at [131, 746] on div "Contract Details" at bounding box center [163, 750] width 278 height 20
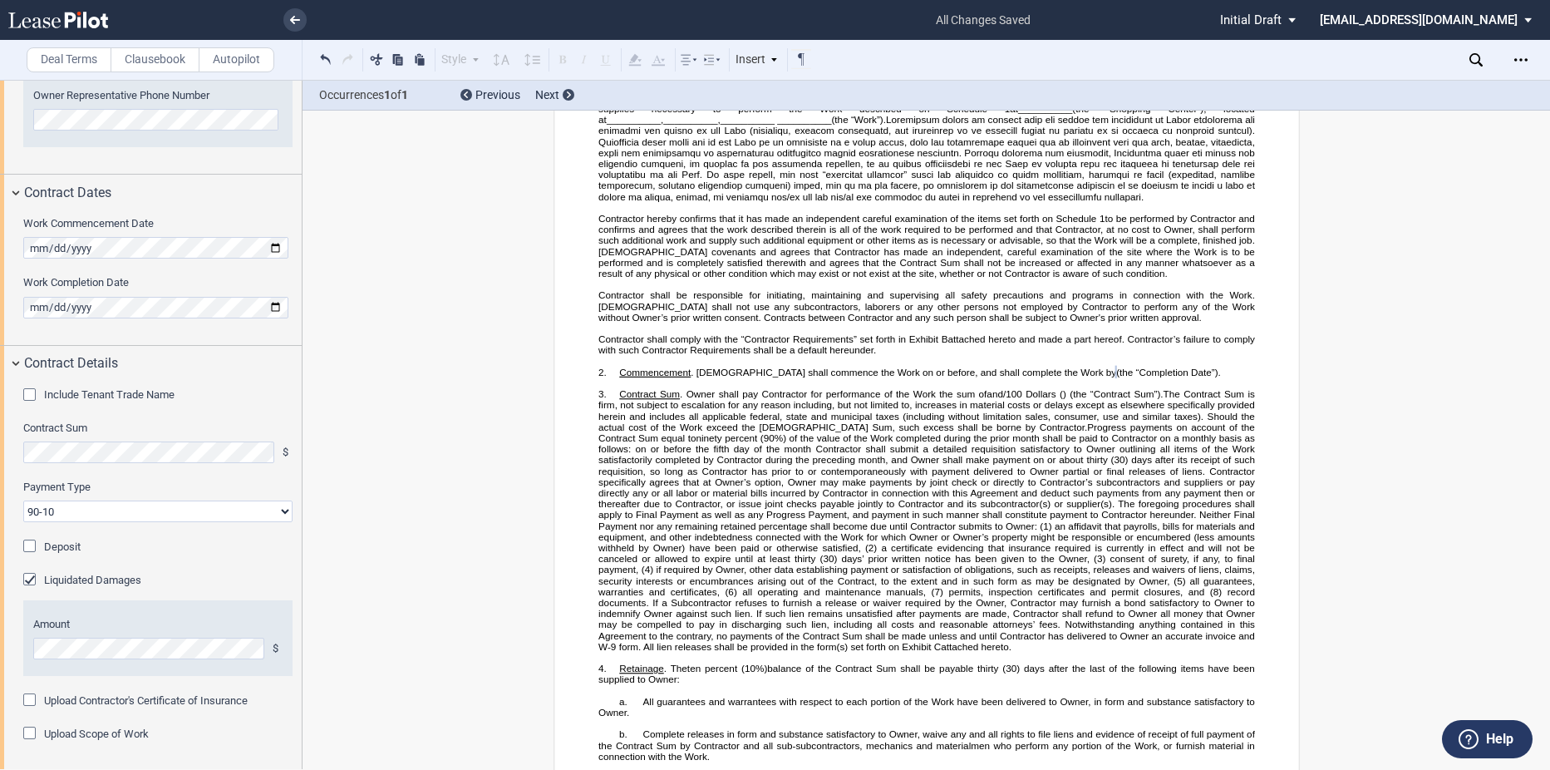
scroll to position [836, 0]
click at [150, 513] on select "90-10 30-30-30-10 100 Upon Completion" at bounding box center [157, 511] width 269 height 22
select select "100 Upon Completion"
click at [23, 500] on select "90-10 30-30-30-10 100 Upon Completion" at bounding box center [157, 511] width 269 height 22
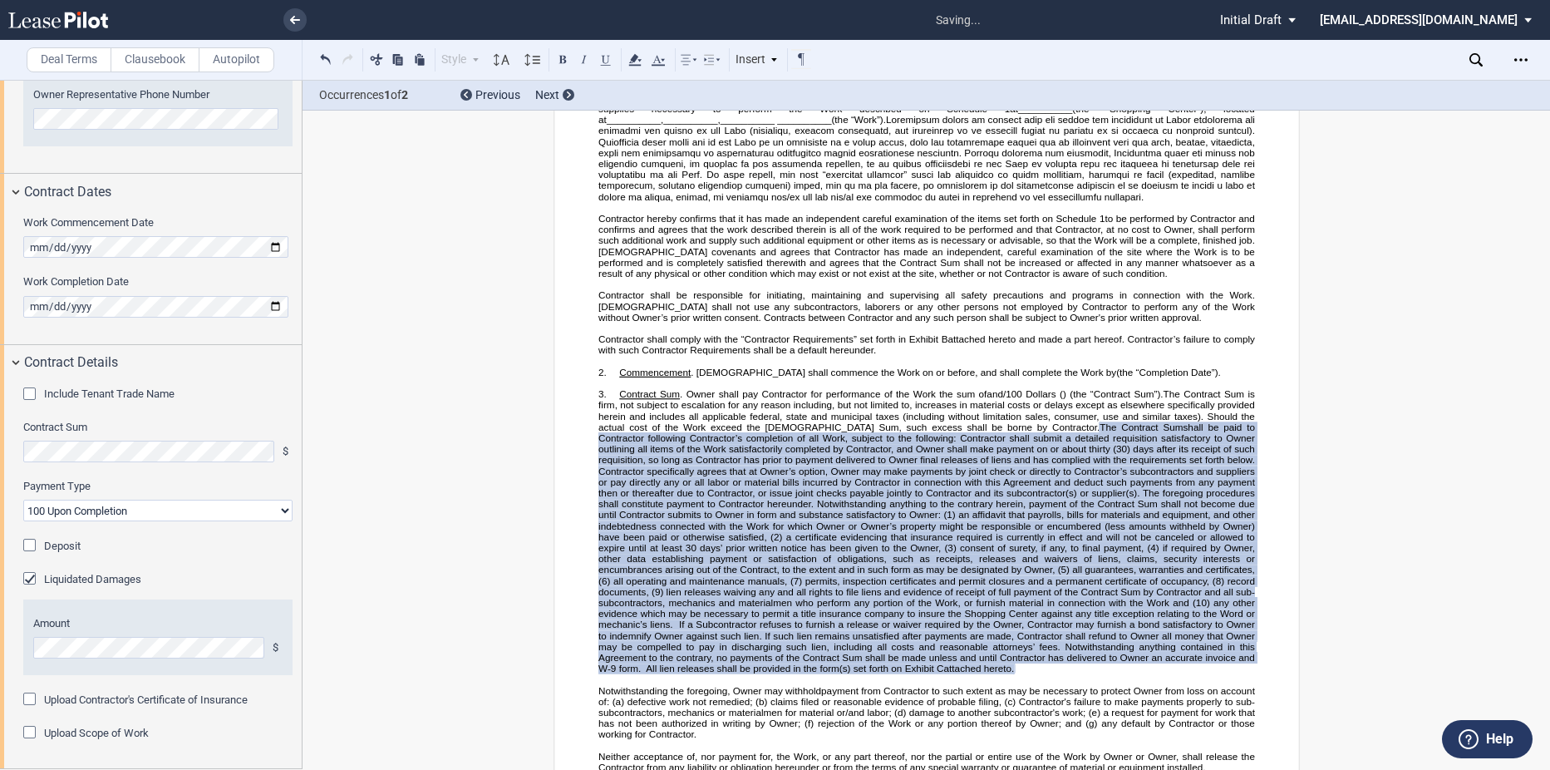
click at [100, 584] on label "Liquidated Damages" at bounding box center [92, 579] width 97 height 15
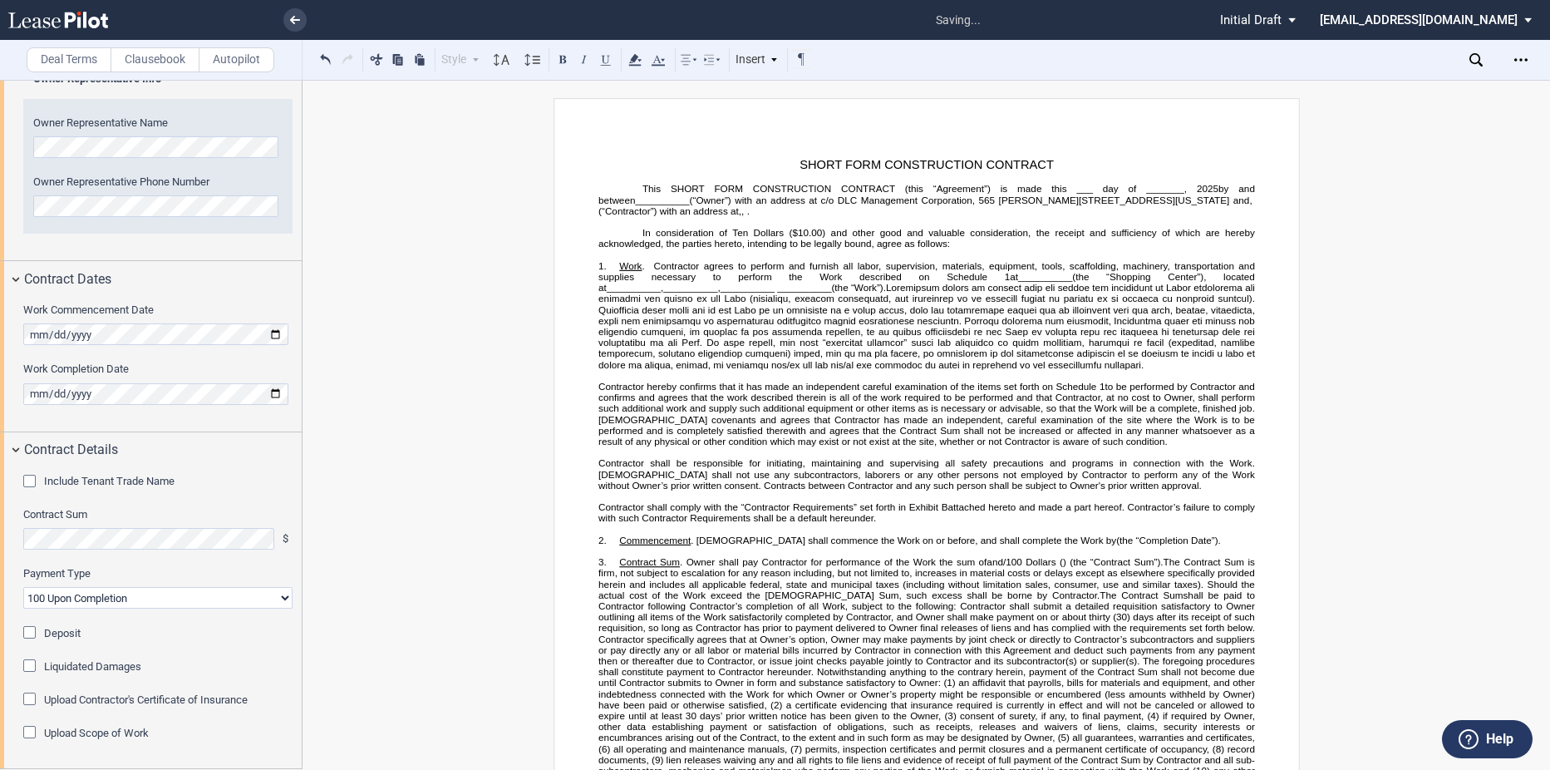
scroll to position [0, 0]
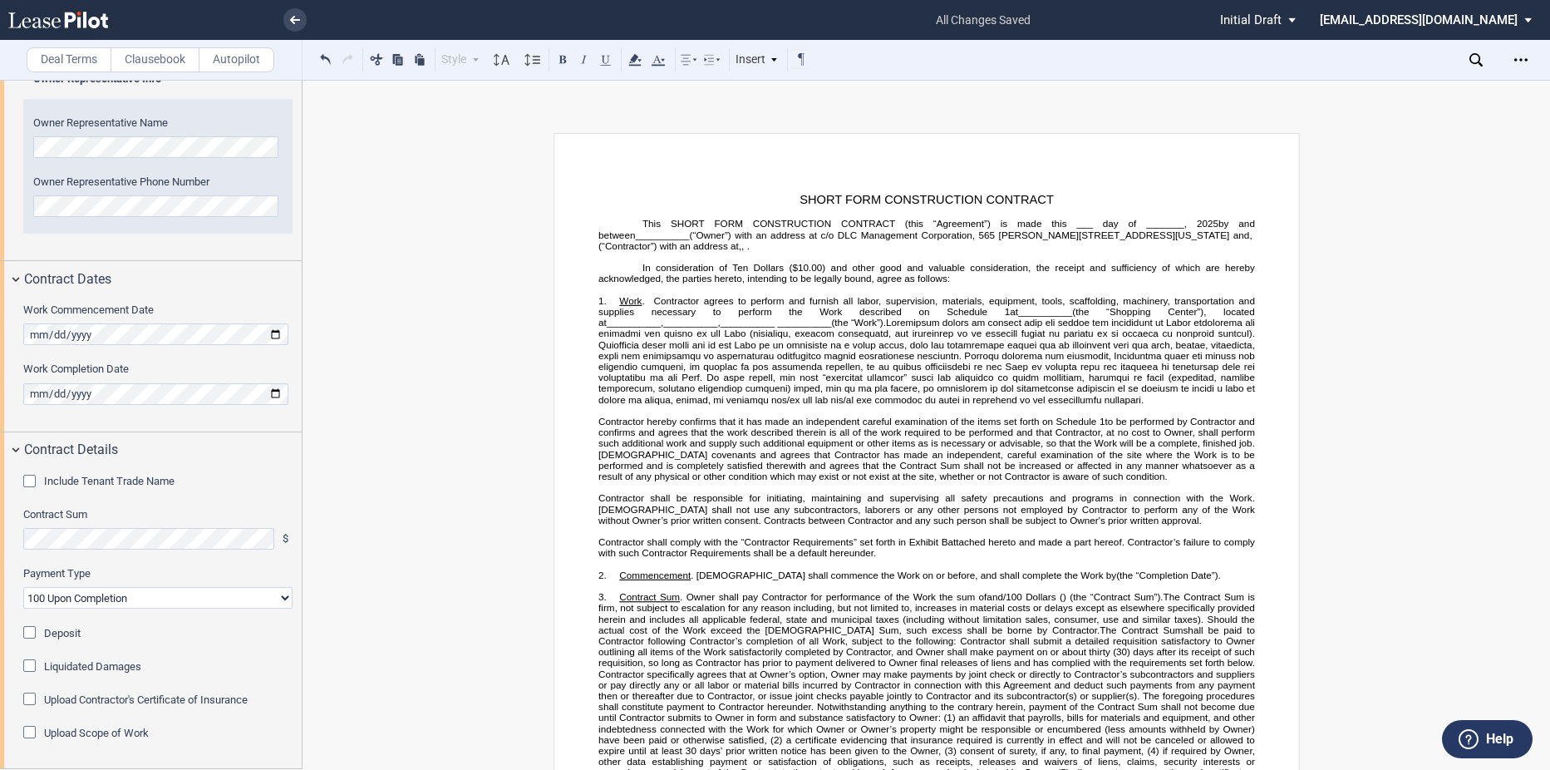
click at [689, 229] on span "__________" at bounding box center [662, 234] width 54 height 11
click at [1018, 311] on span "__________" at bounding box center [1045, 311] width 54 height 11
drag, startPoint x: 764, startPoint y: 325, endPoint x: 1194, endPoint y: 309, distance: 430.0
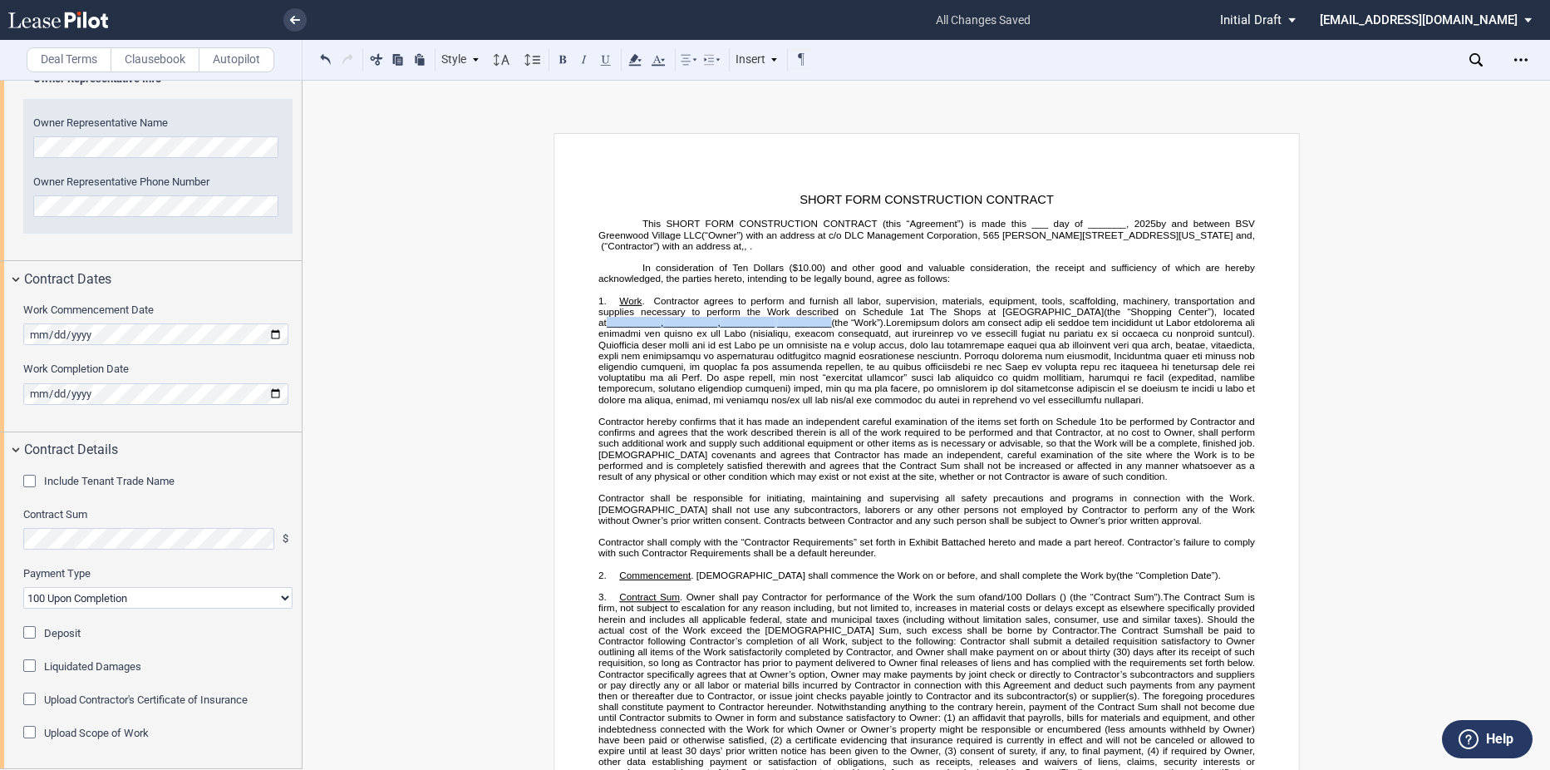
click at [1194, 309] on span "Work . [DEMOGRAPHIC_DATA] agrees to perform and furnish all labor, supervision,…" at bounding box center [927, 312] width 659 height 32
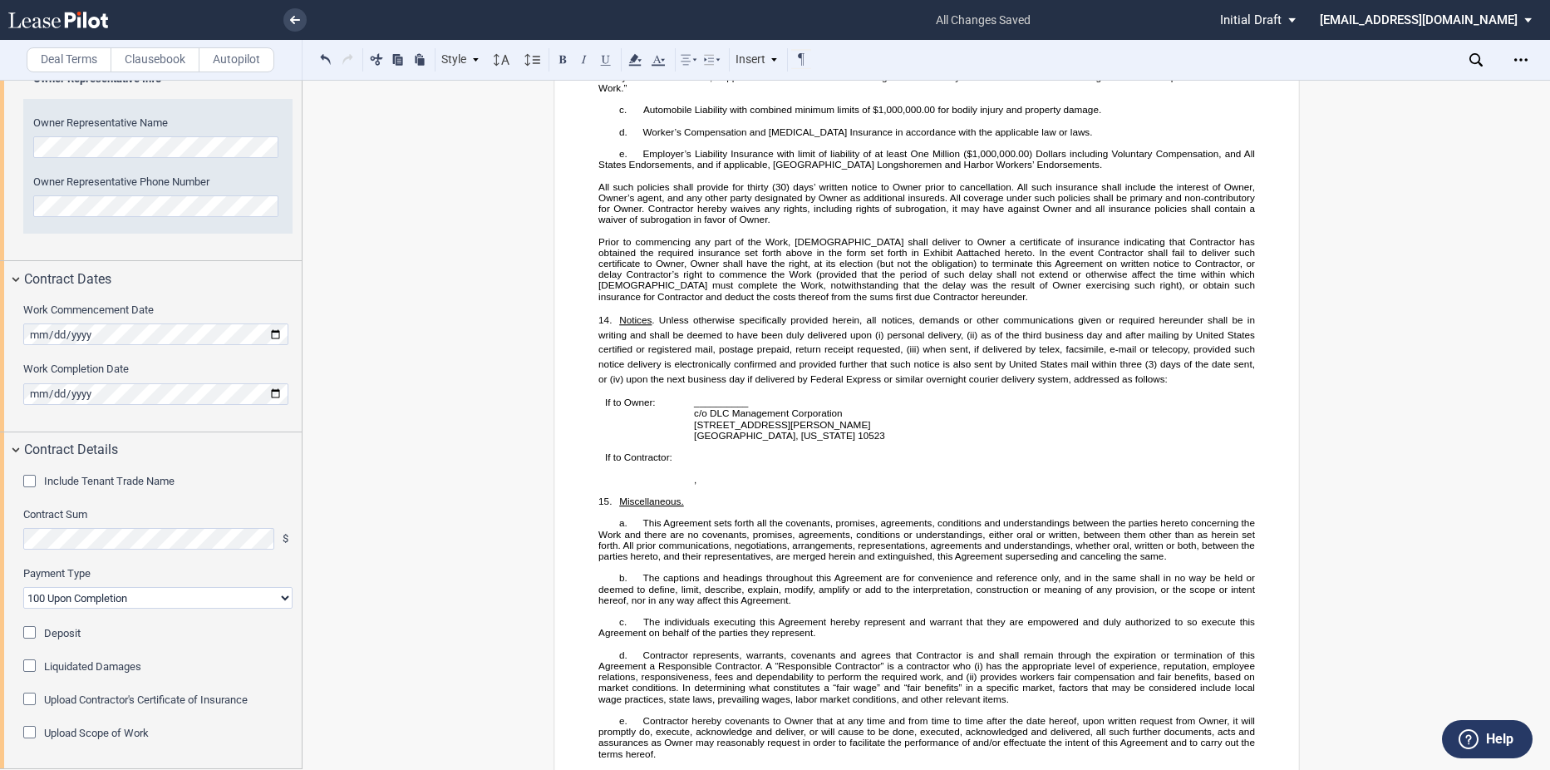
scroll to position [2161, 0]
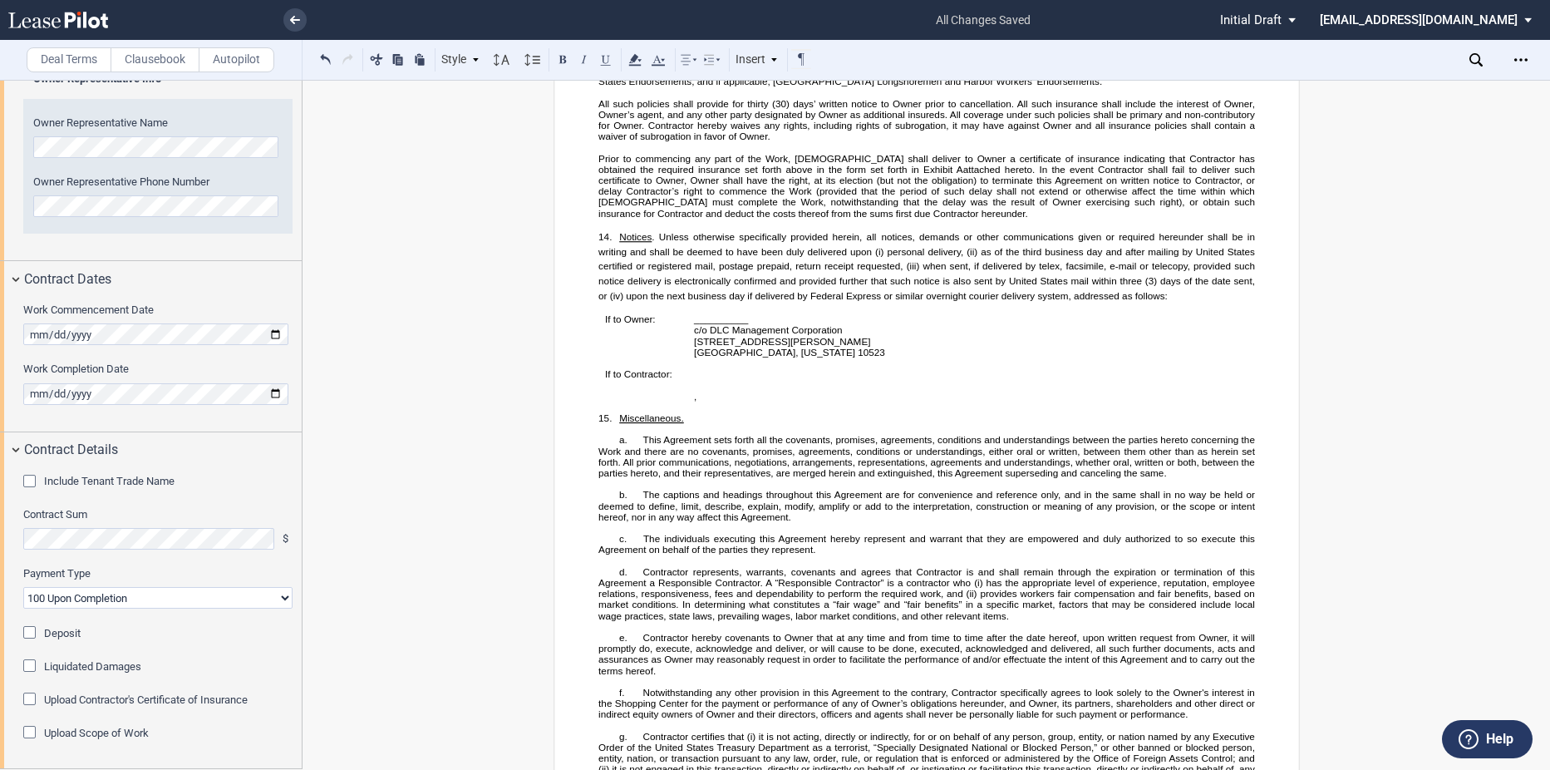
click at [754, 324] on p "__________" at bounding box center [807, 318] width 227 height 11
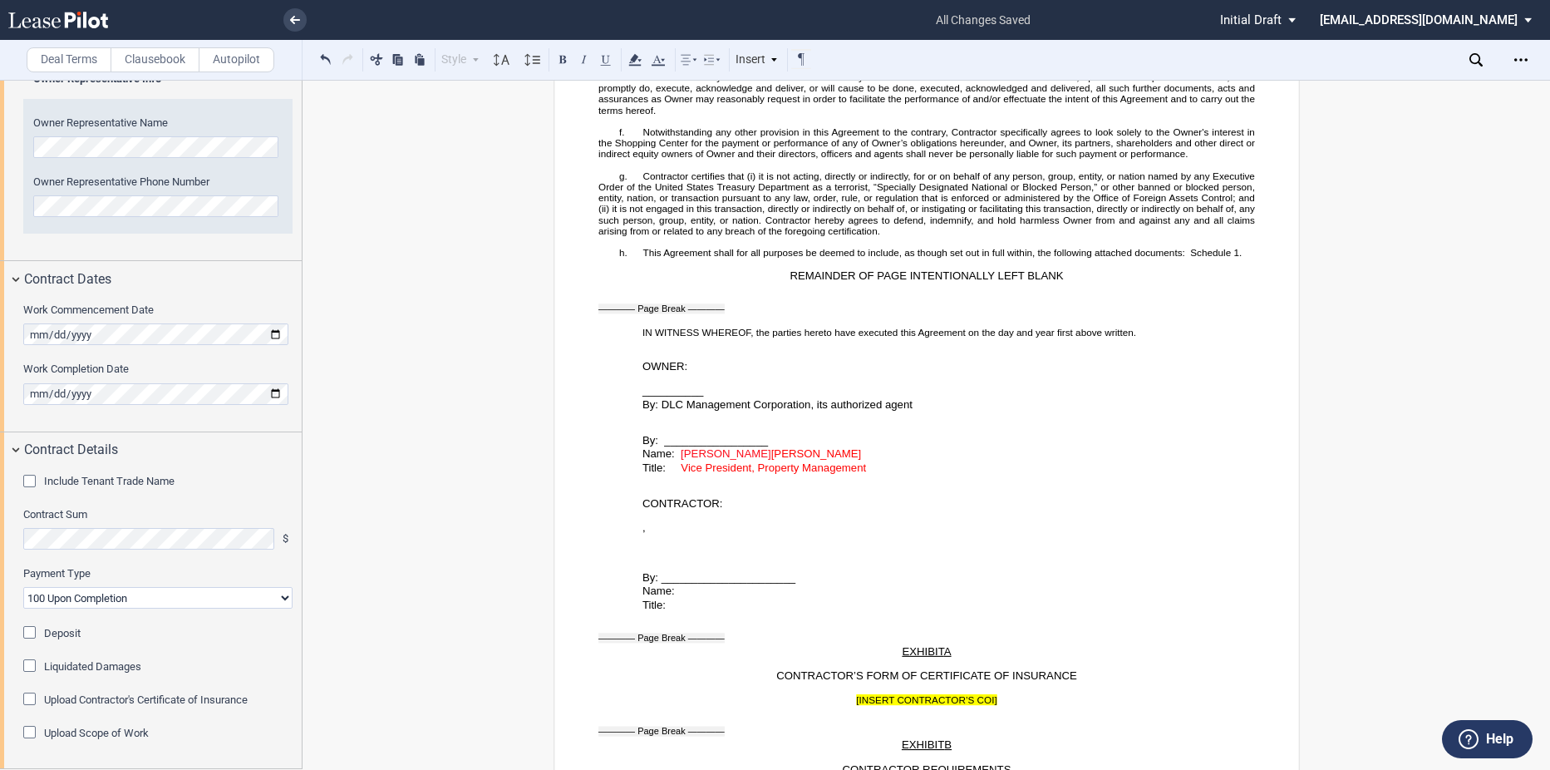
scroll to position [2743, 0]
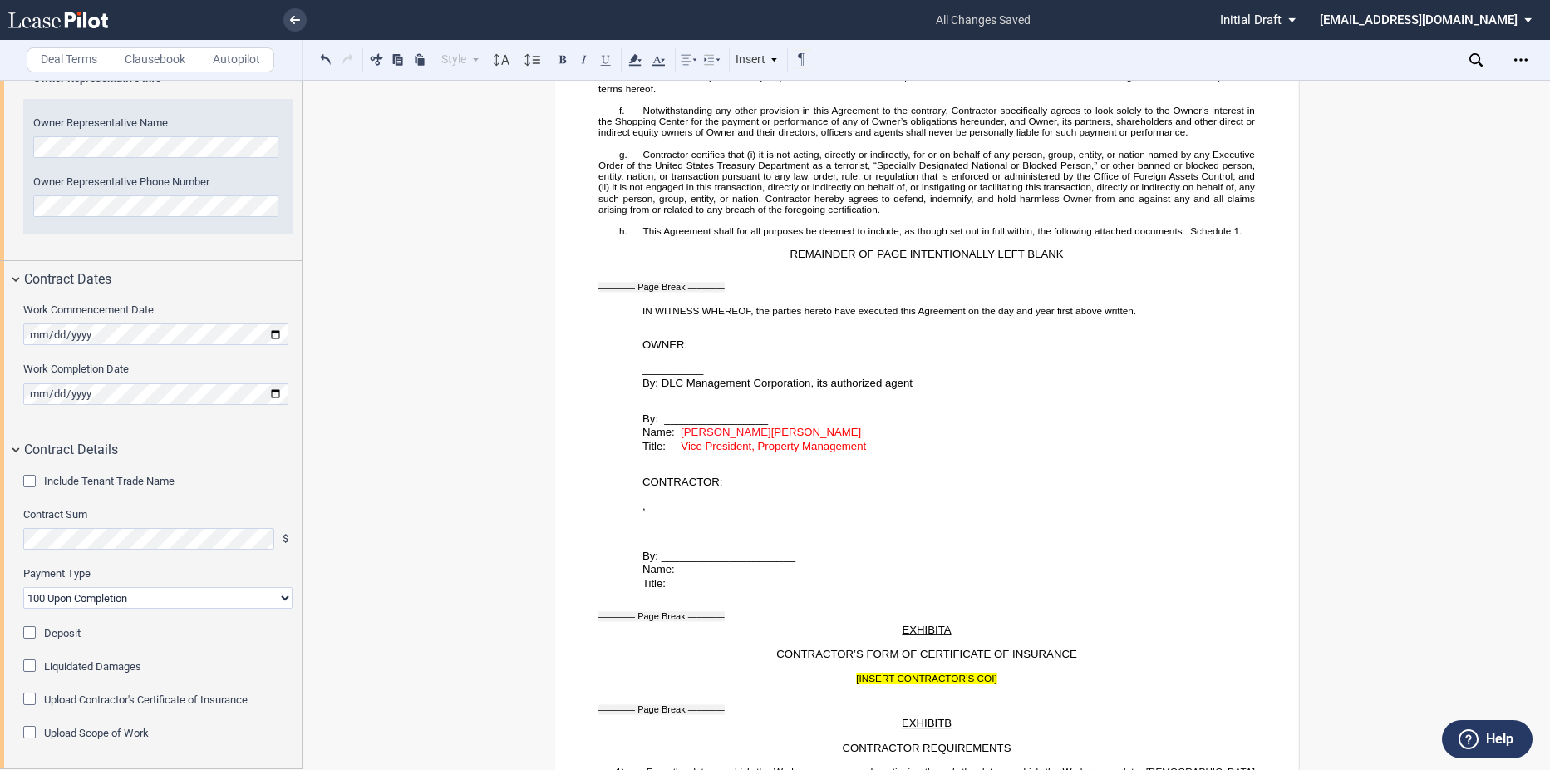
click at [699, 362] on p "﻿" at bounding box center [926, 357] width 657 height 11
click at [707, 376] on p "__________" at bounding box center [948, 369] width 613 height 14
click at [771, 438] on span "[PERSON_NAME]" at bounding box center [816, 432] width 91 height 12
drag, startPoint x: 682, startPoint y: 444, endPoint x: 867, endPoint y: 465, distance: 186.5
click at [867, 465] on div "SHORT FORM CONSTRUCTION CONTRACT ﻿ This SHORT FORM CONSTRUCTION CONTRACT (this …" at bounding box center [926, 480] width 657 height 6060
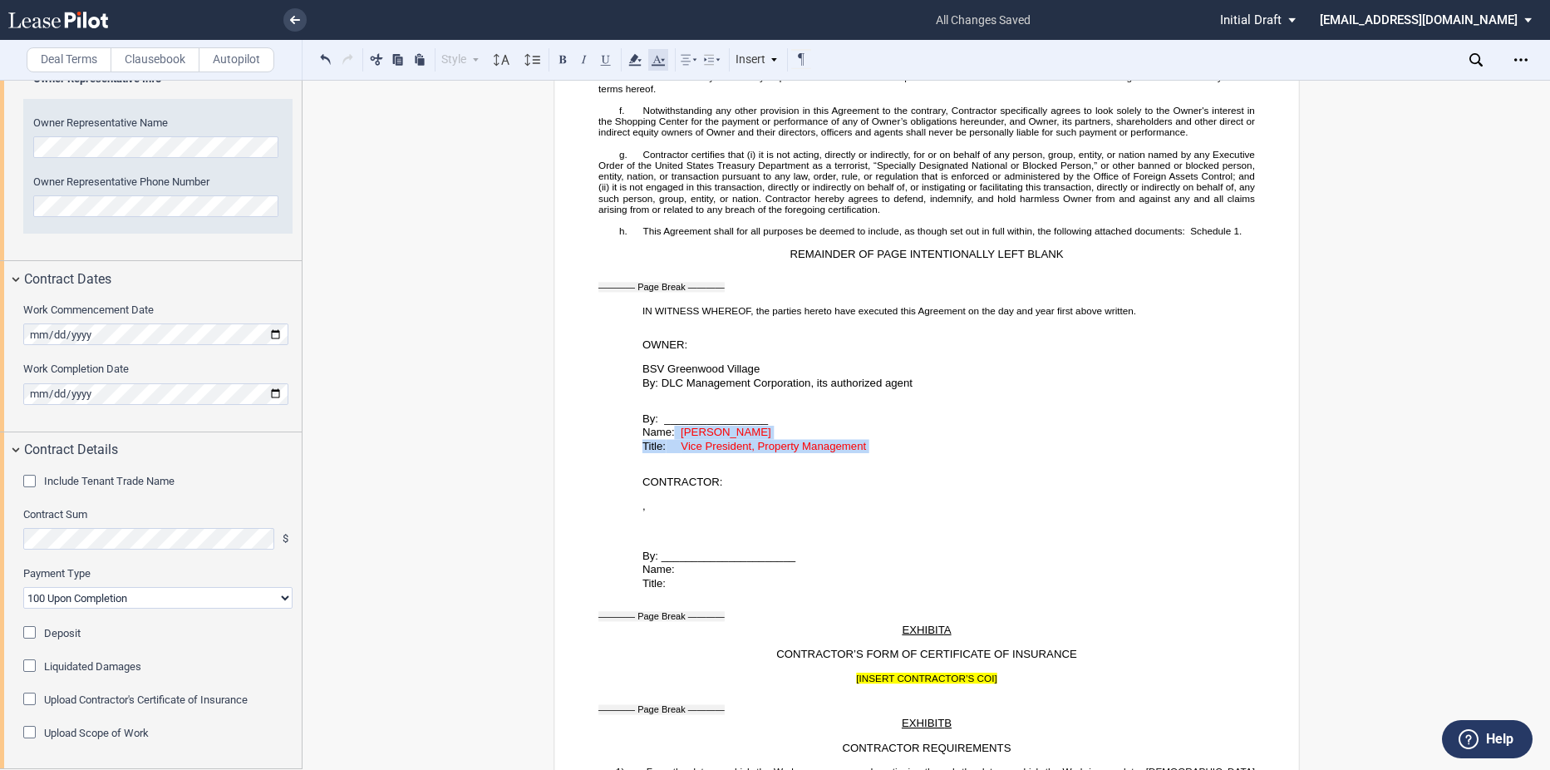
click at [661, 61] on icon at bounding box center [658, 60] width 20 height 20
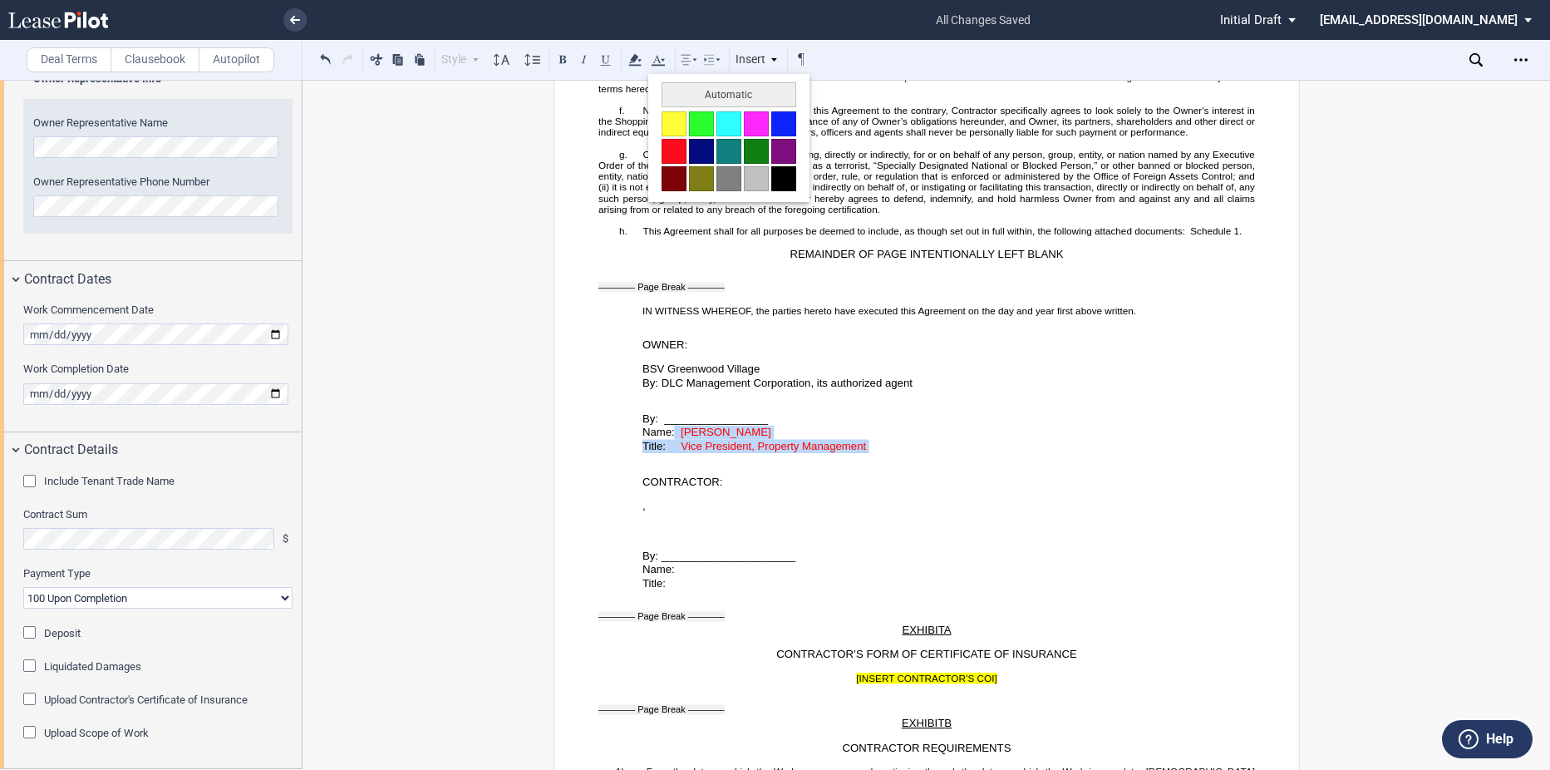
click at [792, 173] on button at bounding box center [783, 178] width 25 height 25
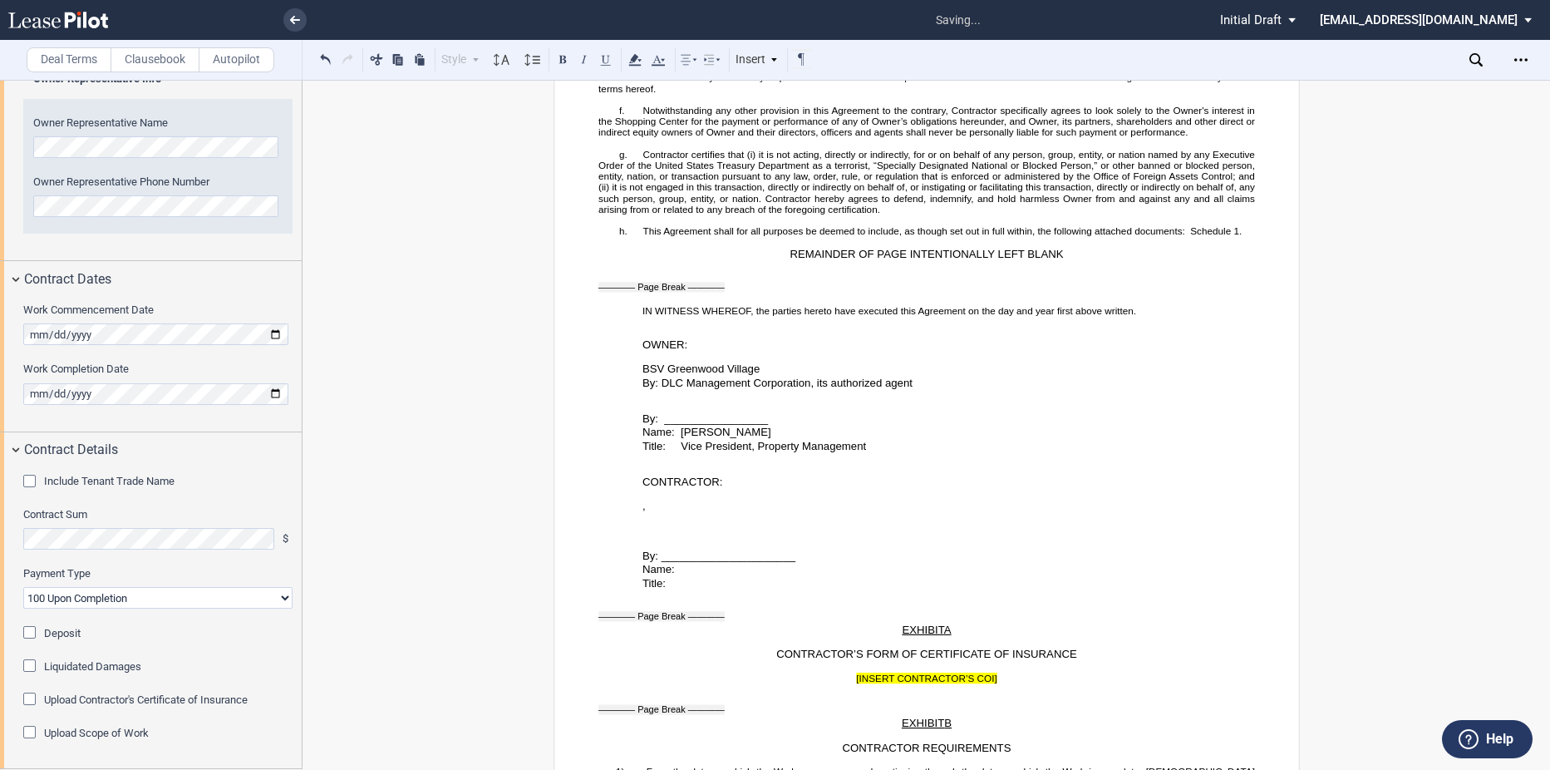
click at [781, 377] on p "﻿BSV [GEOGRAPHIC_DATA]" at bounding box center [948, 369] width 613 height 14
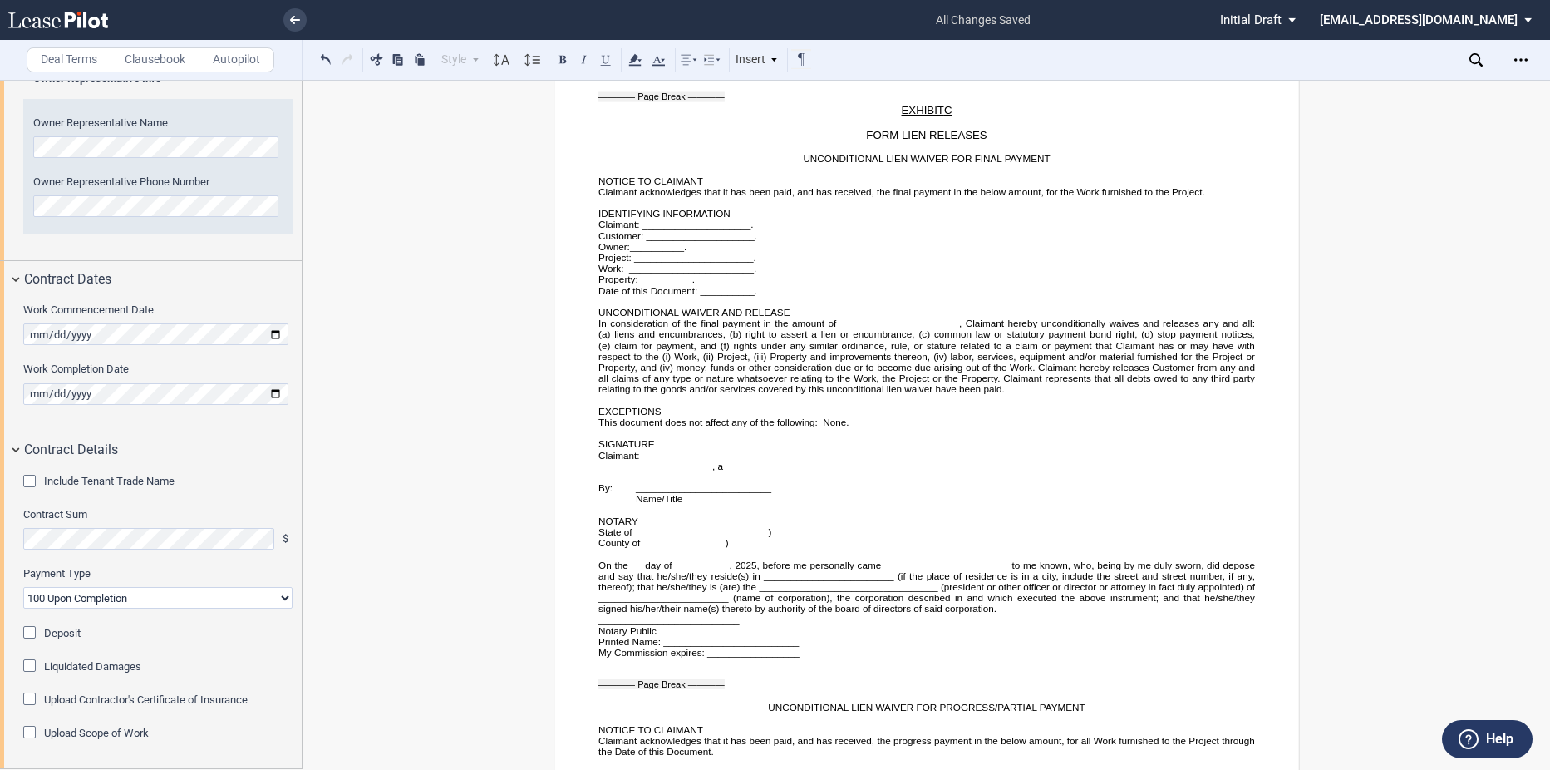
scroll to position [3741, 0]
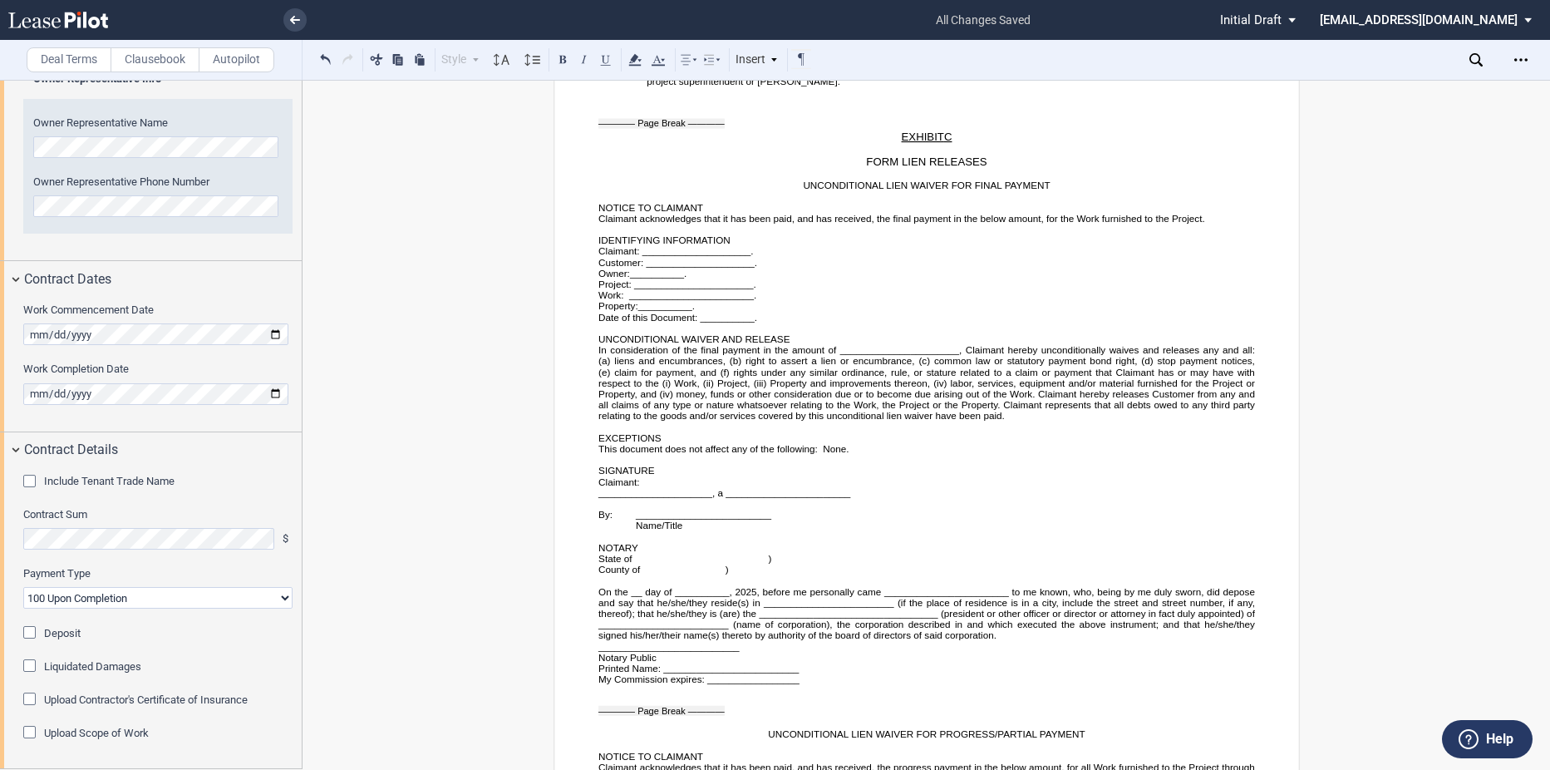
click at [685, 268] on span "." at bounding box center [685, 273] width 2 height 11
drag, startPoint x: 768, startPoint y: 262, endPoint x: 630, endPoint y: 259, distance: 138.0
click at [630, 268] on p "Owner: BSV Greenwood Village LLC" at bounding box center [926, 273] width 657 height 11
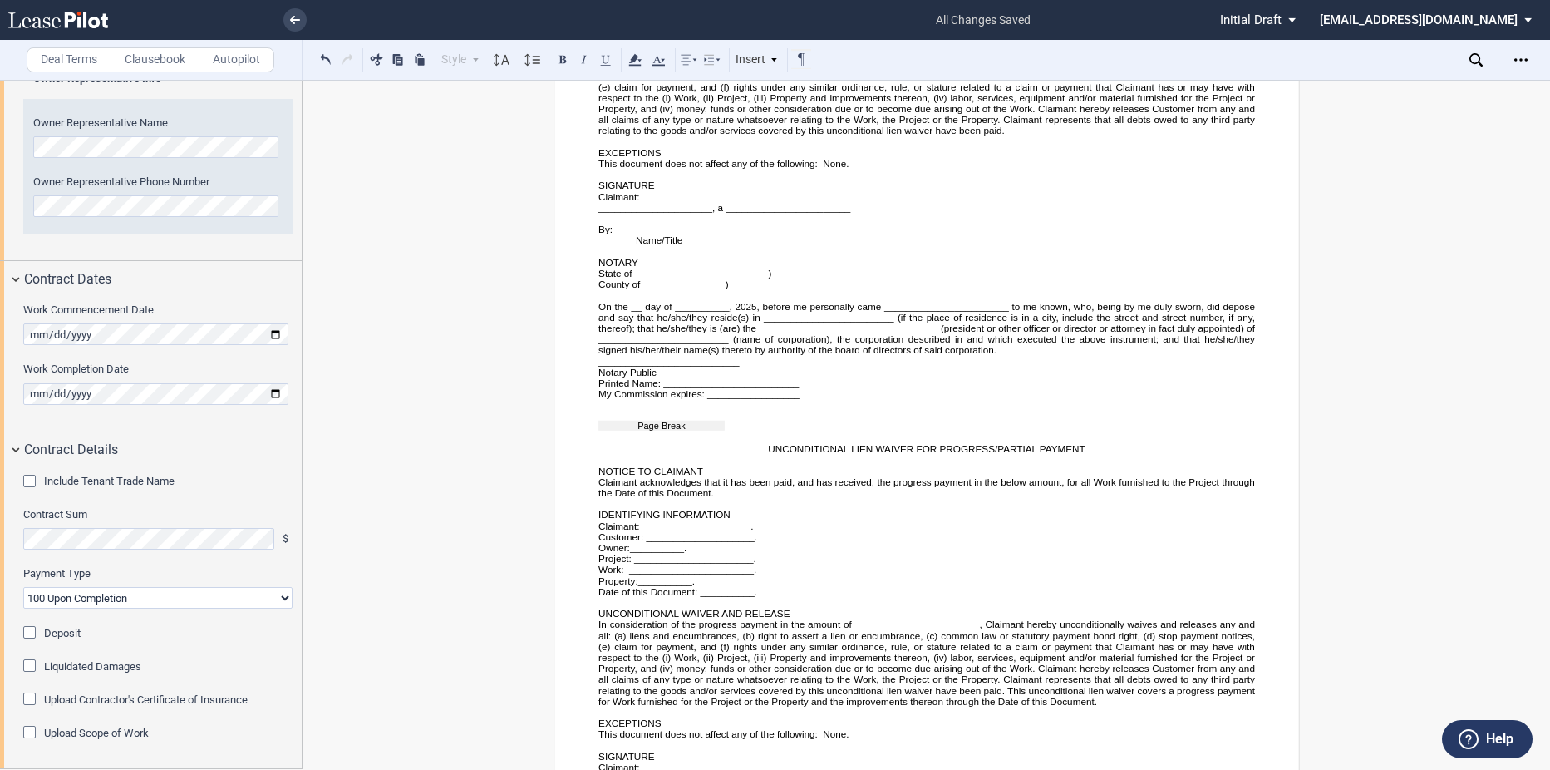
scroll to position [4026, 0]
drag, startPoint x: 689, startPoint y: 534, endPoint x: 630, endPoint y: 537, distance: 59.1
click at [630, 541] on p "Owner: __________ ." at bounding box center [926, 546] width 657 height 11
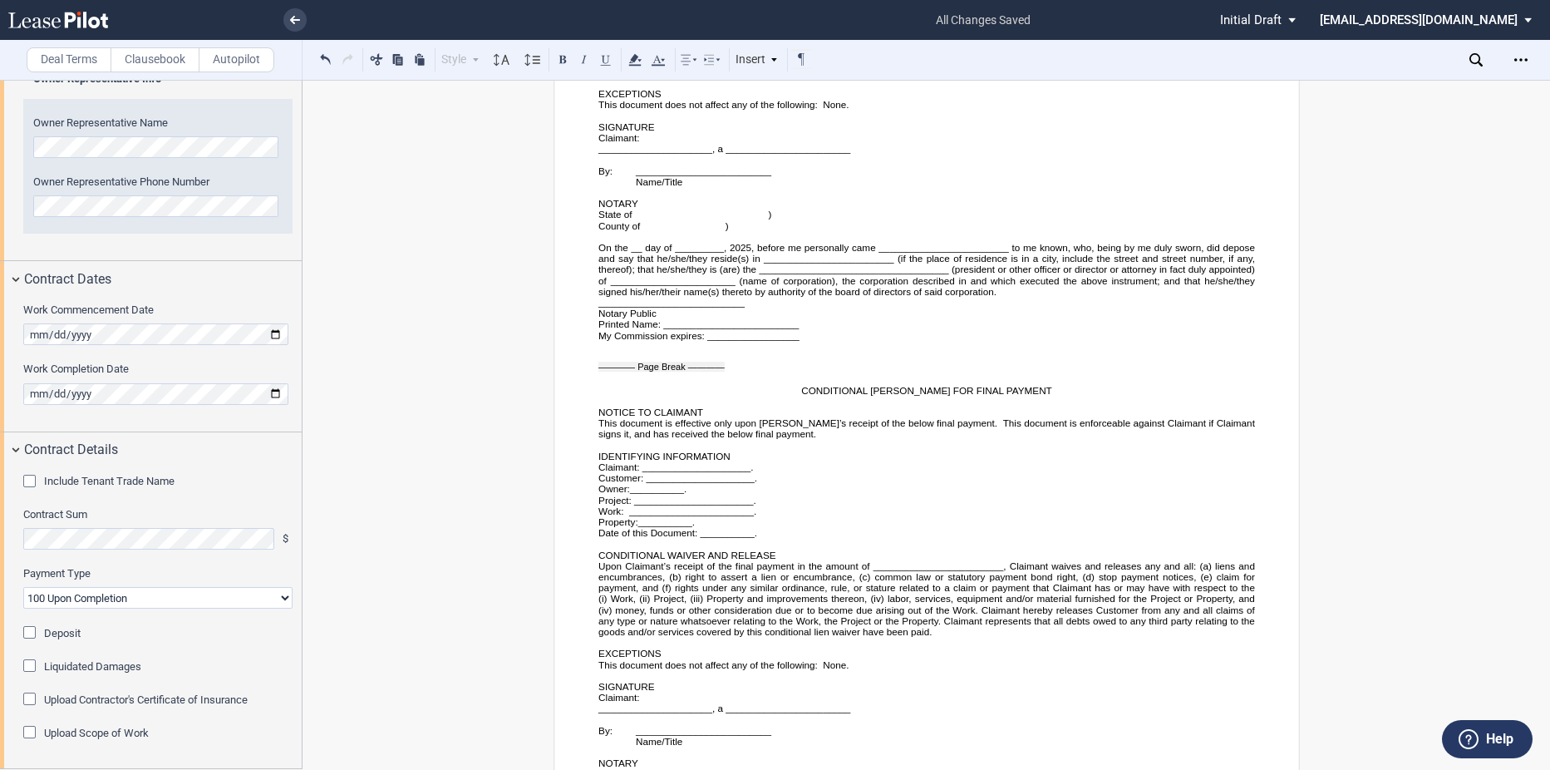
scroll to position [4656, 0]
drag, startPoint x: 690, startPoint y: 480, endPoint x: 628, endPoint y: 476, distance: 62.4
click at [628, 482] on p "Owner: __________ ." at bounding box center [926, 487] width 657 height 11
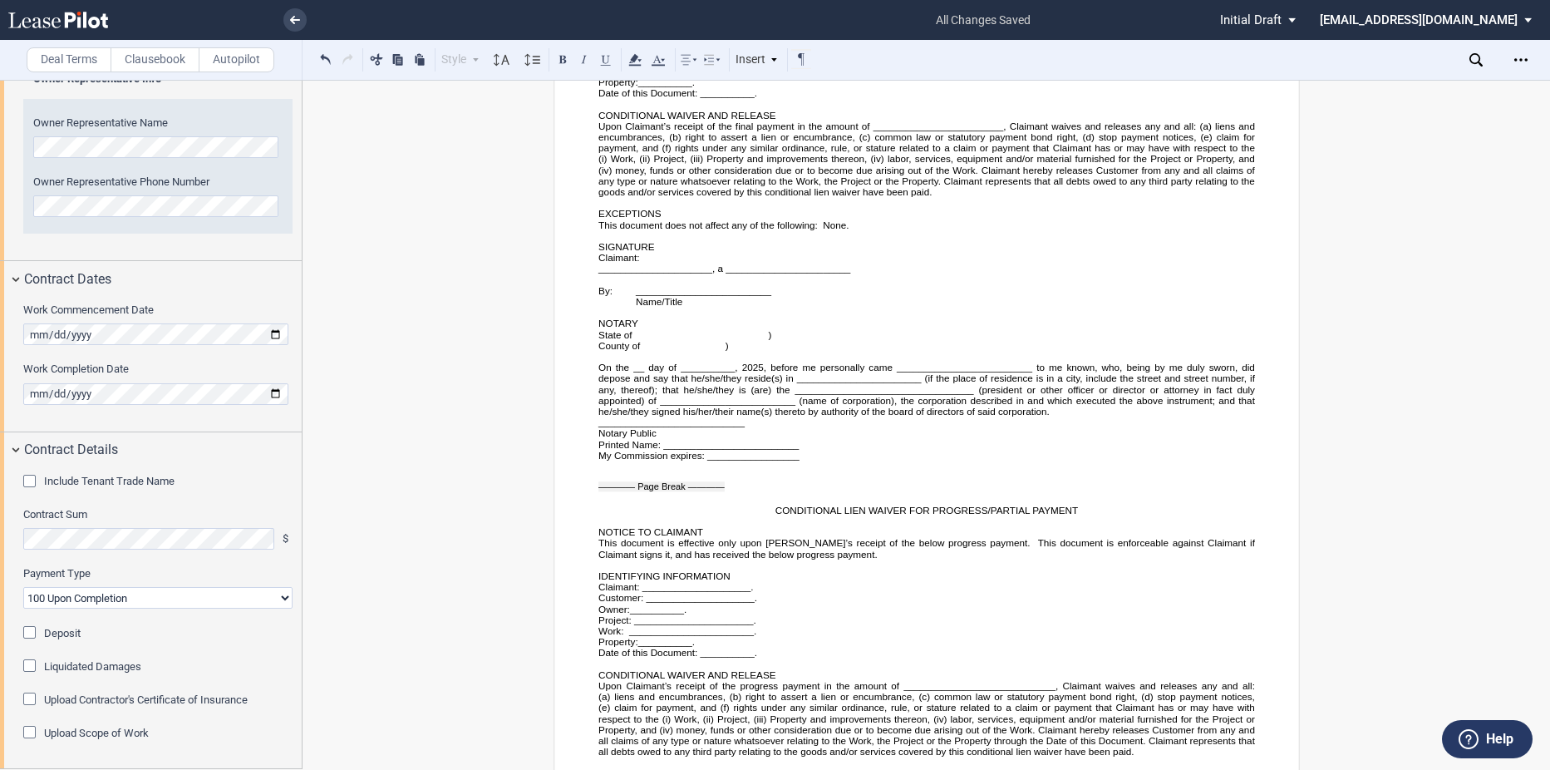
scroll to position [5237, 0]
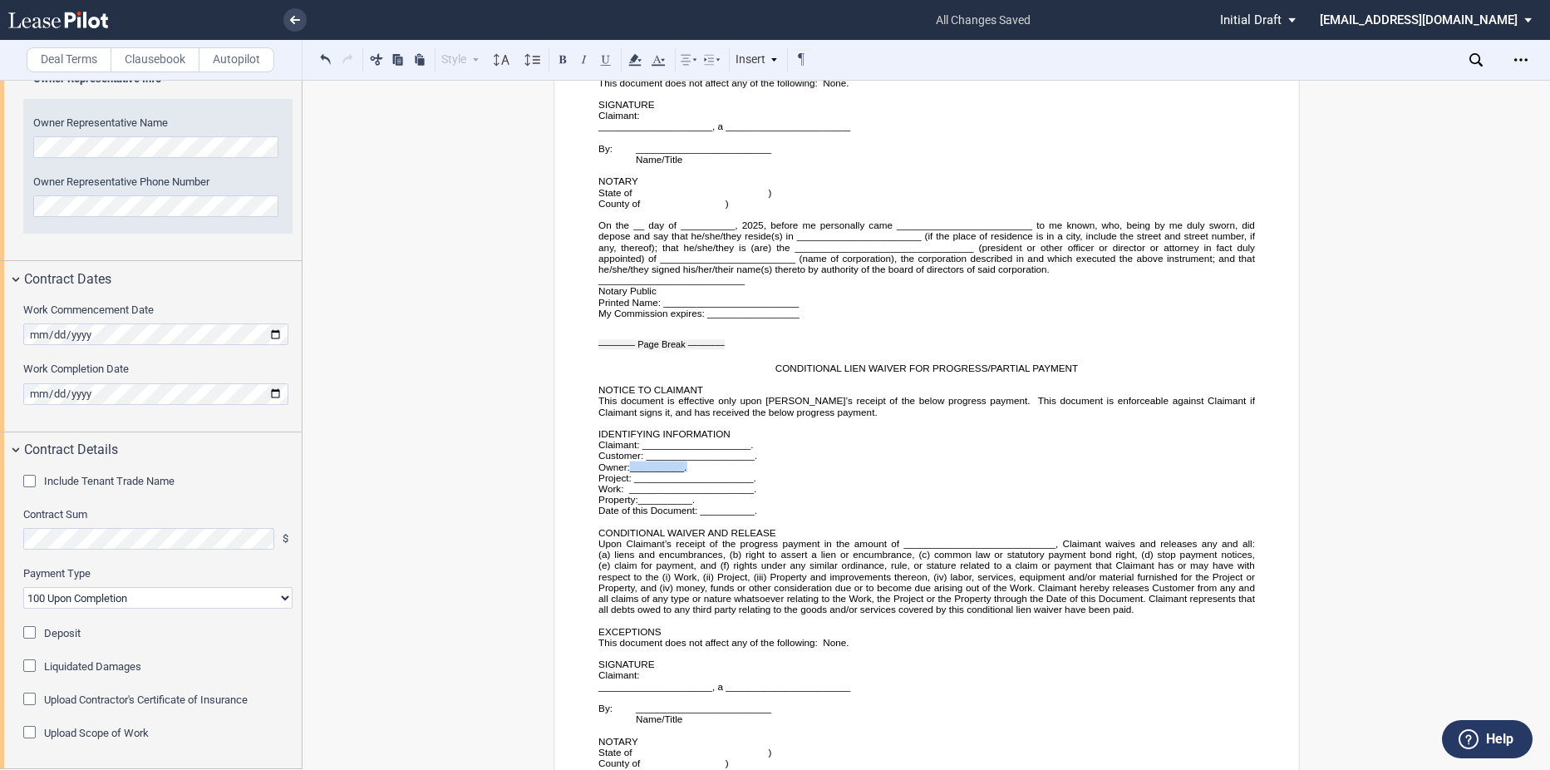
drag, startPoint x: 694, startPoint y: 456, endPoint x: 630, endPoint y: 455, distance: 64.0
click at [630, 461] on p "Owner: __________ ." at bounding box center [926, 466] width 657 height 11
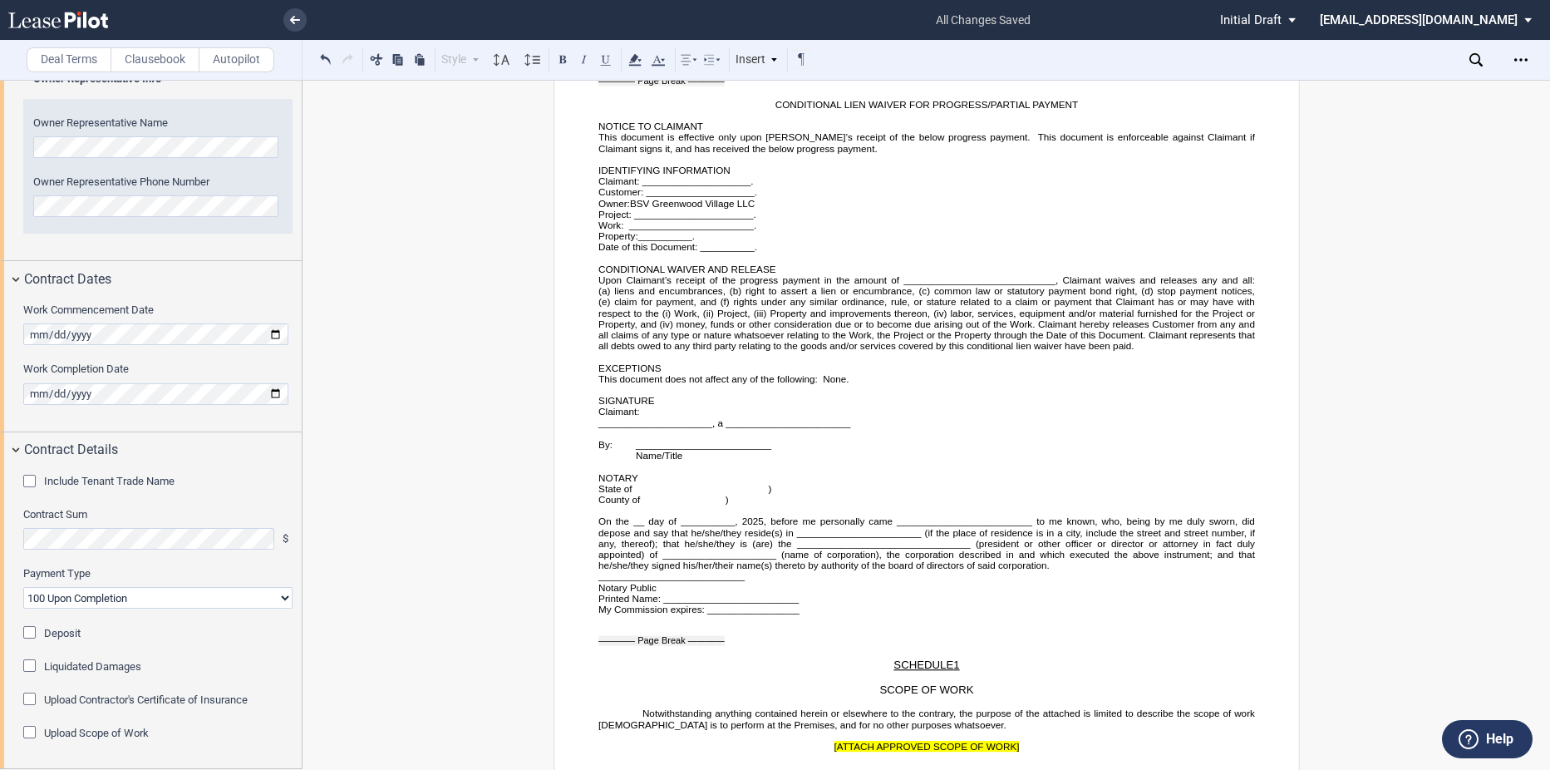
scroll to position [5531, 0]
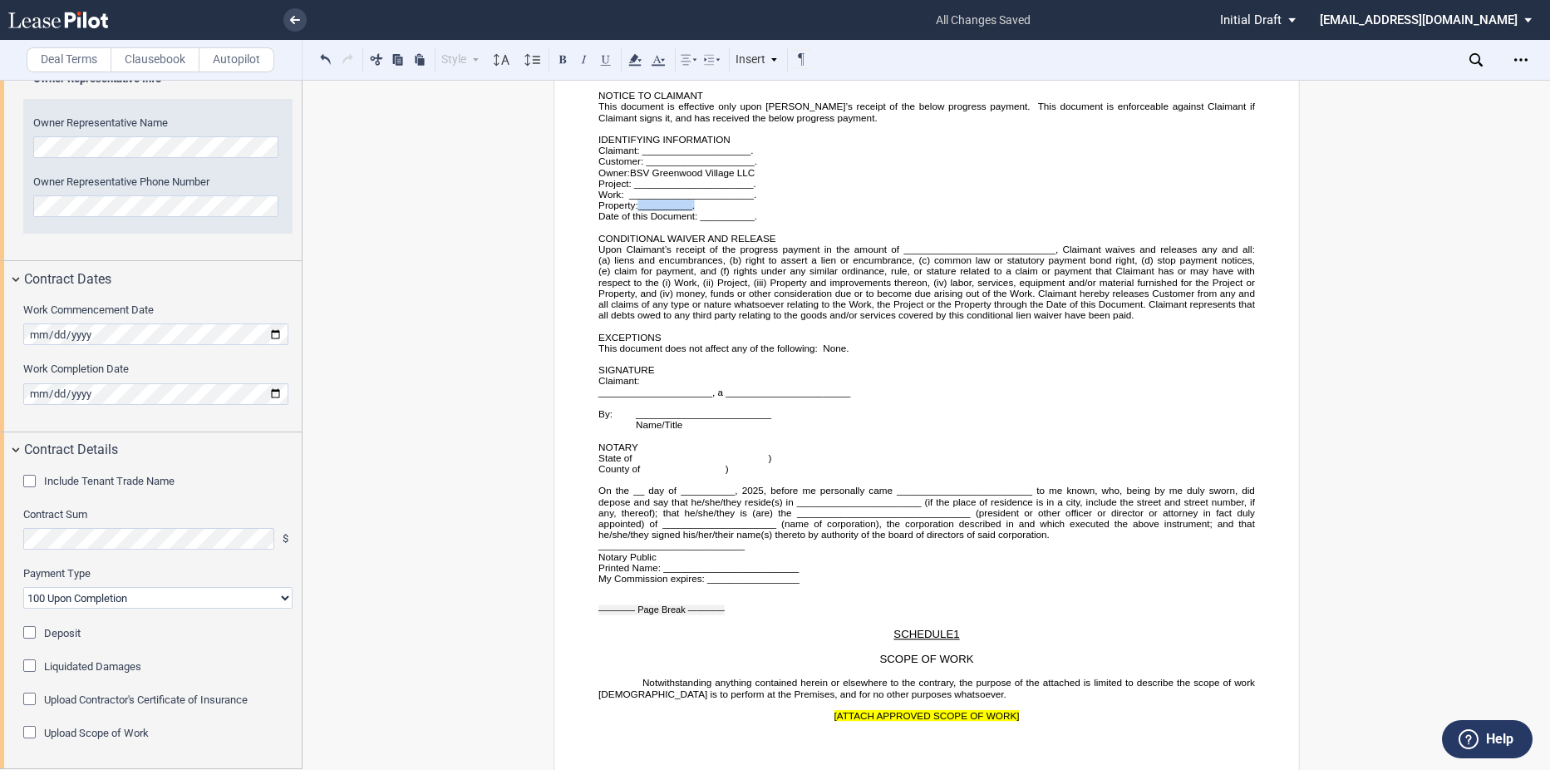
drag, startPoint x: 694, startPoint y: 192, endPoint x: 638, endPoint y: 191, distance: 55.7
click at [638, 199] on p "Property: __________ ." at bounding box center [926, 204] width 657 height 11
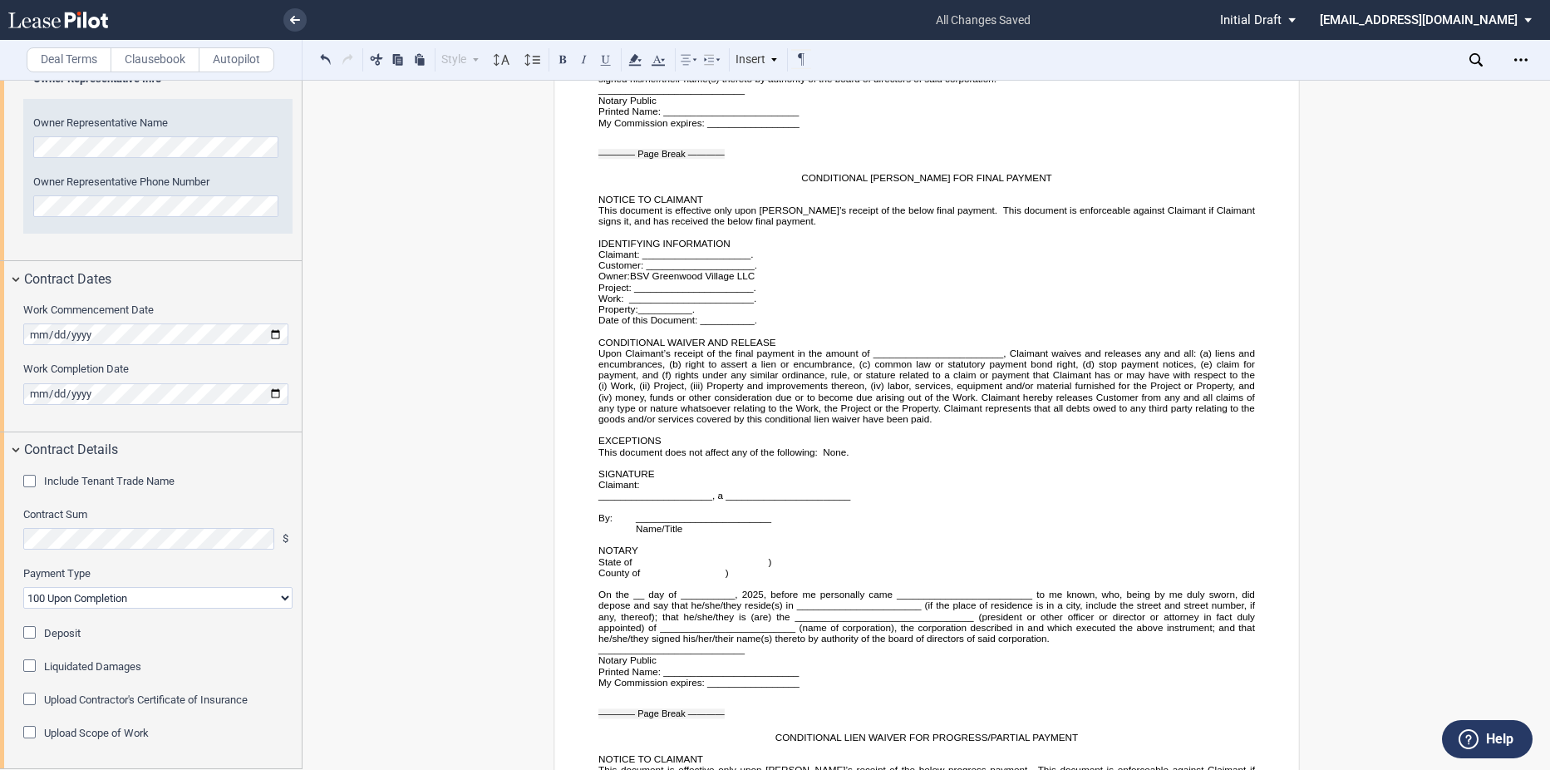
scroll to position [4864, 0]
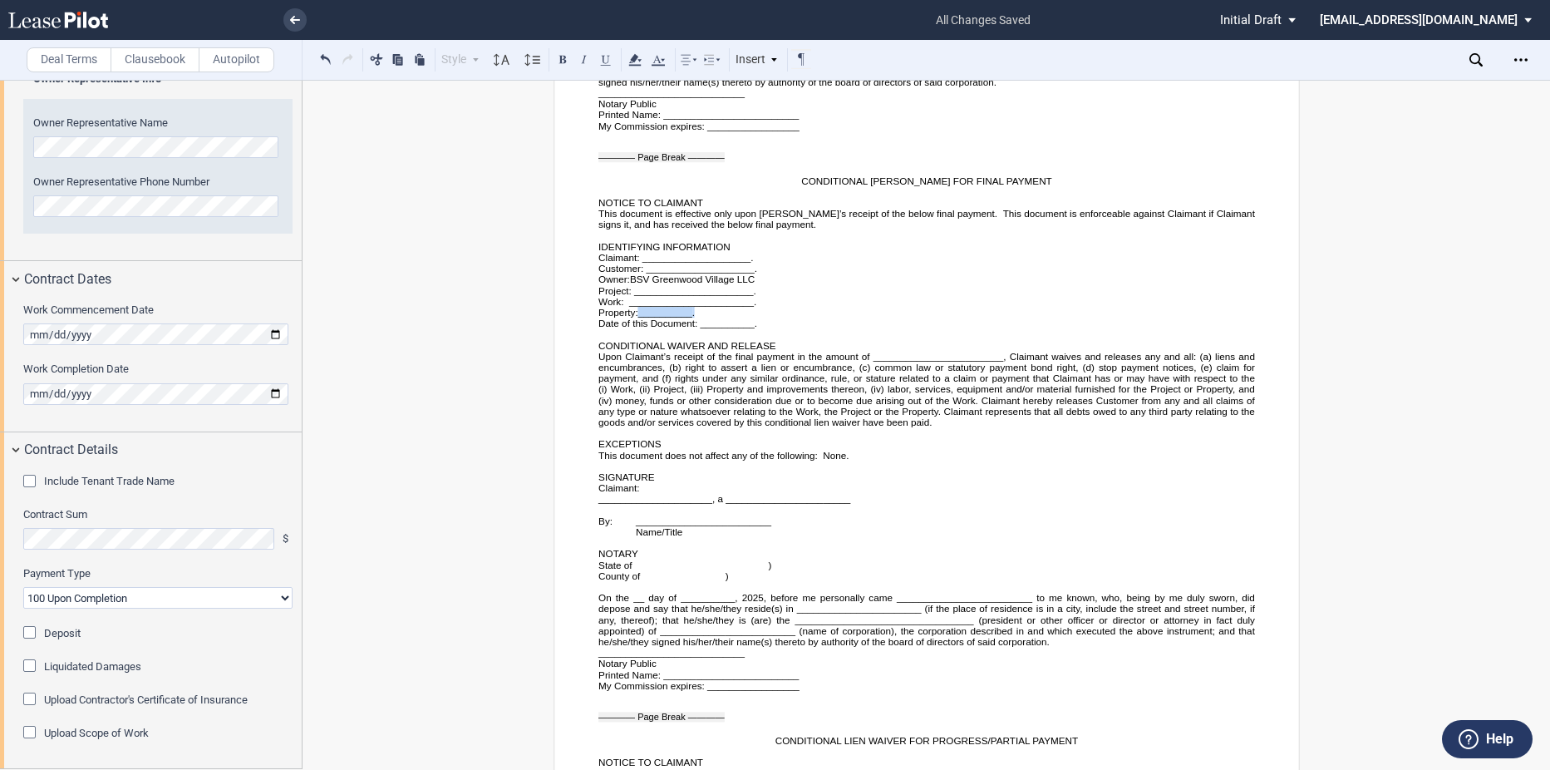
drag, startPoint x: 695, startPoint y: 303, endPoint x: 636, endPoint y: 303, distance: 59.0
click at [636, 307] on p "Property: __________ ." at bounding box center [926, 312] width 657 height 11
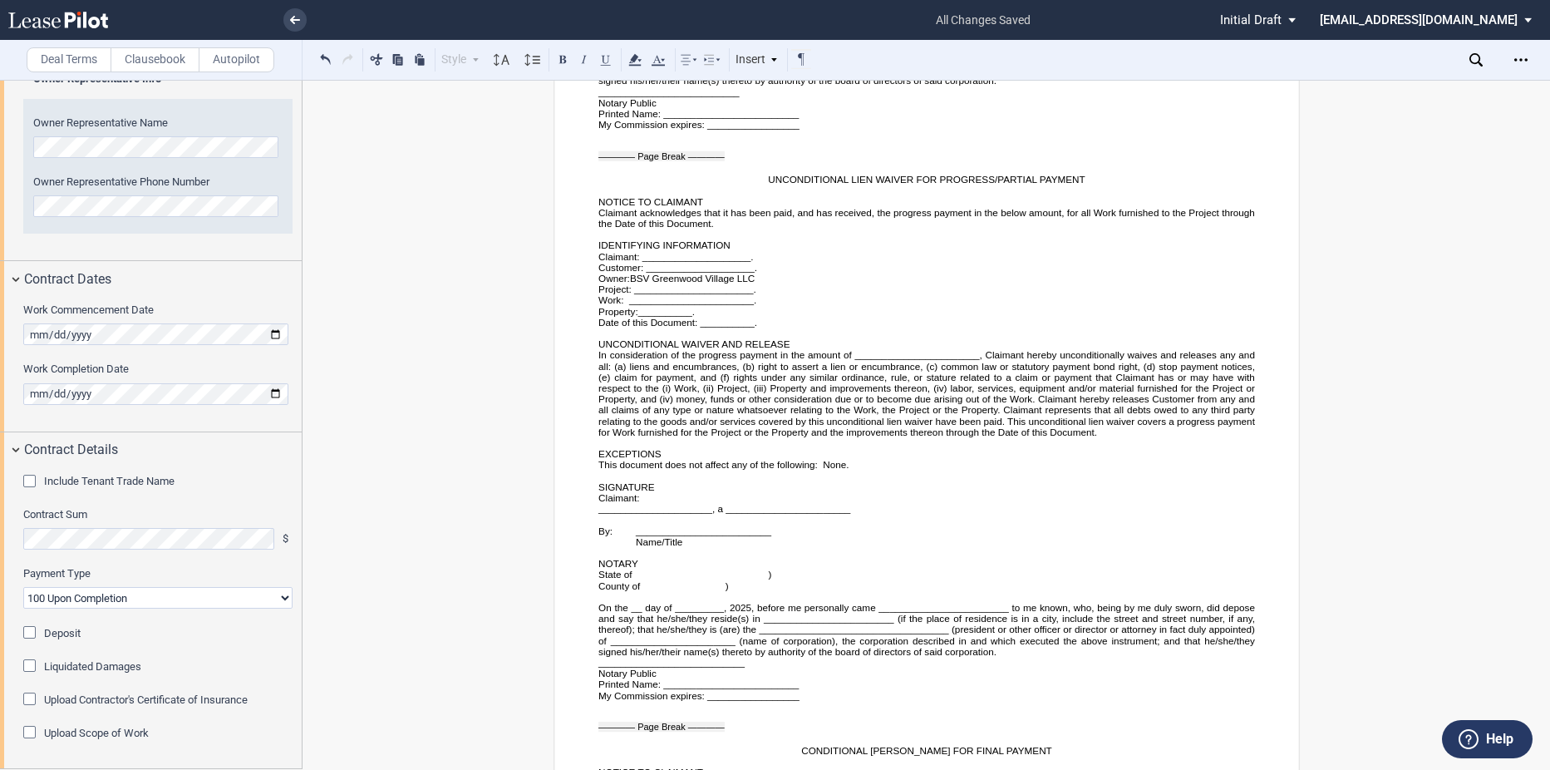
scroll to position [4294, 0]
drag, startPoint x: 694, startPoint y: 300, endPoint x: 639, endPoint y: 299, distance: 54.9
click at [639, 307] on p "Property: __________ ." at bounding box center [926, 312] width 657 height 11
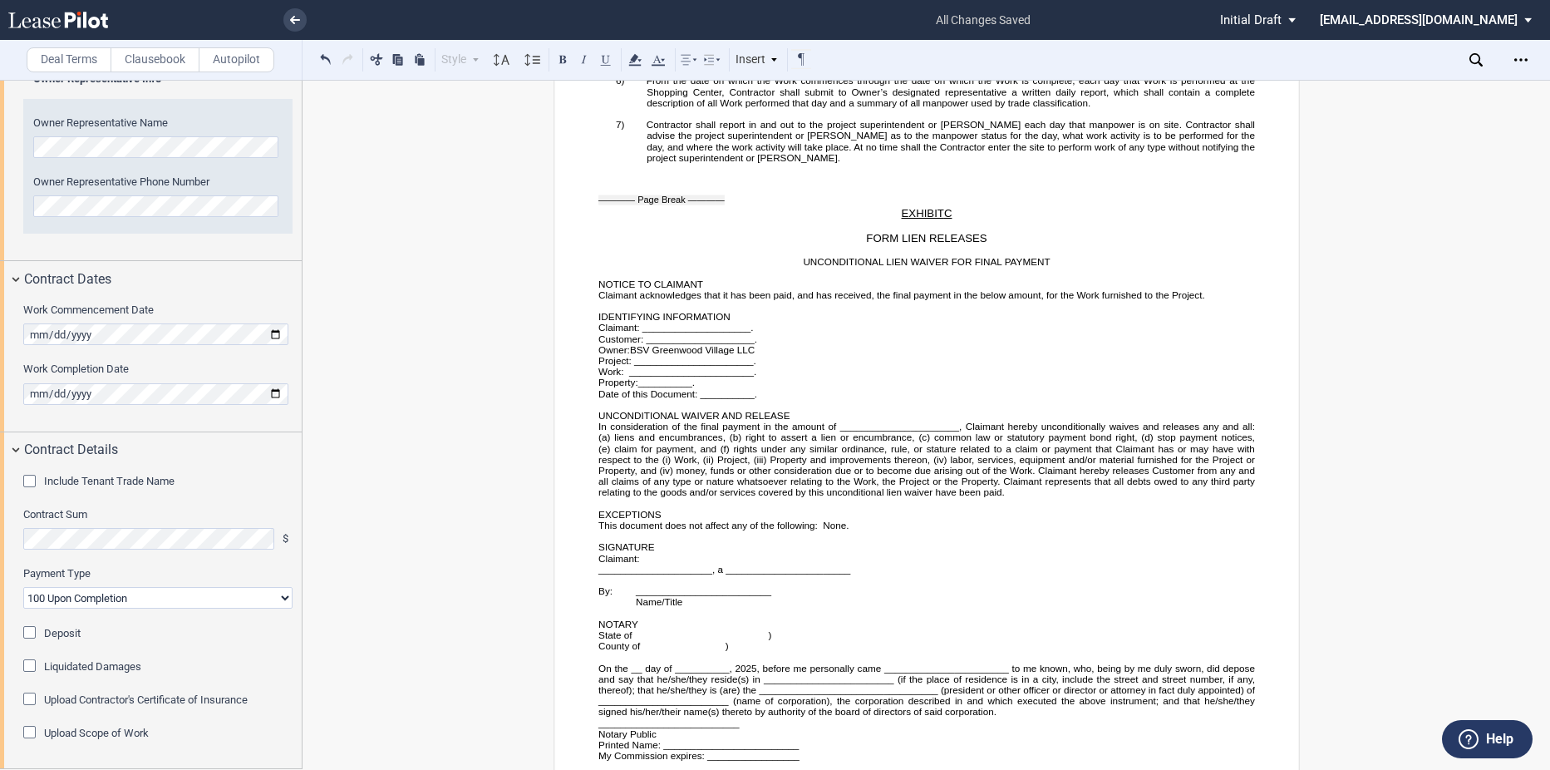
scroll to position [3663, 0]
drag, startPoint x: 696, startPoint y: 372, endPoint x: 638, endPoint y: 370, distance: 57.4
click at [638, 377] on p "Property: __________ ." at bounding box center [926, 382] width 657 height 11
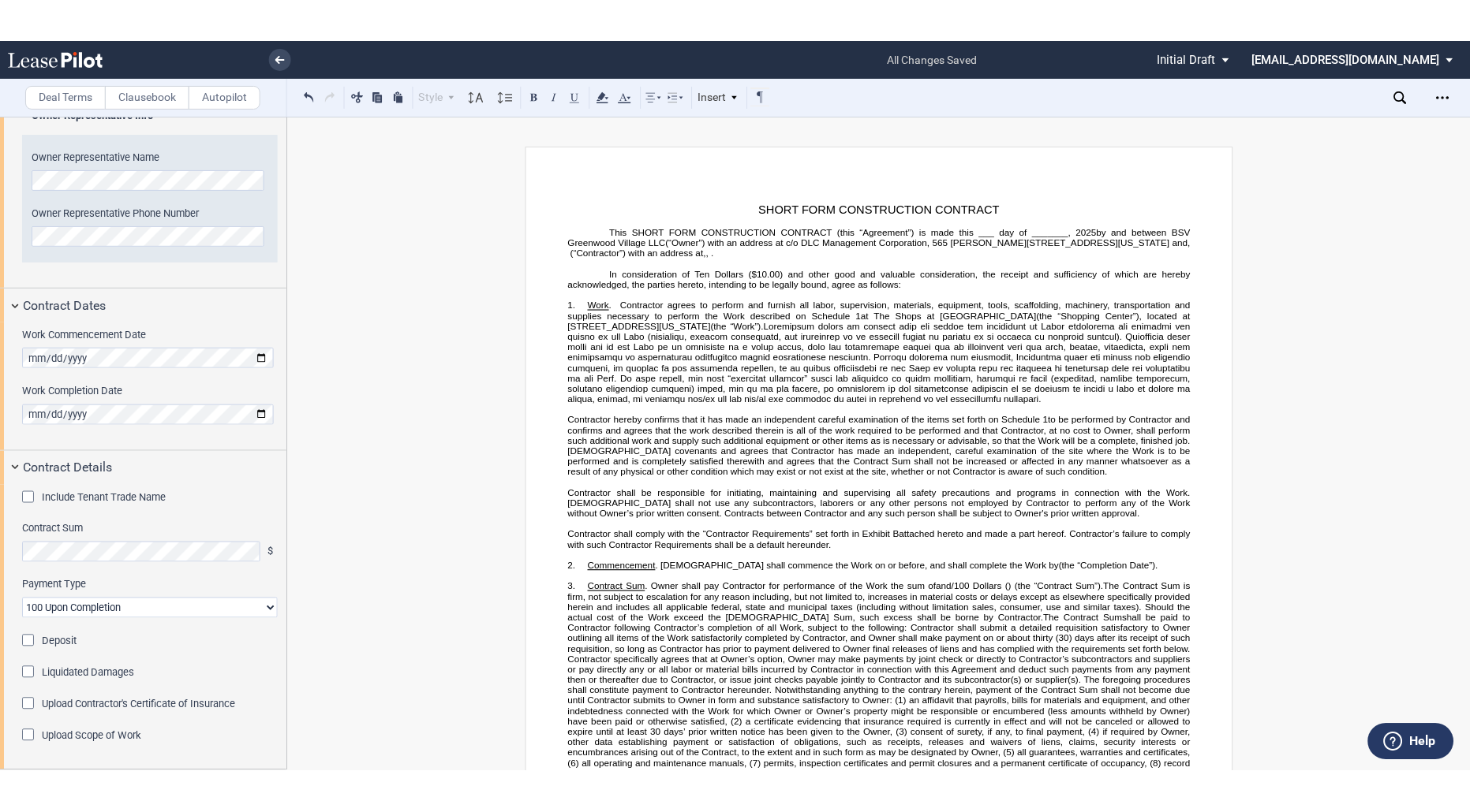
scroll to position [0, 0]
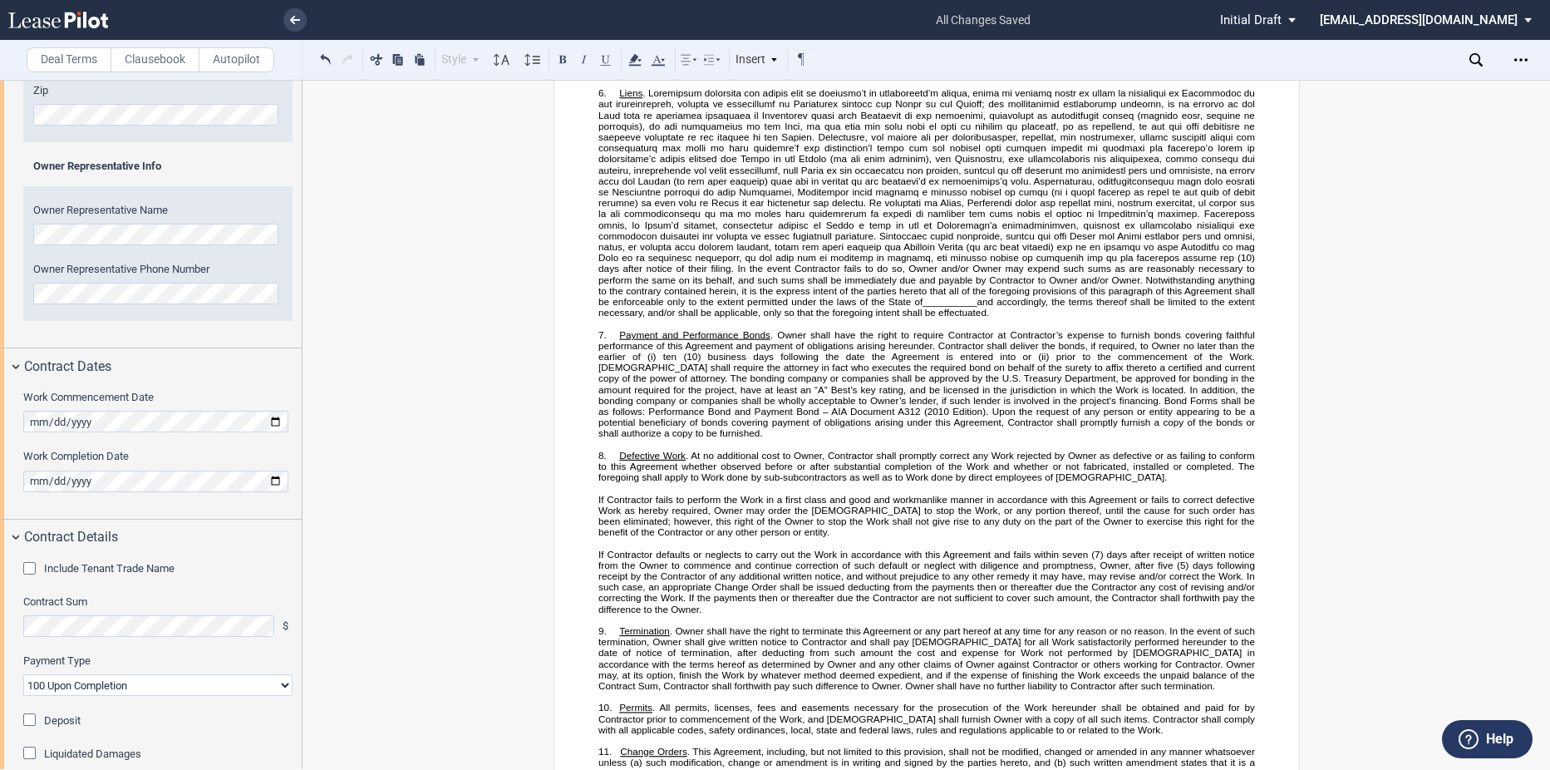
scroll to position [1081, 0]
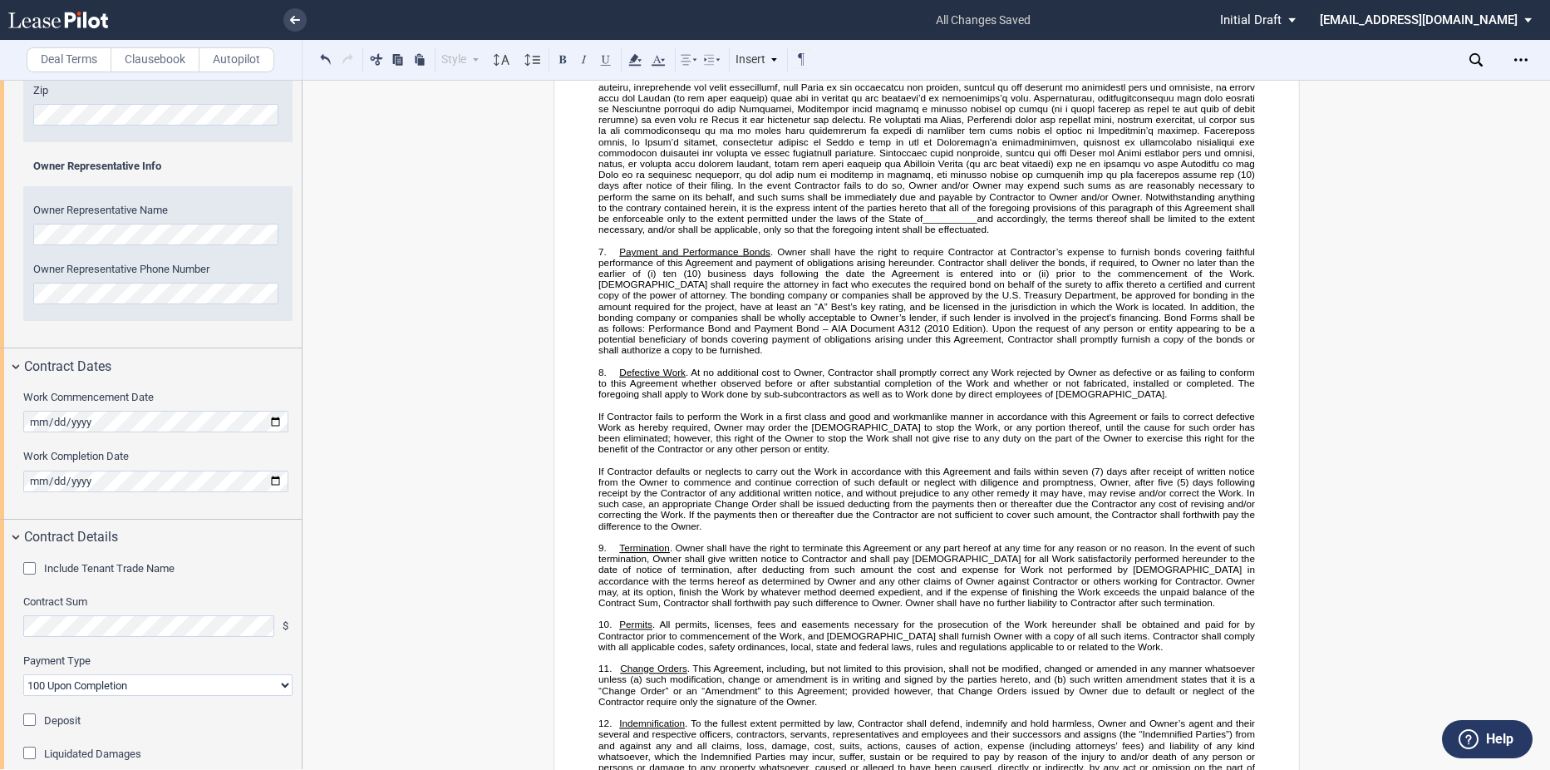
click at [649, 229] on span "and accordingly, the terms thereof shall be limited to the extent necessary, an…" at bounding box center [927, 224] width 659 height 22
click at [814, 319] on span "Best’s key rating, and be licensed in the jurisdiction in which the Work is loc…" at bounding box center [927, 317] width 659 height 33
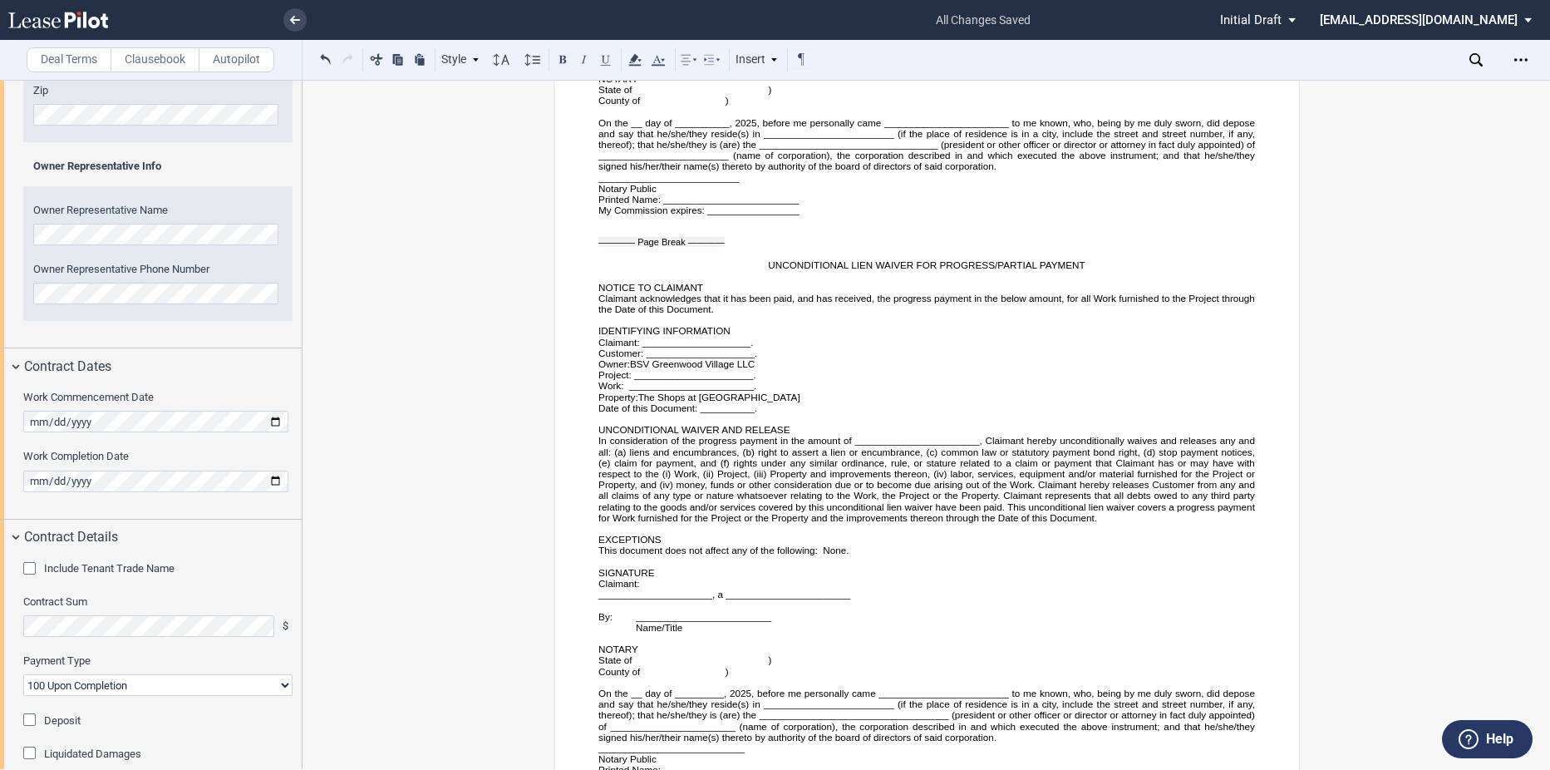
scroll to position [4239, 0]
